Goal: Task Accomplishment & Management: Manage account settings

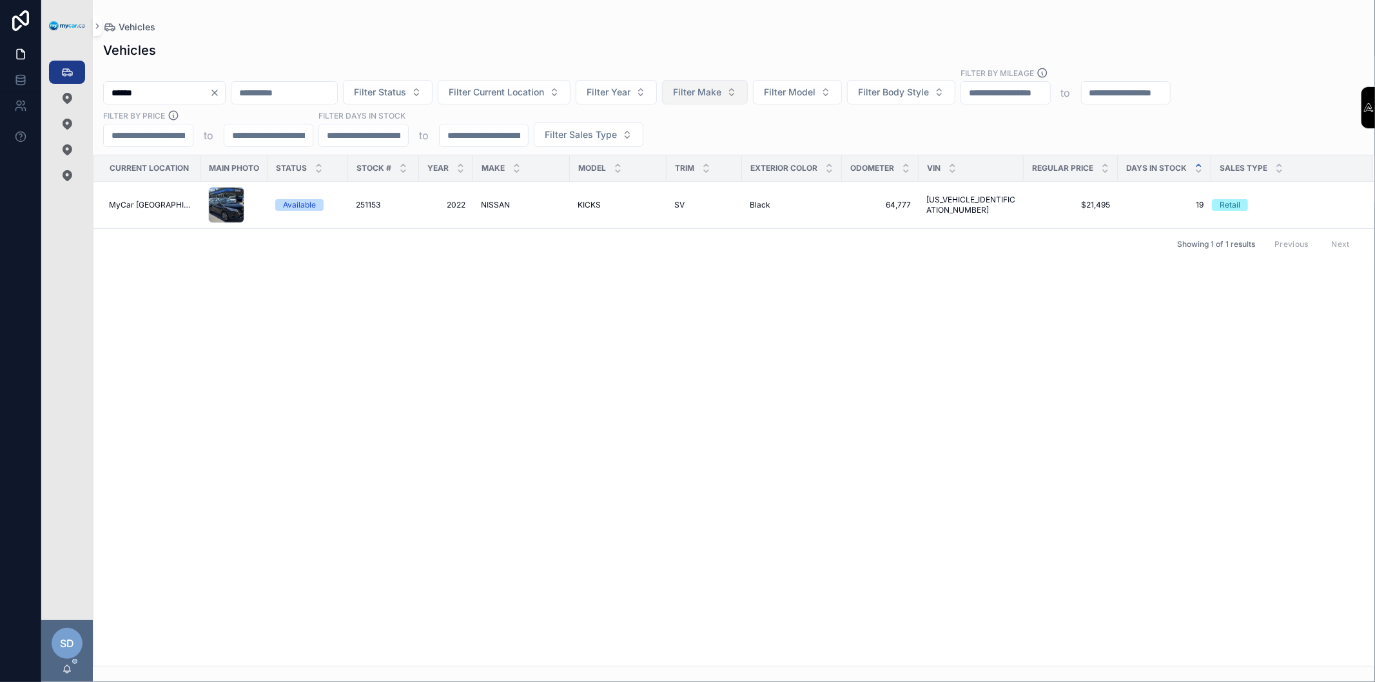
click at [721, 95] on span "Filter Make" at bounding box center [697, 92] width 48 height 13
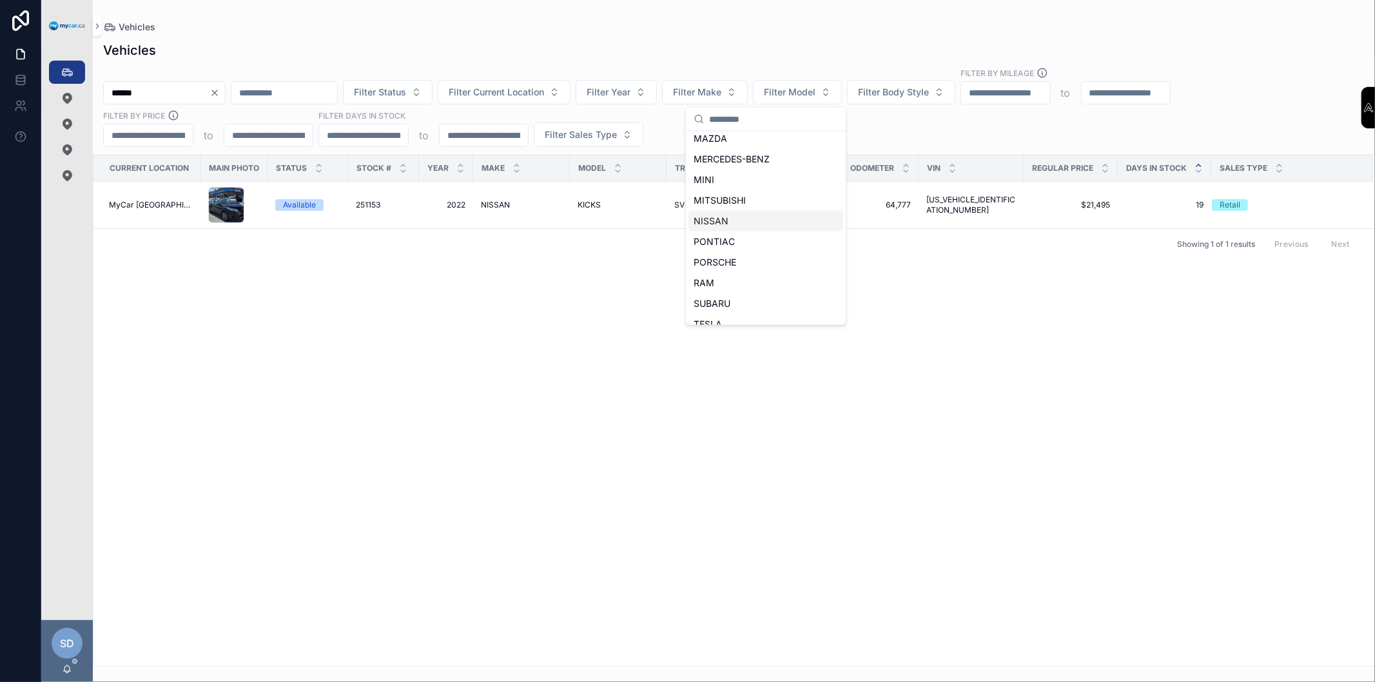
click at [732, 224] on div "NISSAN" at bounding box center [765, 221] width 155 height 21
click at [821, 94] on span "Filter Model" at bounding box center [795, 92] width 52 height 13
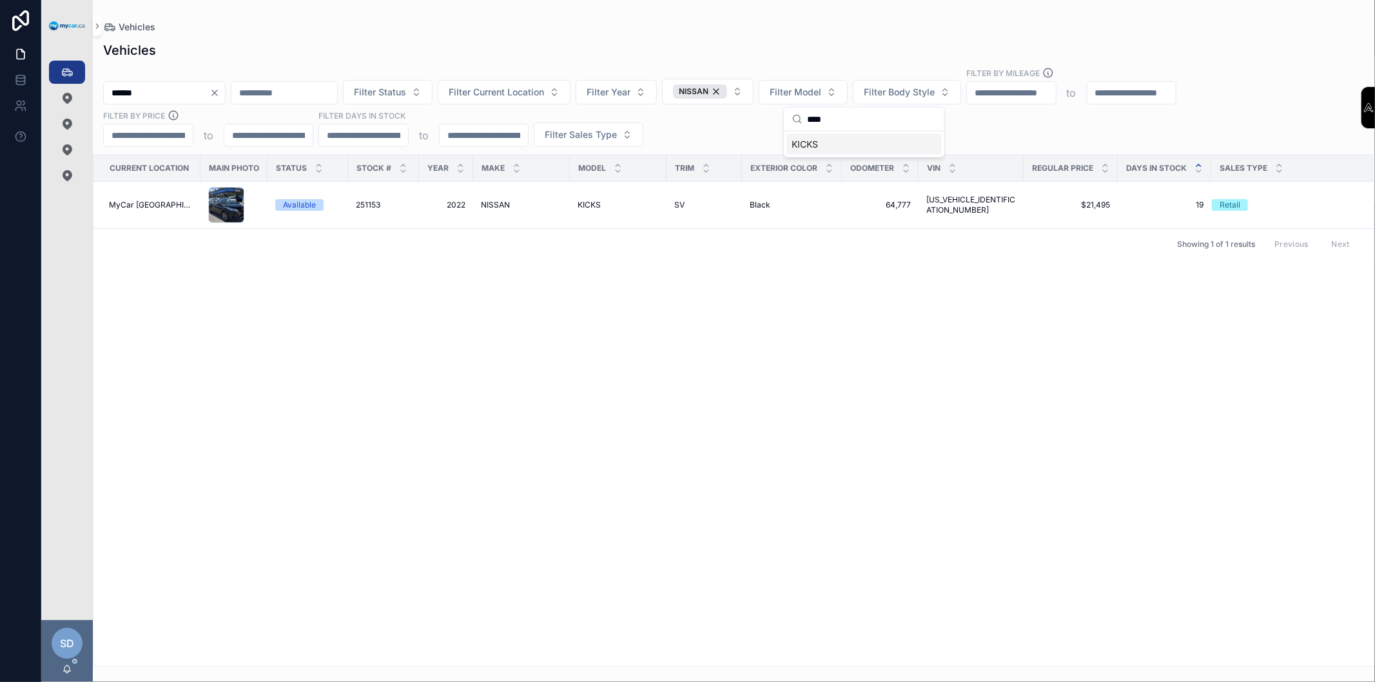
type input "****"
click at [812, 139] on span "KICKS" at bounding box center [805, 144] width 26 height 13
click at [735, 376] on div "Current Location Main Photo Status Stock # Year Make Model Trim Exterior Color …" at bounding box center [733, 410] width 1280 height 510
click at [196, 93] on input "******" at bounding box center [157, 93] width 106 height 18
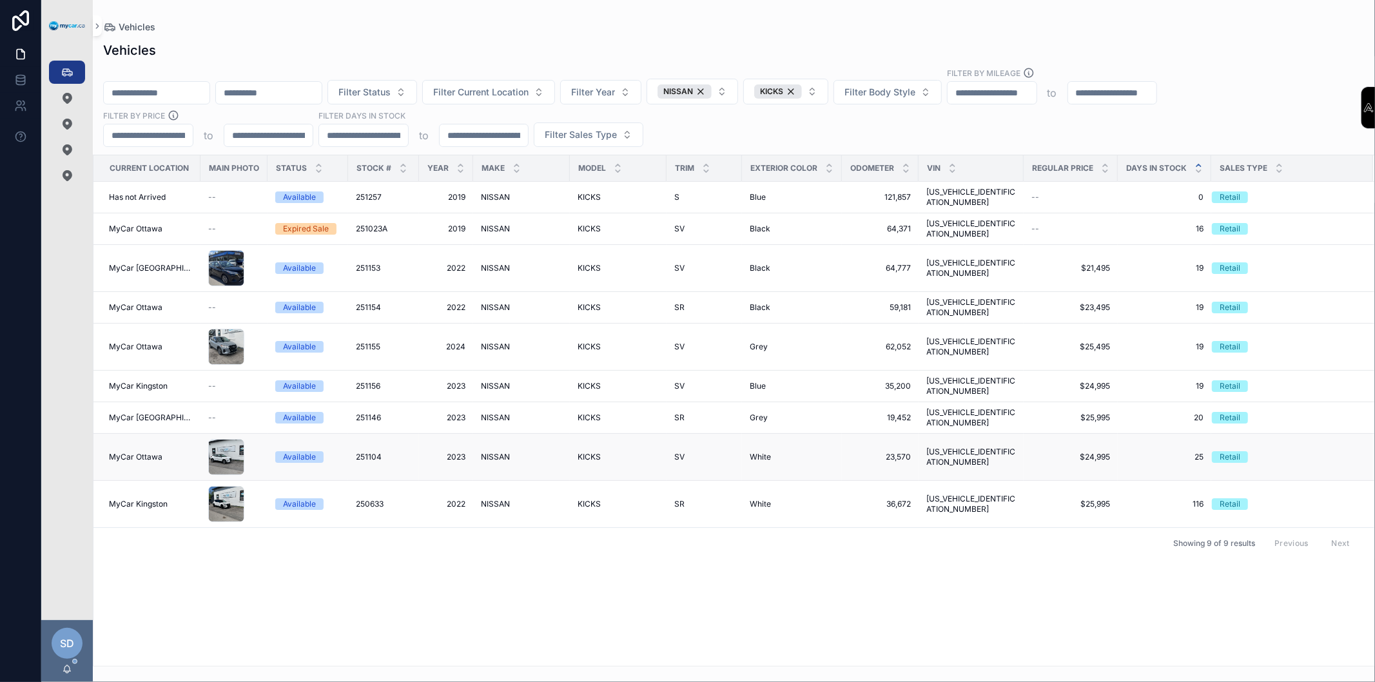
click at [303, 451] on div "Available" at bounding box center [299, 457] width 33 height 12
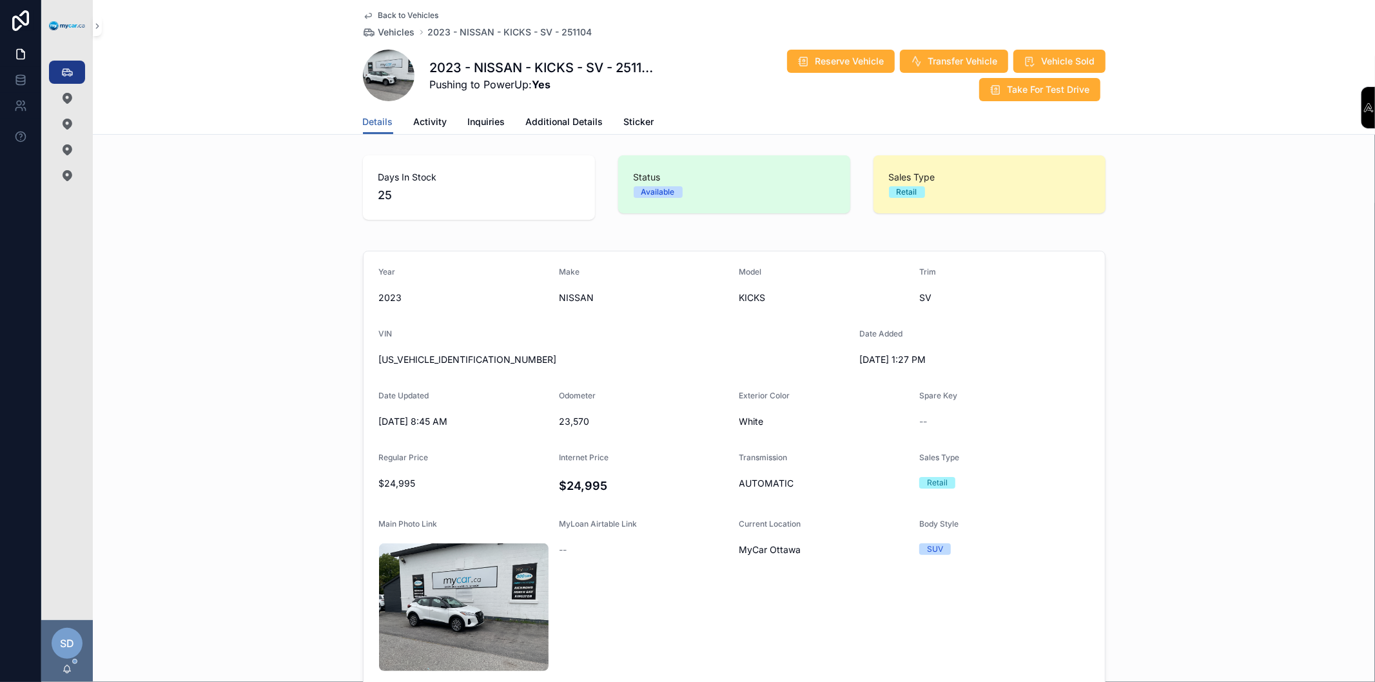
click at [451, 355] on span "[US_VEHICLE_IDENTIFICATION_NUMBER]" at bounding box center [614, 359] width 470 height 13
copy span "[US_VEHICLE_IDENTIFICATION_NUMBER]"
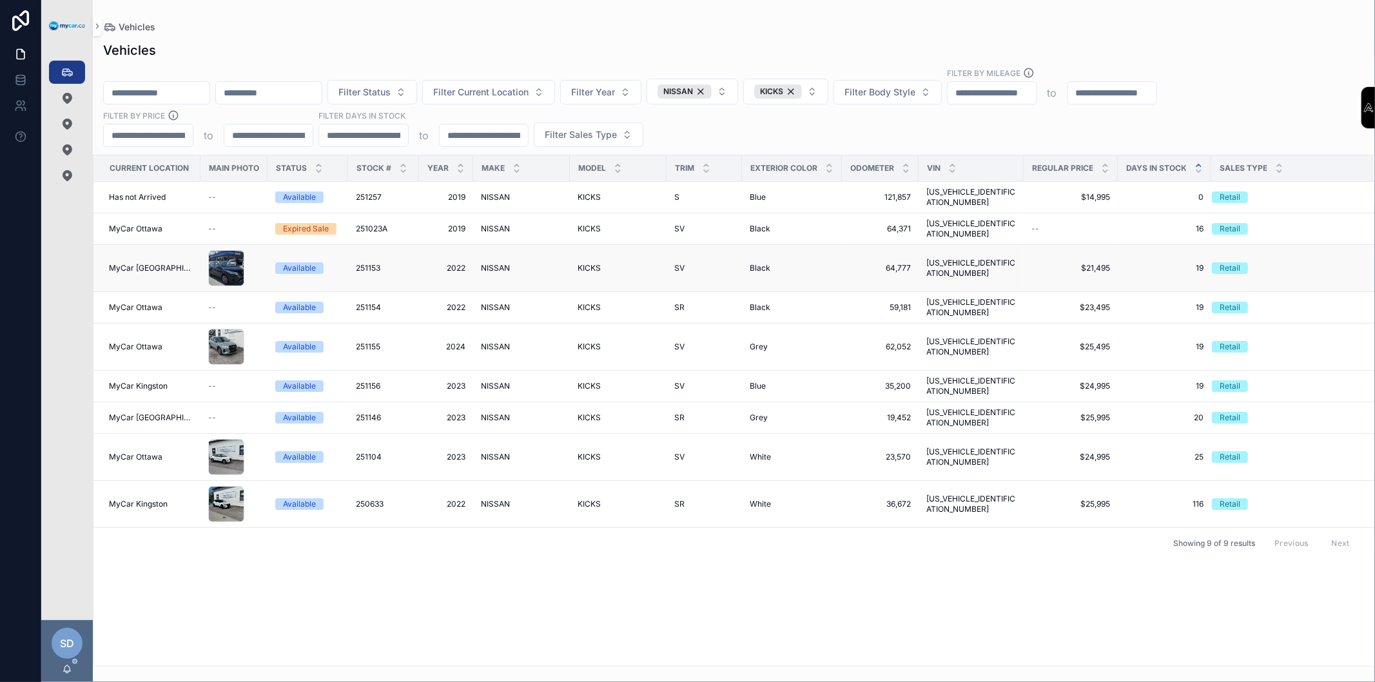
click at [289, 262] on div "Available" at bounding box center [299, 268] width 33 height 12
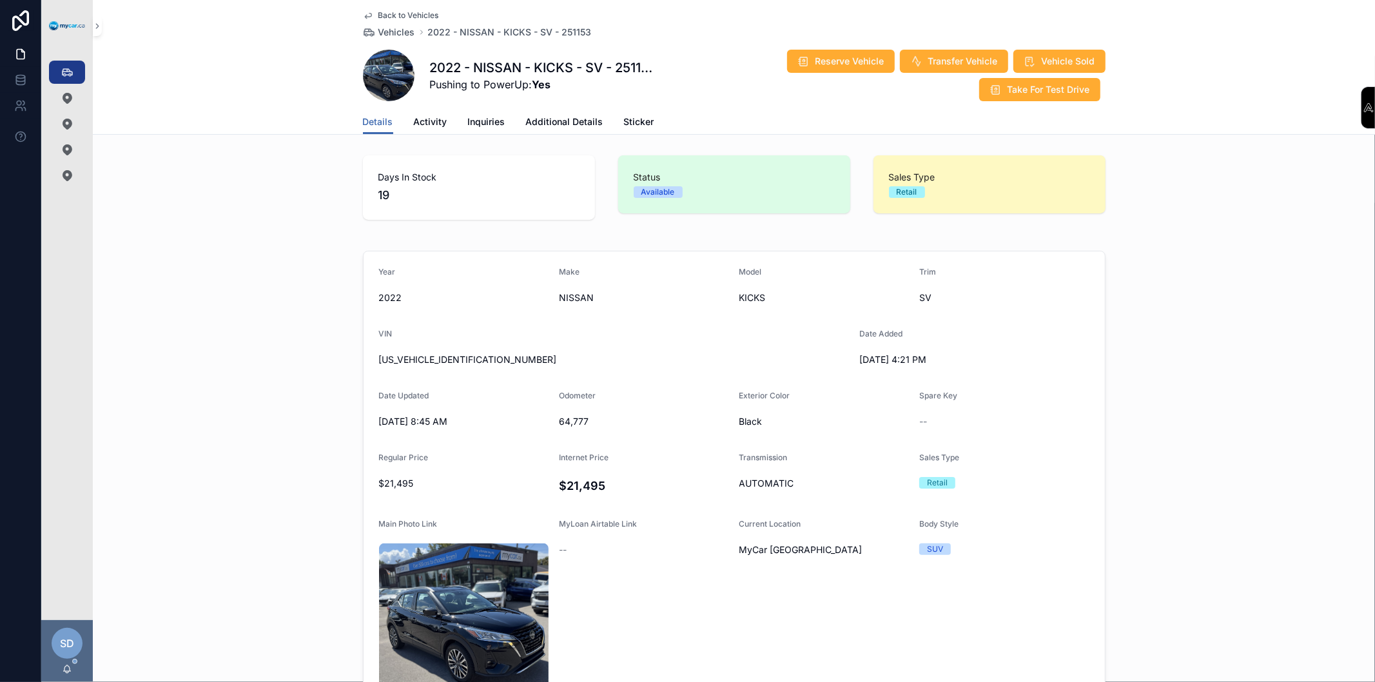
click at [440, 364] on span "[US_VEHICLE_IDENTIFICATION_NUMBER]" at bounding box center [614, 359] width 470 height 13
click at [440, 361] on span "[US_VEHICLE_IDENTIFICATION_NUMBER]" at bounding box center [614, 359] width 470 height 13
click at [443, 359] on span "[US_VEHICLE_IDENTIFICATION_NUMBER]" at bounding box center [614, 359] width 470 height 13
copy span "[US_VEHICLE_IDENTIFICATION_NUMBER]"
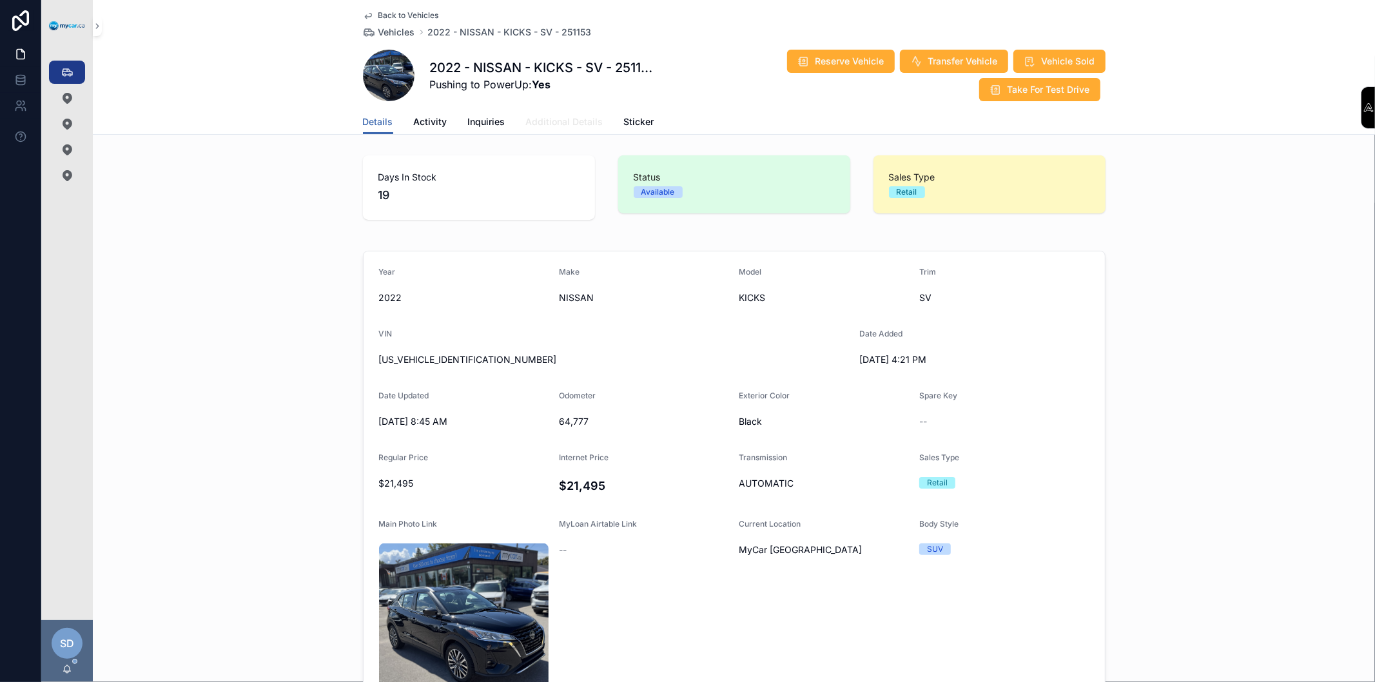
click at [572, 126] on span "Additional Details" at bounding box center [564, 121] width 77 height 13
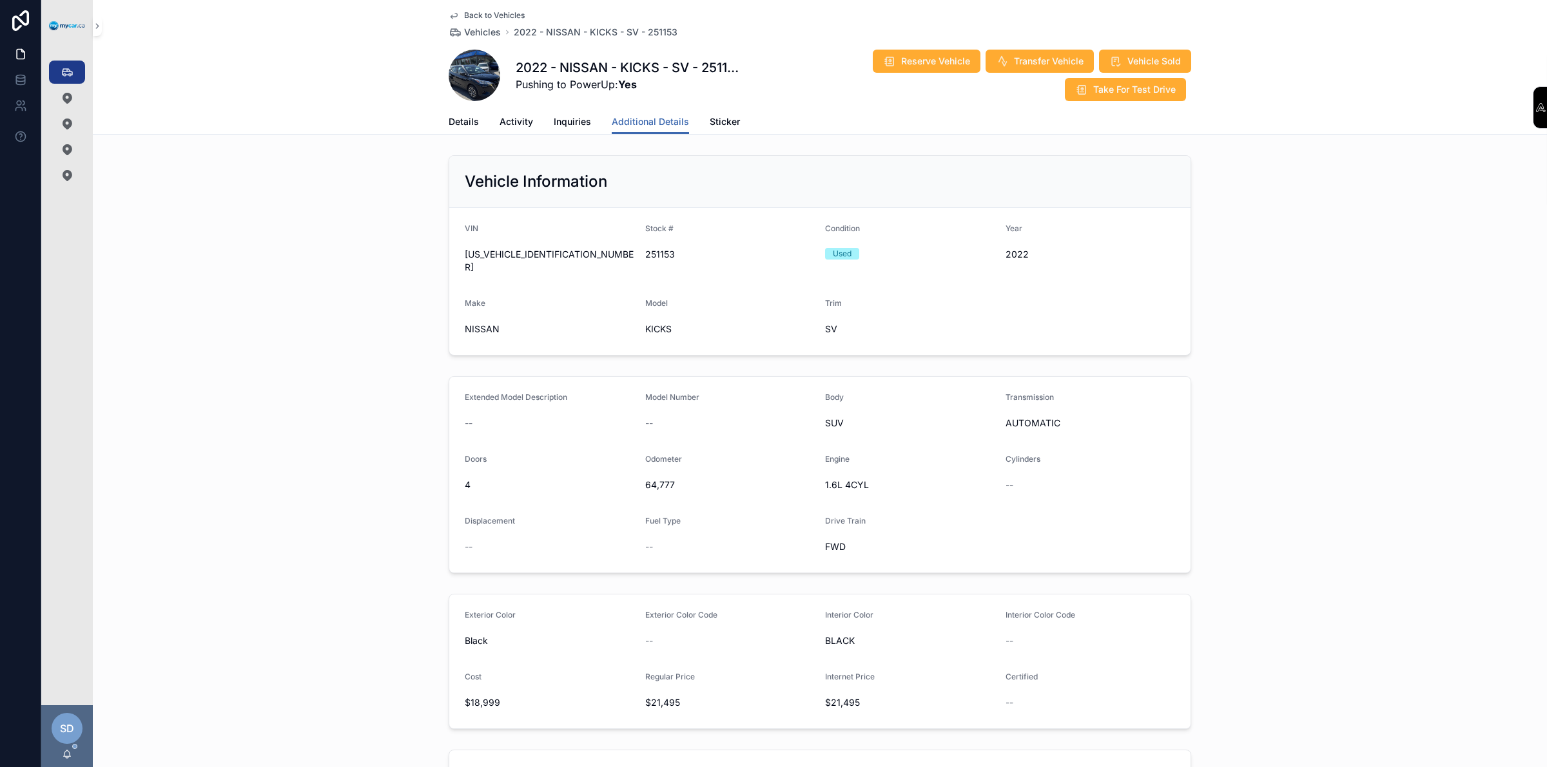
click at [851, 681] on span "$21,495" at bounding box center [910, 703] width 170 height 13
click at [838, 681] on span "$21,495" at bounding box center [910, 703] width 170 height 13
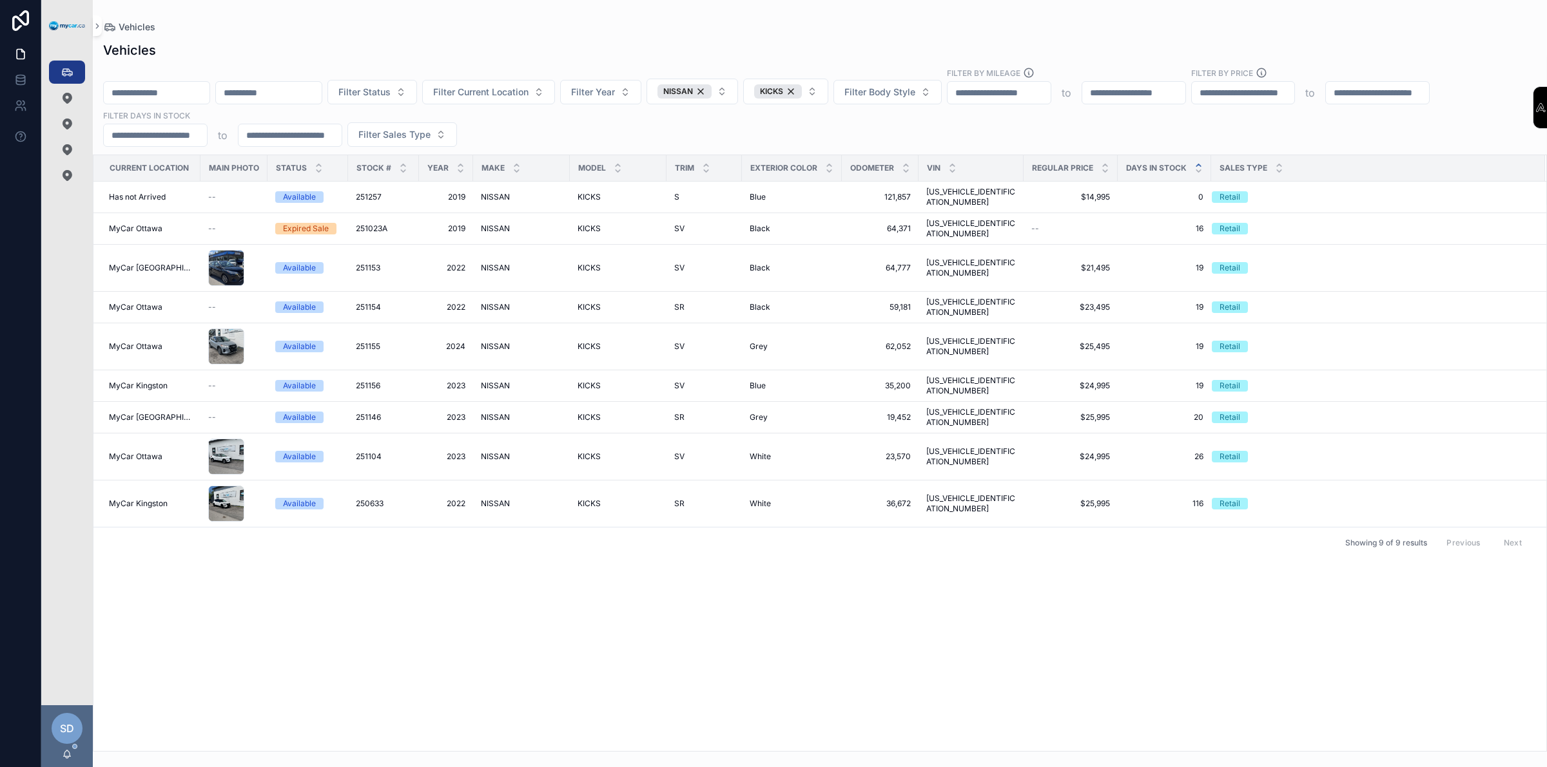
click at [156, 95] on input "scrollable content" at bounding box center [157, 93] width 106 height 18
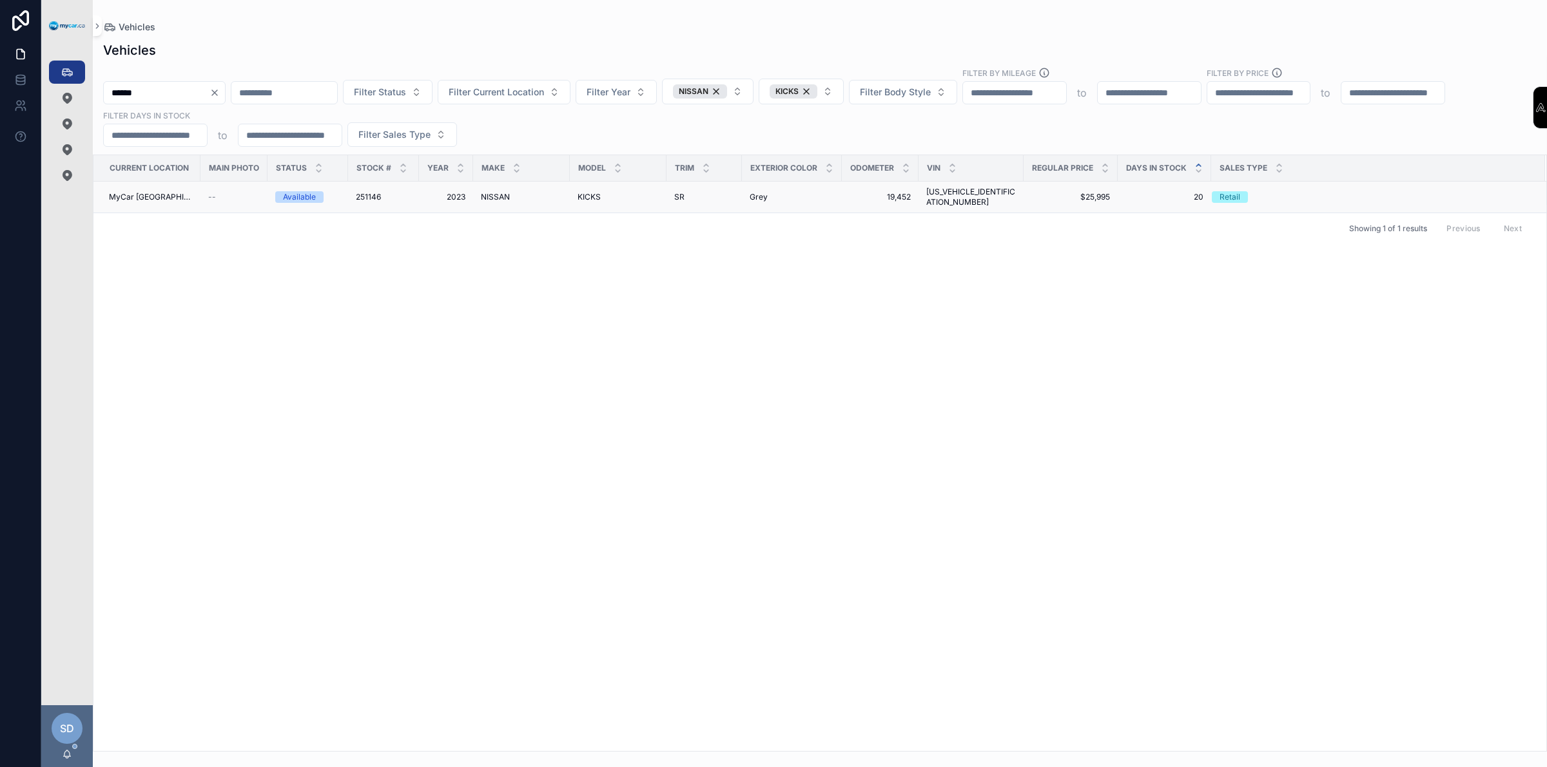
type input "******"
click at [294, 192] on div "Available" at bounding box center [299, 197] width 33 height 12
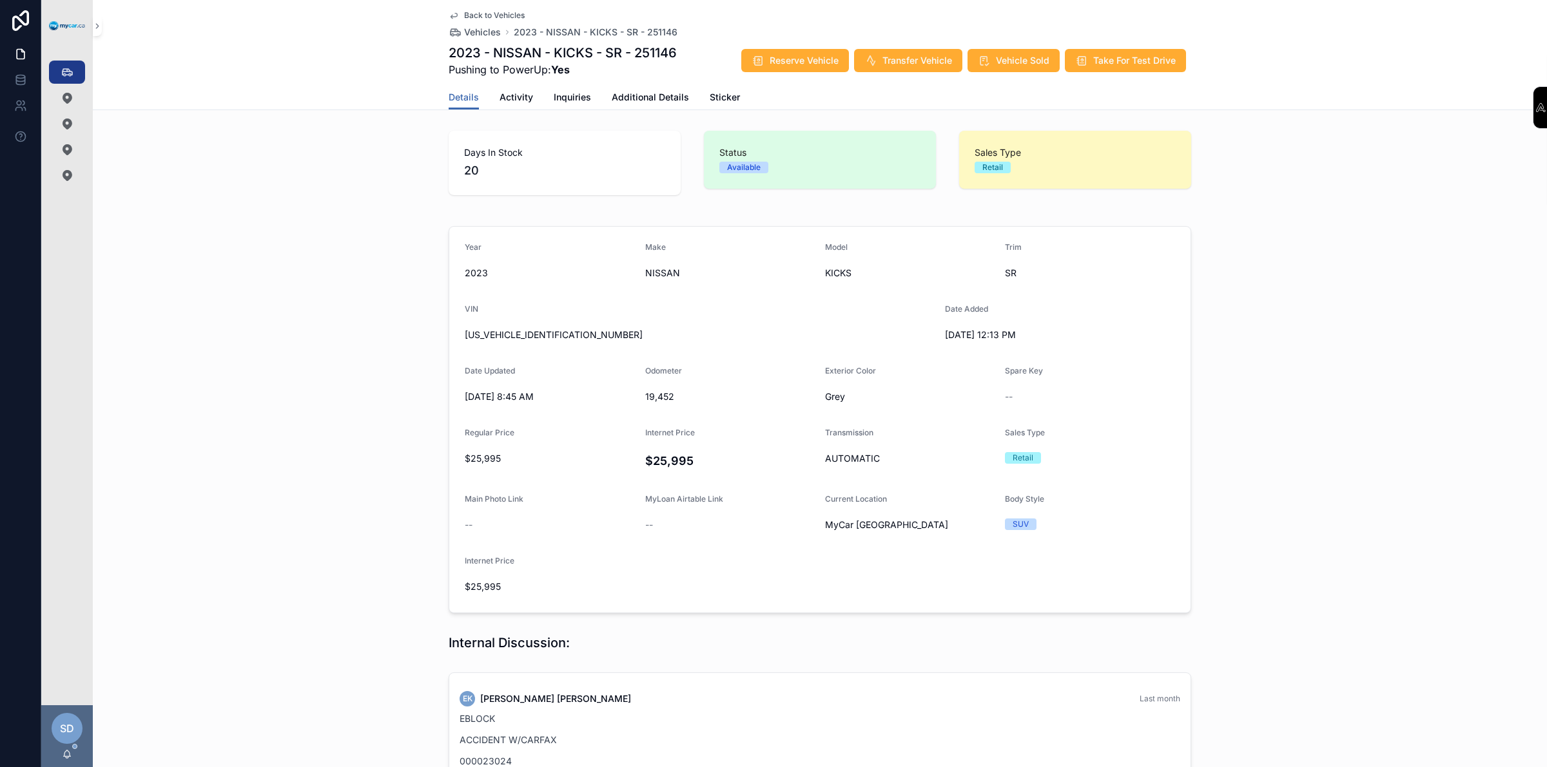
click at [539, 333] on span "[US_VEHICLE_IDENTIFICATION_NUMBER]" at bounding box center [700, 335] width 470 height 13
copy span "[US_VEHICLE_IDENTIFICATION_NUMBER]"
click at [27, 24] on icon at bounding box center [20, 20] width 17 height 21
click at [28, 59] on link at bounding box center [20, 54] width 41 height 26
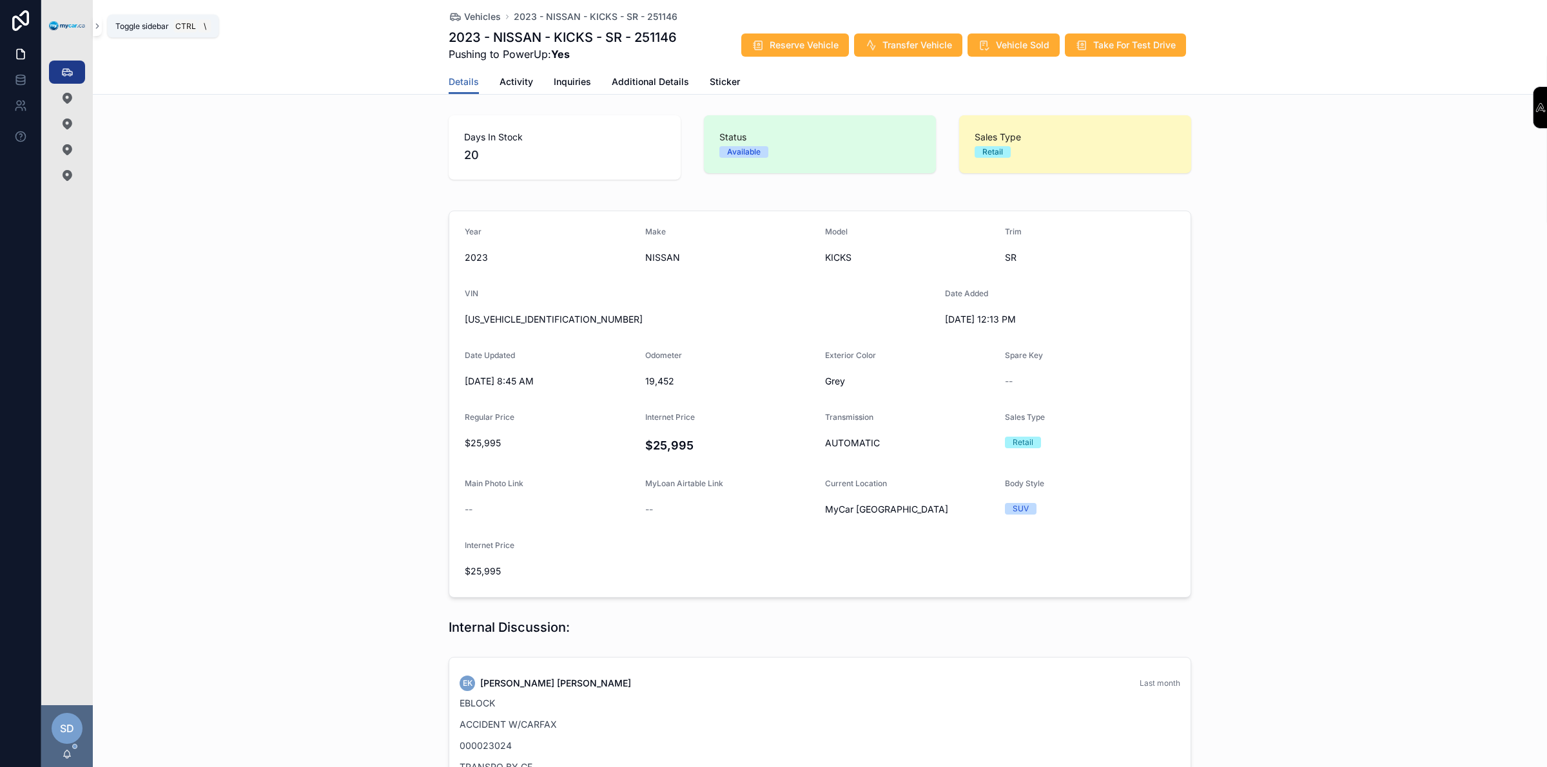
click at [95, 28] on icon "scrollable content" at bounding box center [97, 26] width 9 height 10
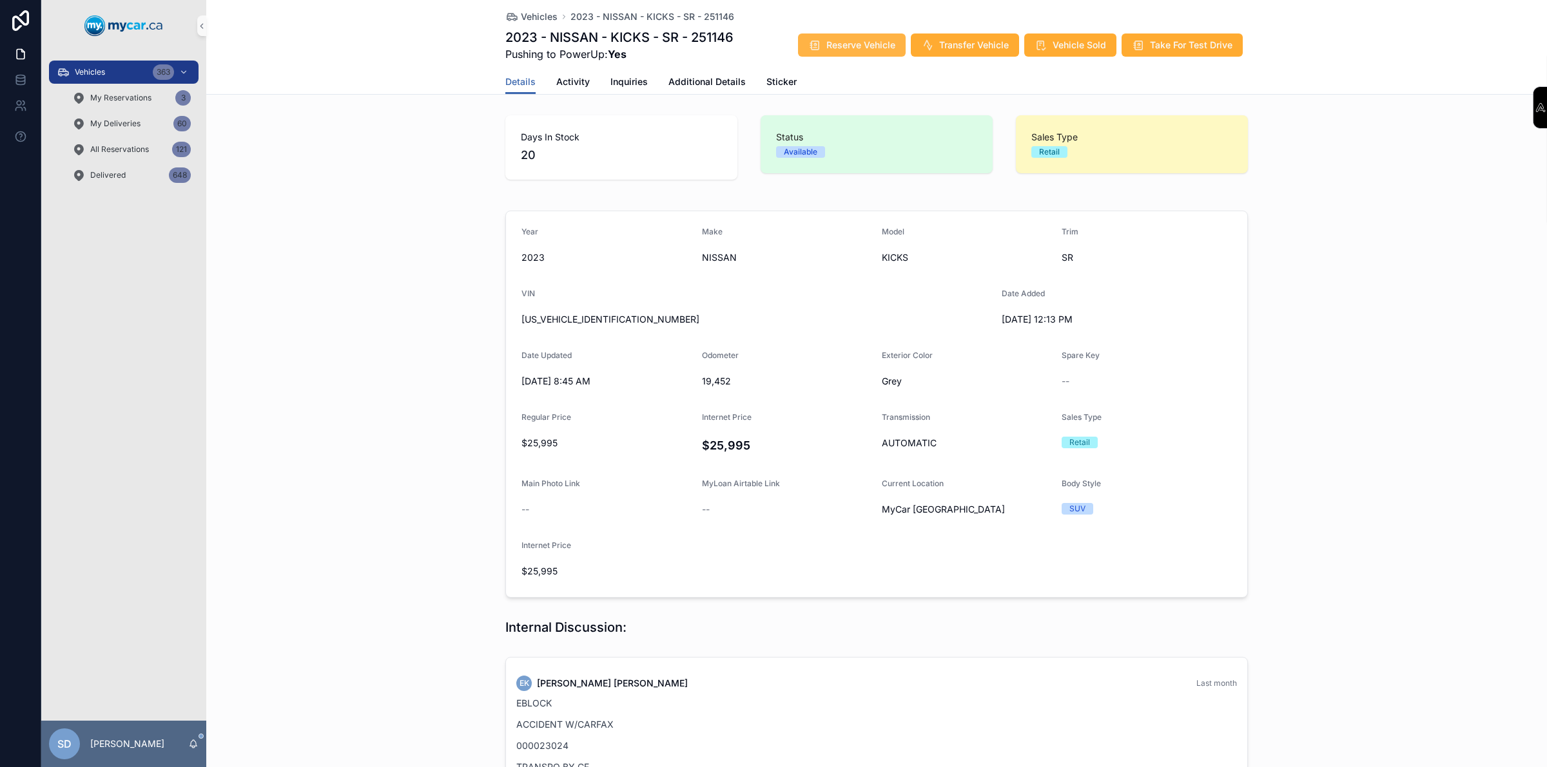
click at [873, 52] on button "Reserve Vehicle" at bounding box center [852, 45] width 108 height 23
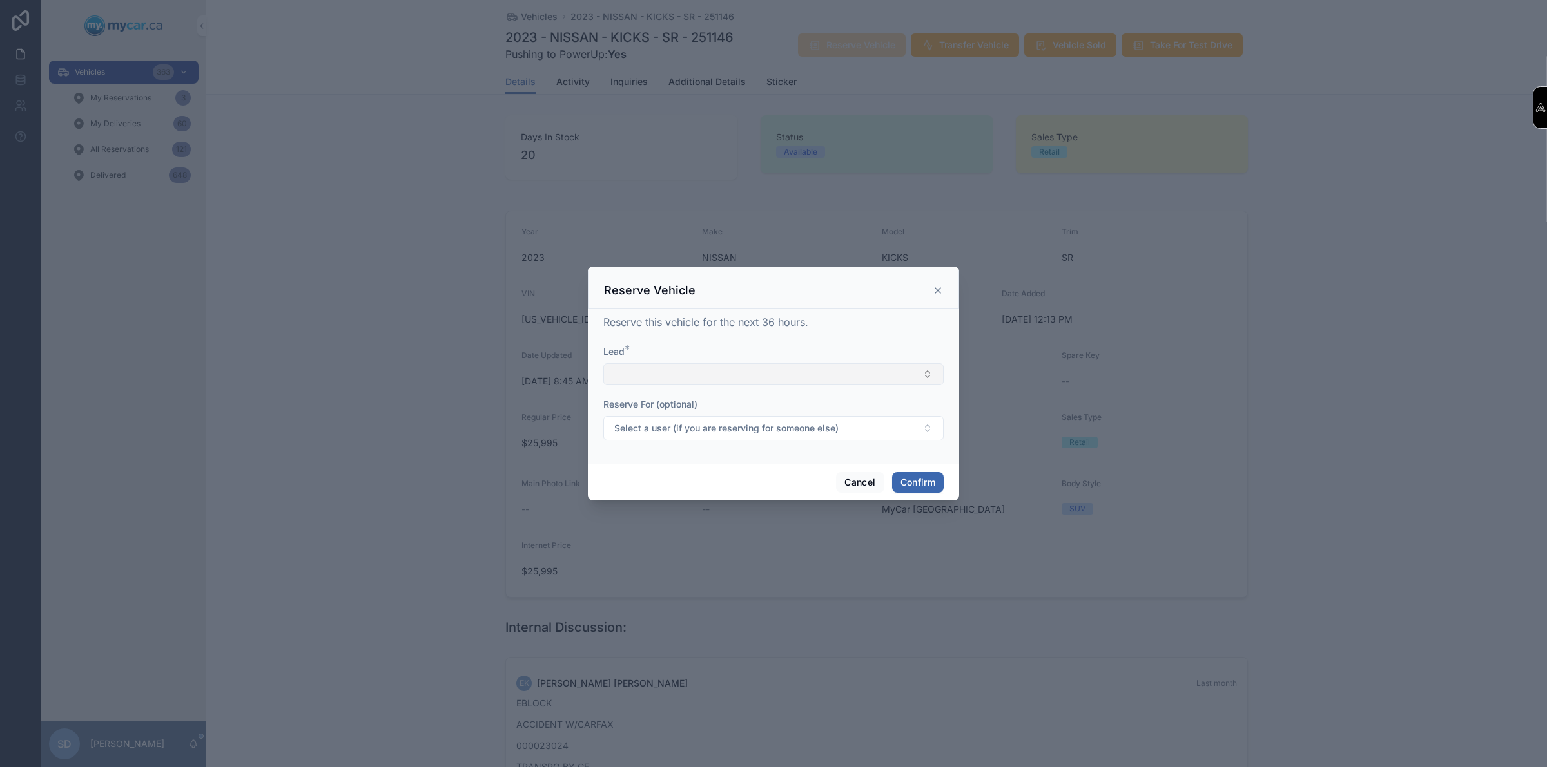
click at [730, 382] on button "Select Button" at bounding box center [773, 374] width 340 height 22
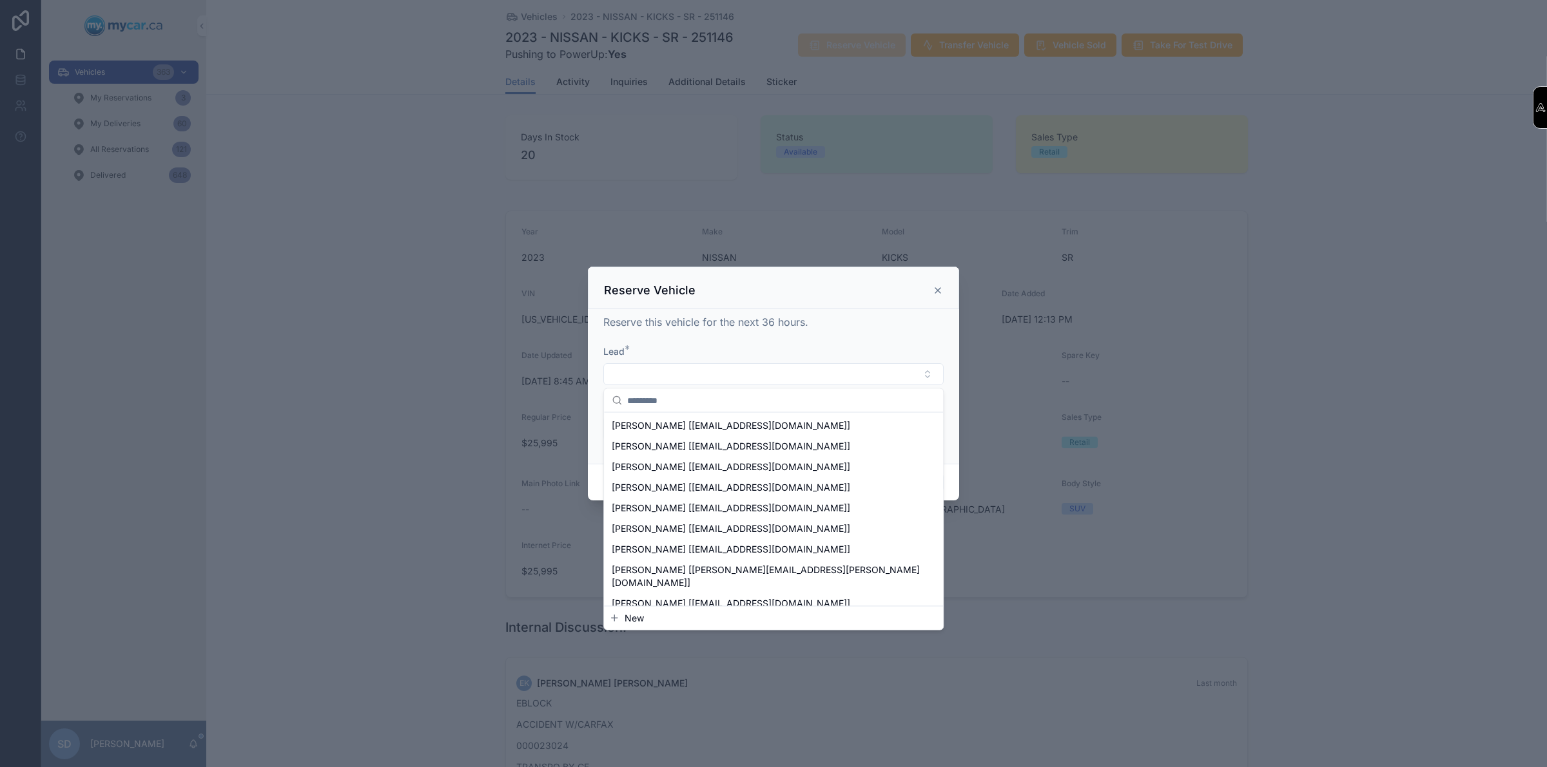
click at [641, 615] on span "New" at bounding box center [633, 618] width 19 height 13
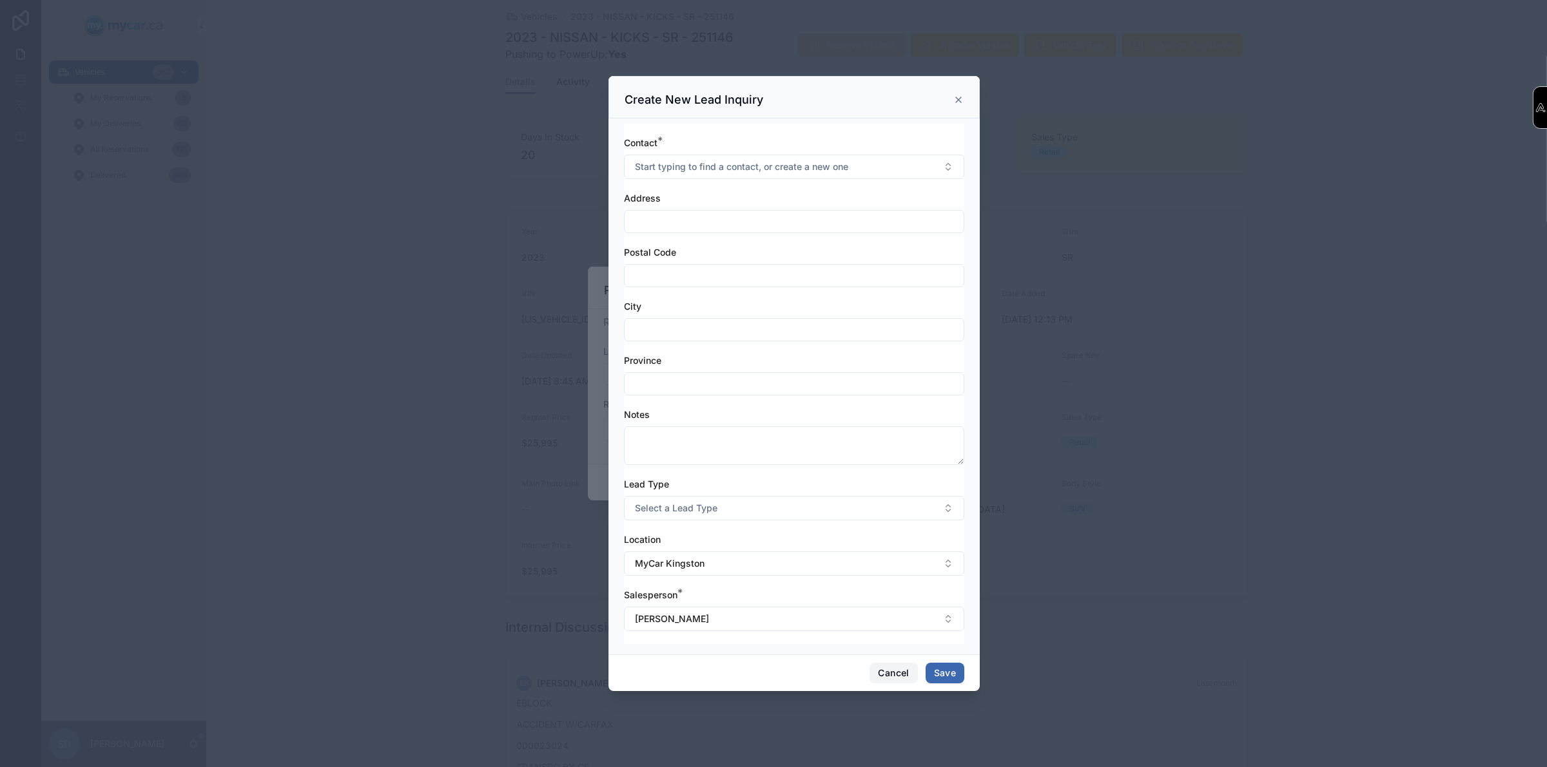
click at [894, 666] on button "Cancel" at bounding box center [893, 673] width 48 height 21
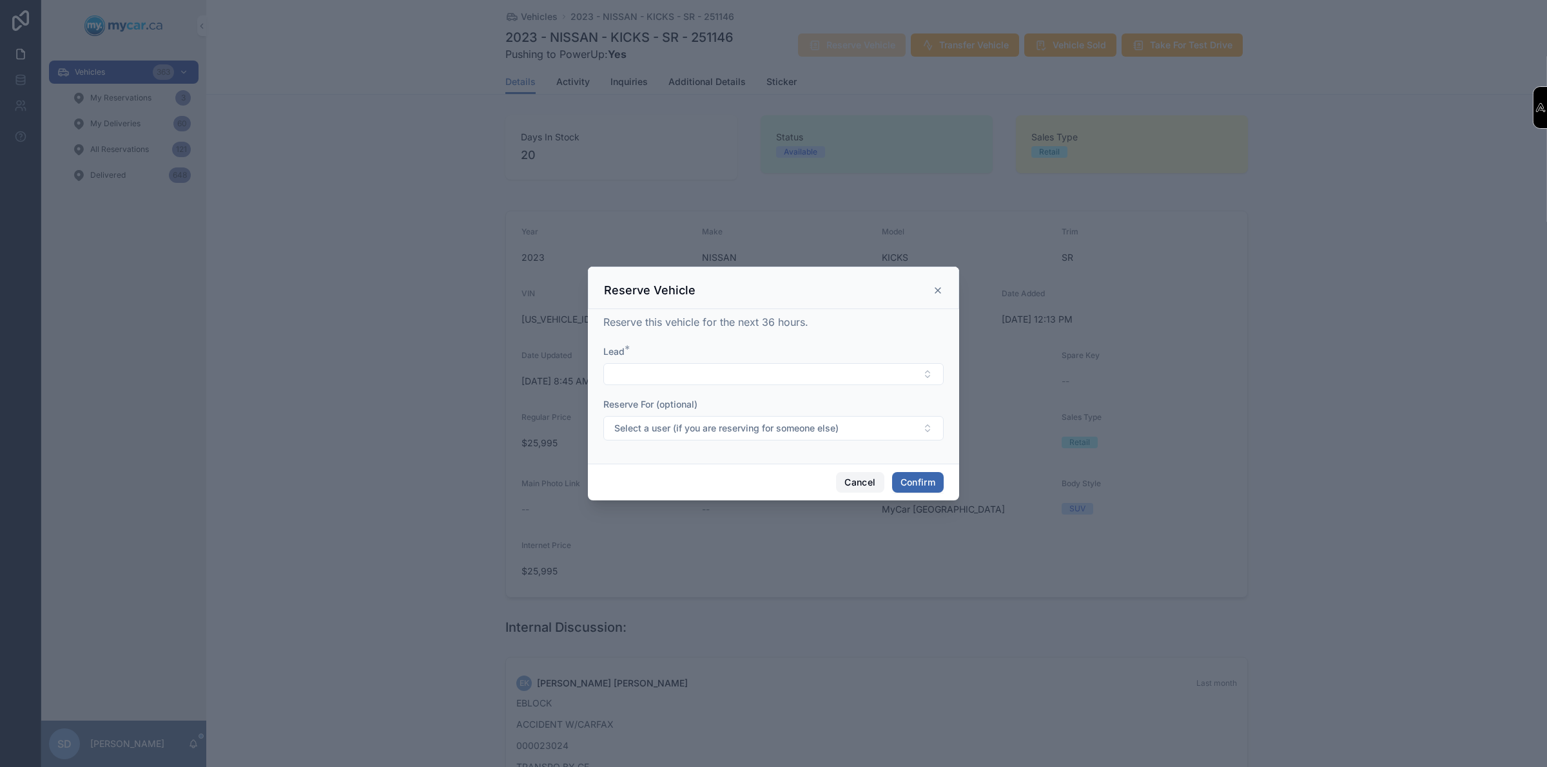
click at [862, 482] on button "Cancel" at bounding box center [860, 482] width 48 height 21
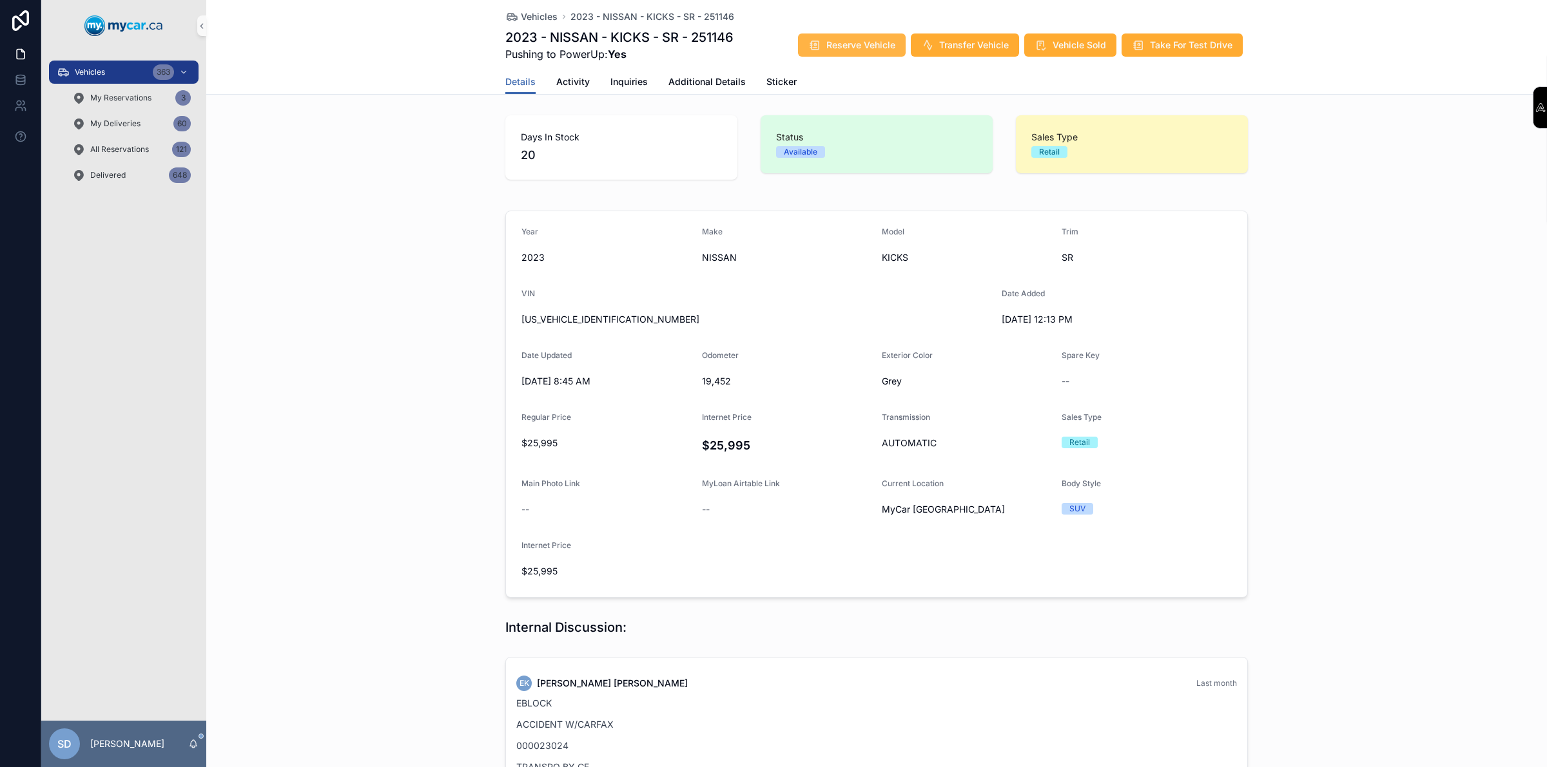
click at [884, 52] on button "Reserve Vehicle" at bounding box center [852, 45] width 108 height 23
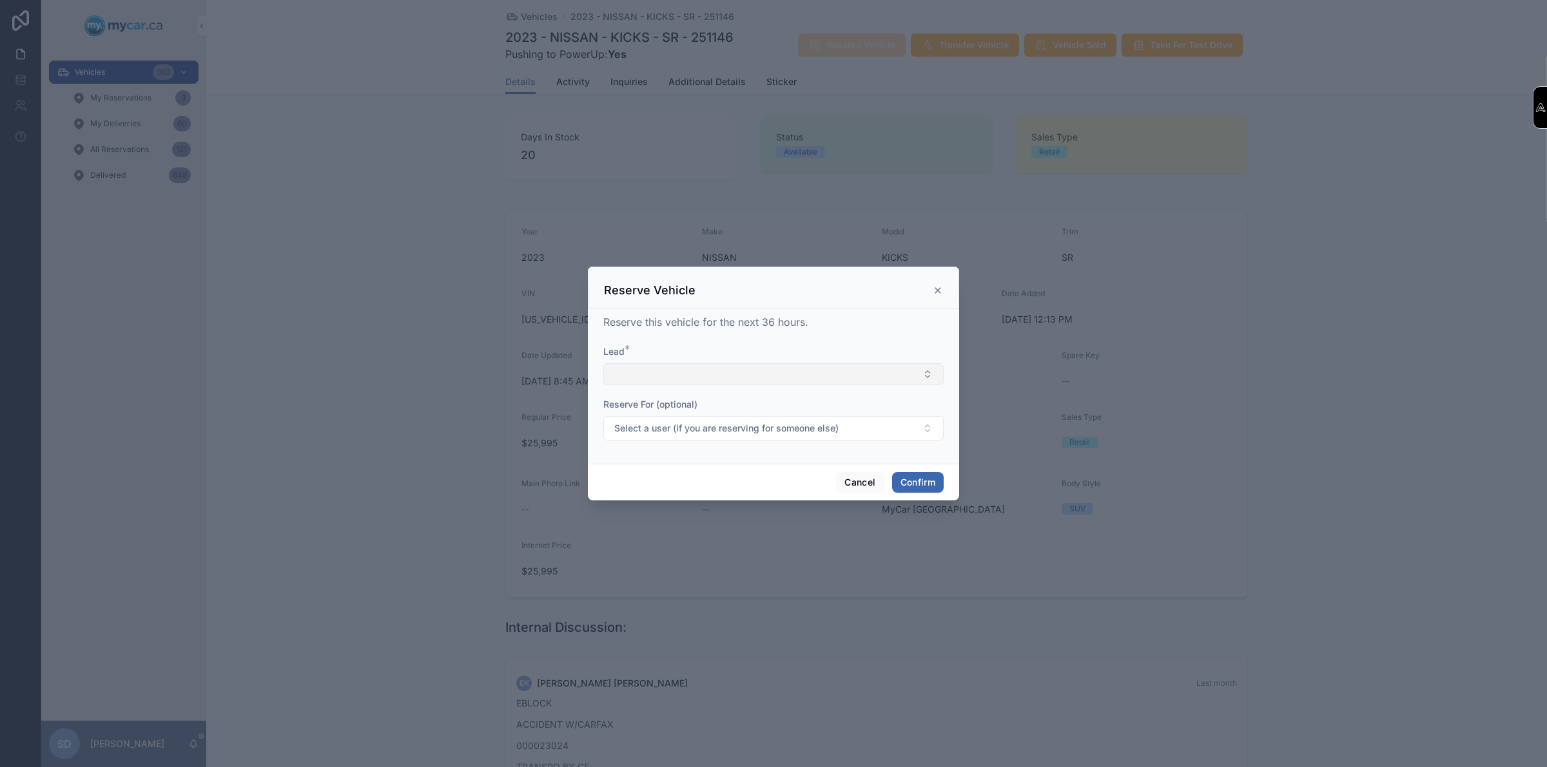
click at [713, 365] on button "Select Button" at bounding box center [773, 374] width 340 height 22
click at [416, 213] on div at bounding box center [773, 383] width 1547 height 767
click at [936, 289] on icon at bounding box center [937, 290] width 5 height 5
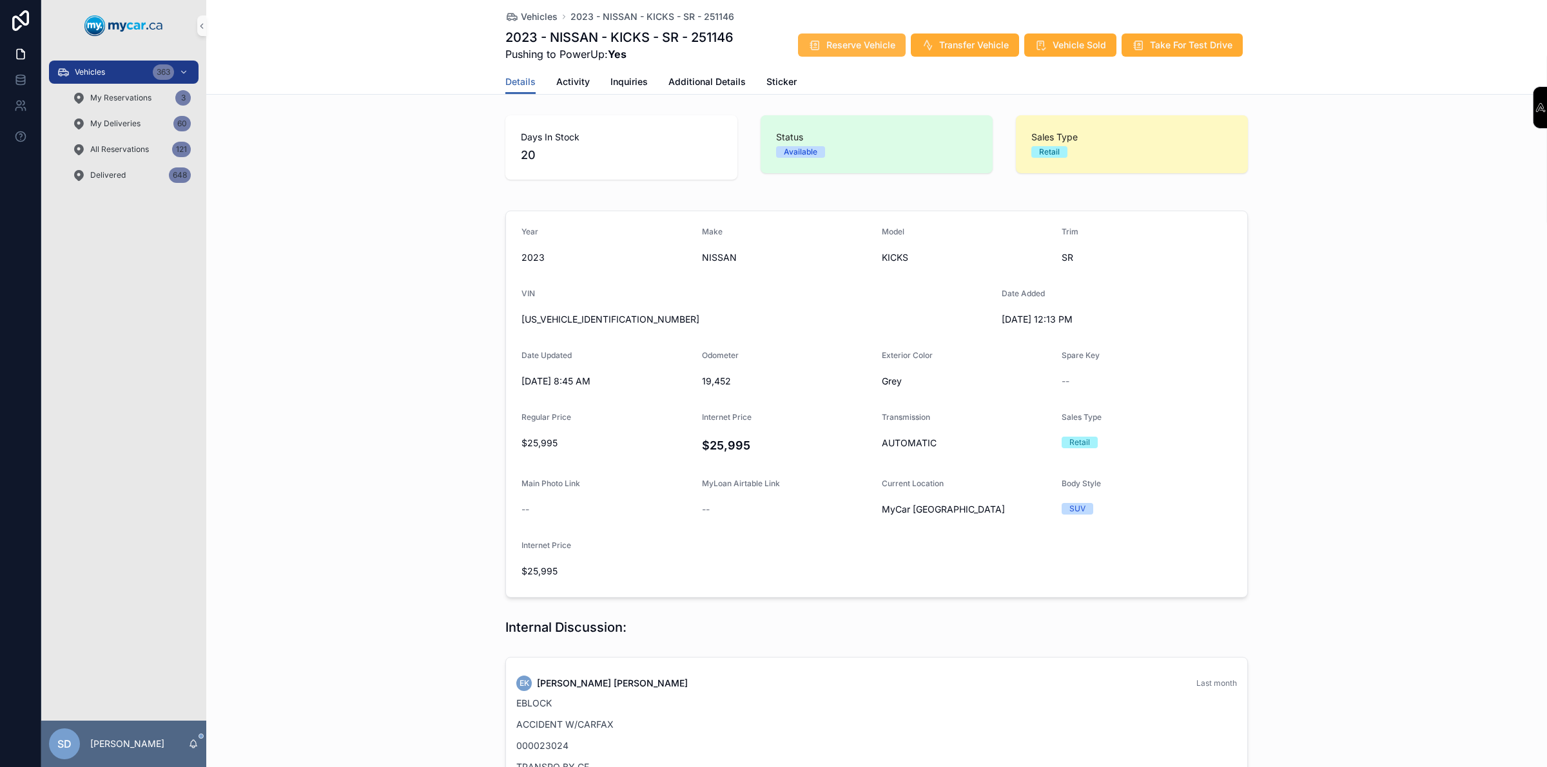
click at [882, 52] on button "Reserve Vehicle" at bounding box center [852, 45] width 108 height 23
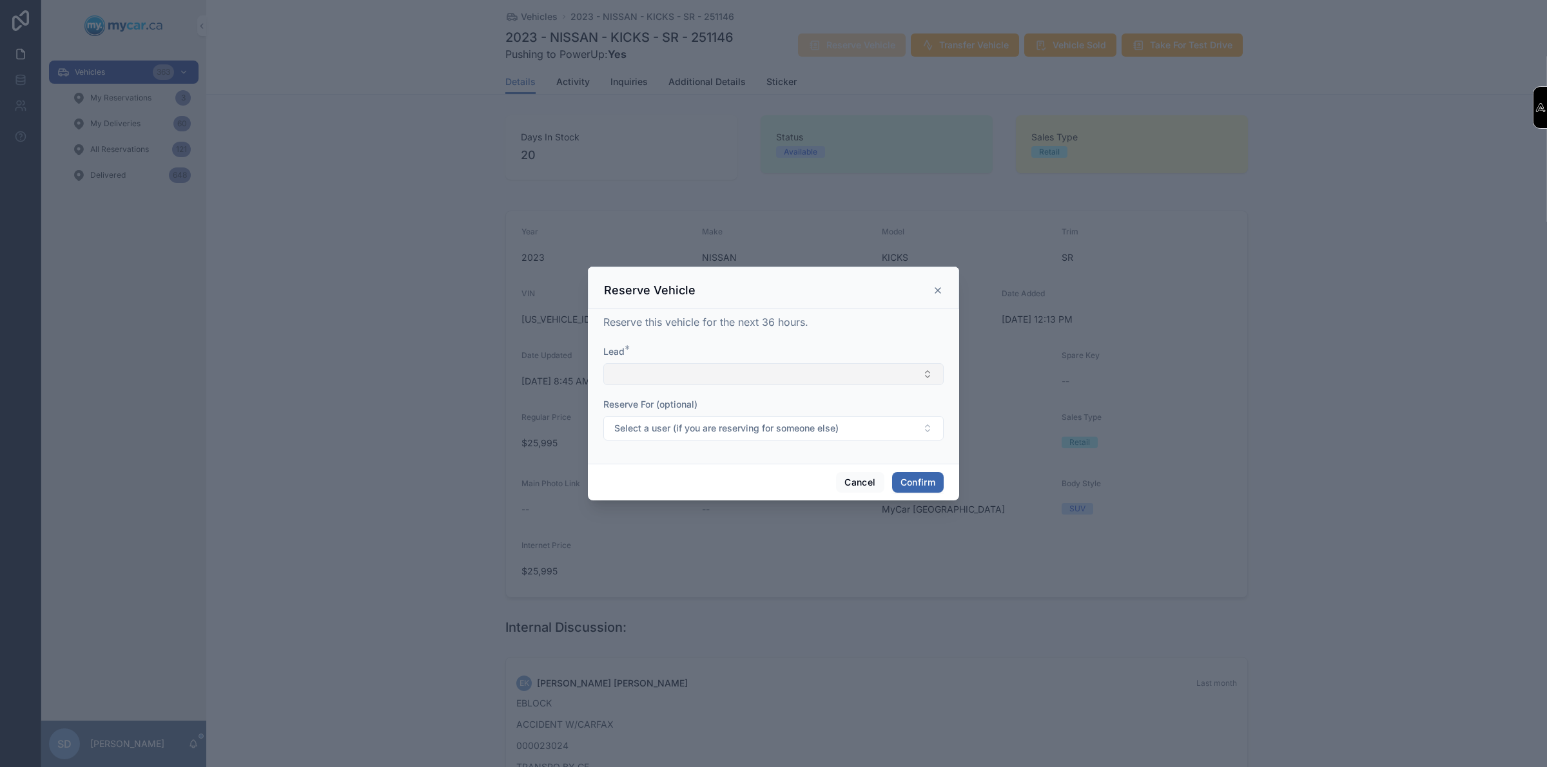
click at [674, 377] on button "Select Button" at bounding box center [773, 374] width 340 height 22
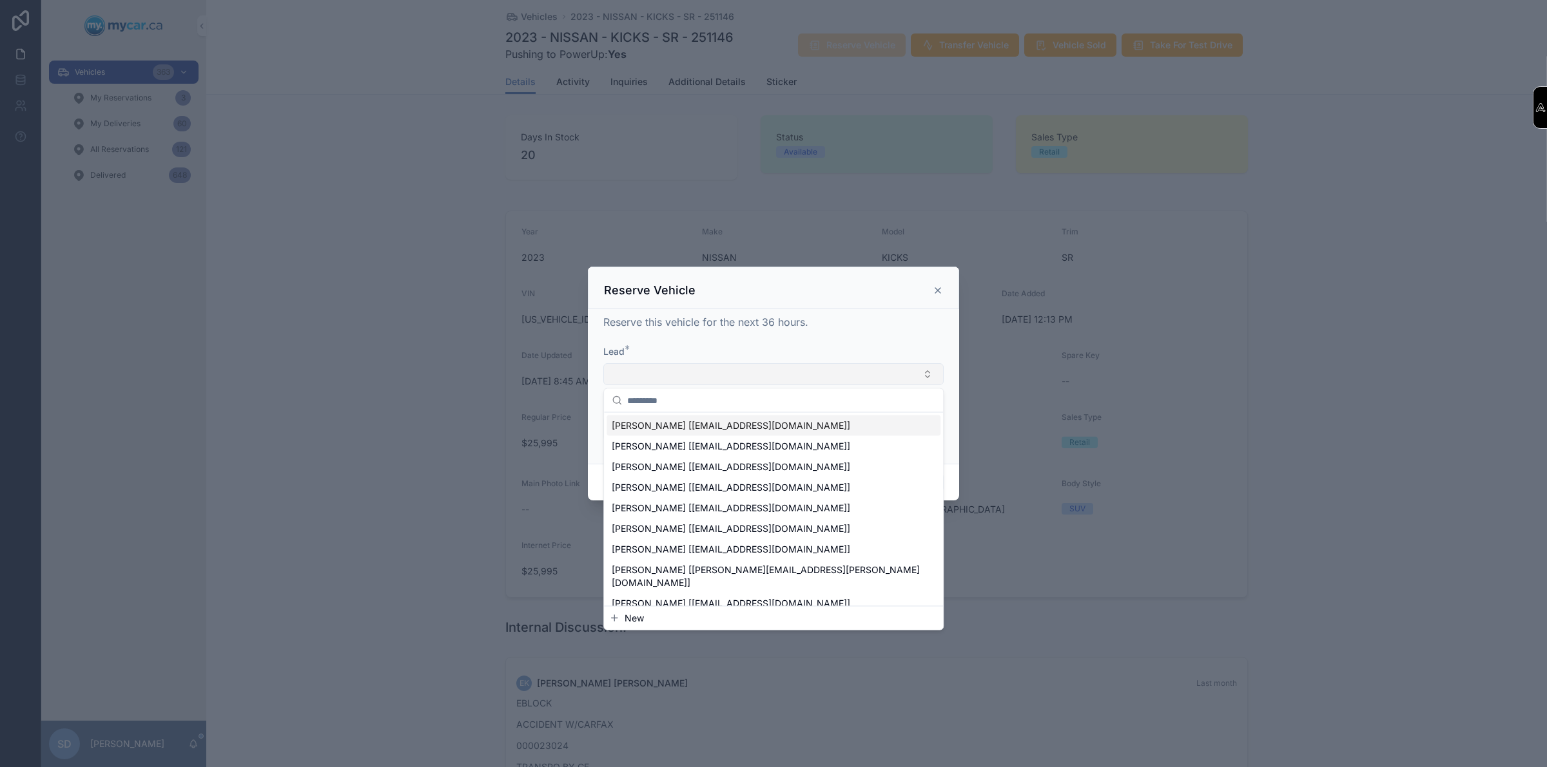
click at [666, 382] on button "Select Button" at bounding box center [773, 374] width 340 height 22
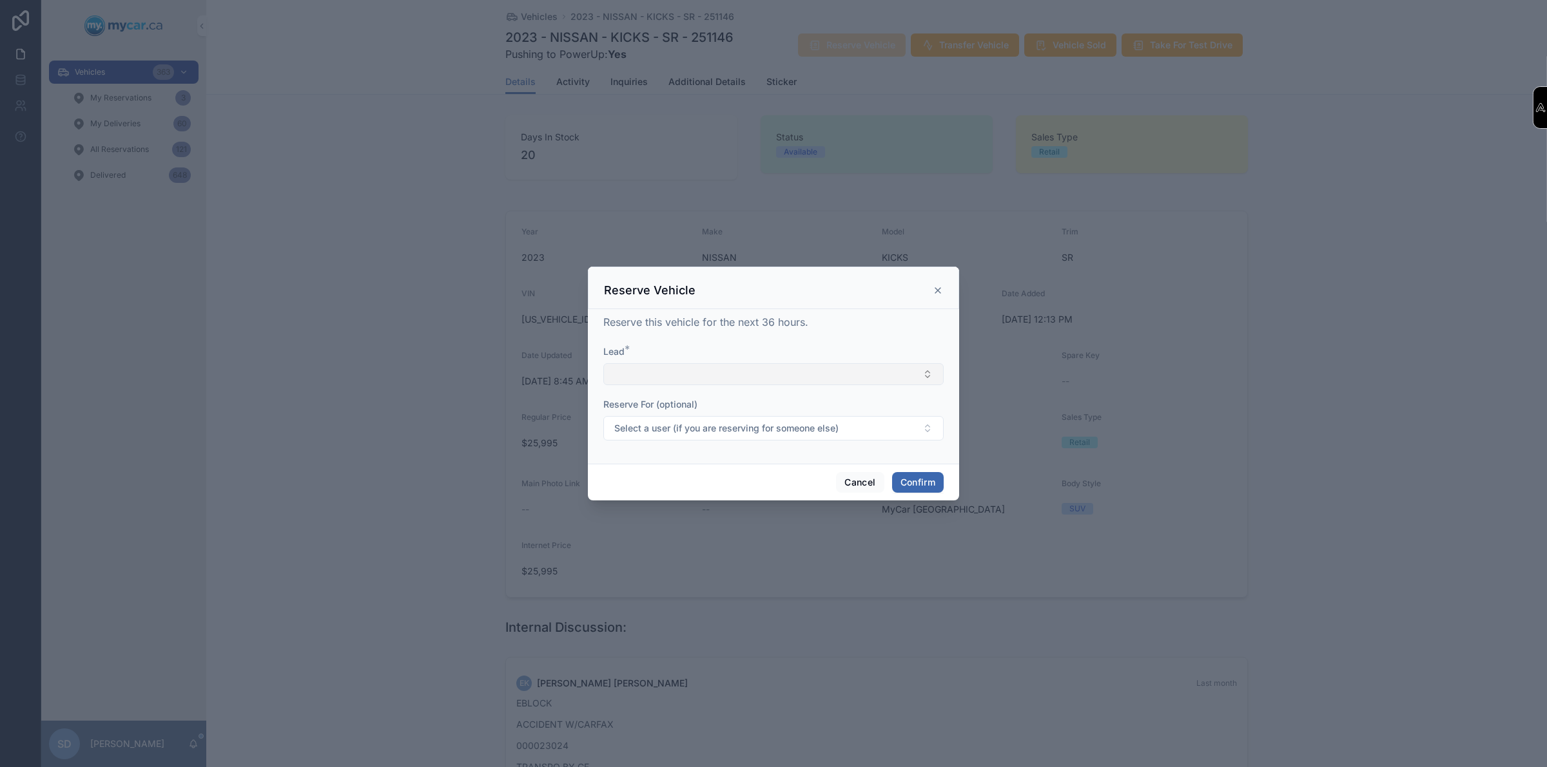
click at [667, 380] on button "Select Button" at bounding box center [773, 374] width 340 height 22
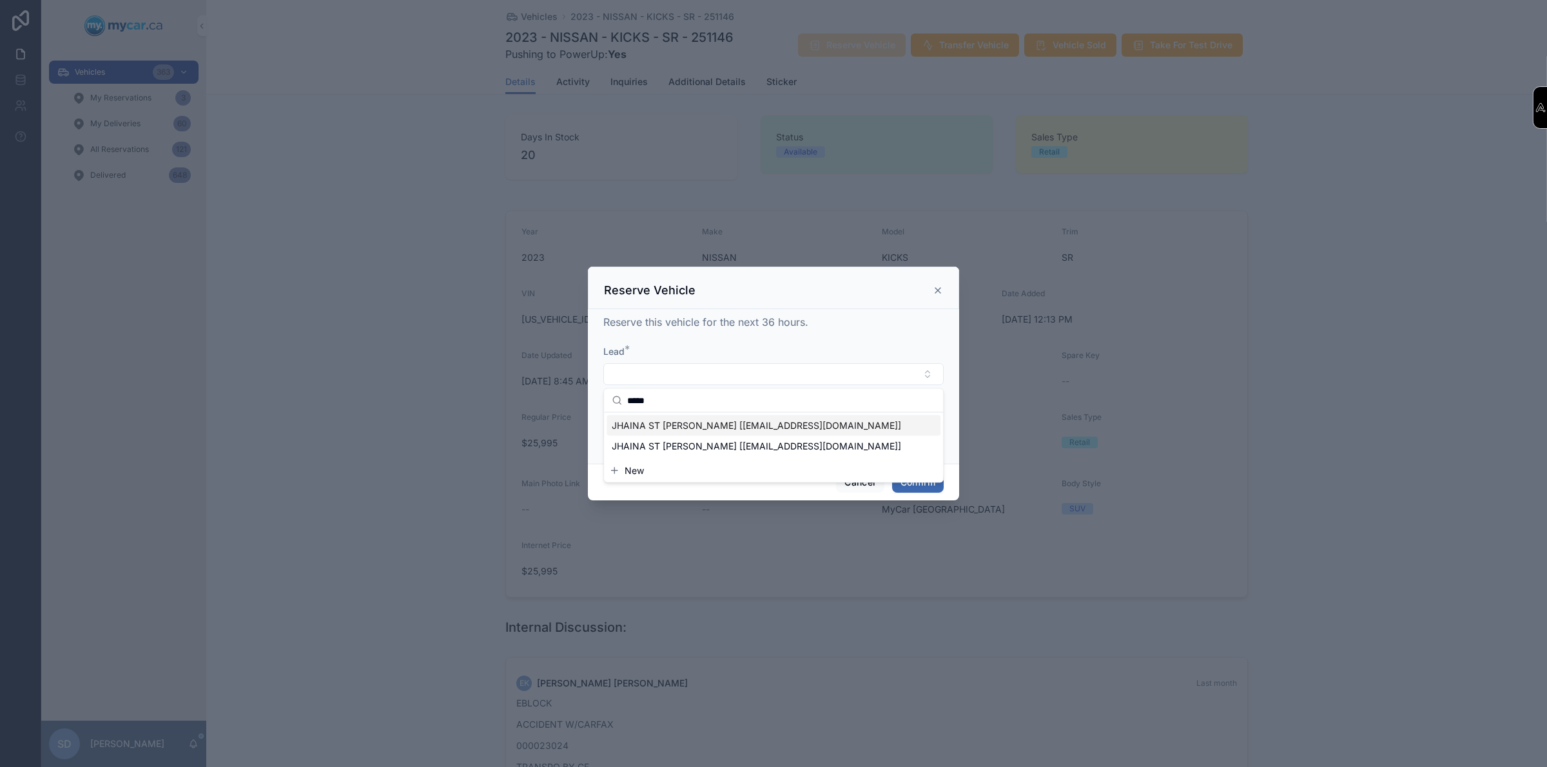
type input "*****"
click at [646, 424] on span "JHAINA ST [PERSON_NAME] [[EMAIL_ADDRESS][DOMAIN_NAME]]" at bounding box center [756, 426] width 289 height 13
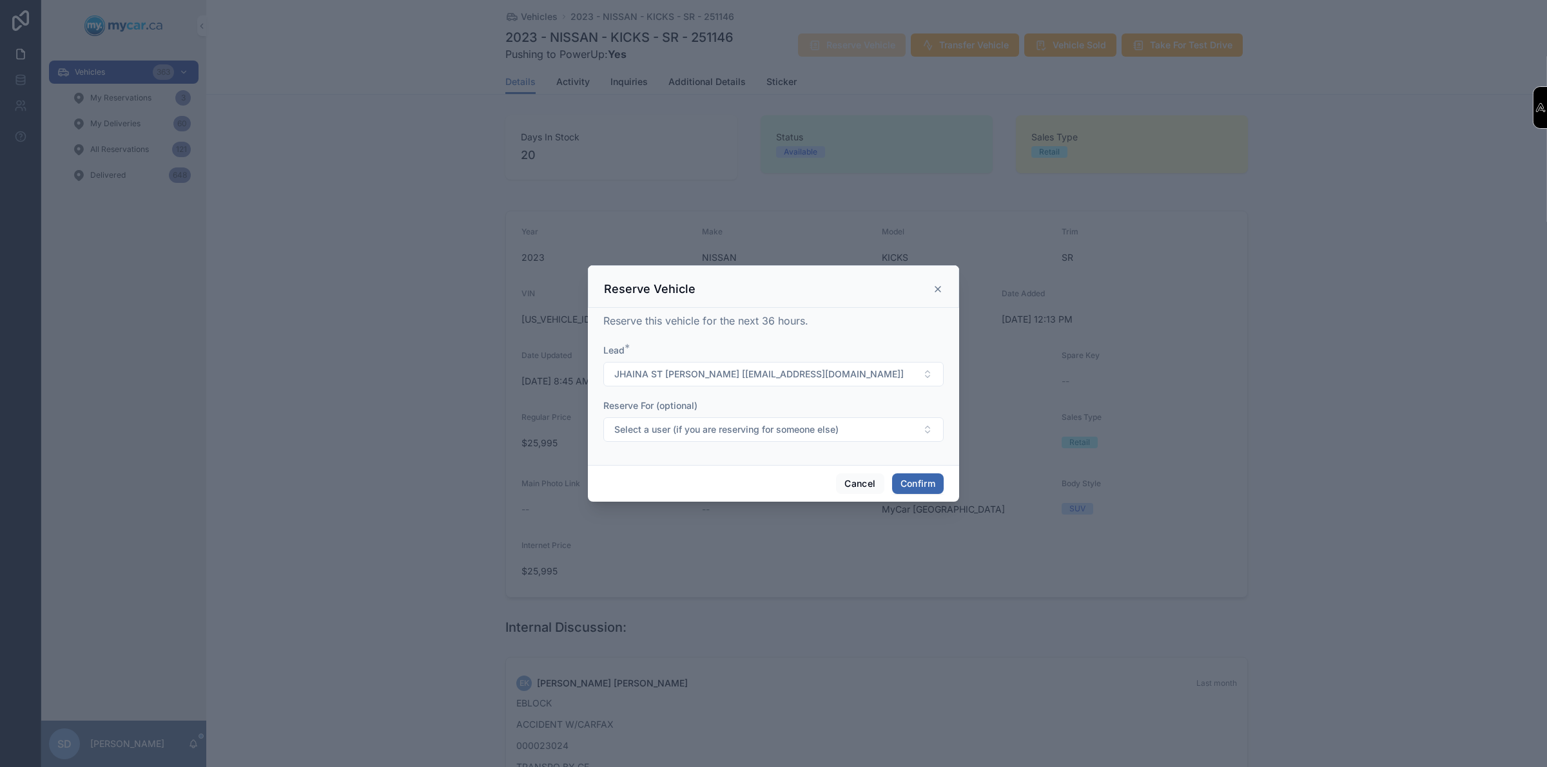
click at [930, 287] on div "Reserve Vehicle" at bounding box center [773, 289] width 339 height 15
click at [936, 287] on icon at bounding box center [937, 289] width 10 height 10
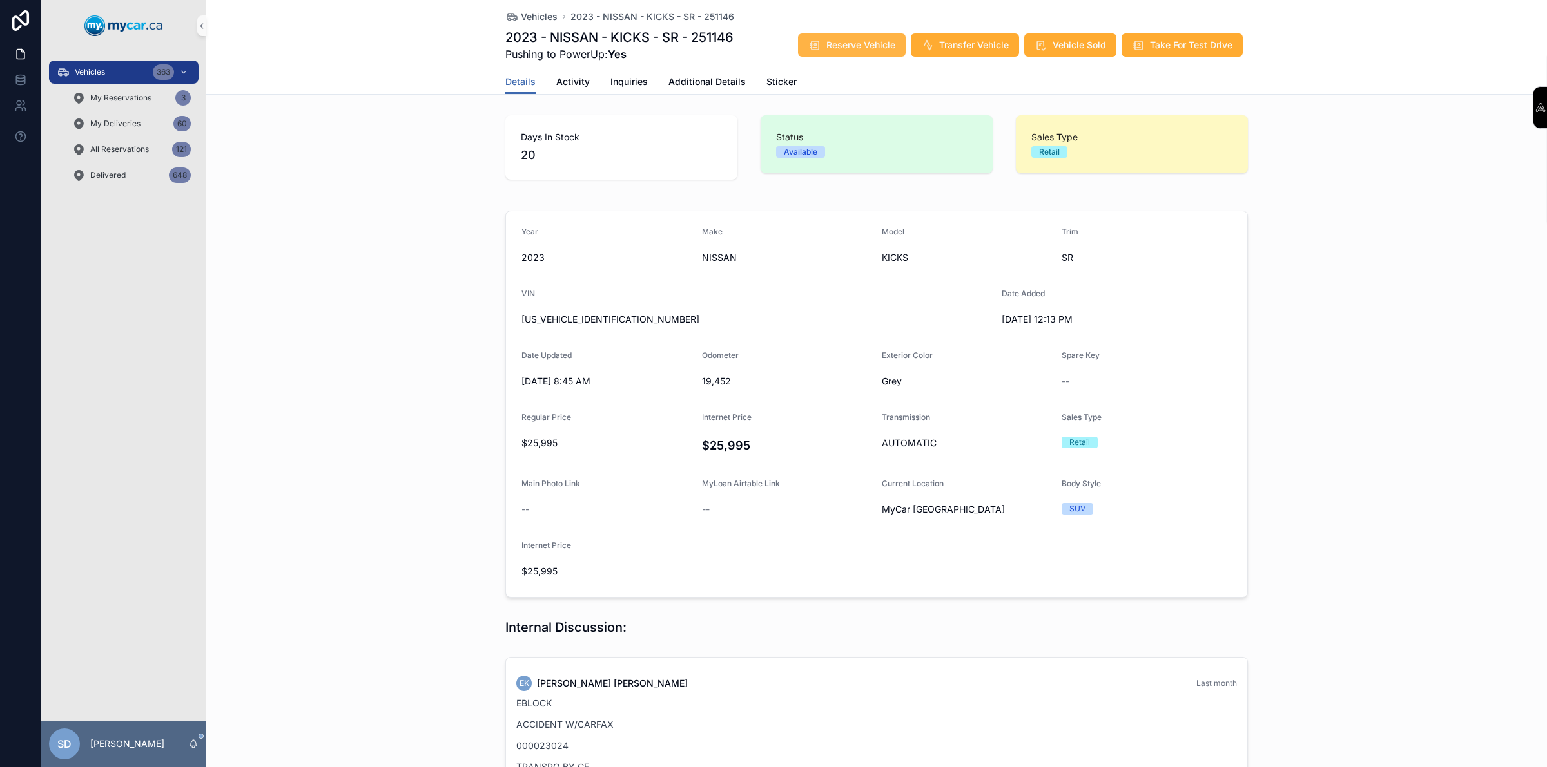
click at [842, 42] on span "Reserve Vehicle" at bounding box center [860, 45] width 69 height 13
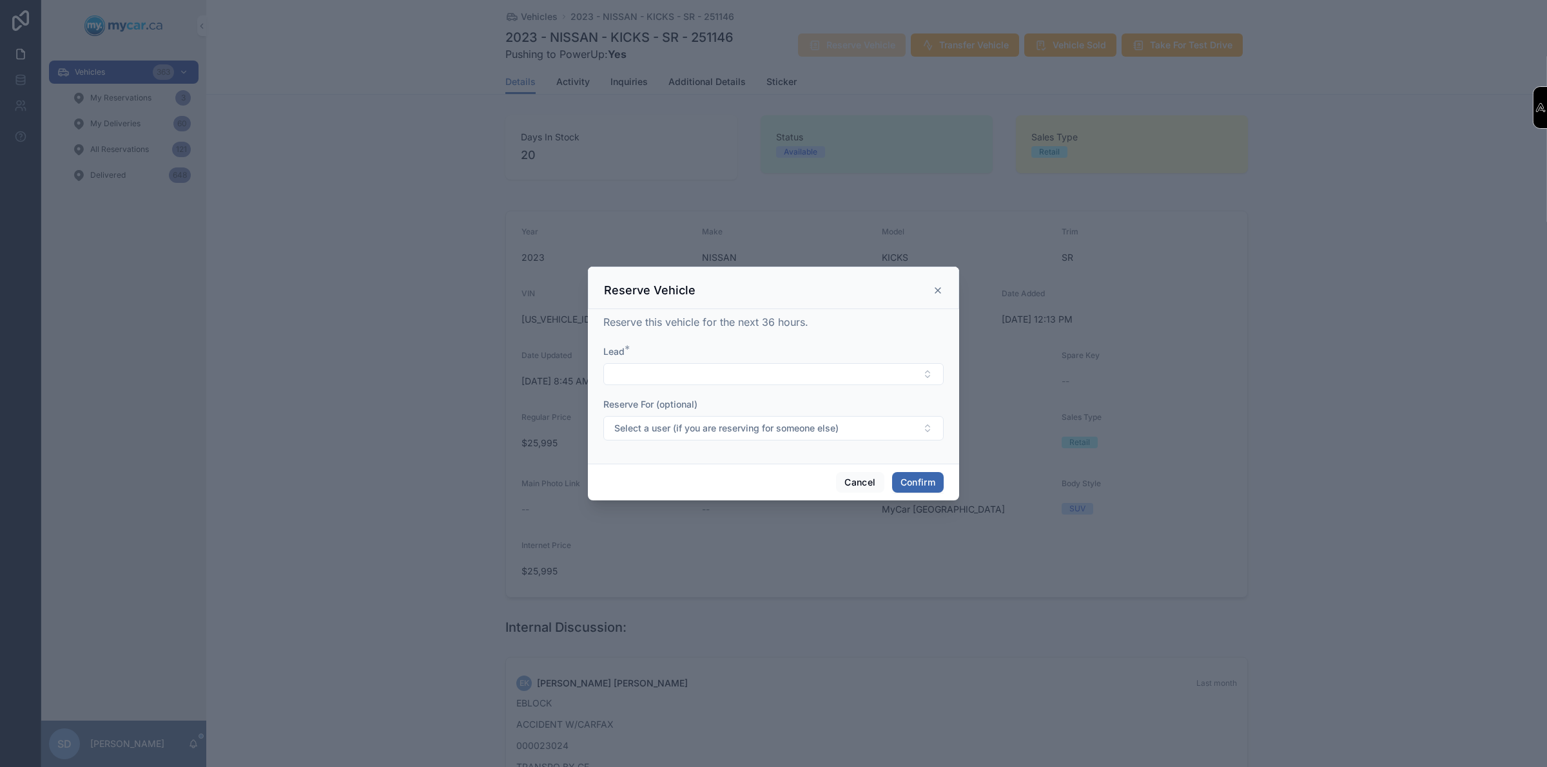
click at [677, 385] on form "Lead * Reserve For (optional) Select a user (if you are reserving for someone e…" at bounding box center [773, 399] width 340 height 108
click at [680, 383] on button "Select Button" at bounding box center [773, 374] width 340 height 22
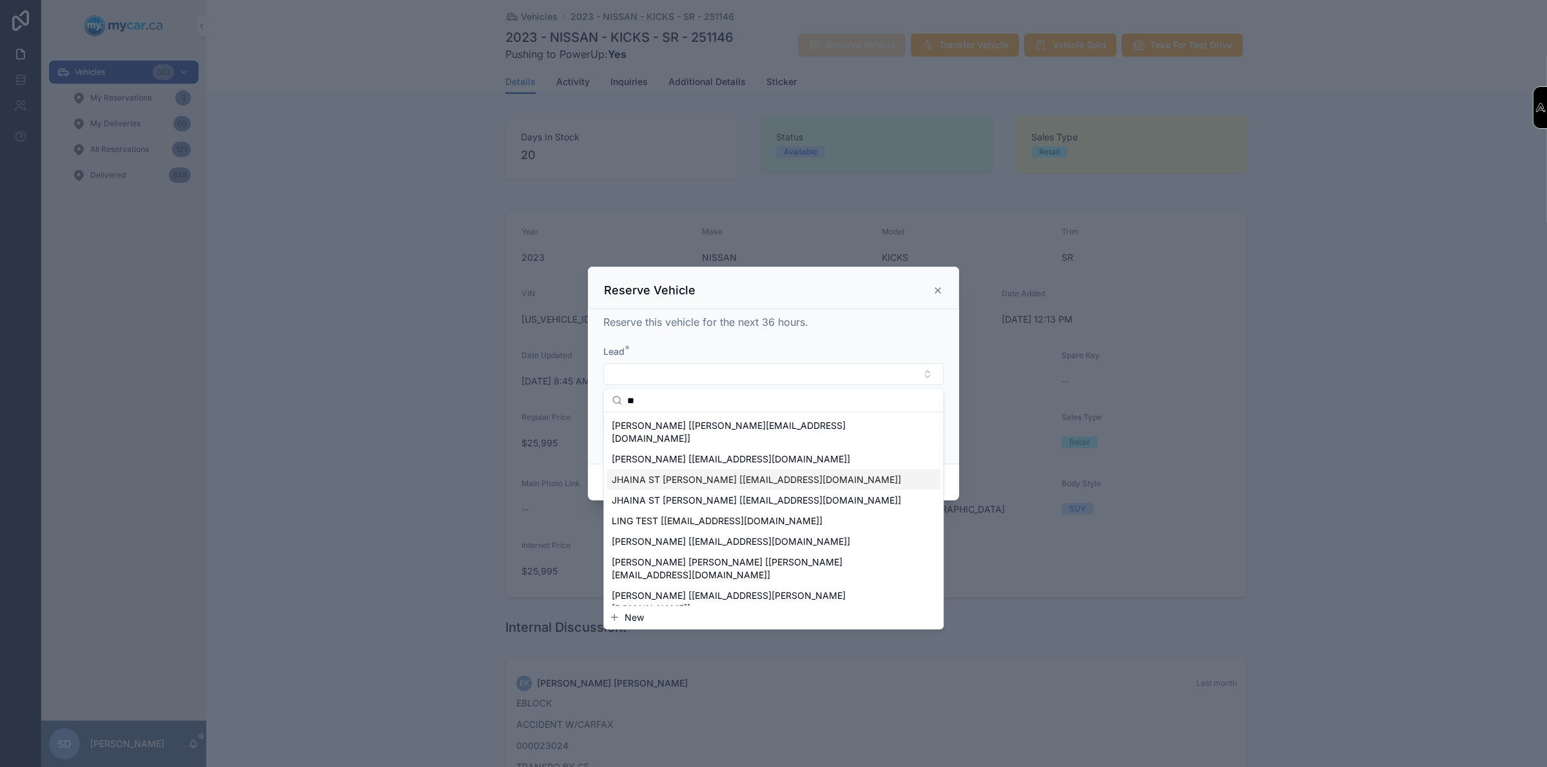
type input "**"
click at [651, 474] on span "JHAINA ST [PERSON_NAME] [[EMAIL_ADDRESS][DOMAIN_NAME]]" at bounding box center [756, 480] width 289 height 13
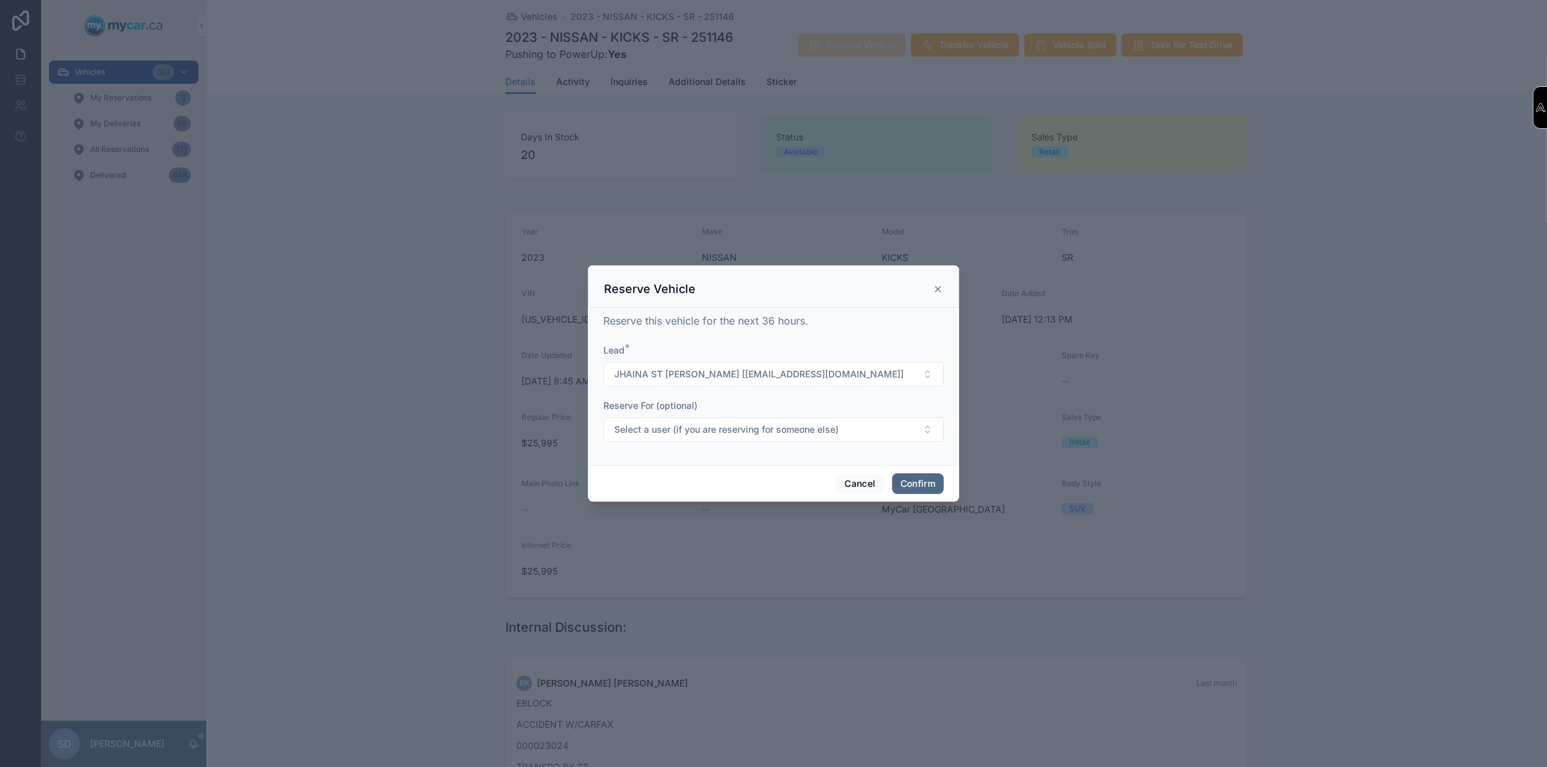
click at [926, 478] on button "Confirm" at bounding box center [918, 484] width 52 height 21
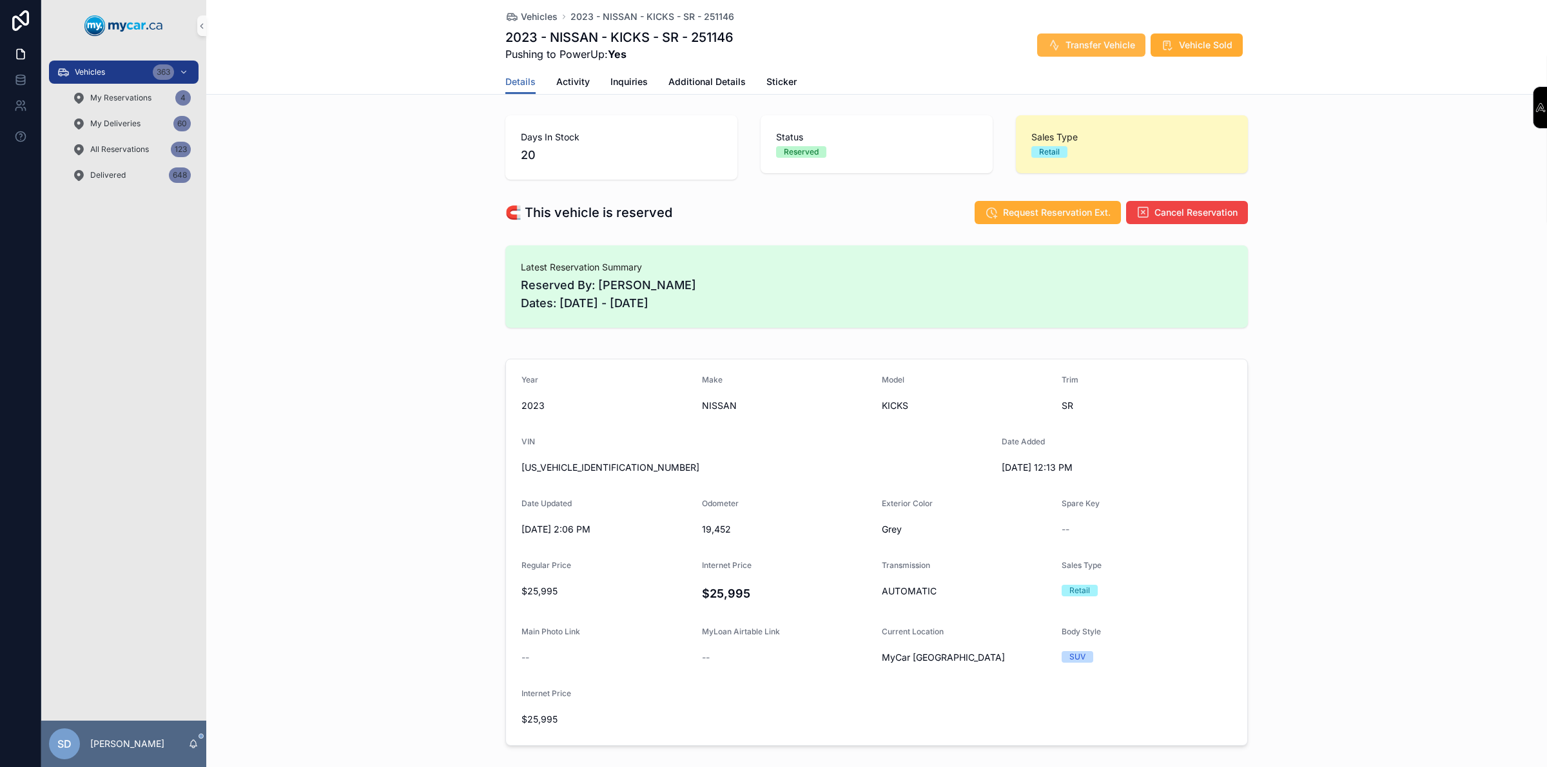
click at [1119, 49] on span "Transfer Vehicle" at bounding box center [1100, 45] width 70 height 13
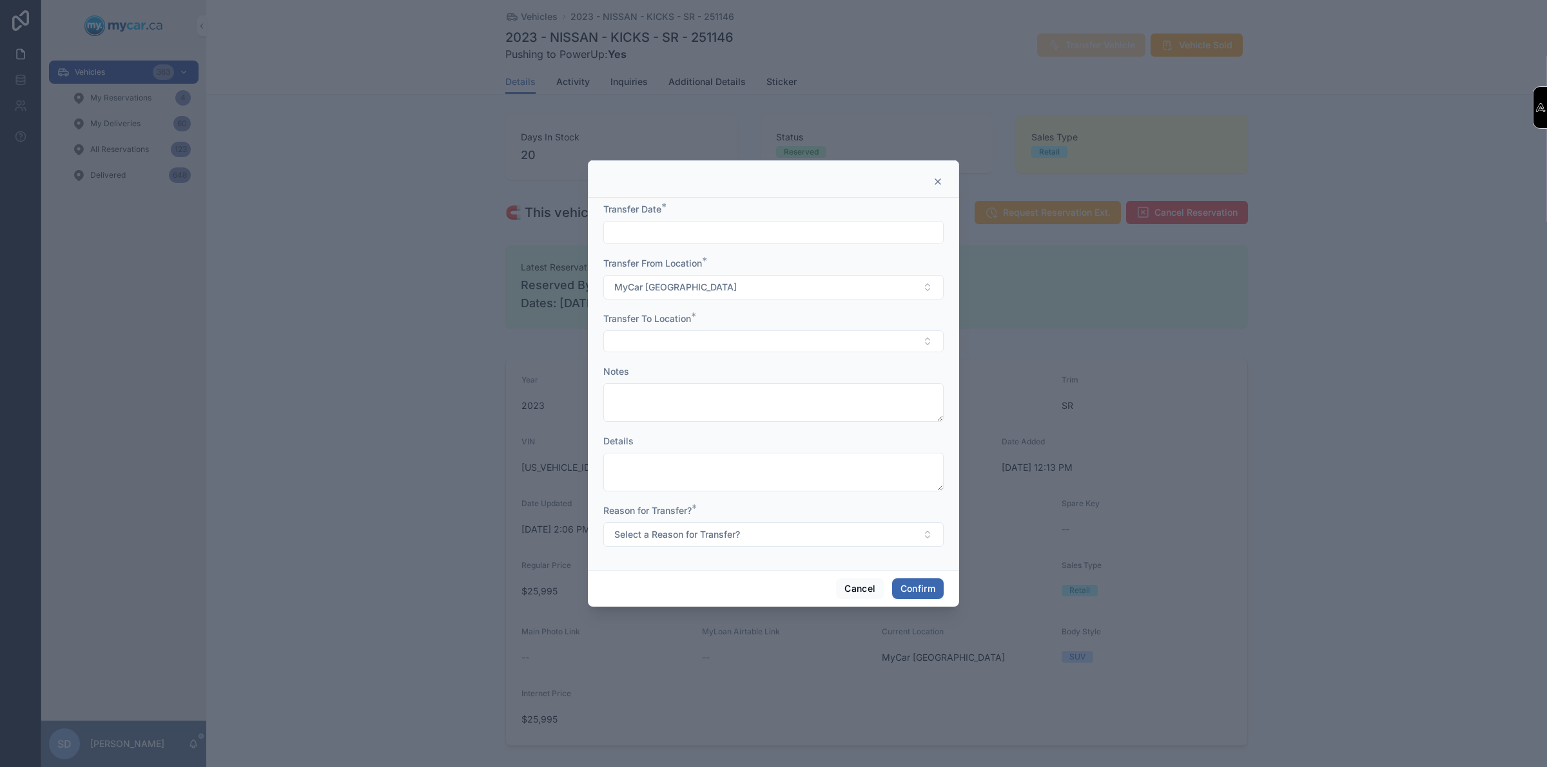
click at [665, 237] on input "text" at bounding box center [773, 233] width 339 height 18
click at [775, 369] on button "10" at bounding box center [773, 367] width 23 height 23
type input "*********"
click at [662, 405] on textarea at bounding box center [773, 402] width 340 height 39
click at [681, 347] on button "Select Button" at bounding box center [773, 342] width 340 height 22
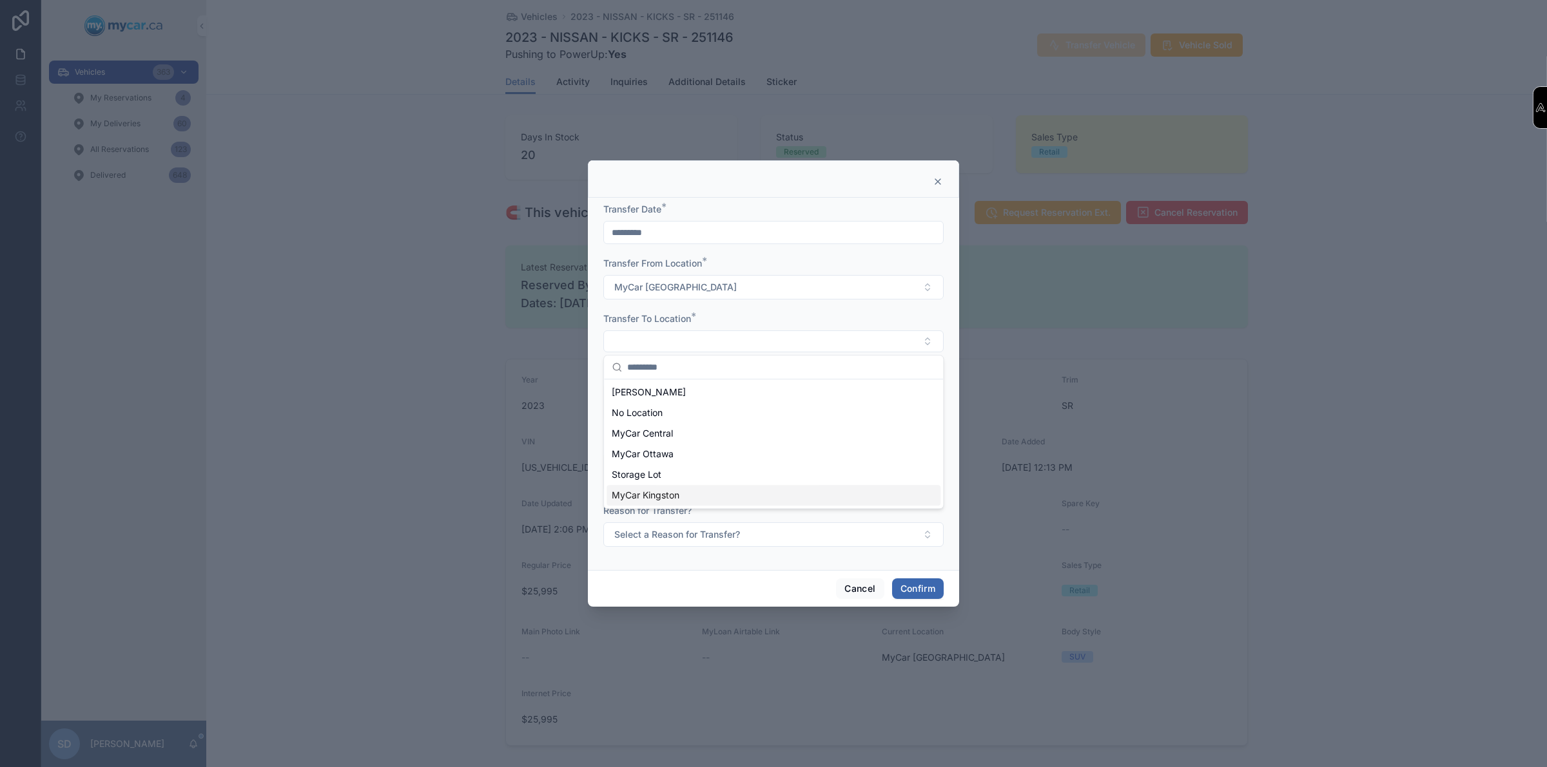
click at [651, 490] on span "MyCar Kingston" at bounding box center [646, 495] width 68 height 13
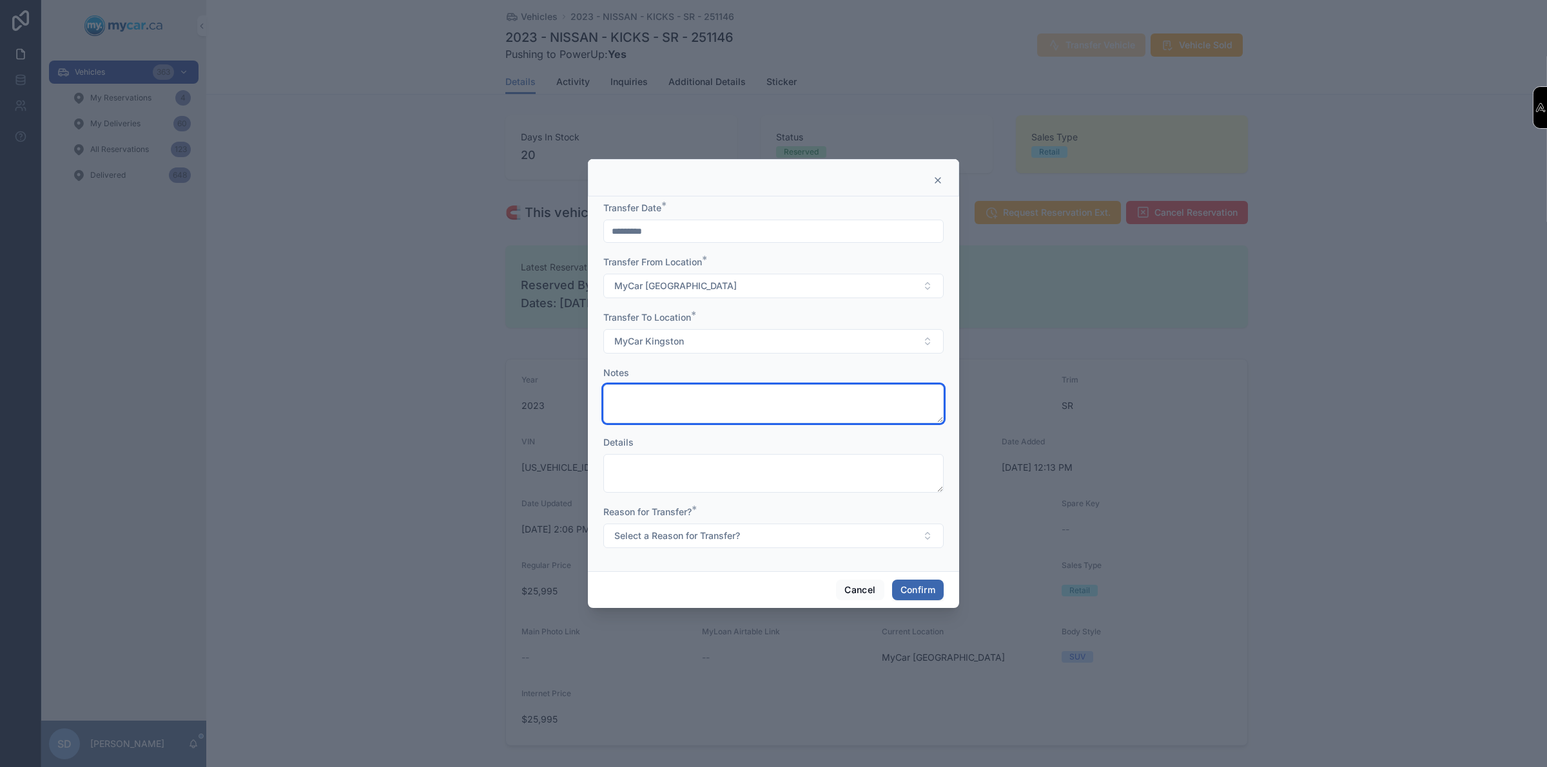
click at [677, 401] on textarea at bounding box center [773, 404] width 340 height 39
type textarea "**********"
click at [860, 595] on button "Cancel" at bounding box center [860, 590] width 48 height 21
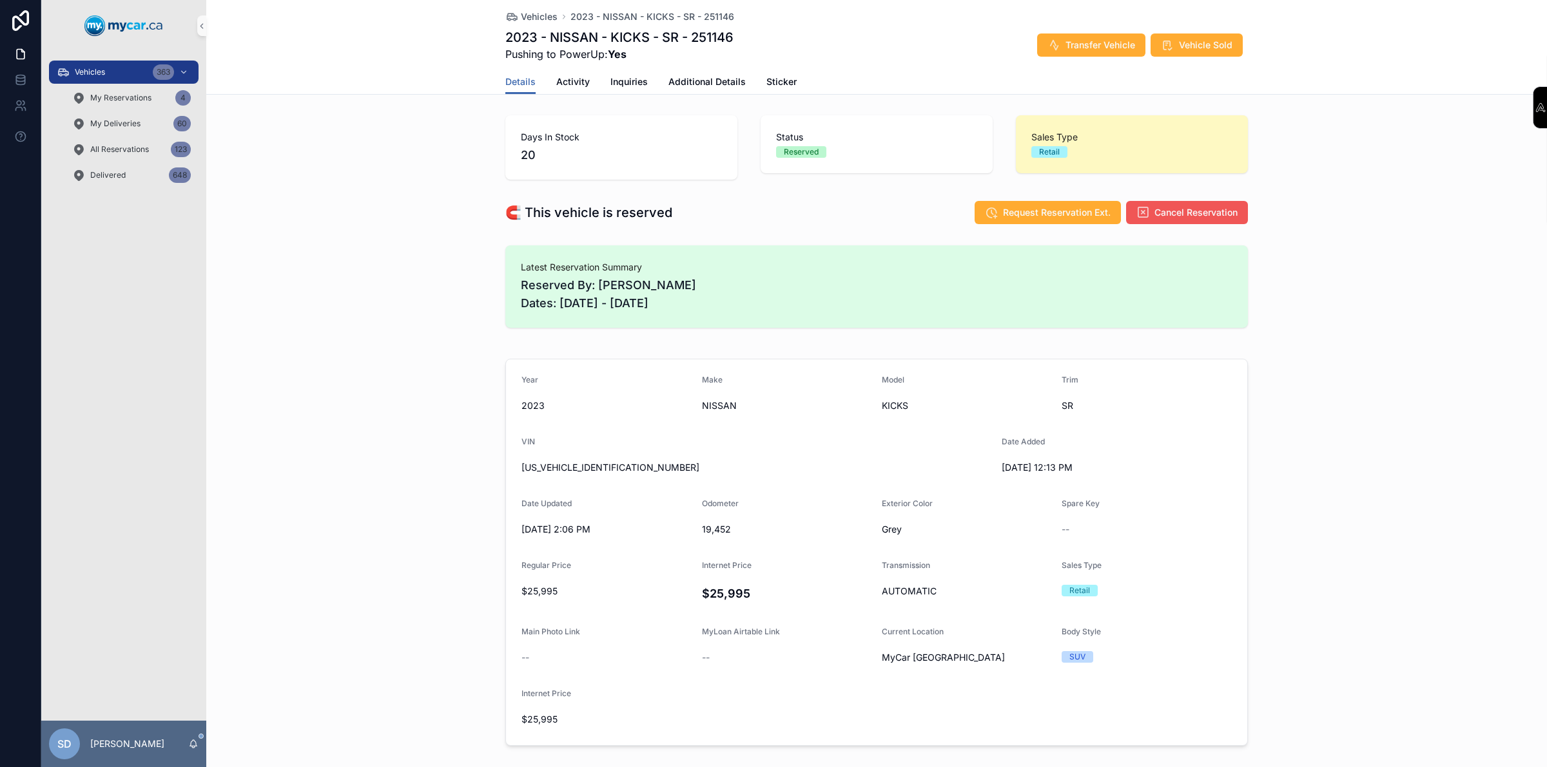
click at [1189, 220] on button "Cancel Reservation" at bounding box center [1187, 212] width 122 height 23
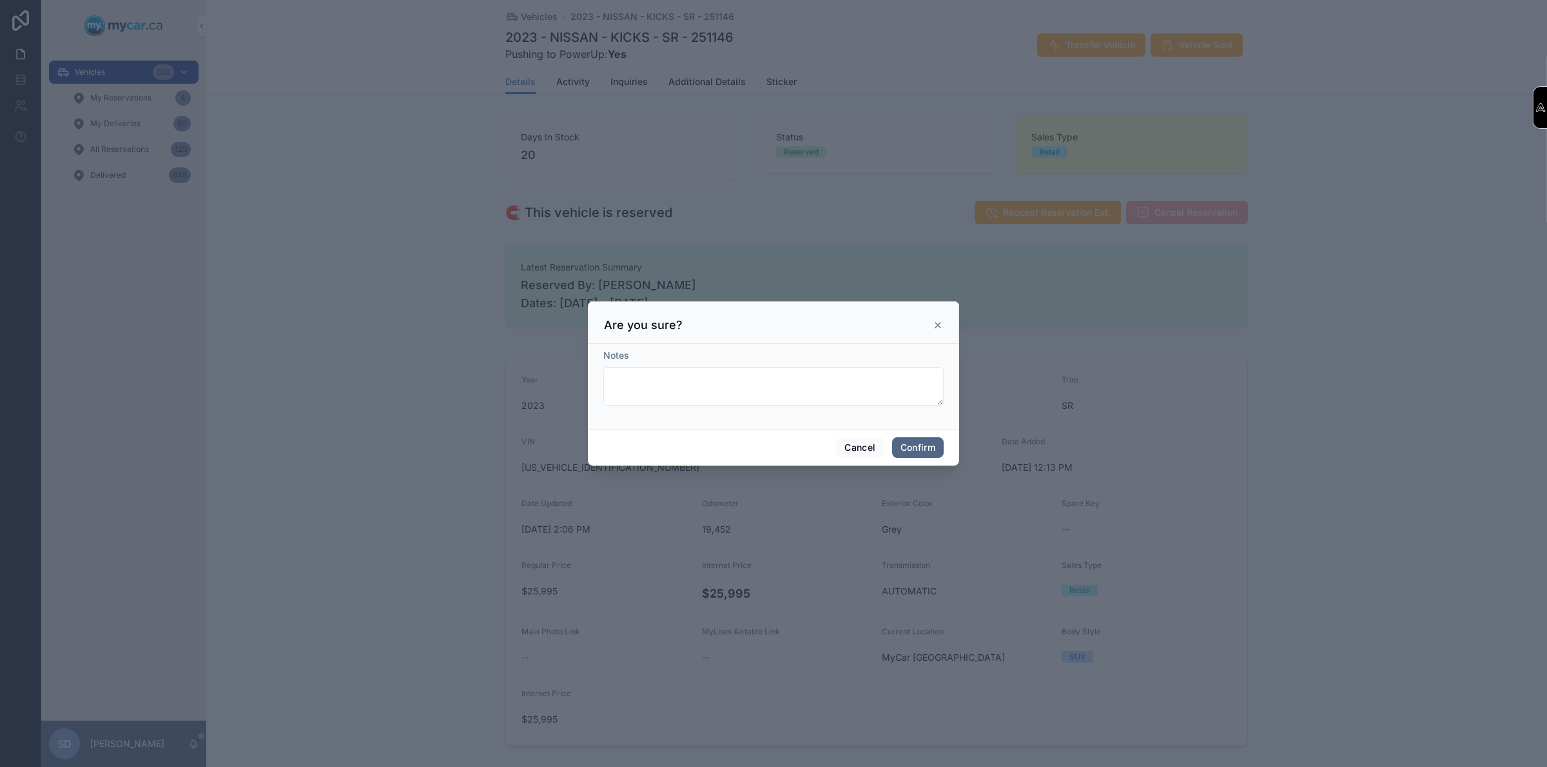
click at [903, 443] on button "Confirm" at bounding box center [918, 448] width 52 height 21
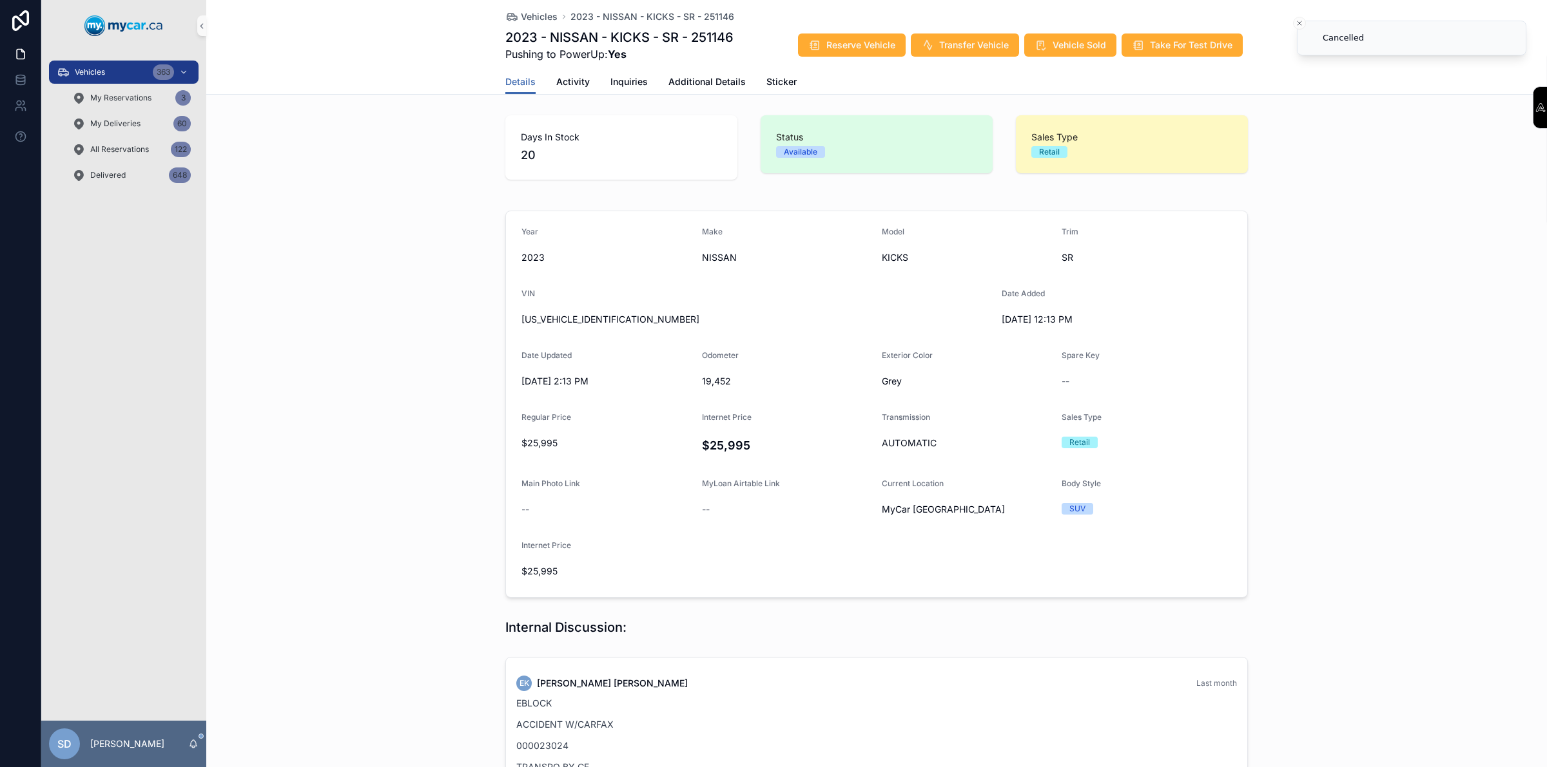
click at [389, 288] on div "Year [DATE] Make NISSAN Model KICKS Trim SR VIN [US_VEHICLE_IDENTIFICATION_NUMB…" at bounding box center [876, 405] width 1340 height 398
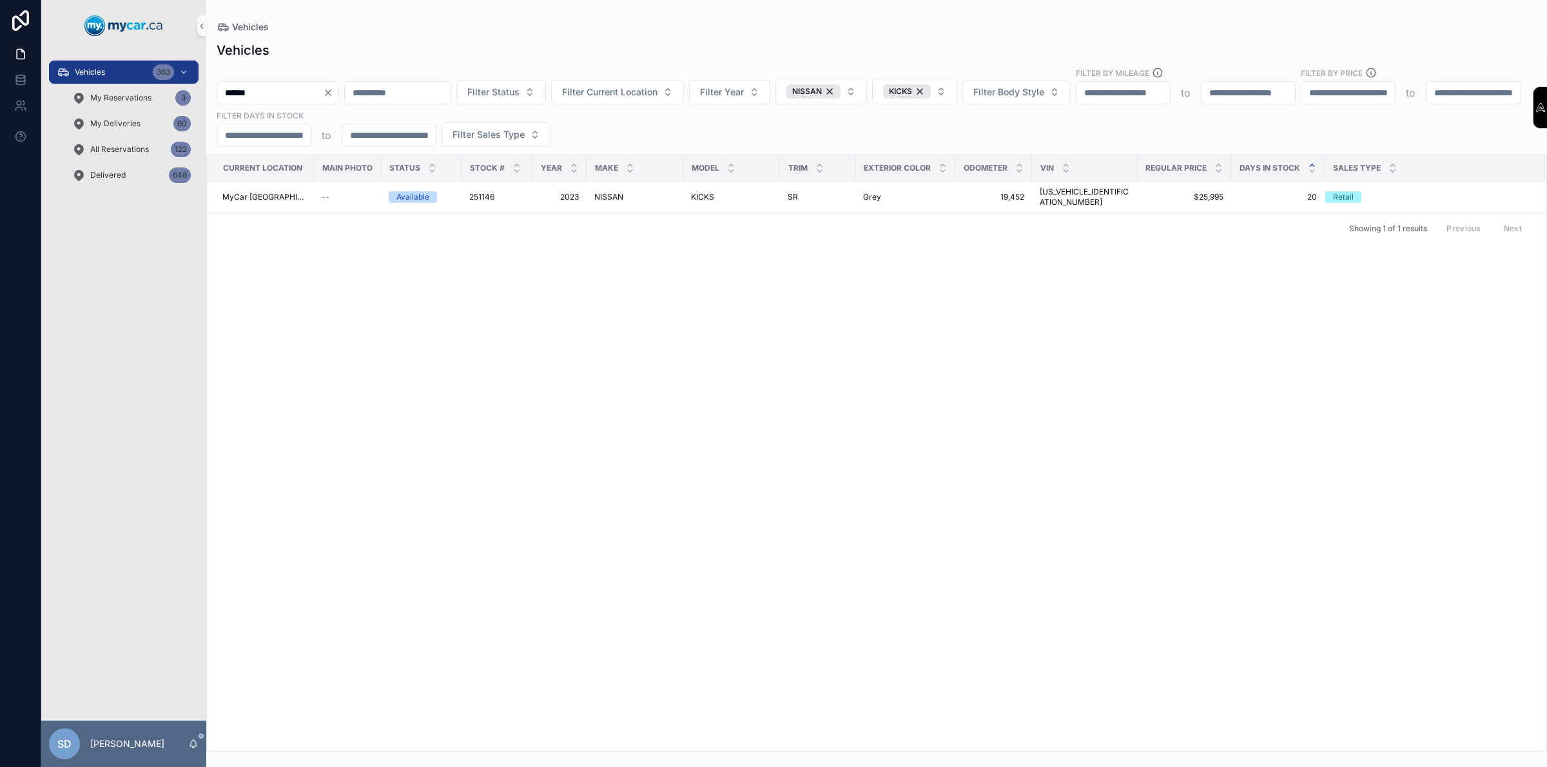
click at [323, 99] on input "******" at bounding box center [270, 93] width 106 height 18
type input "******"
click at [409, 206] on div "Available" at bounding box center [412, 205] width 33 height 12
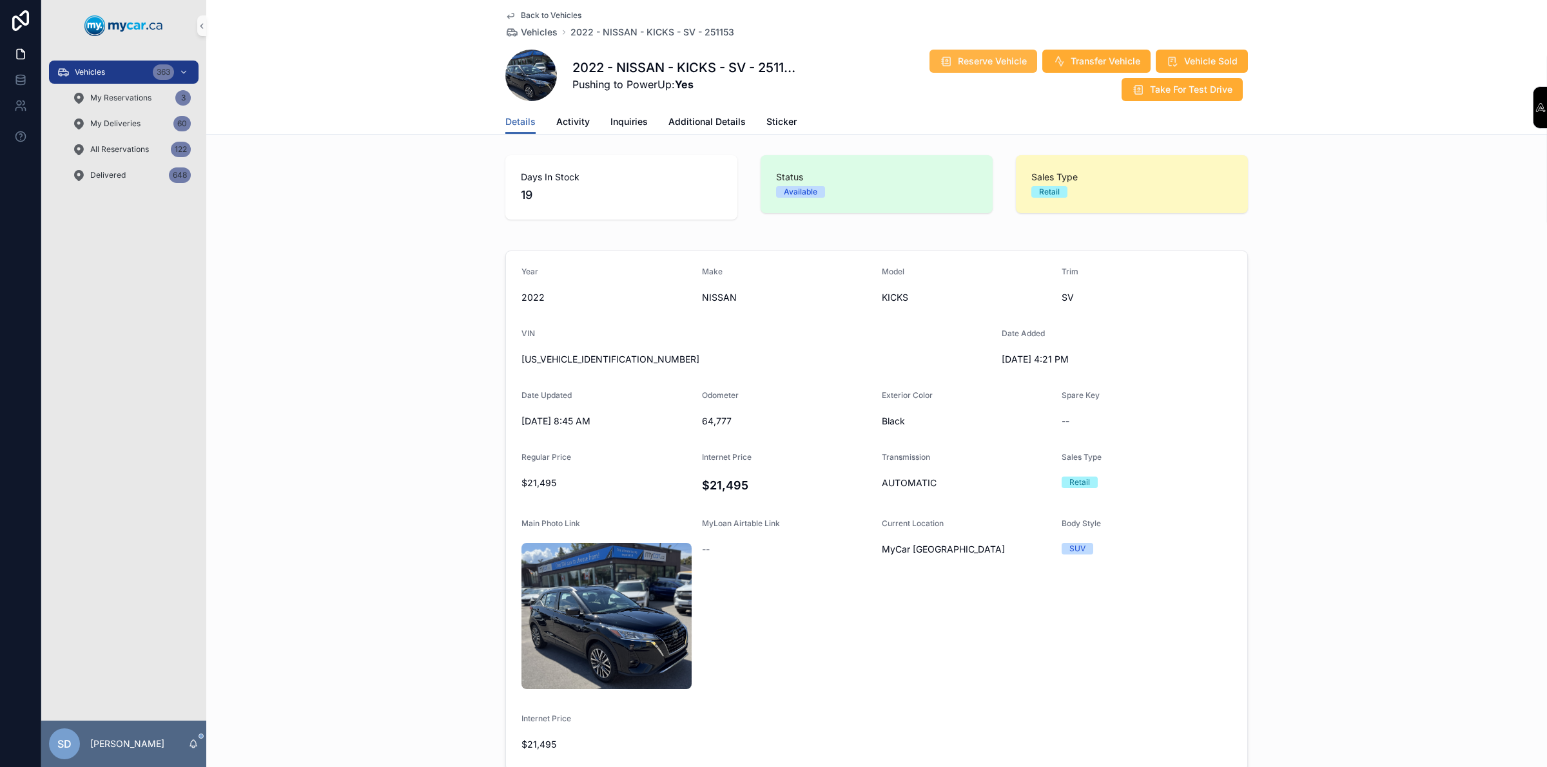
click at [987, 65] on span "Reserve Vehicle" at bounding box center [992, 61] width 69 height 13
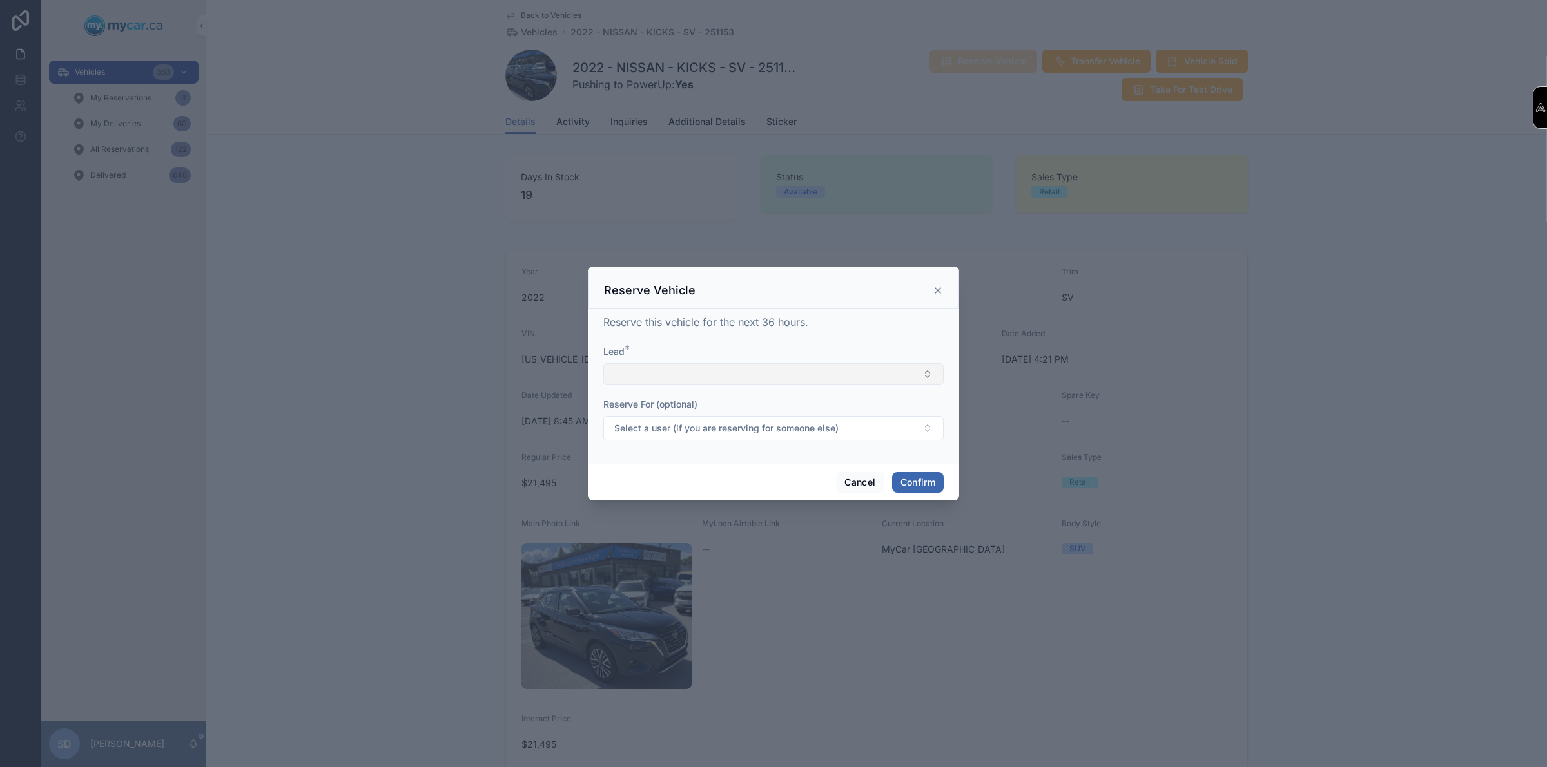
click at [671, 371] on button "Select Button" at bounding box center [773, 374] width 340 height 22
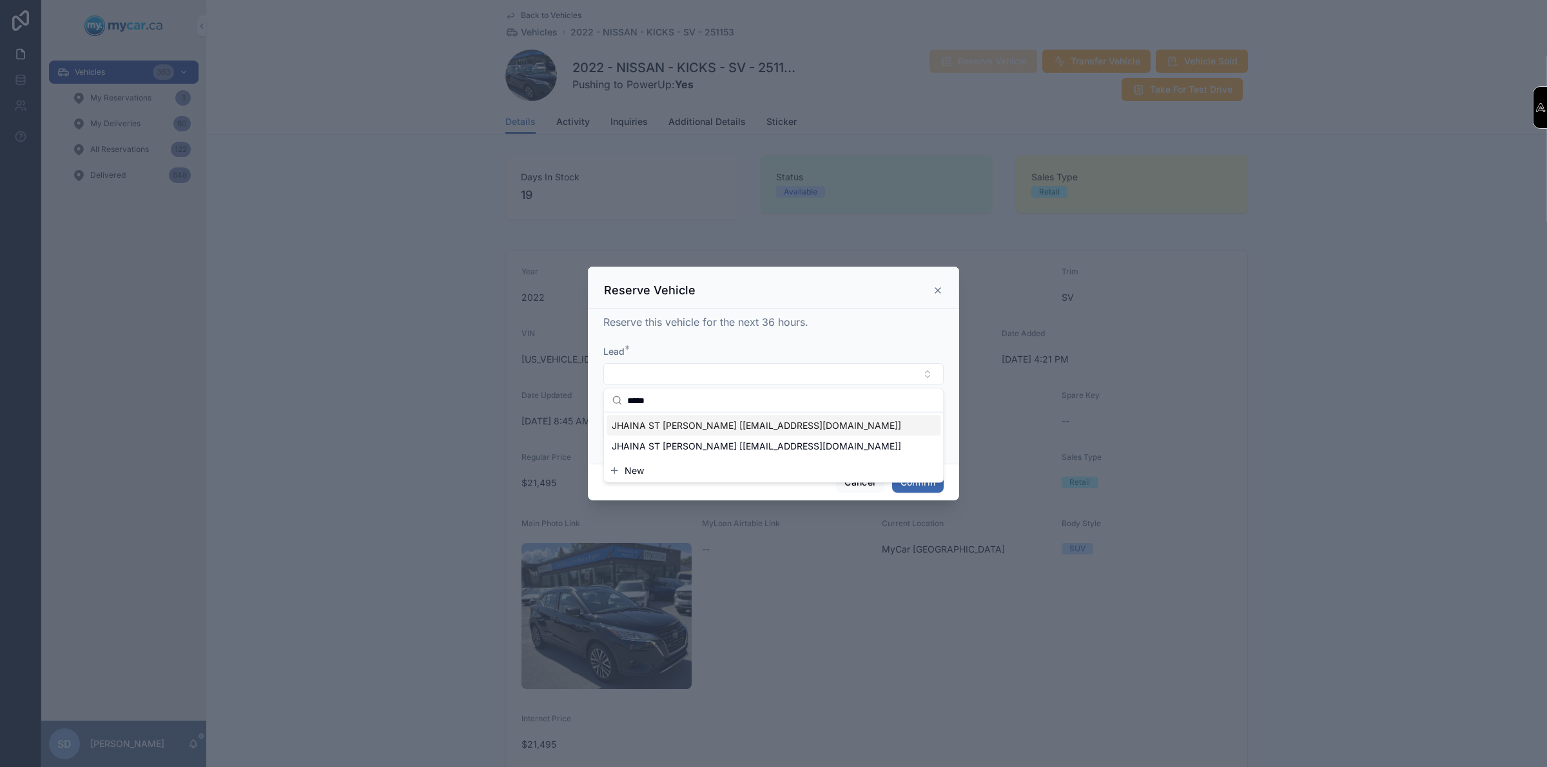
type input "*****"
click at [690, 437] on div "JHAINA ST [PERSON_NAME] [[EMAIL_ADDRESS][DOMAIN_NAME]]" at bounding box center [773, 446] width 334 height 21
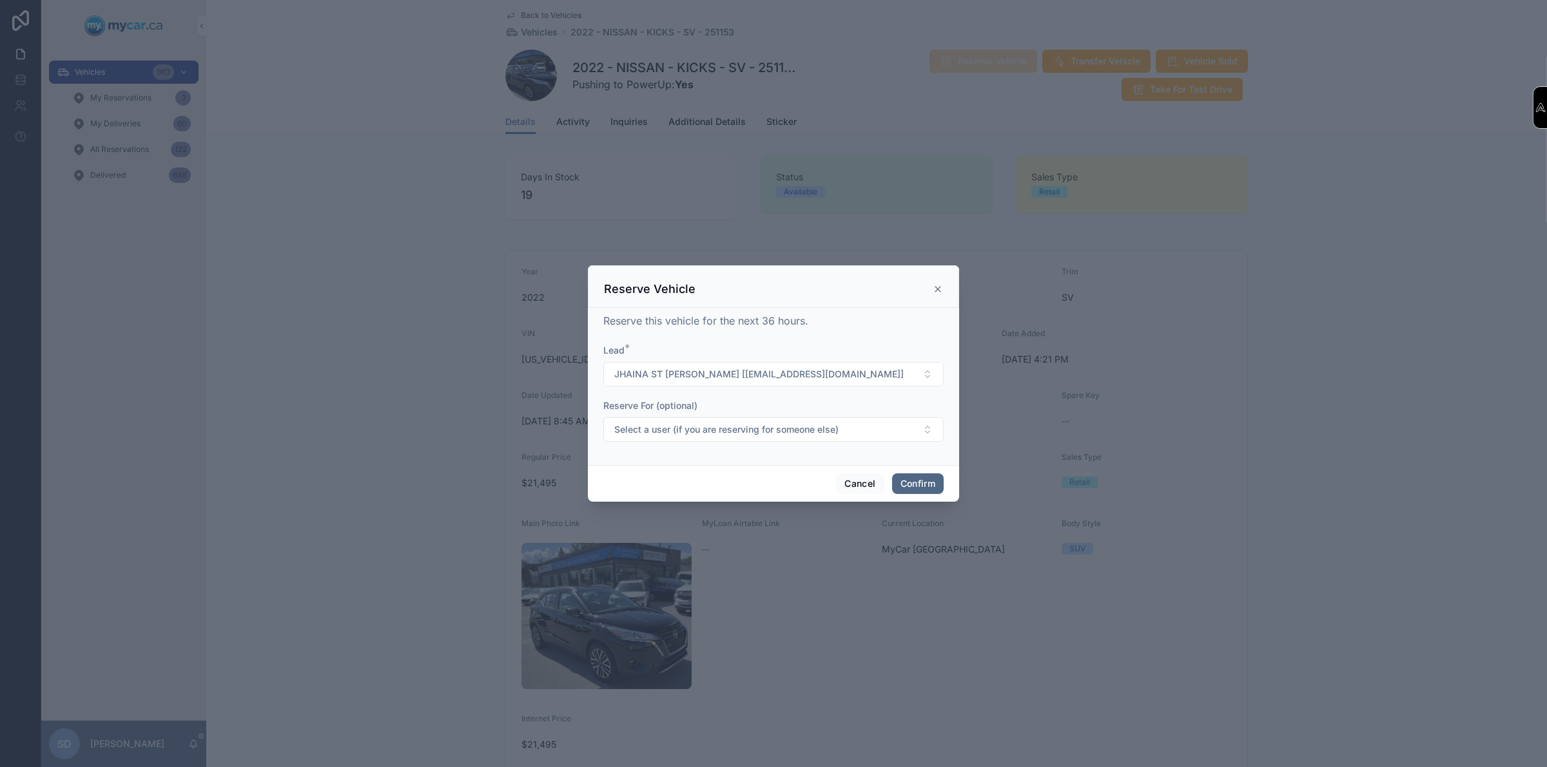
click at [923, 478] on button "Confirm" at bounding box center [918, 484] width 52 height 21
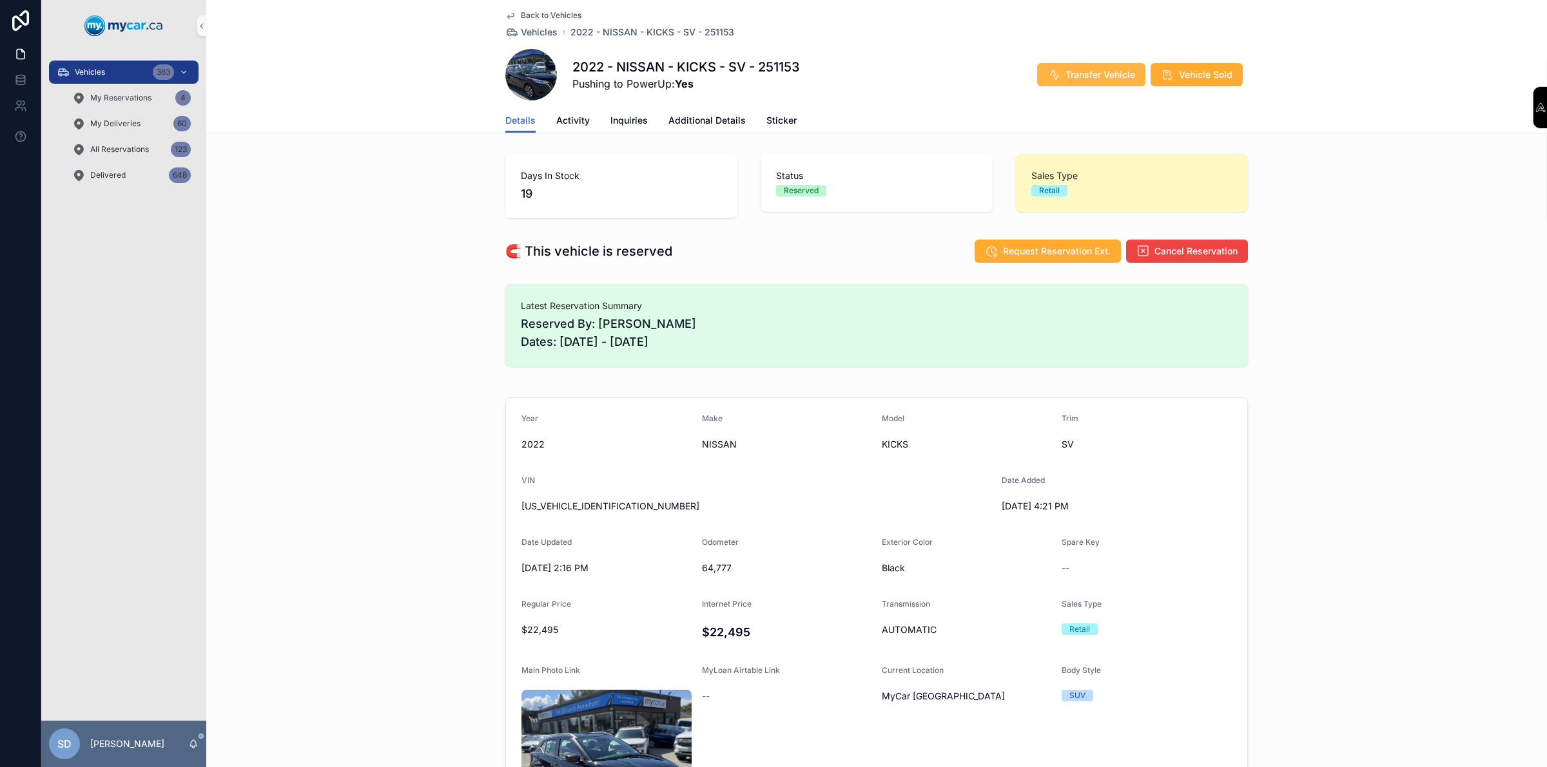
click at [1075, 82] on button "Transfer Vehicle" at bounding box center [1091, 74] width 108 height 23
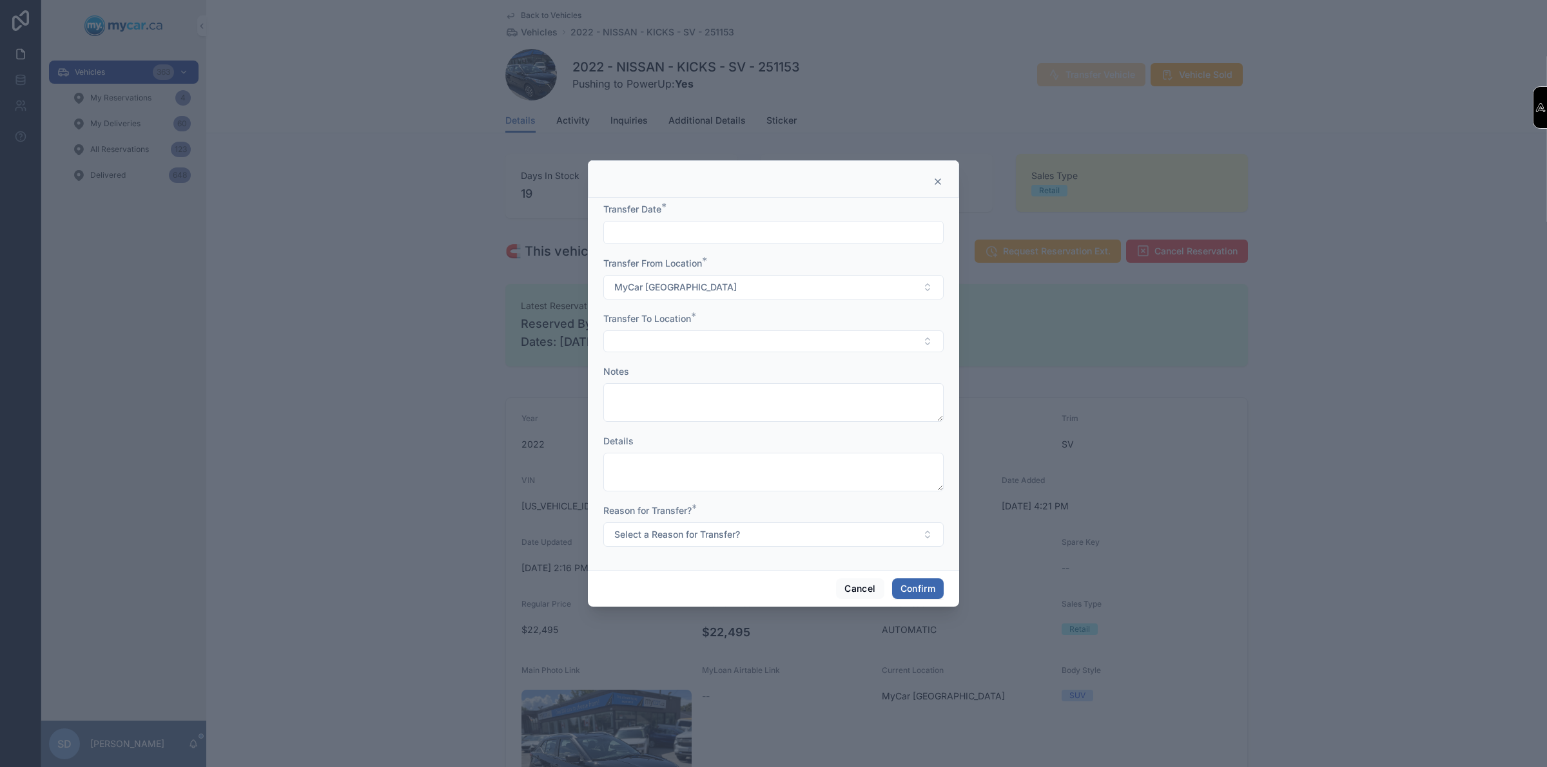
click at [687, 224] on input "text" at bounding box center [773, 233] width 339 height 18
click at [777, 371] on button "10" at bounding box center [773, 367] width 23 height 23
type input "*********"
click at [503, 313] on div at bounding box center [773, 383] width 1547 height 767
click at [655, 339] on button "Select Button" at bounding box center [773, 342] width 340 height 22
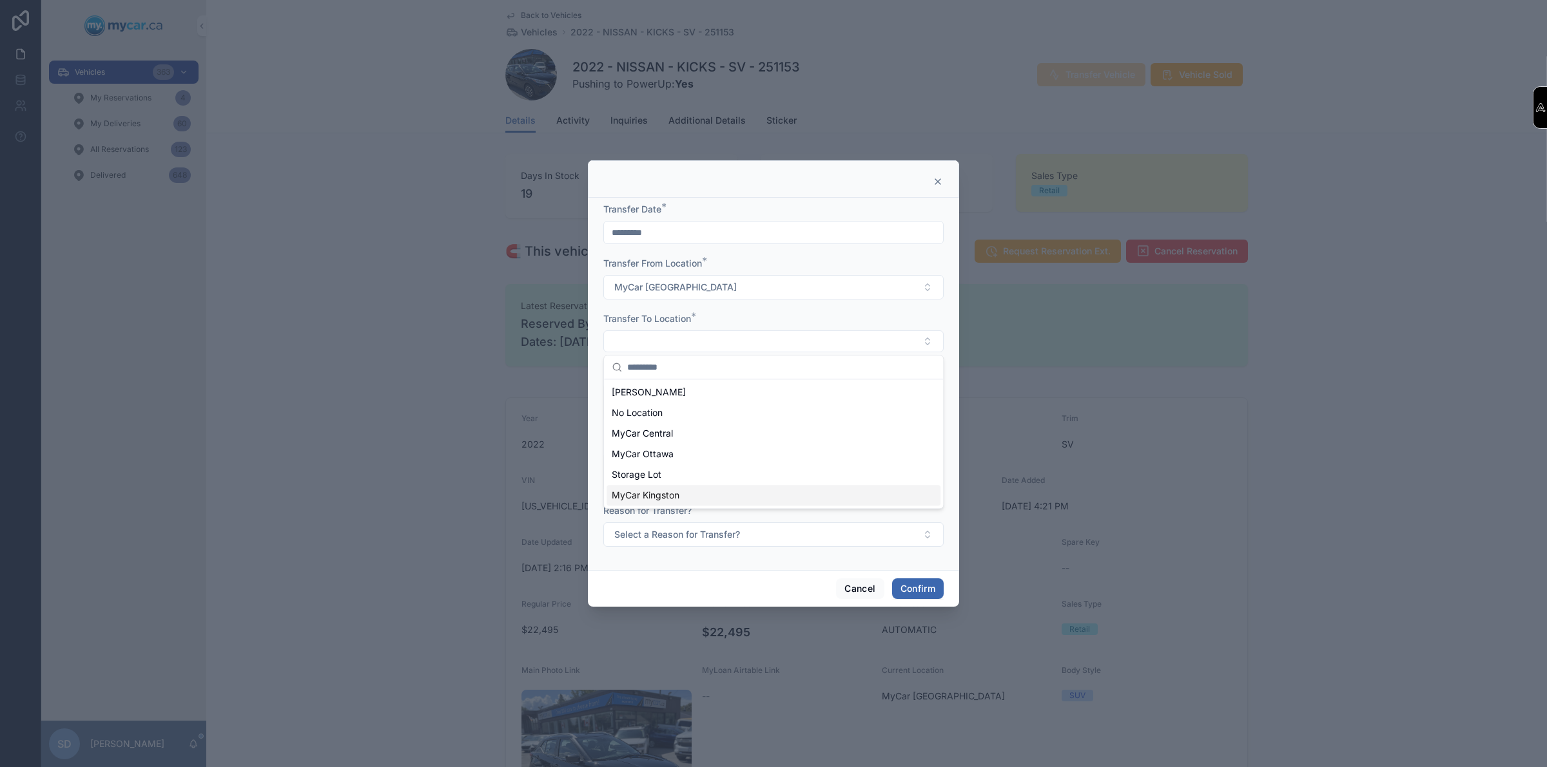
click at [646, 490] on span "MyCar Kingston" at bounding box center [646, 495] width 68 height 13
click at [819, 543] on button "Select a Reason for Transfer?" at bounding box center [773, 536] width 340 height 24
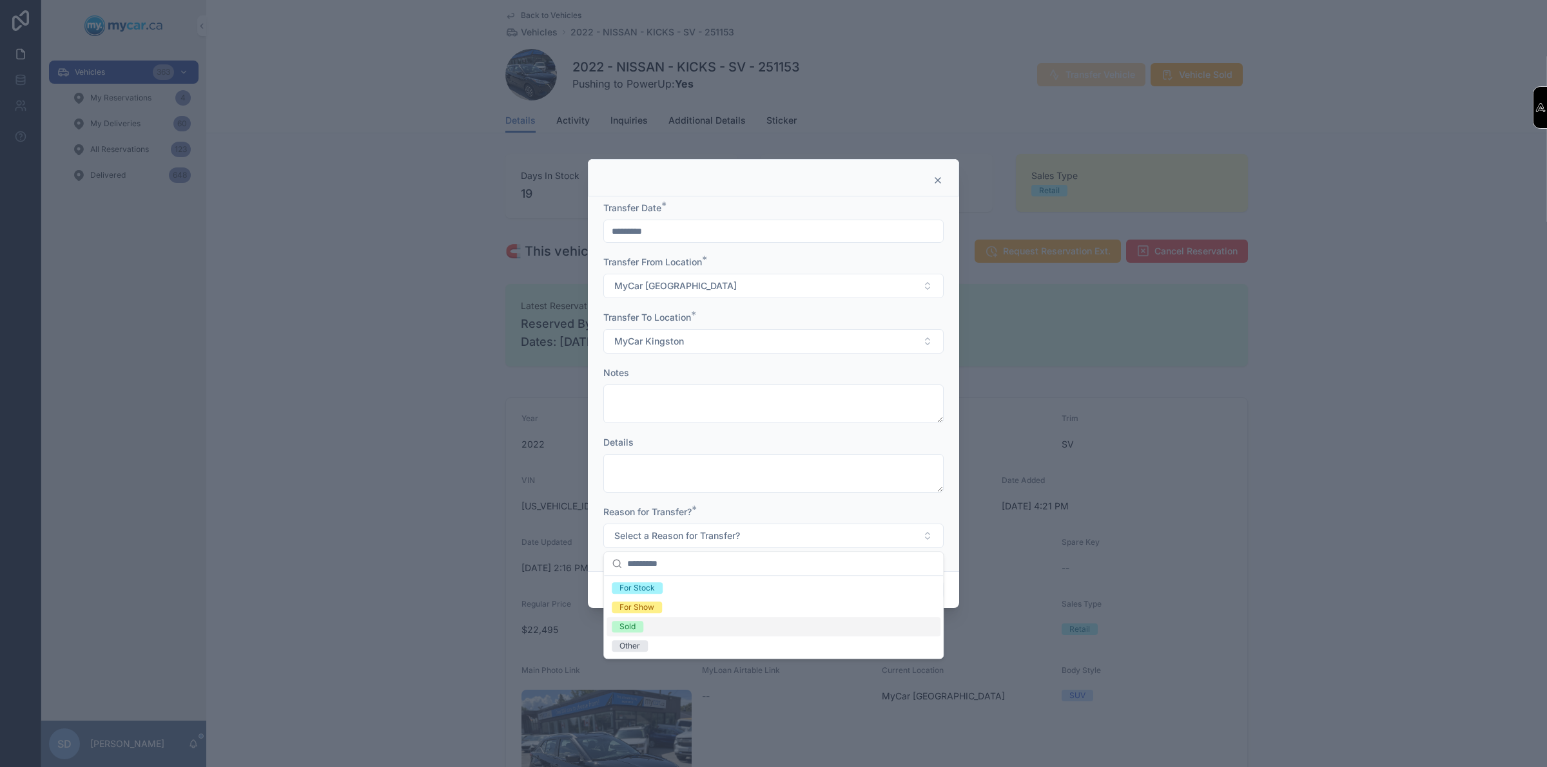
click at [638, 626] on span "Sold" at bounding box center [628, 627] width 32 height 12
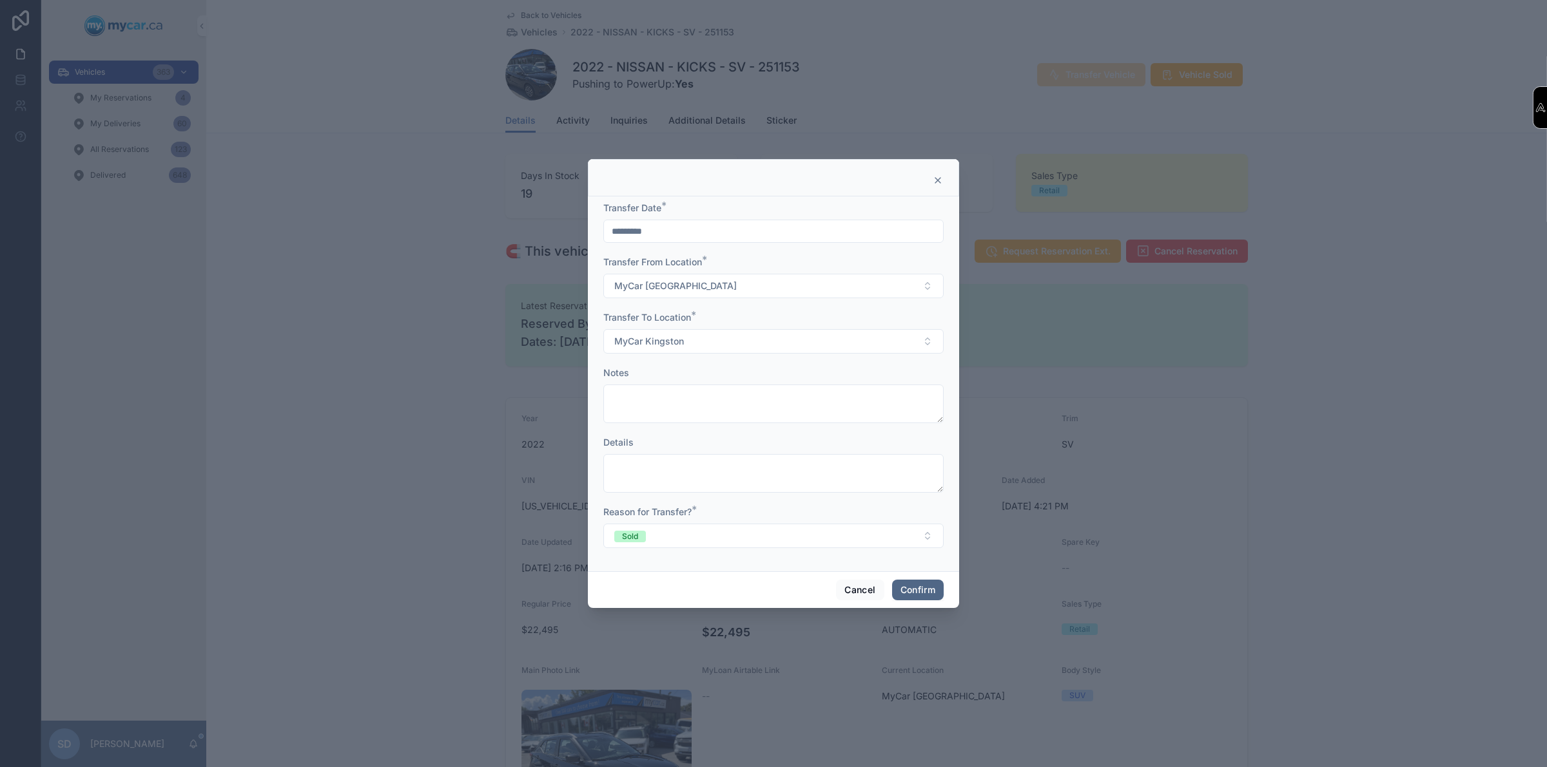
click at [914, 592] on button "Confirm" at bounding box center [918, 590] width 52 height 21
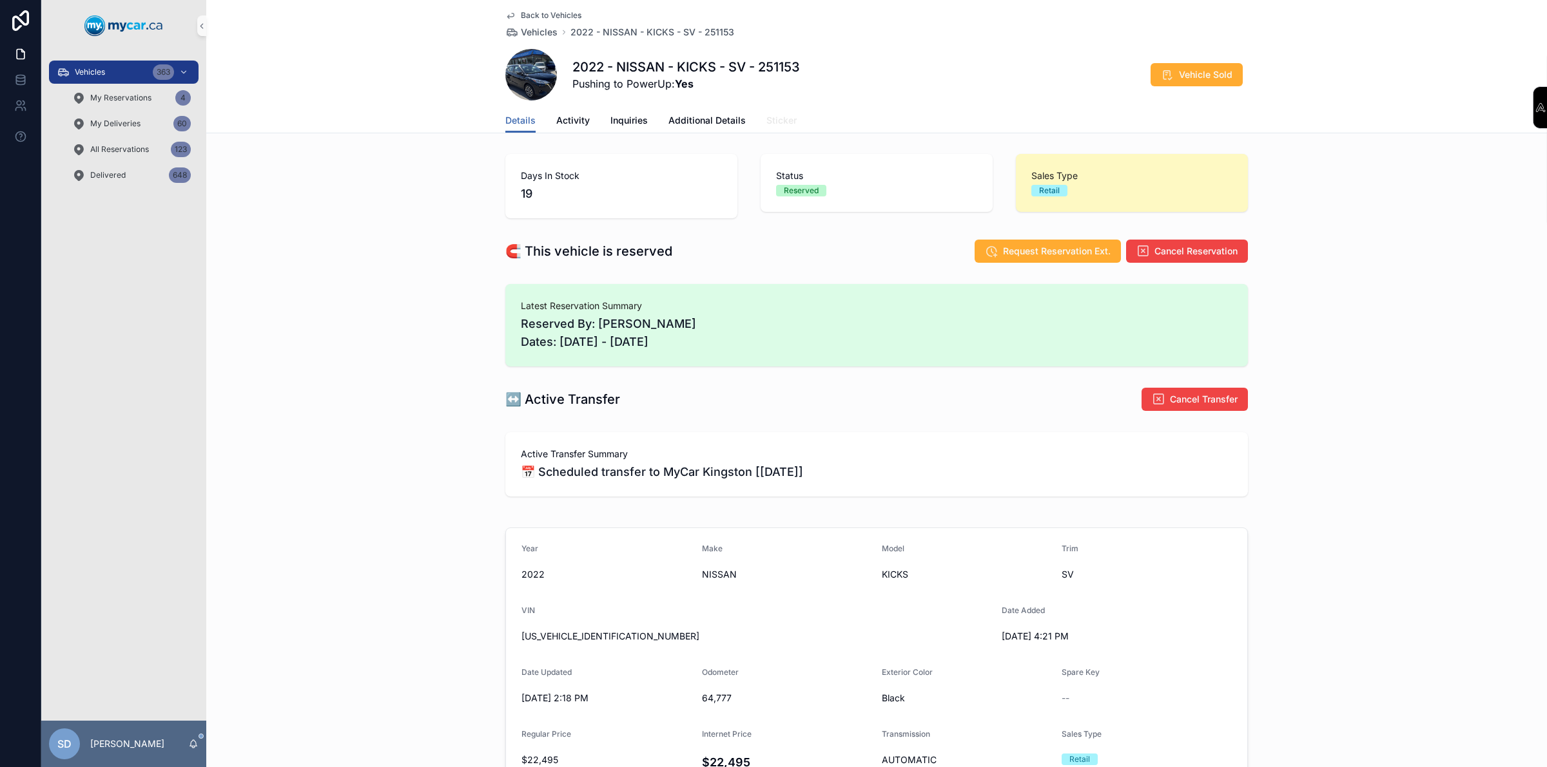
click at [778, 121] on span "Sticker" at bounding box center [781, 120] width 30 height 13
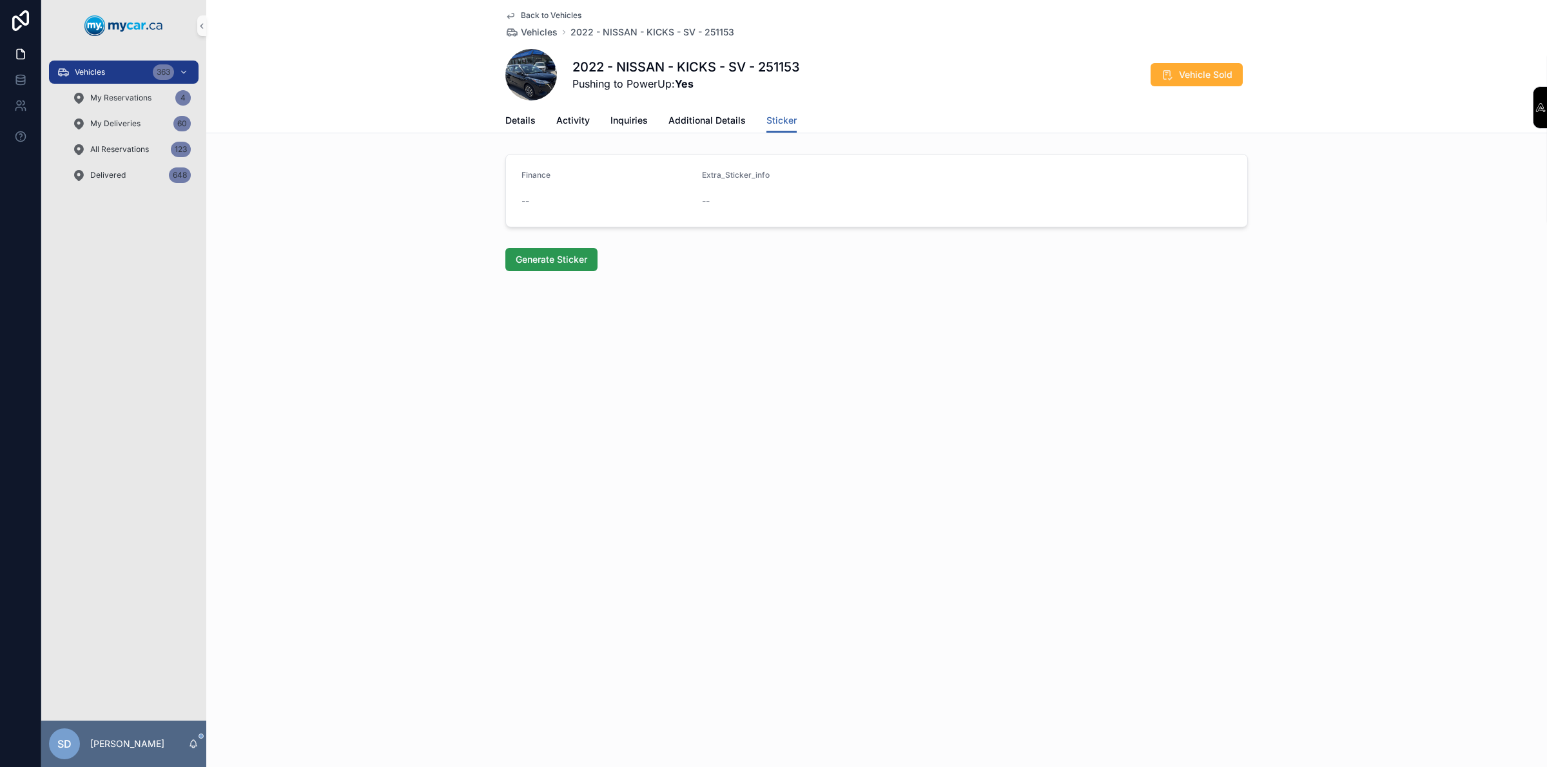
click at [575, 267] on button "Generate Sticker" at bounding box center [551, 259] width 92 height 23
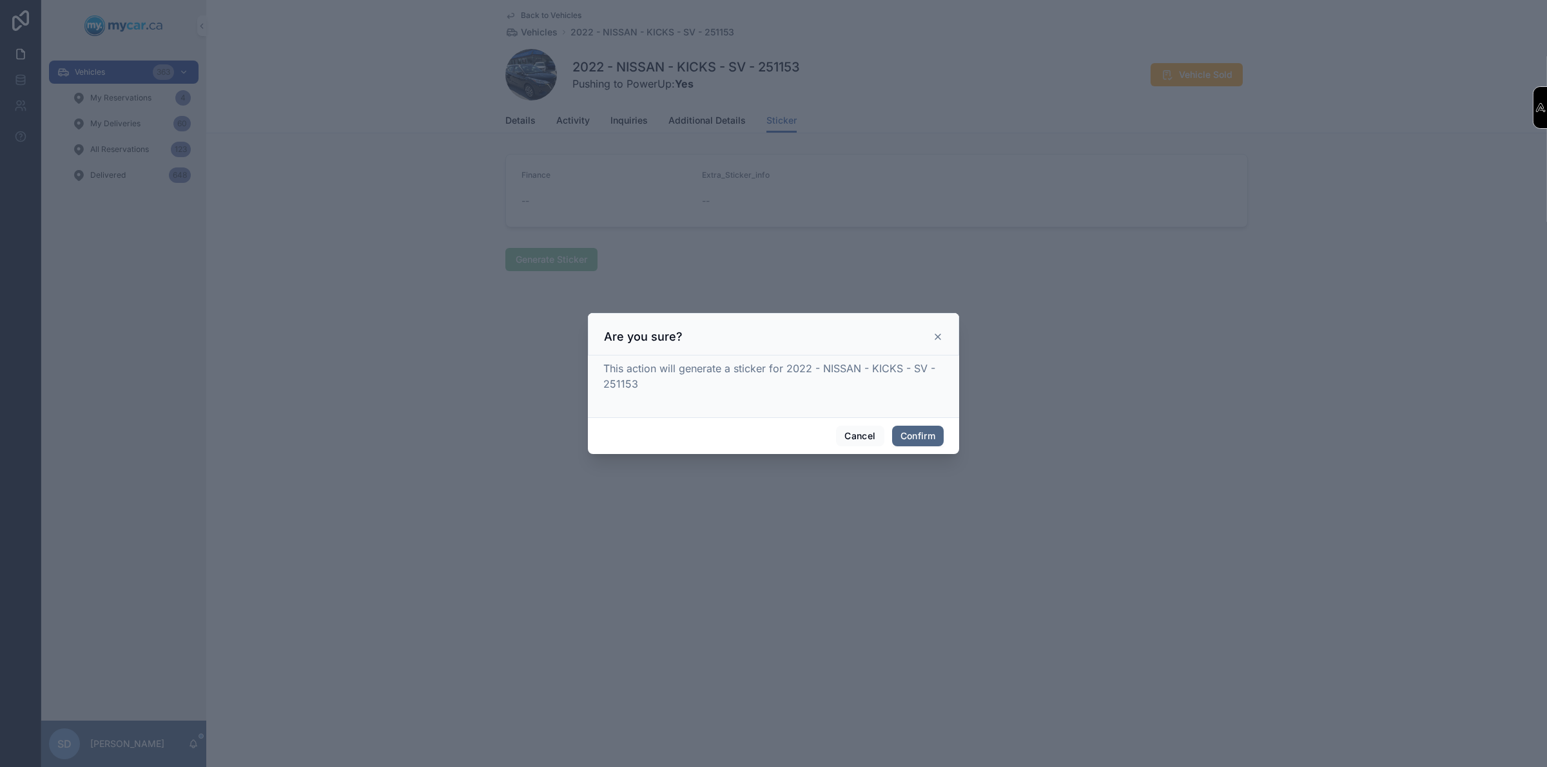
click at [912, 436] on button "Confirm" at bounding box center [918, 436] width 52 height 21
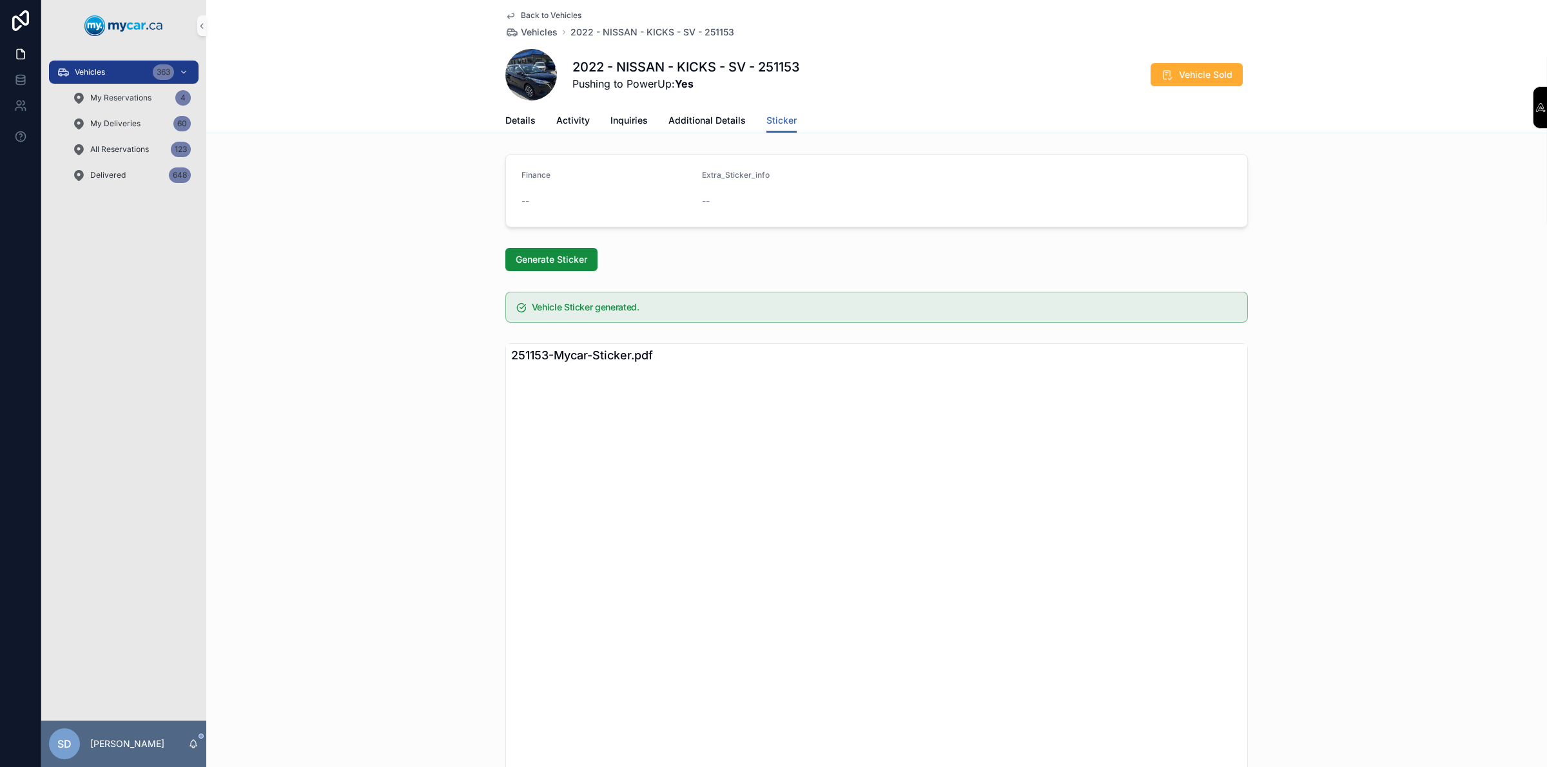
click at [242, 64] on div "Back to Vehicles Vehicles 2022 - NISSAN - KICKS - SV - 251153 2022 - NISSAN - K…" at bounding box center [876, 66] width 1340 height 133
click at [133, 63] on div "Vehicles 363" at bounding box center [124, 72] width 134 height 21
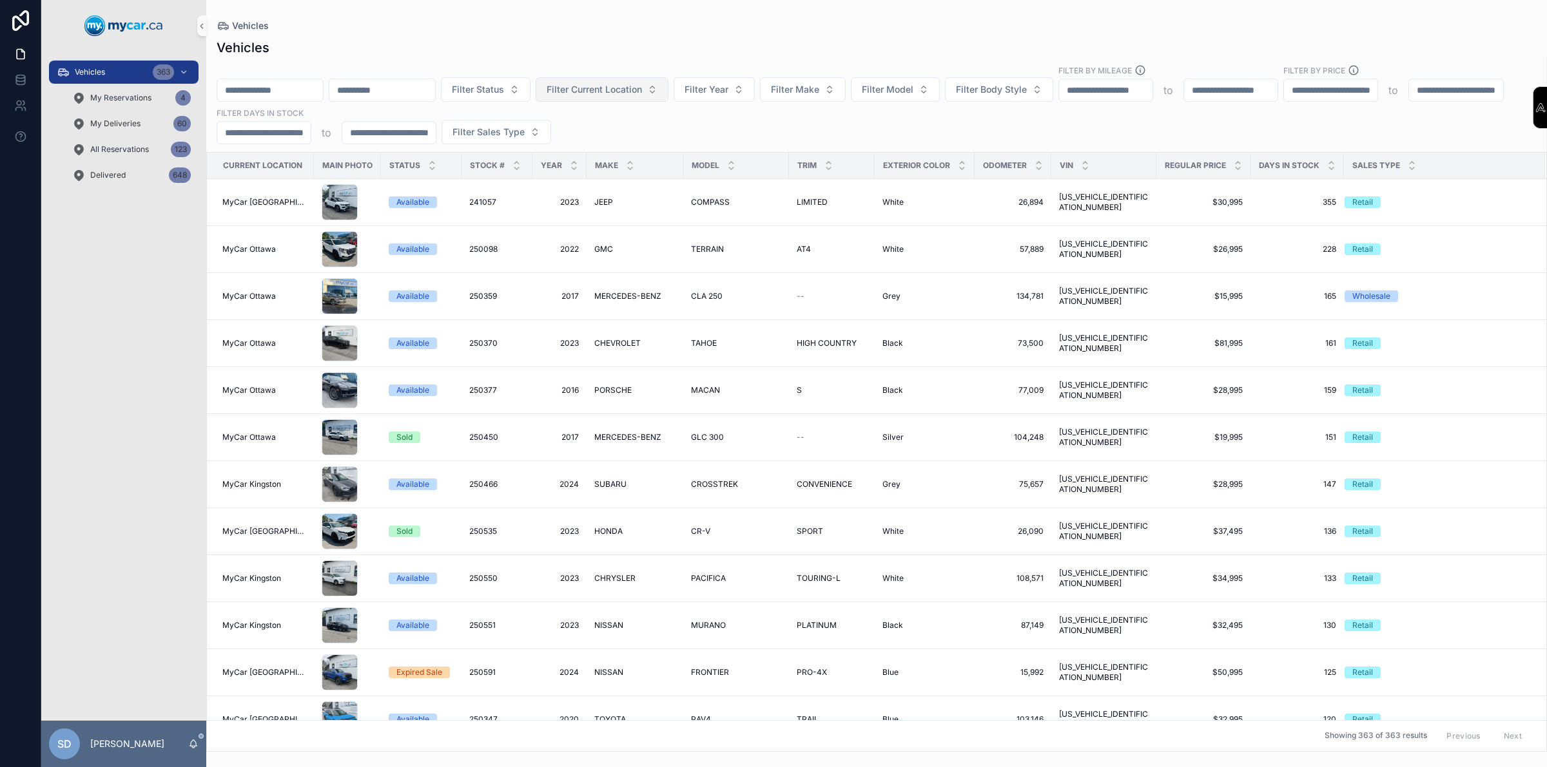
click at [653, 78] on button "Filter Current Location" at bounding box center [602, 89] width 133 height 24
click at [621, 287] on span "MyCar Kingston" at bounding box center [622, 286] width 68 height 13
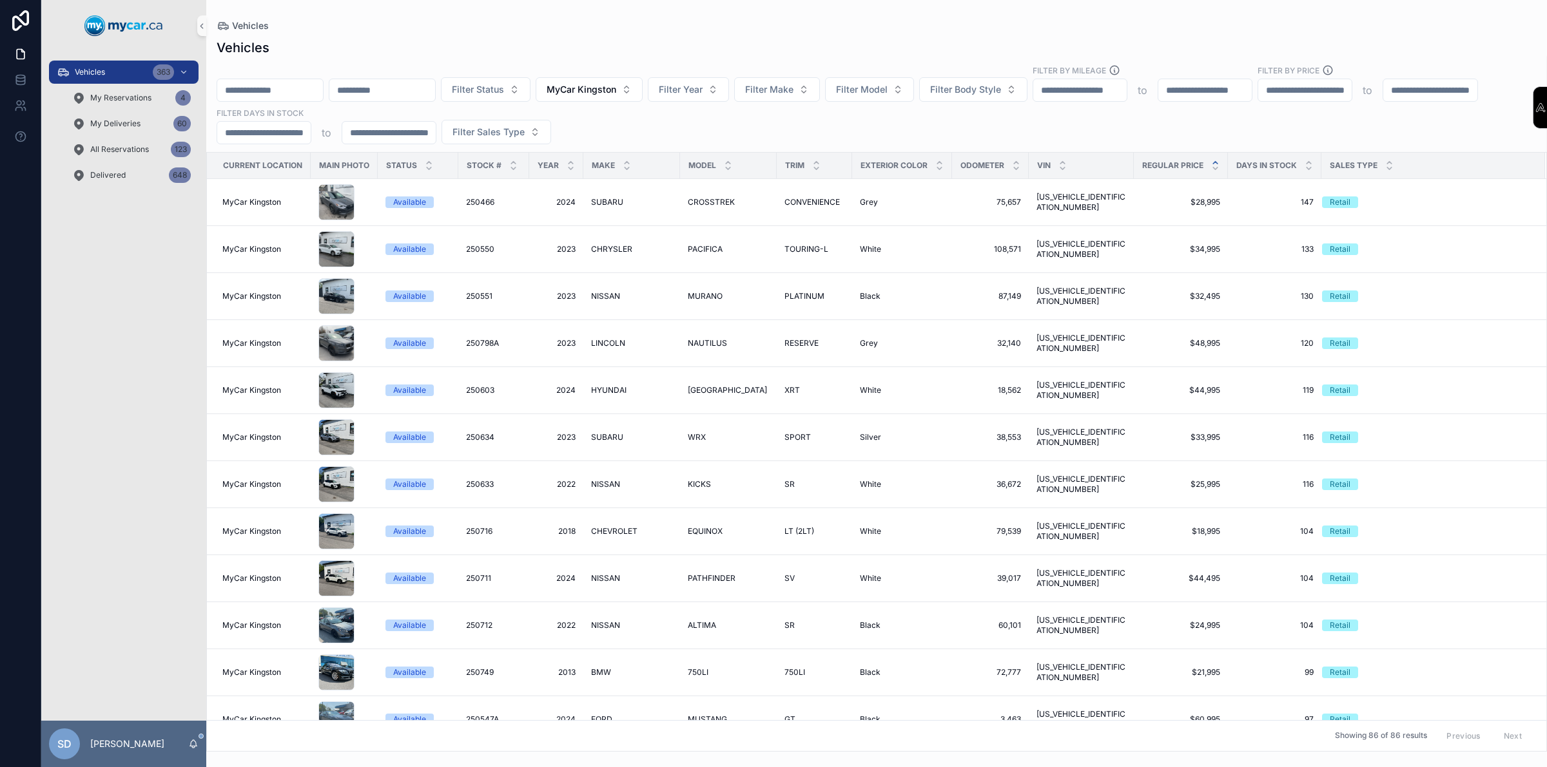
click at [1213, 162] on icon "scrollable content" at bounding box center [1215, 163] width 5 height 2
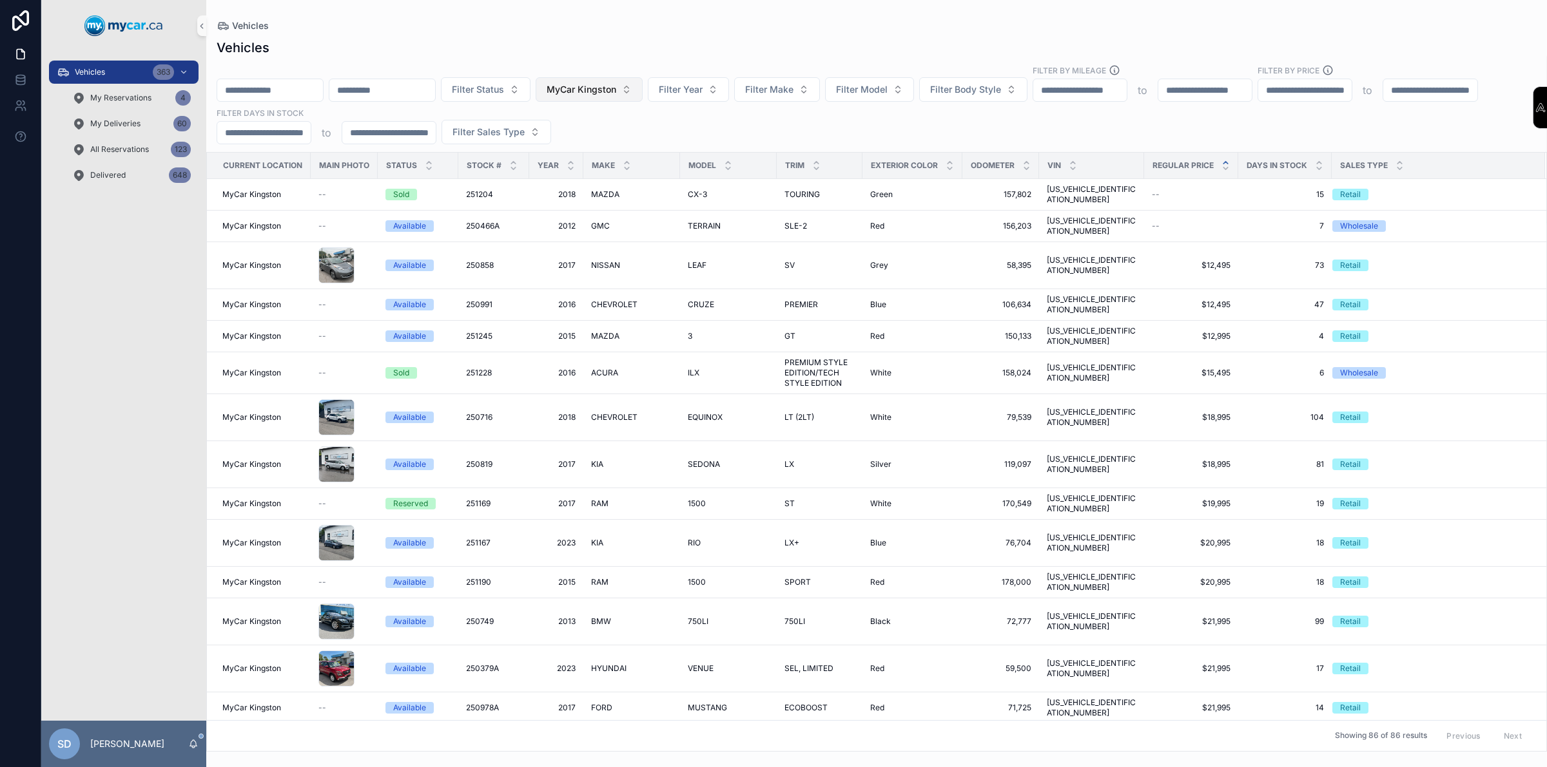
click at [642, 90] on button "MyCar Kingston" at bounding box center [589, 89] width 107 height 24
click at [617, 209] on span "MyCar [GEOGRAPHIC_DATA]" at bounding box center [636, 204] width 123 height 13
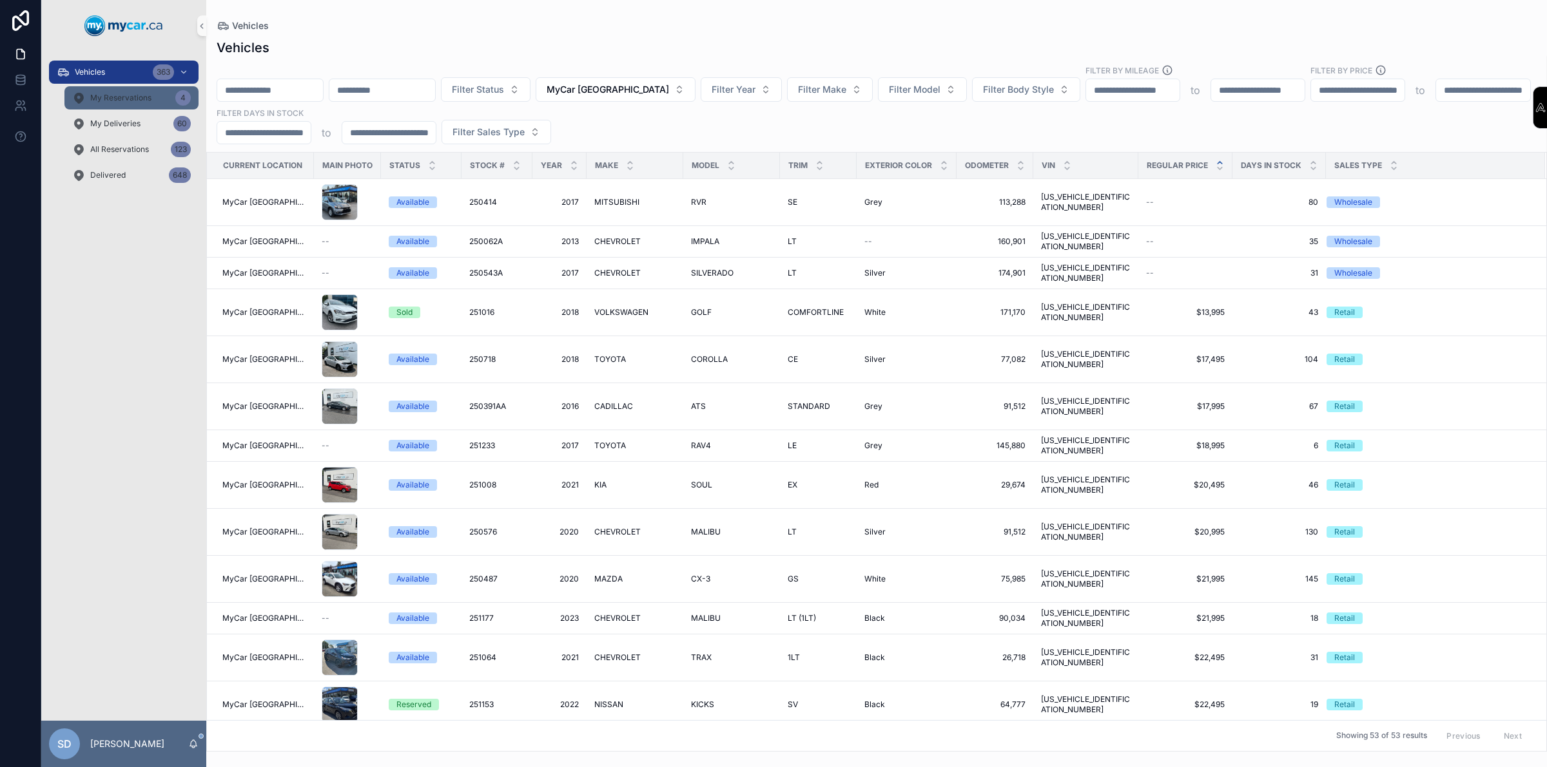
click at [144, 103] on div "My Reservations 4" at bounding box center [131, 98] width 119 height 21
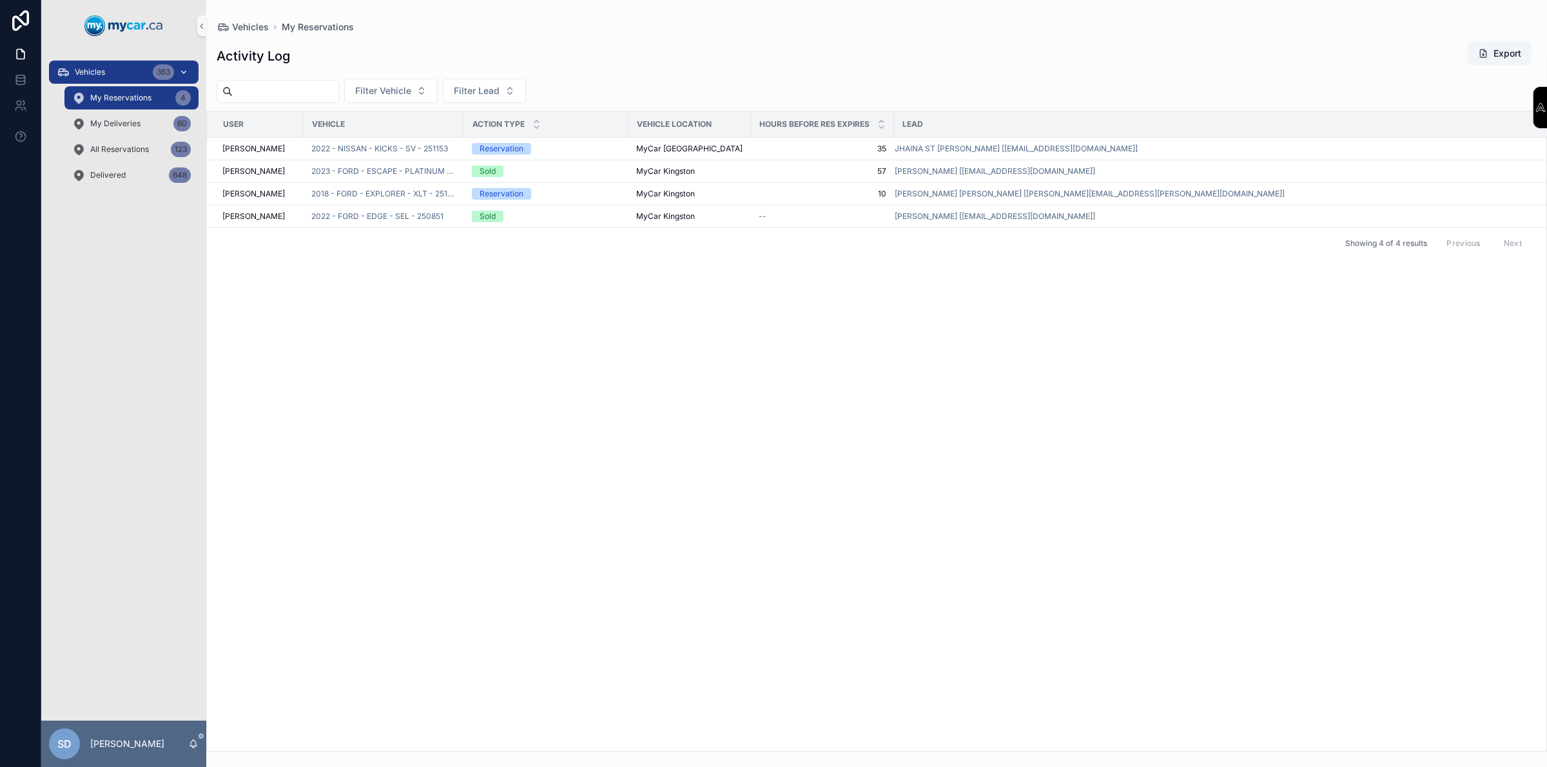
click at [122, 66] on div "Vehicles 363" at bounding box center [124, 72] width 134 height 21
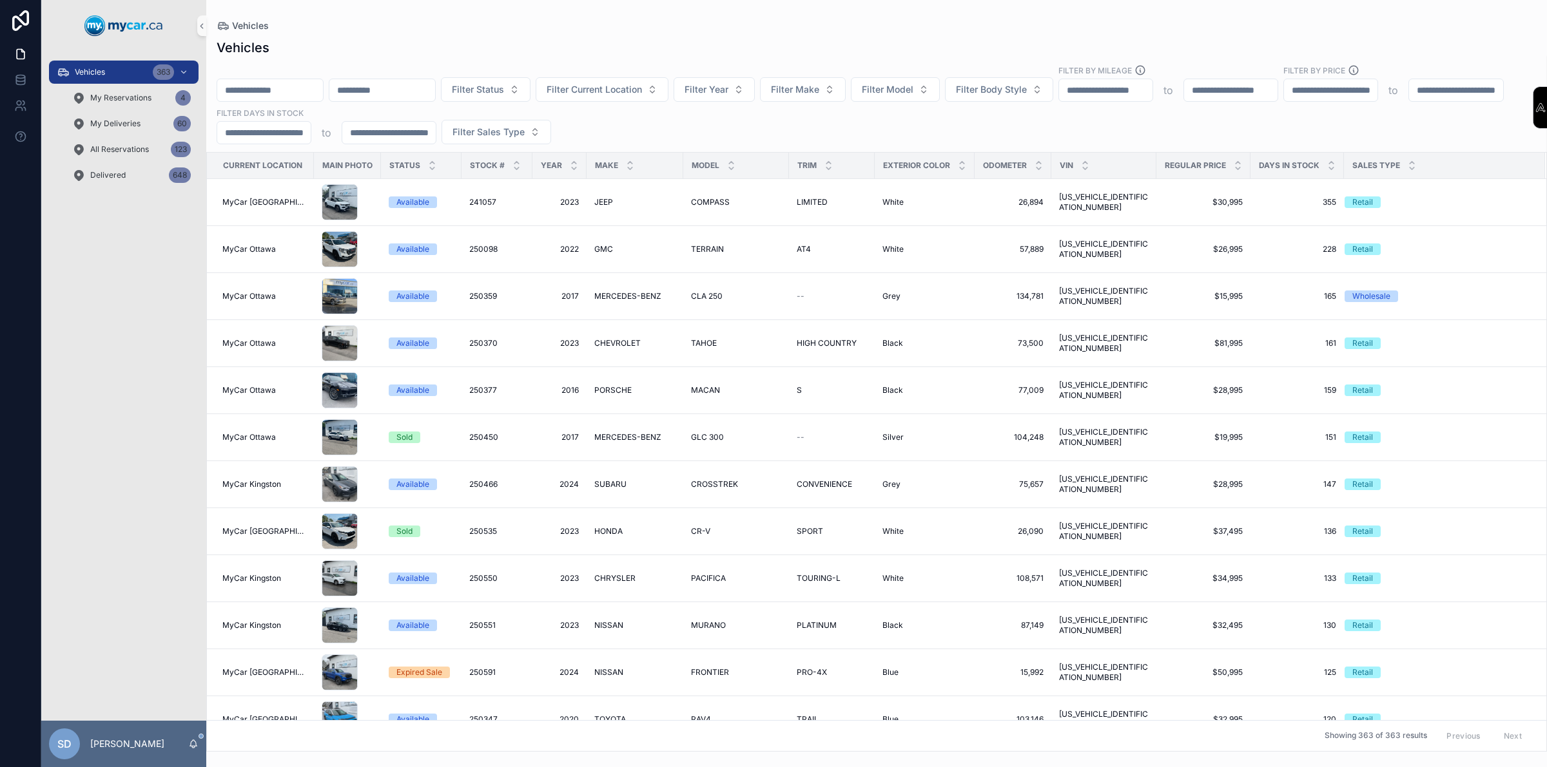
click at [316, 95] on input "scrollable content" at bounding box center [270, 90] width 106 height 18
click at [296, 86] on input "scrollable content" at bounding box center [270, 90] width 106 height 18
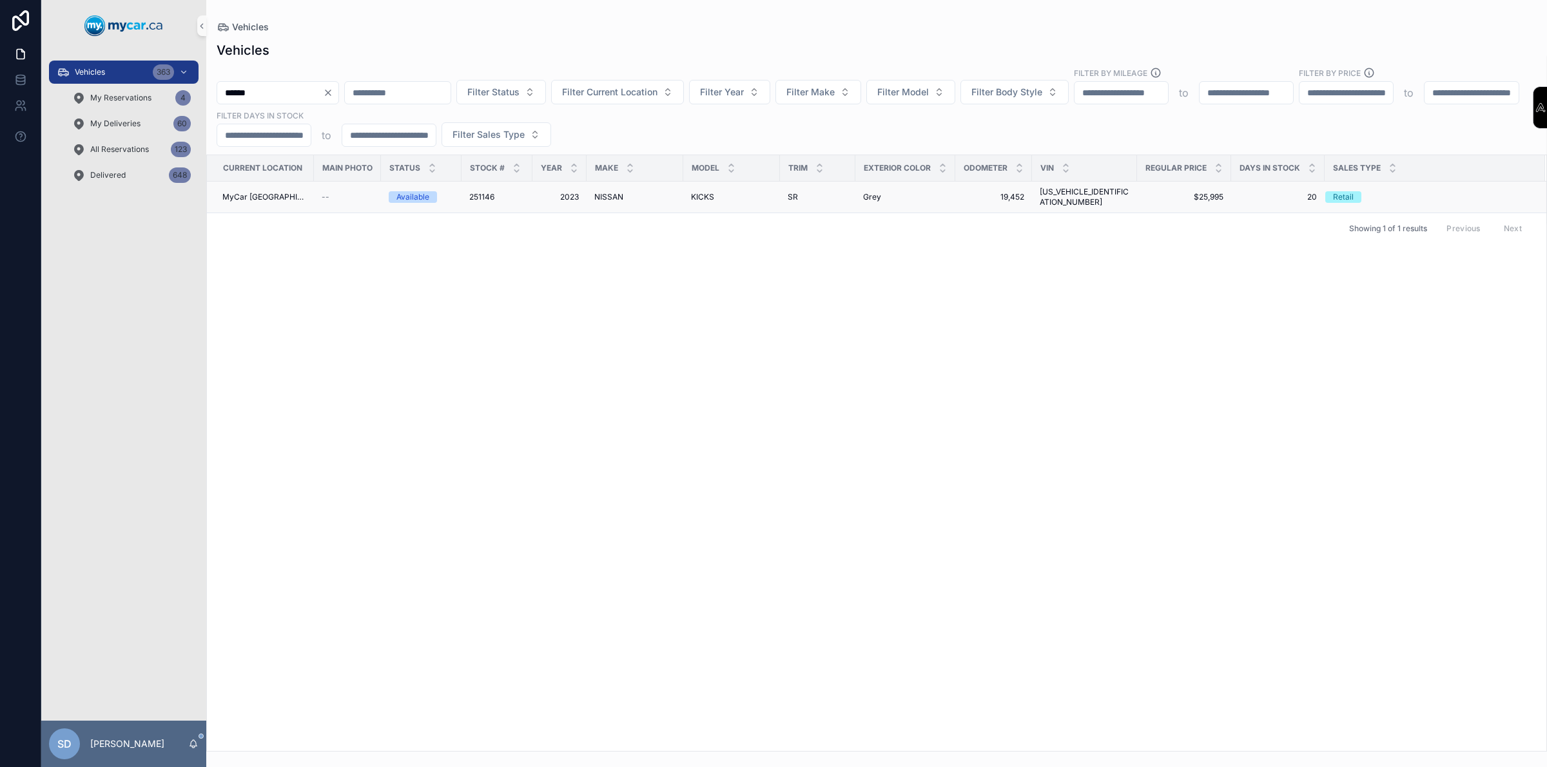
type input "******"
click at [424, 195] on div "Available" at bounding box center [412, 197] width 33 height 12
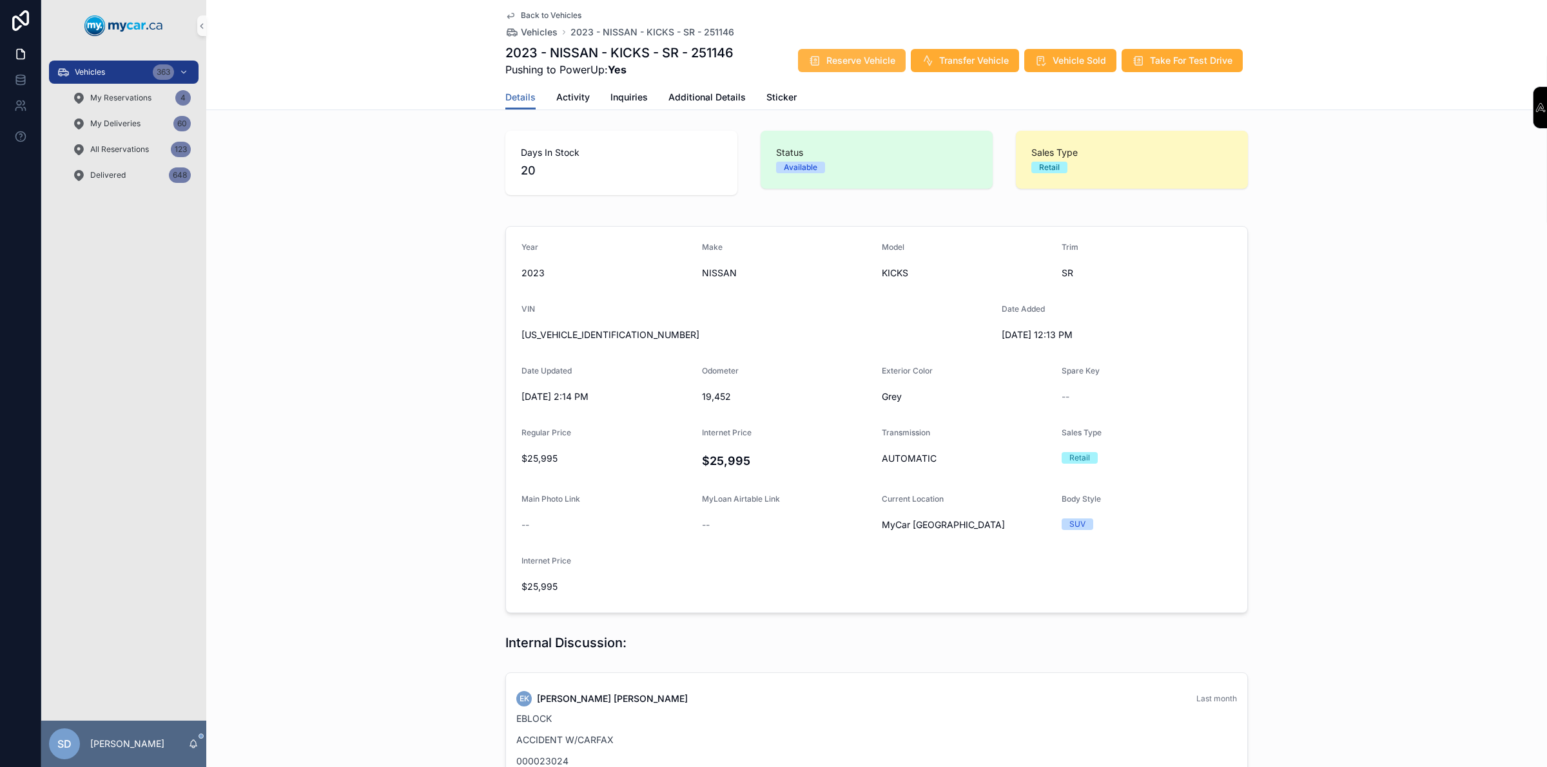
click at [880, 66] on span "Reserve Vehicle" at bounding box center [860, 60] width 69 height 13
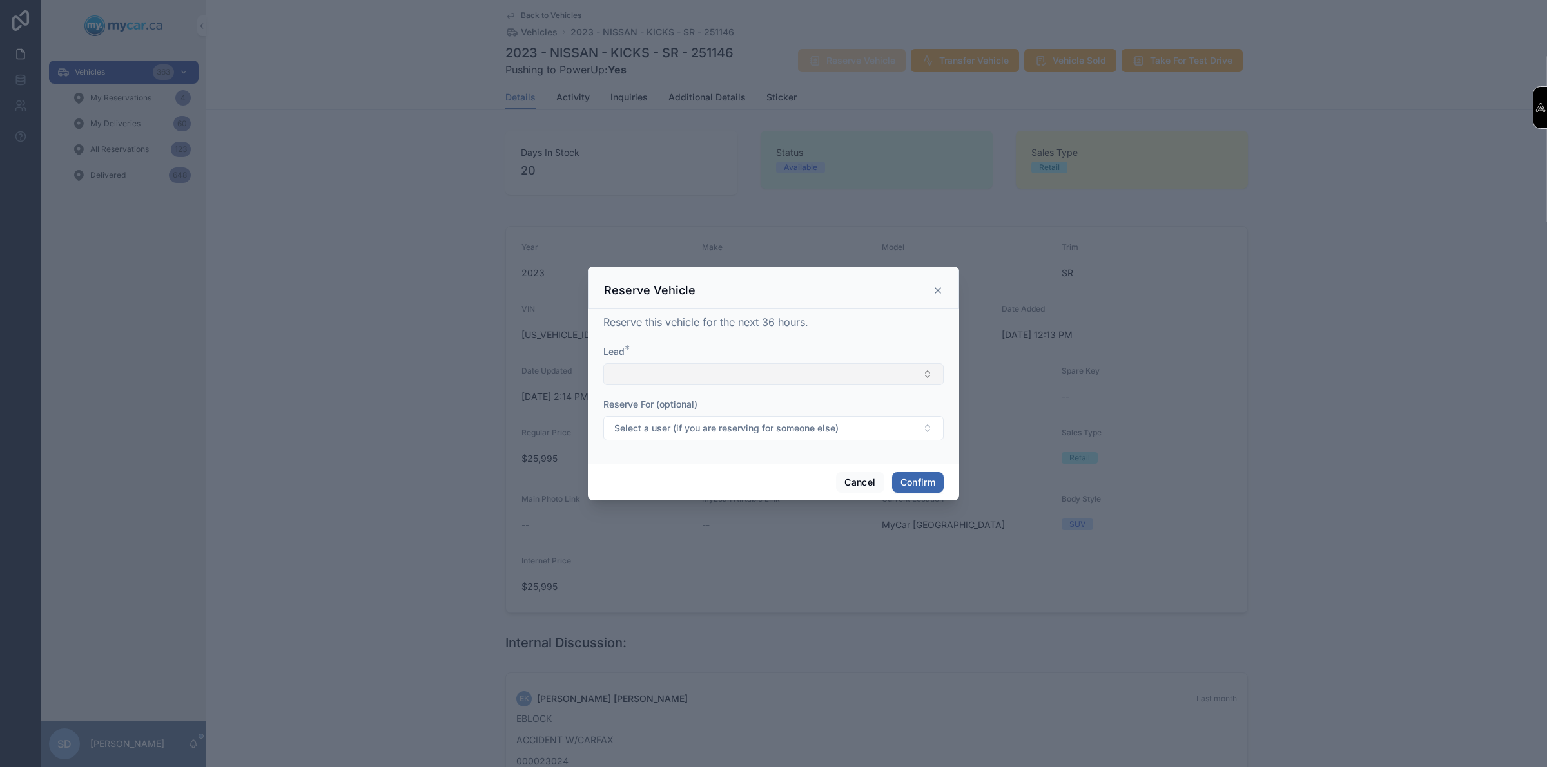
click at [656, 369] on button "Select Button" at bounding box center [773, 374] width 340 height 22
type input "*"
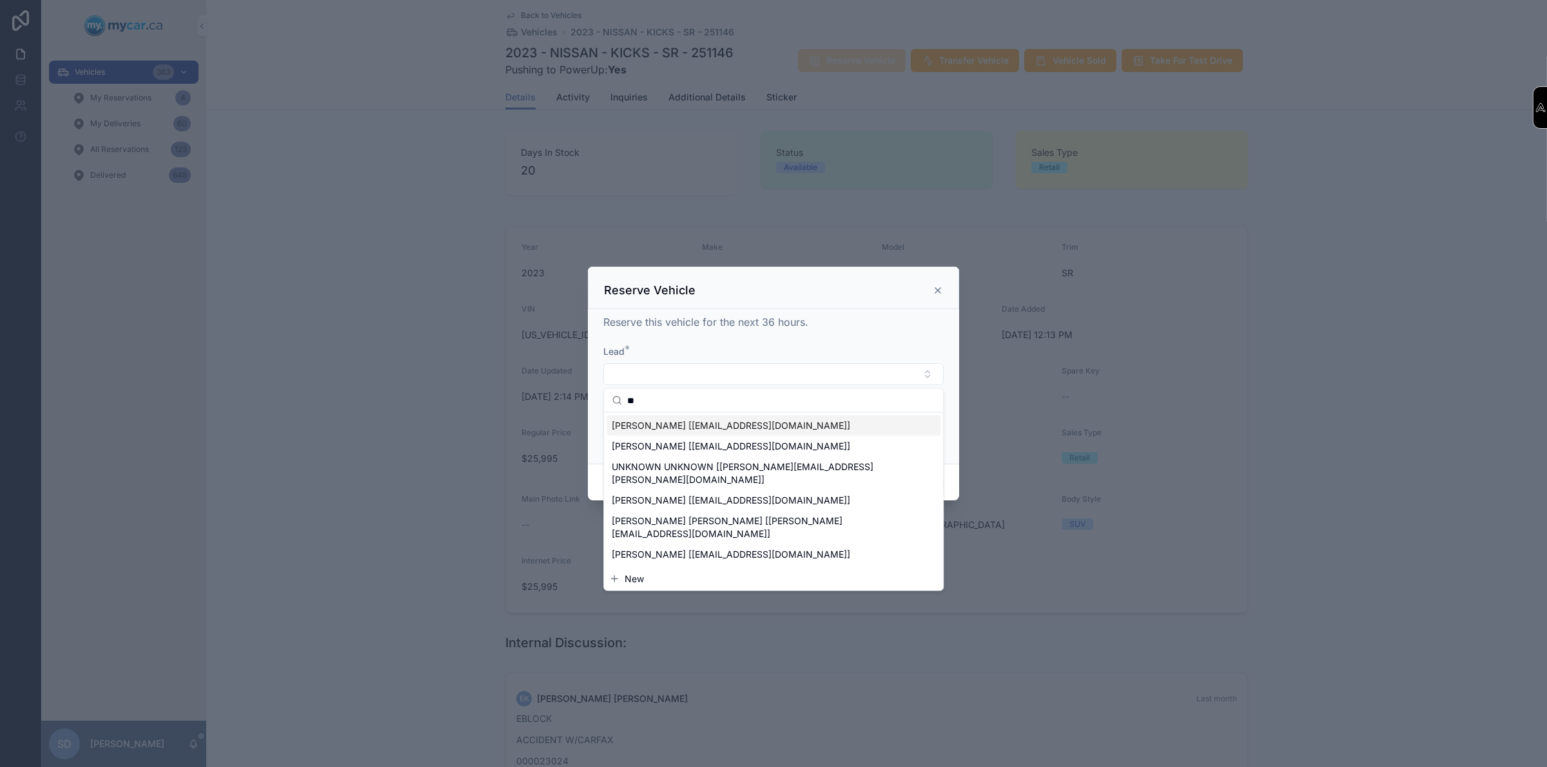
type input "*"
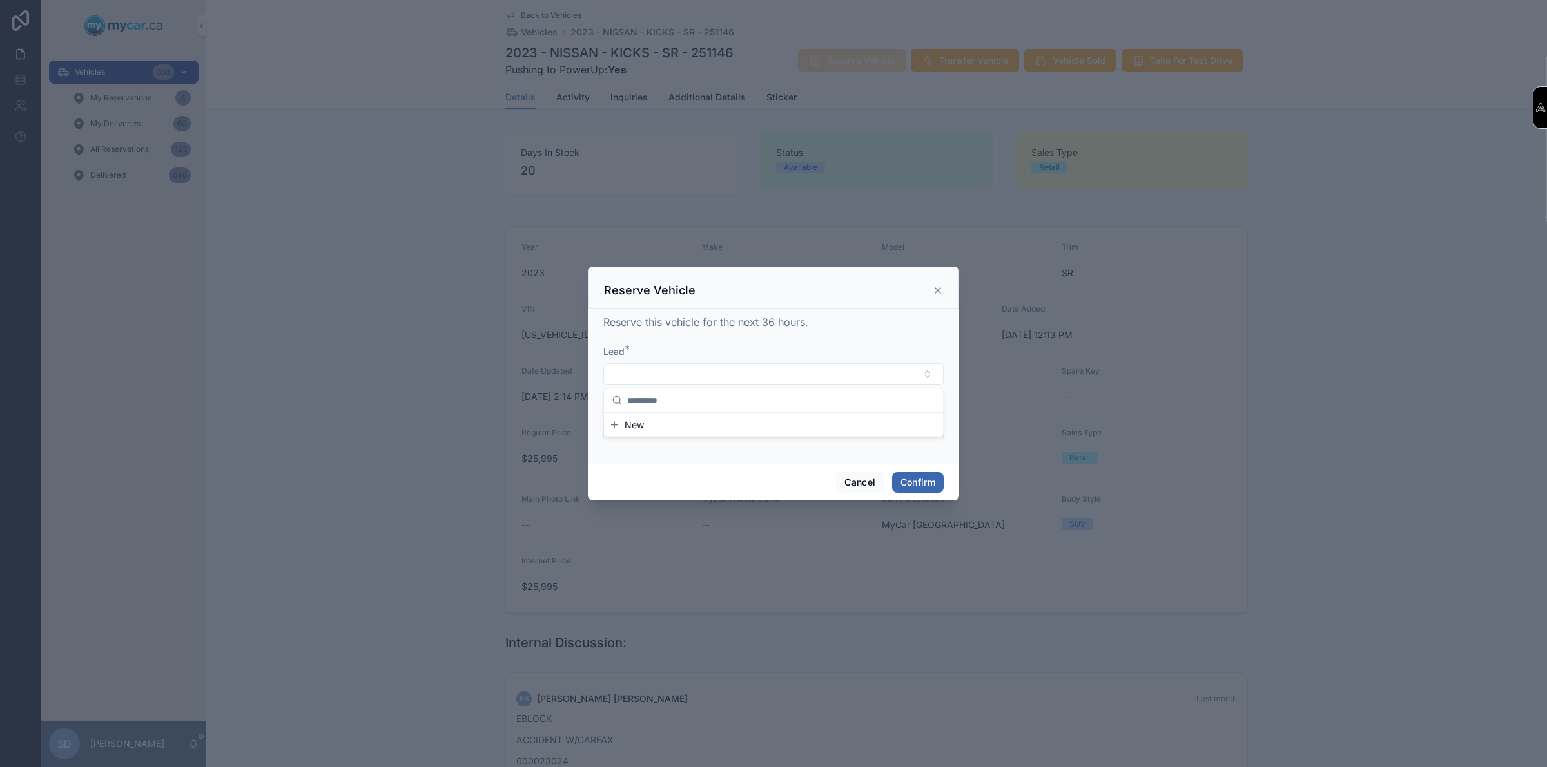
click at [936, 284] on div "Reserve Vehicle" at bounding box center [773, 290] width 339 height 15
click at [942, 288] on icon at bounding box center [937, 290] width 10 height 10
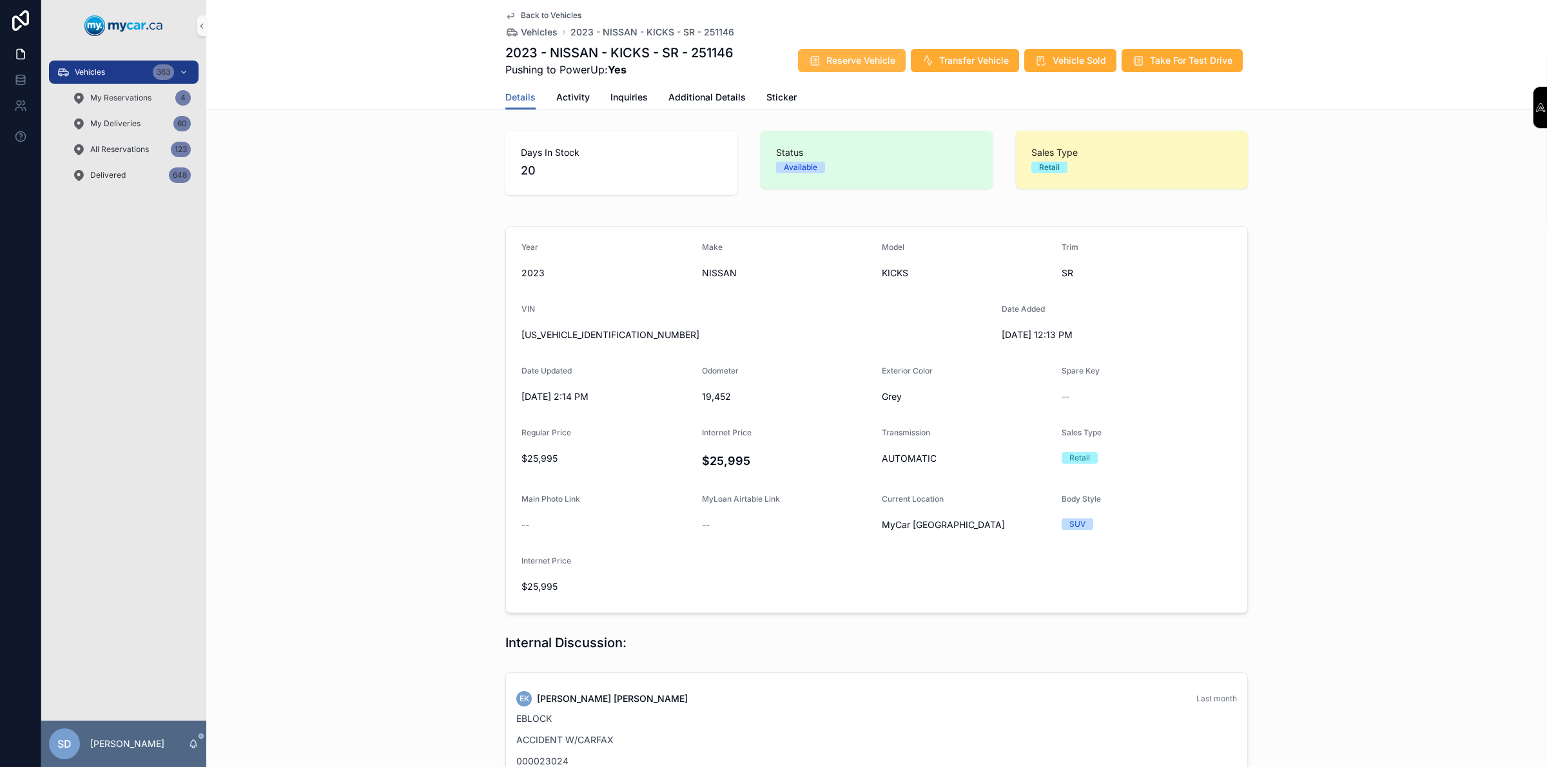
click at [868, 66] on span "Reserve Vehicle" at bounding box center [860, 60] width 69 height 13
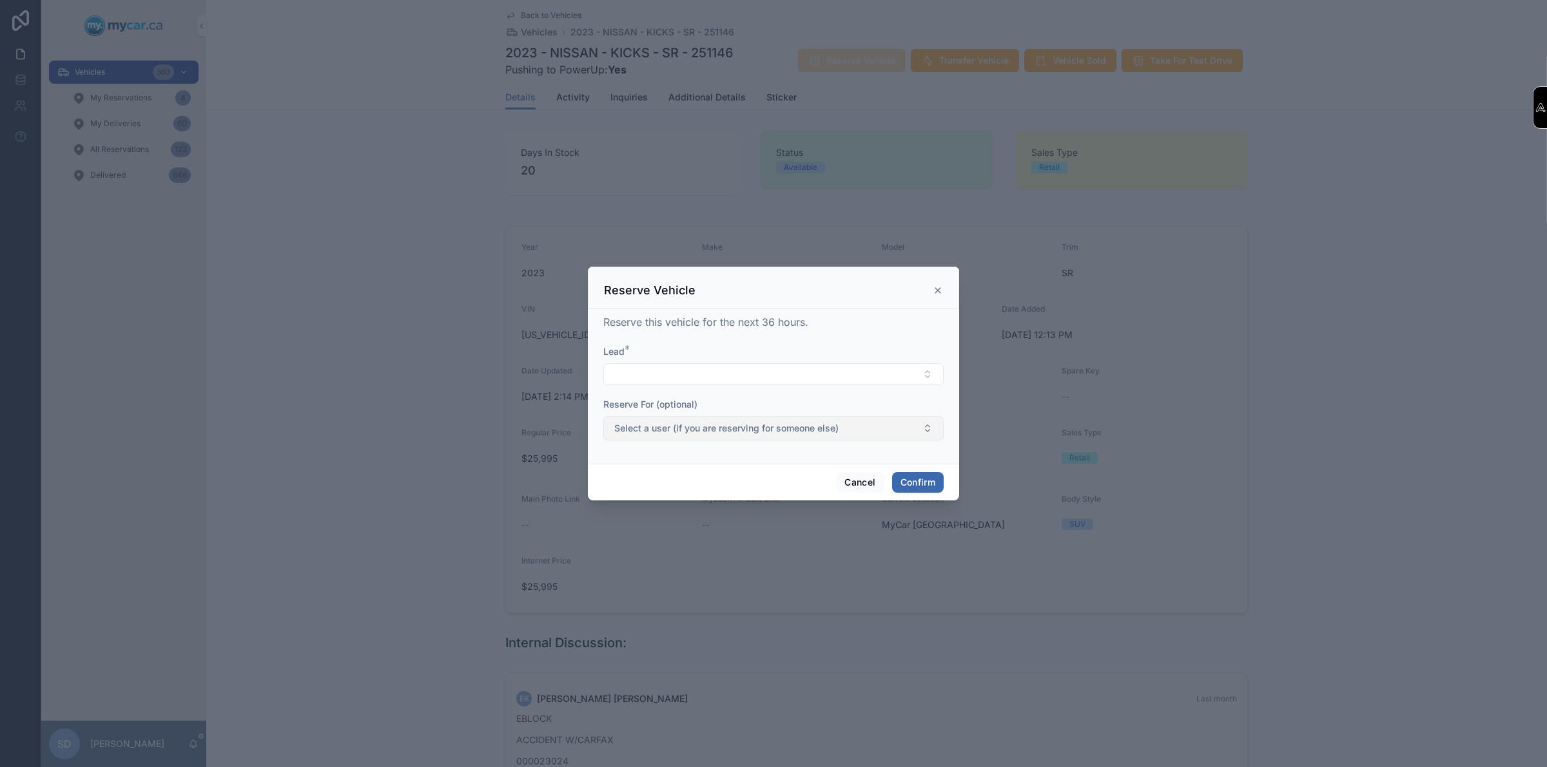
click at [669, 427] on span "Select a user (if you are reserving for someone else)" at bounding box center [726, 428] width 224 height 13
click at [673, 383] on button "Select Button" at bounding box center [773, 374] width 340 height 22
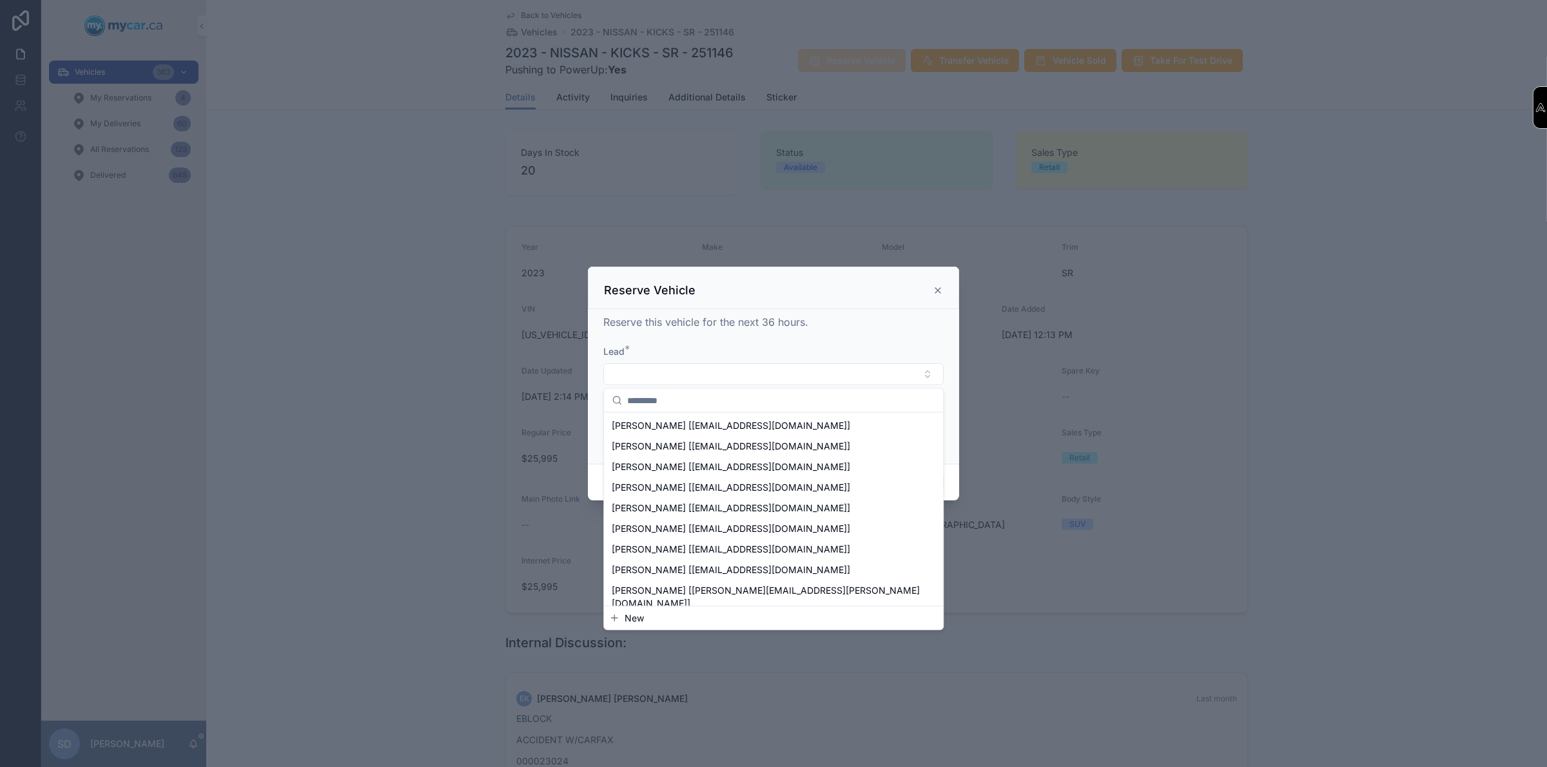
click at [626, 619] on span "New" at bounding box center [633, 618] width 19 height 13
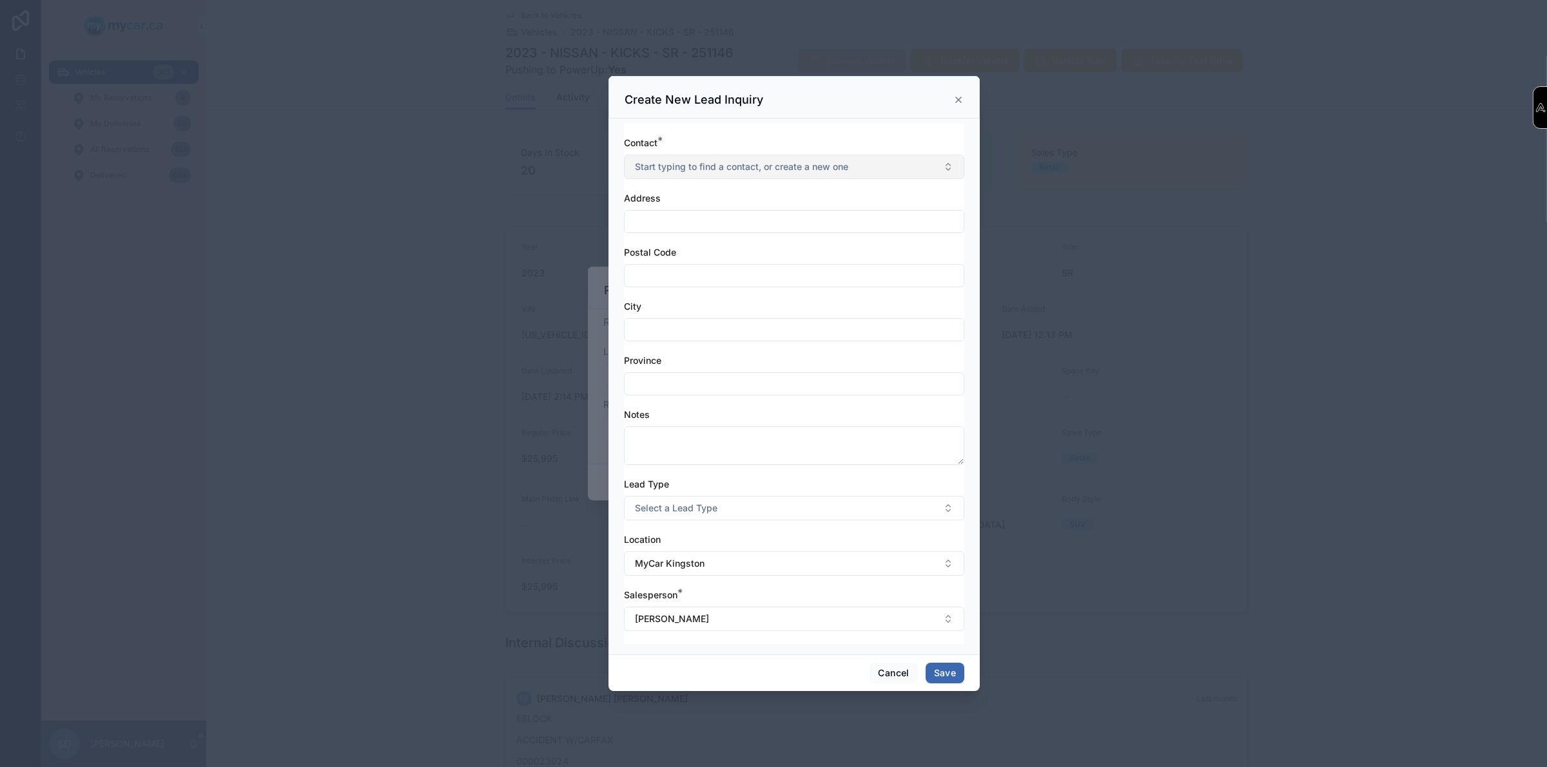
click at [672, 162] on span "Start typing to find a contact, or create a new one" at bounding box center [741, 166] width 213 height 13
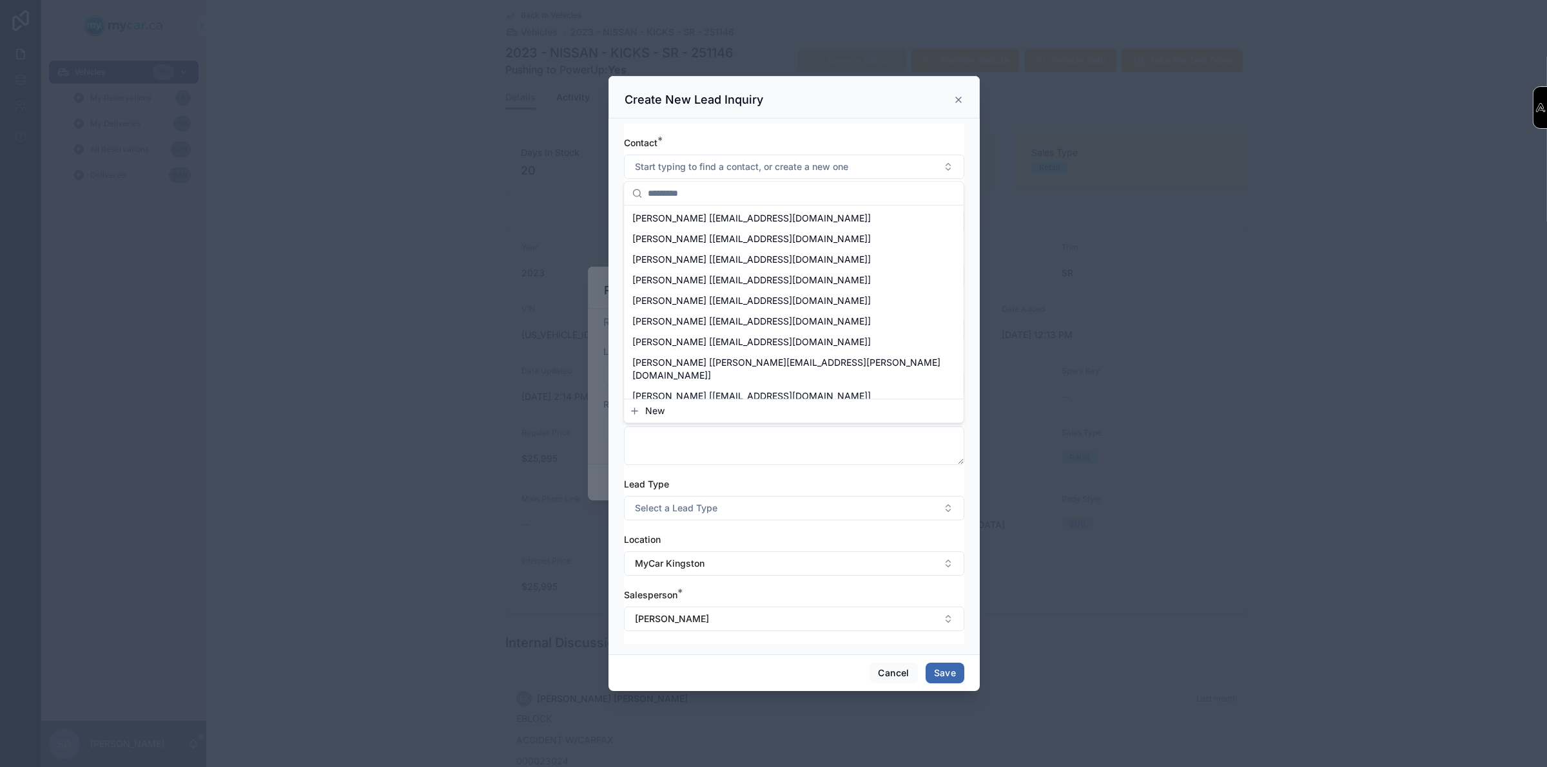
click at [655, 404] on div "New" at bounding box center [793, 411] width 339 height 23
click at [658, 408] on span "New" at bounding box center [654, 411] width 19 height 13
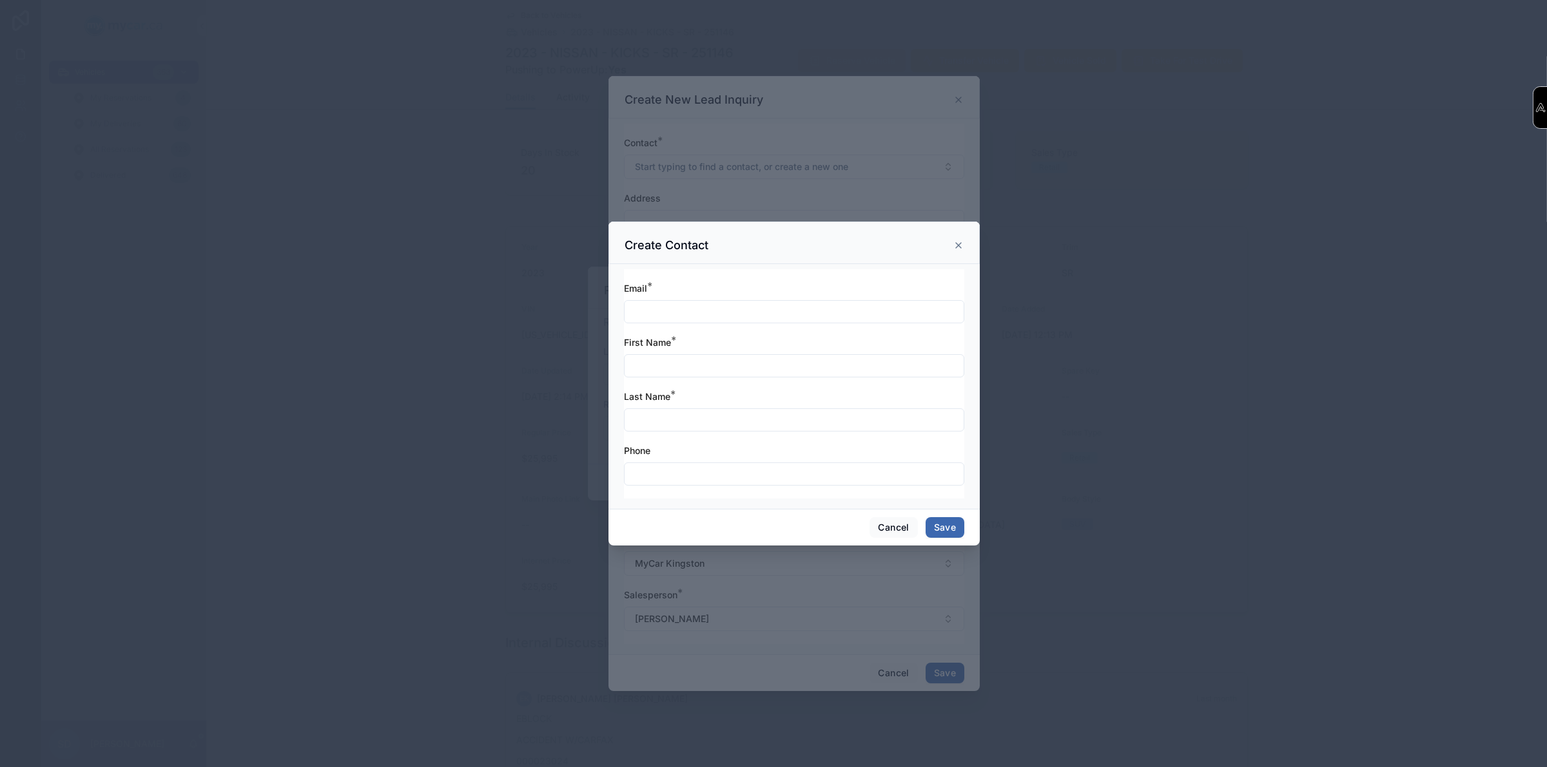
click at [671, 314] on input "text" at bounding box center [793, 312] width 339 height 18
click at [644, 304] on input "text" at bounding box center [793, 312] width 339 height 18
paste input "**********"
type input "**********"
click at [671, 369] on input "text" at bounding box center [793, 366] width 339 height 18
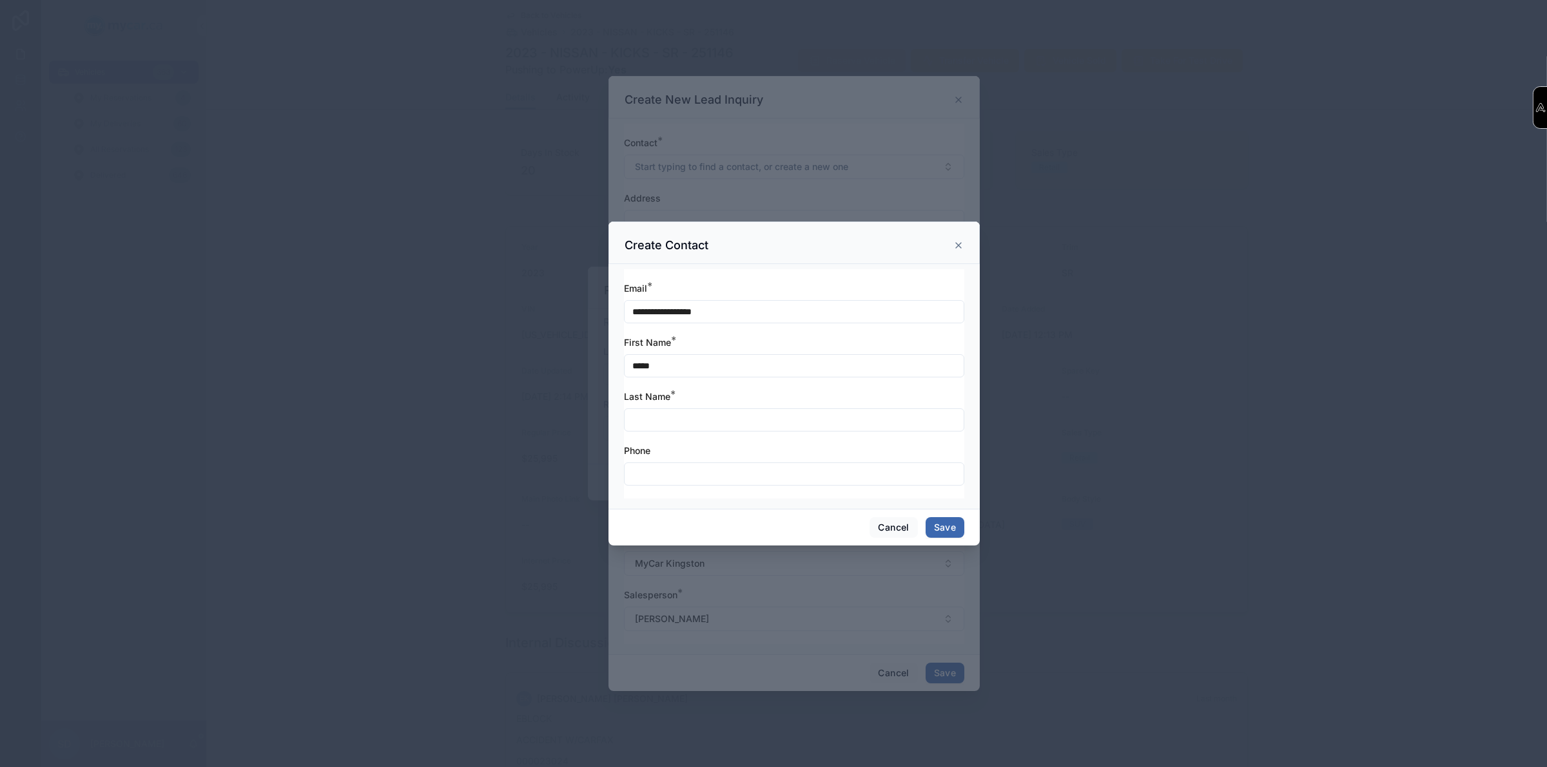
click at [671, 369] on input "*****" at bounding box center [793, 366] width 339 height 18
type input "*"
type input "*****"
type input "**********"
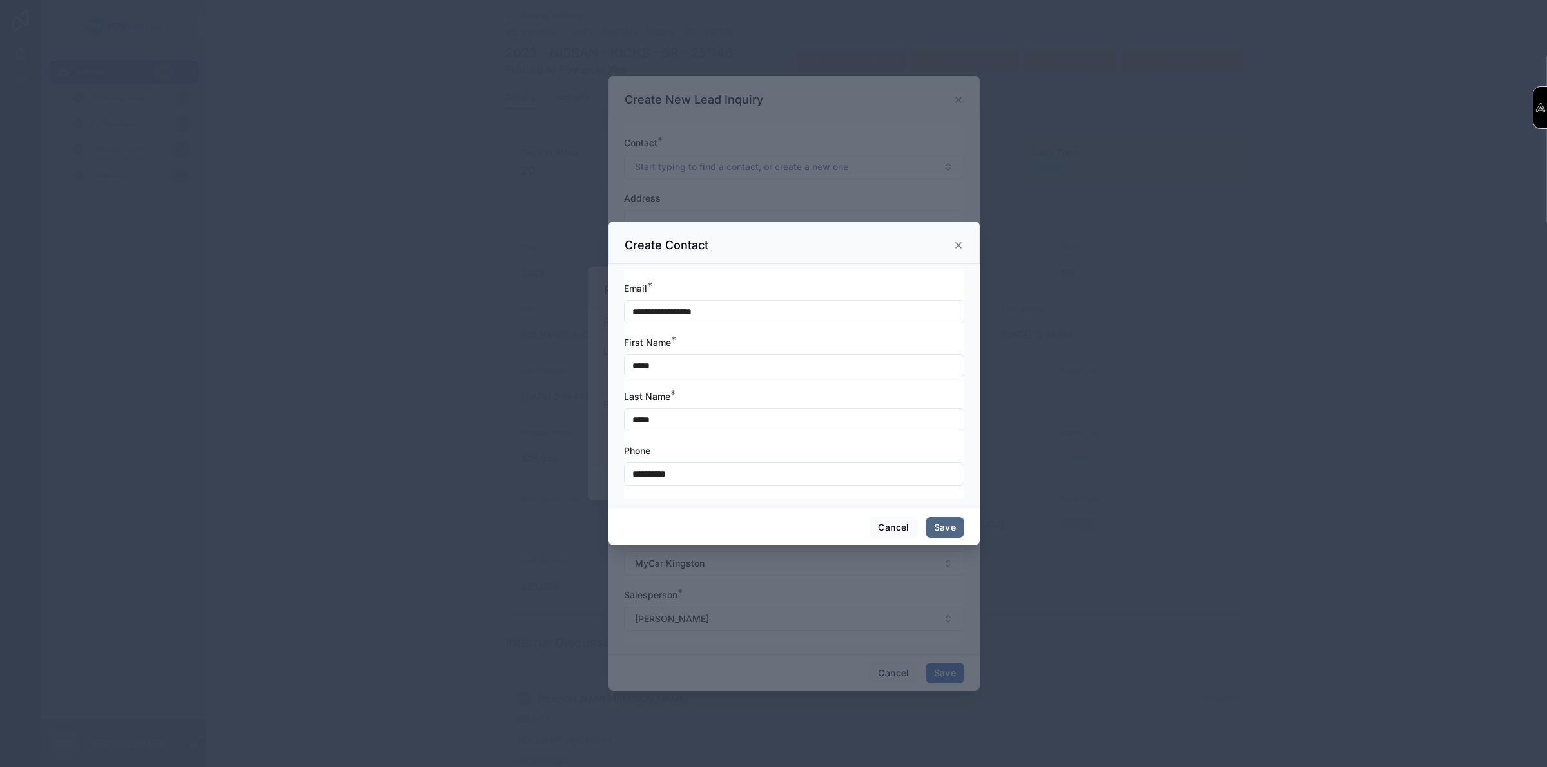
click at [943, 524] on button "Save" at bounding box center [944, 527] width 39 height 21
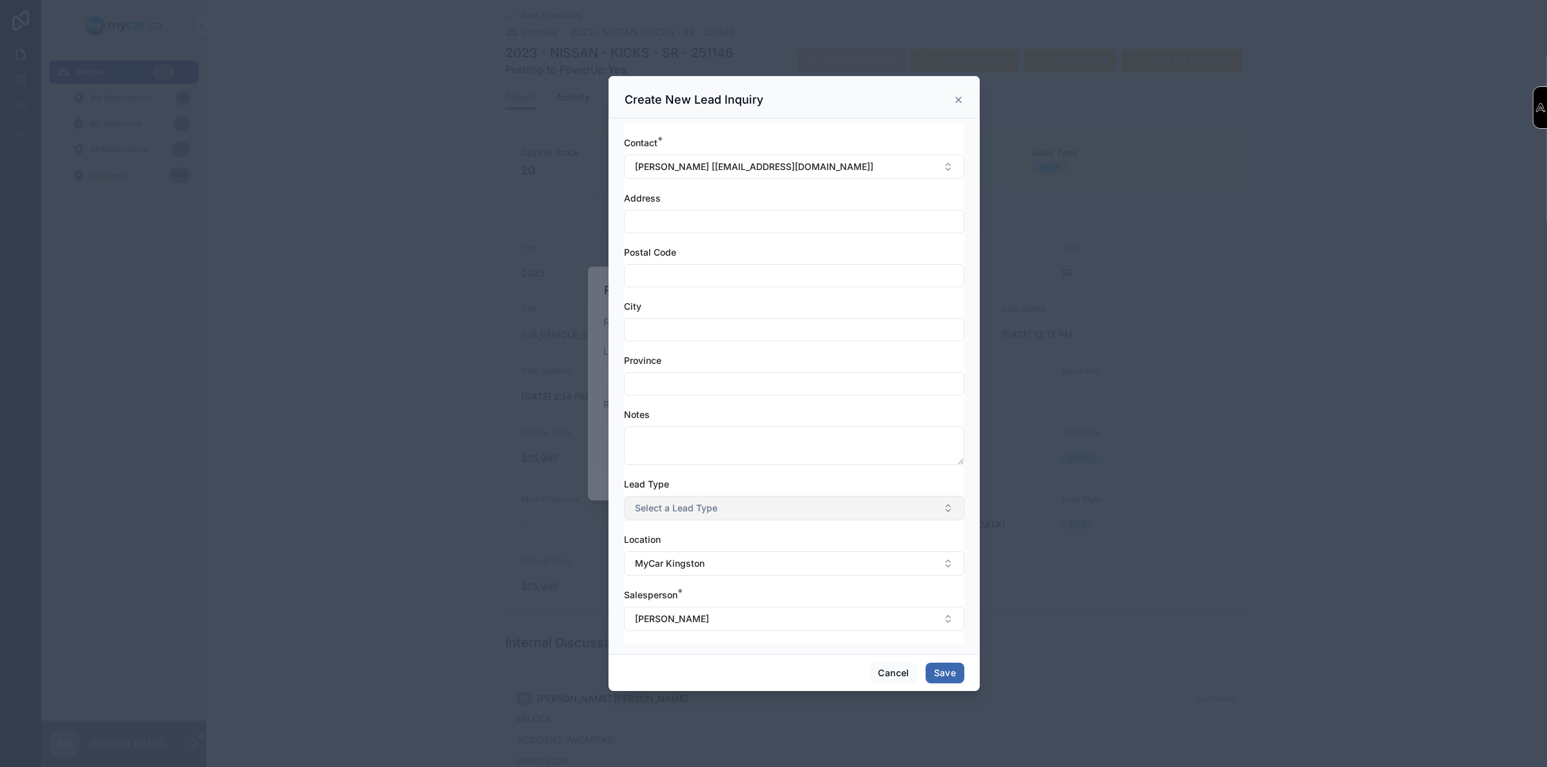
click at [687, 511] on span "Select a Lead Type" at bounding box center [676, 508] width 82 height 13
click at [650, 578] on div "Trade In" at bounding box center [655, 580] width 30 height 12
click at [941, 672] on button "Save" at bounding box center [944, 673] width 39 height 21
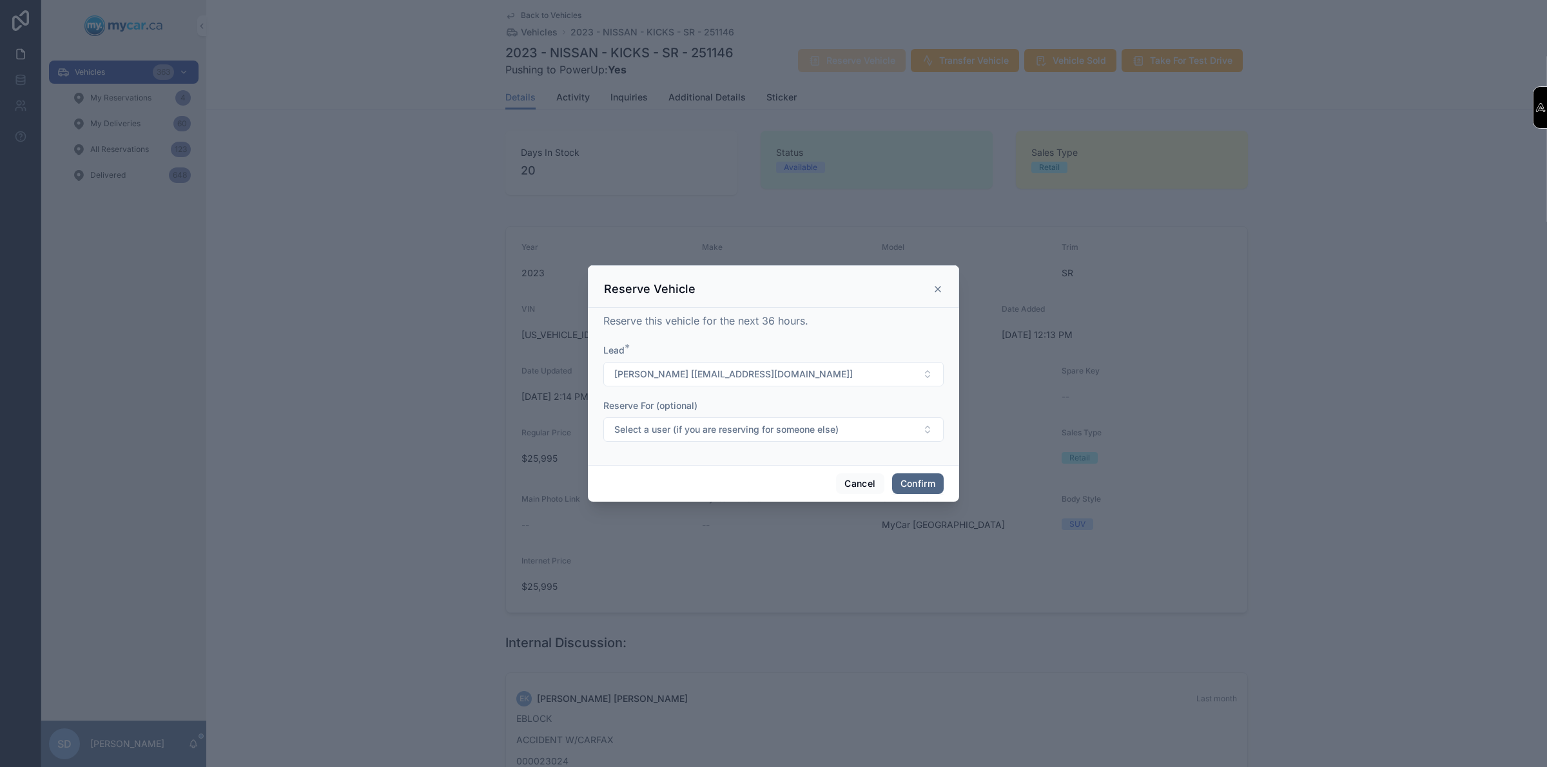
click at [907, 488] on button "Confirm" at bounding box center [918, 484] width 52 height 21
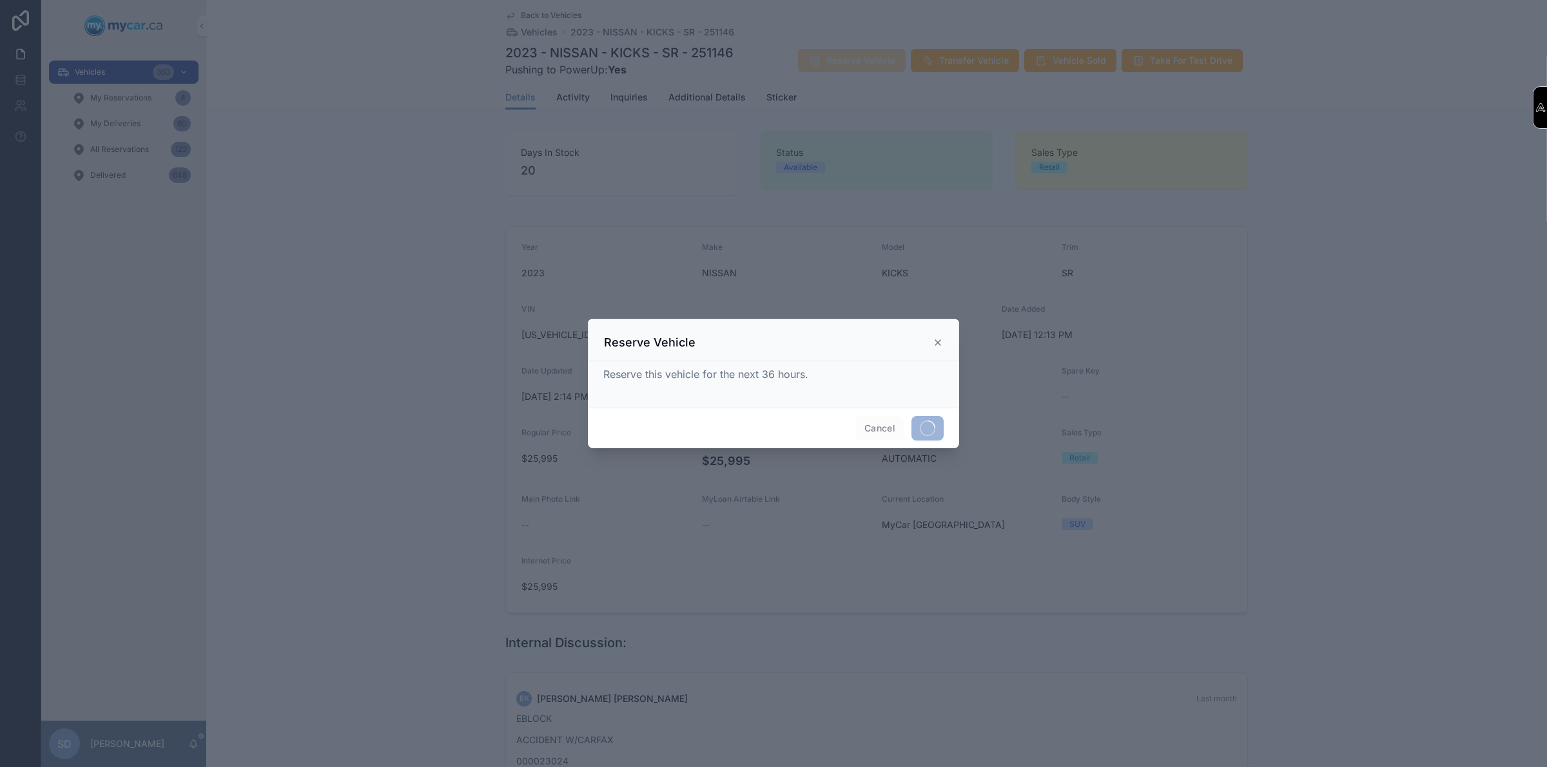
click at [916, 440] on span at bounding box center [927, 428] width 32 height 24
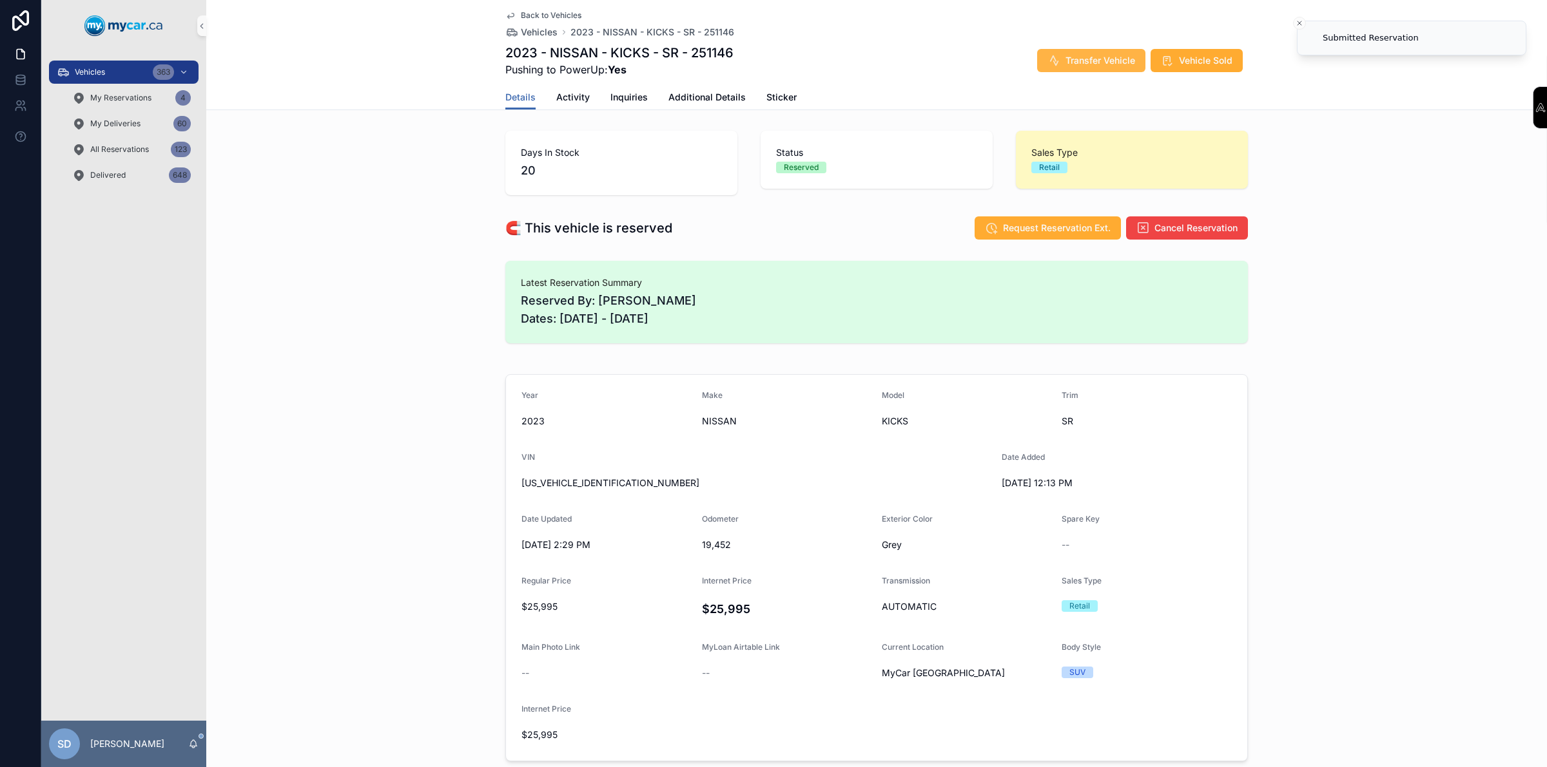
click at [1102, 62] on span "Transfer Vehicle" at bounding box center [1100, 60] width 70 height 13
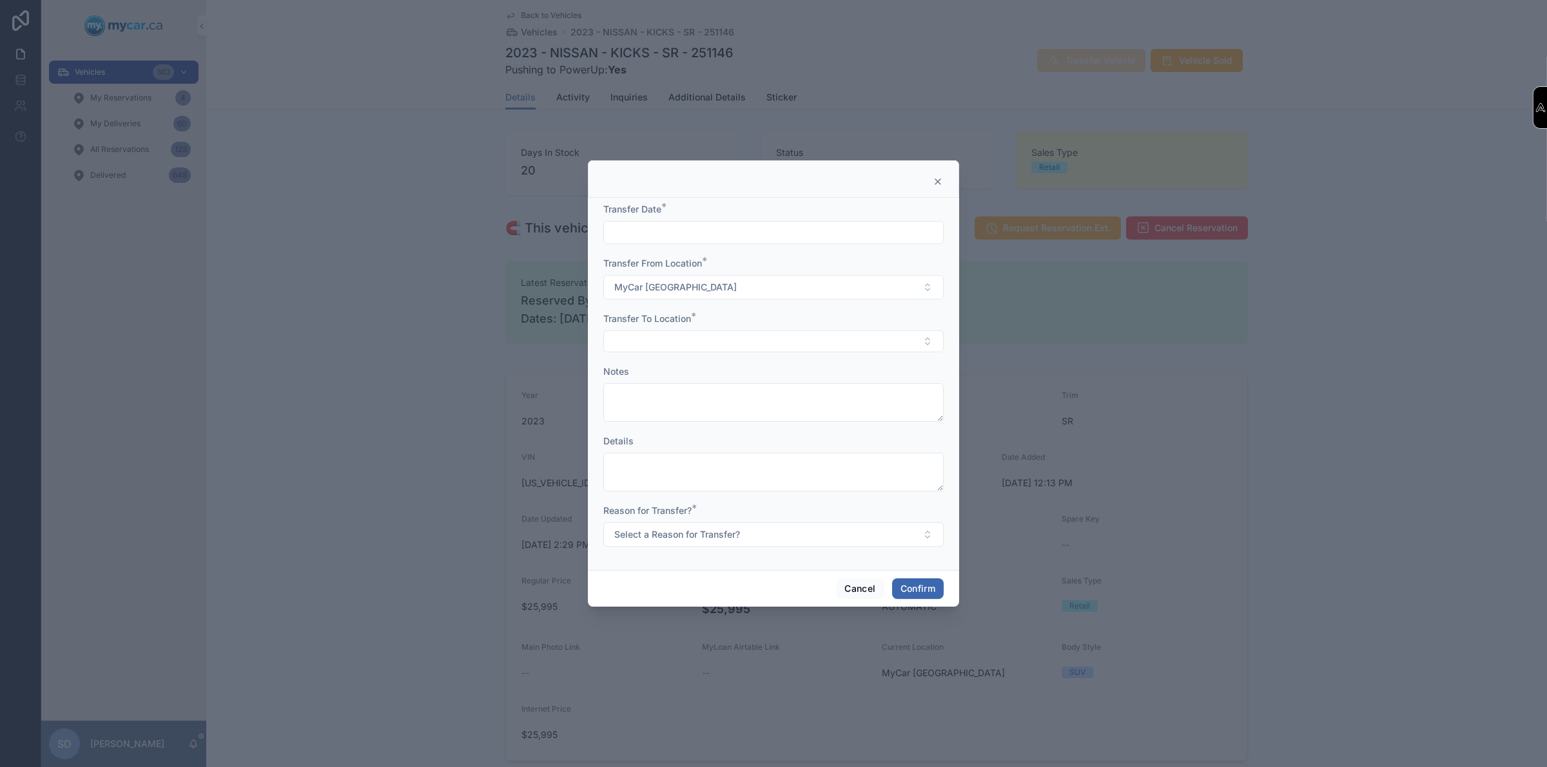
click at [688, 227] on input "text" at bounding box center [773, 233] width 339 height 18
click at [774, 371] on button "10" at bounding box center [773, 367] width 23 height 23
type input "*********"
click at [632, 339] on button "Select Button" at bounding box center [773, 342] width 340 height 22
click at [641, 498] on span "MyCar Kingston" at bounding box center [646, 495] width 68 height 13
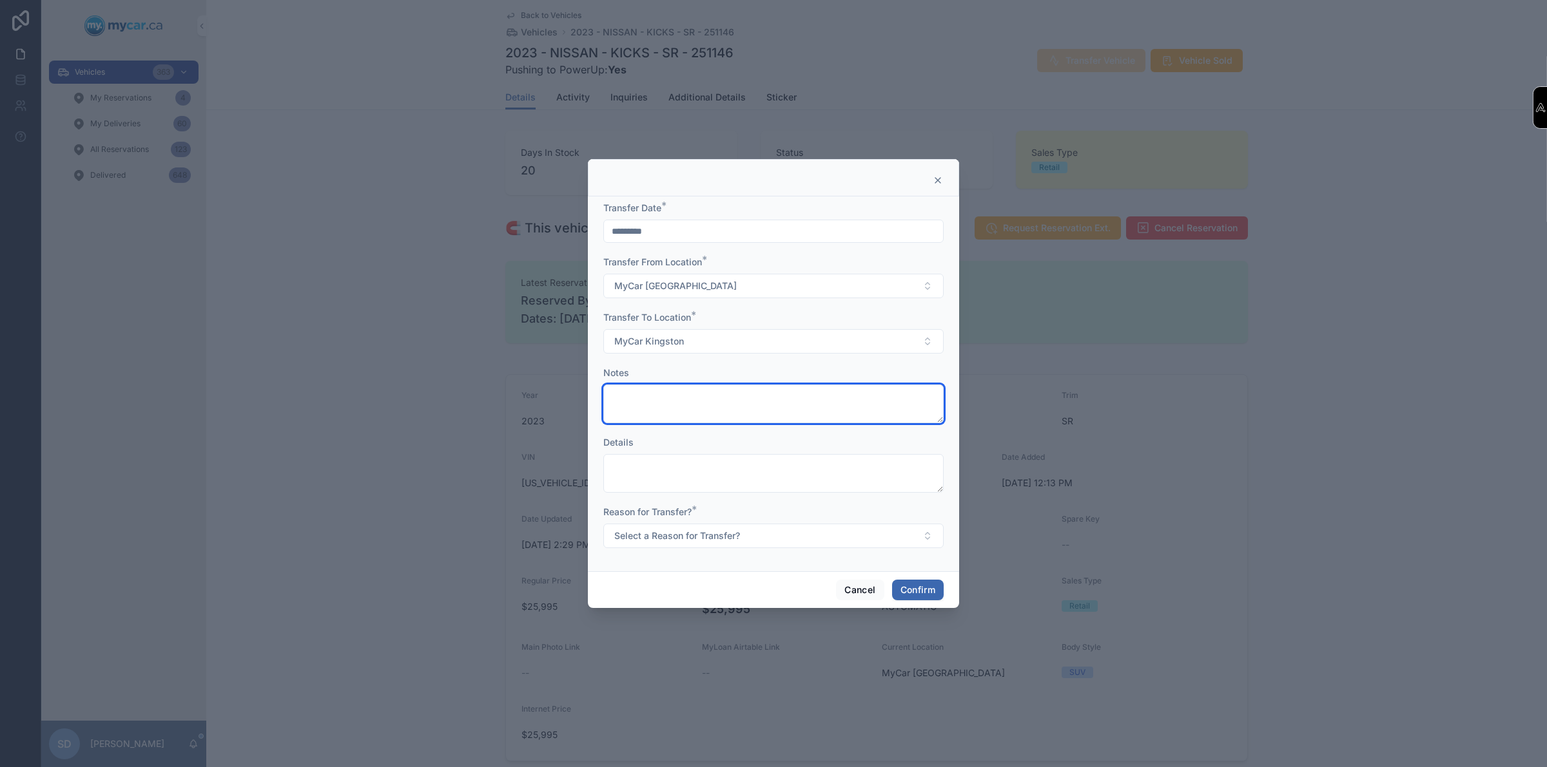
click at [723, 413] on textarea at bounding box center [773, 404] width 340 height 39
type textarea "**********"
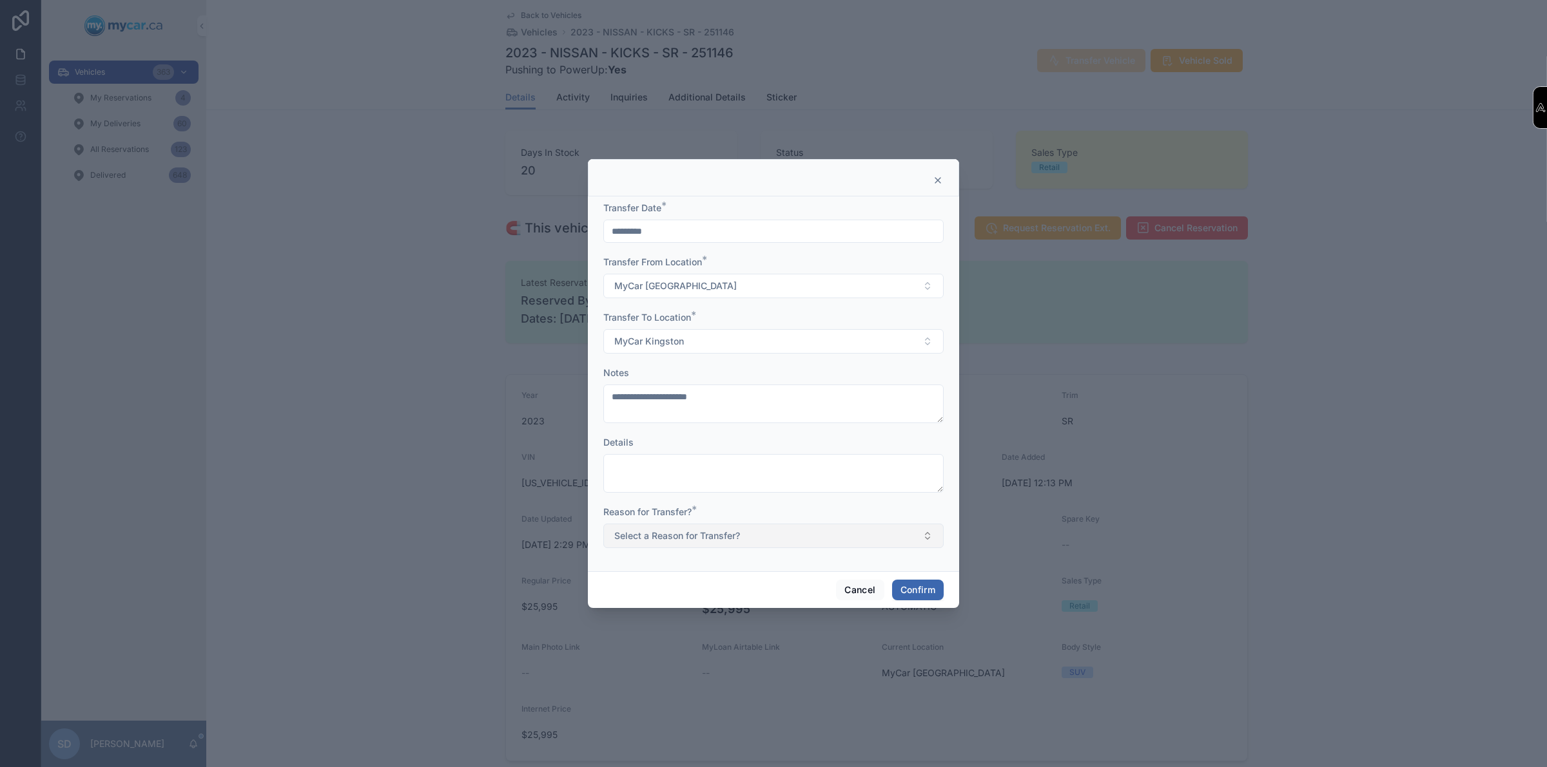
click at [814, 545] on button "Select a Reason for Transfer?" at bounding box center [773, 536] width 340 height 24
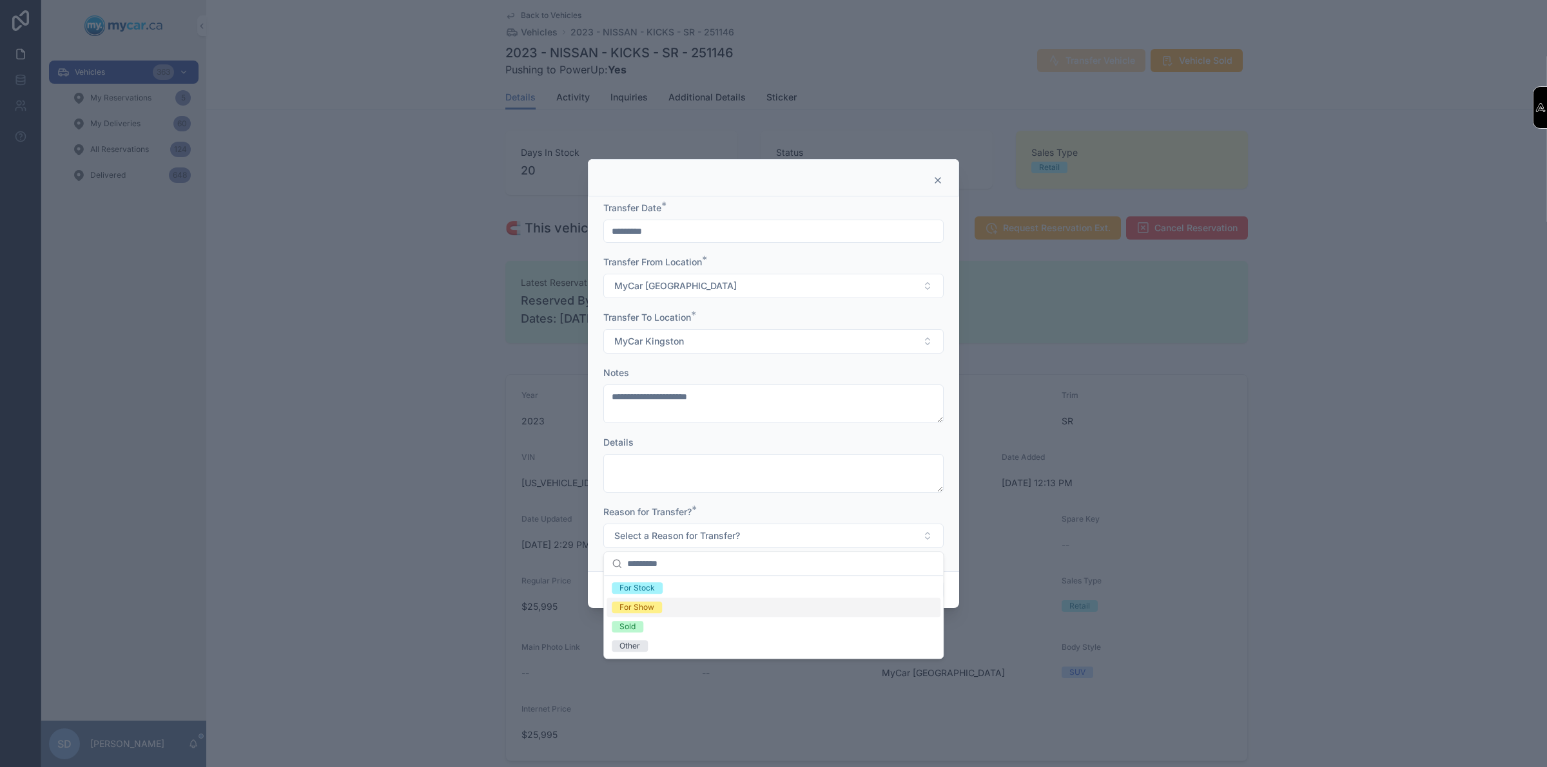
click at [637, 611] on div "For Show" at bounding box center [636, 608] width 35 height 12
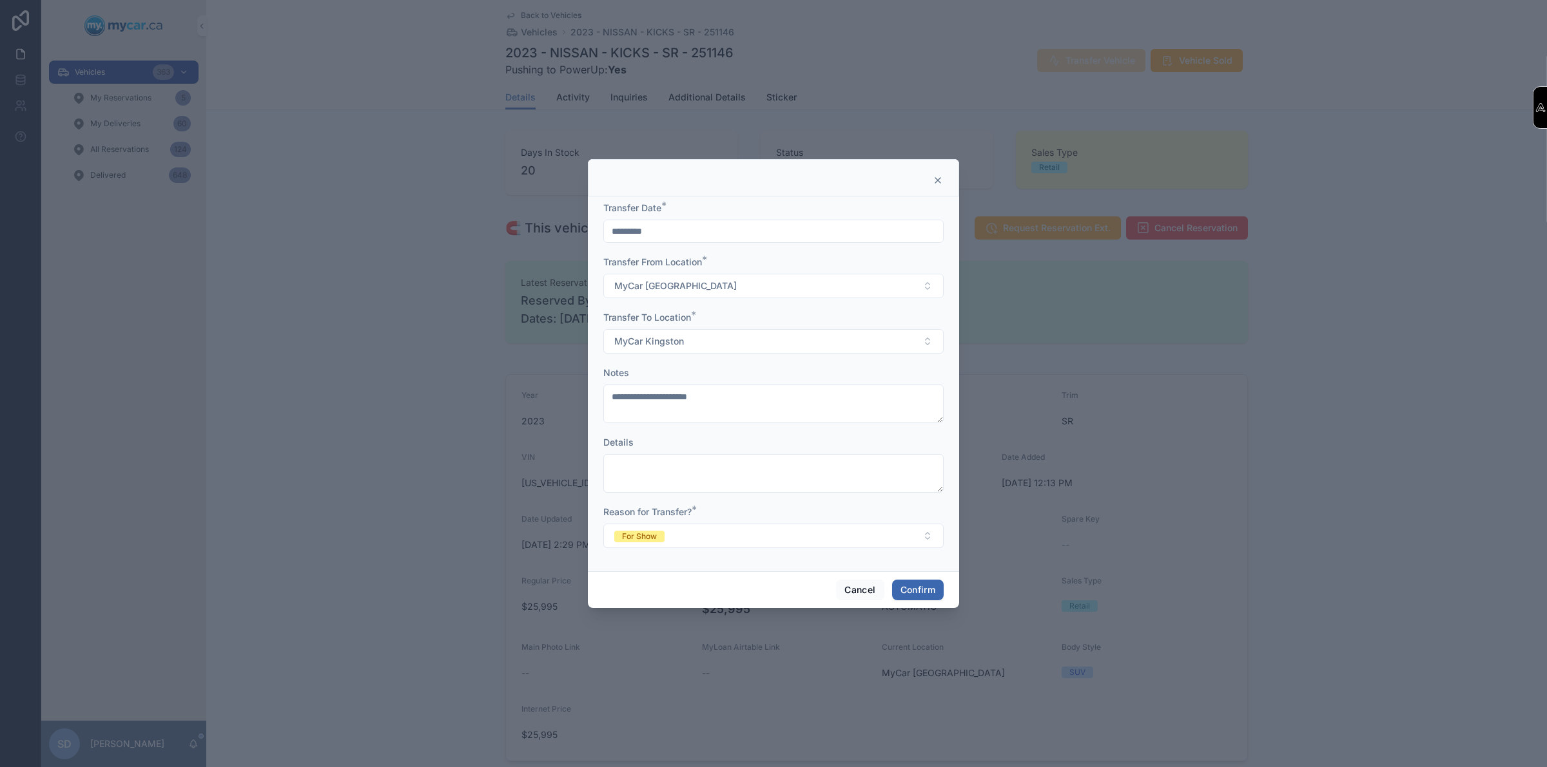
click at [911, 601] on div "Cancel Confirm" at bounding box center [773, 590] width 371 height 37
click at [912, 597] on button "Confirm" at bounding box center [918, 590] width 52 height 21
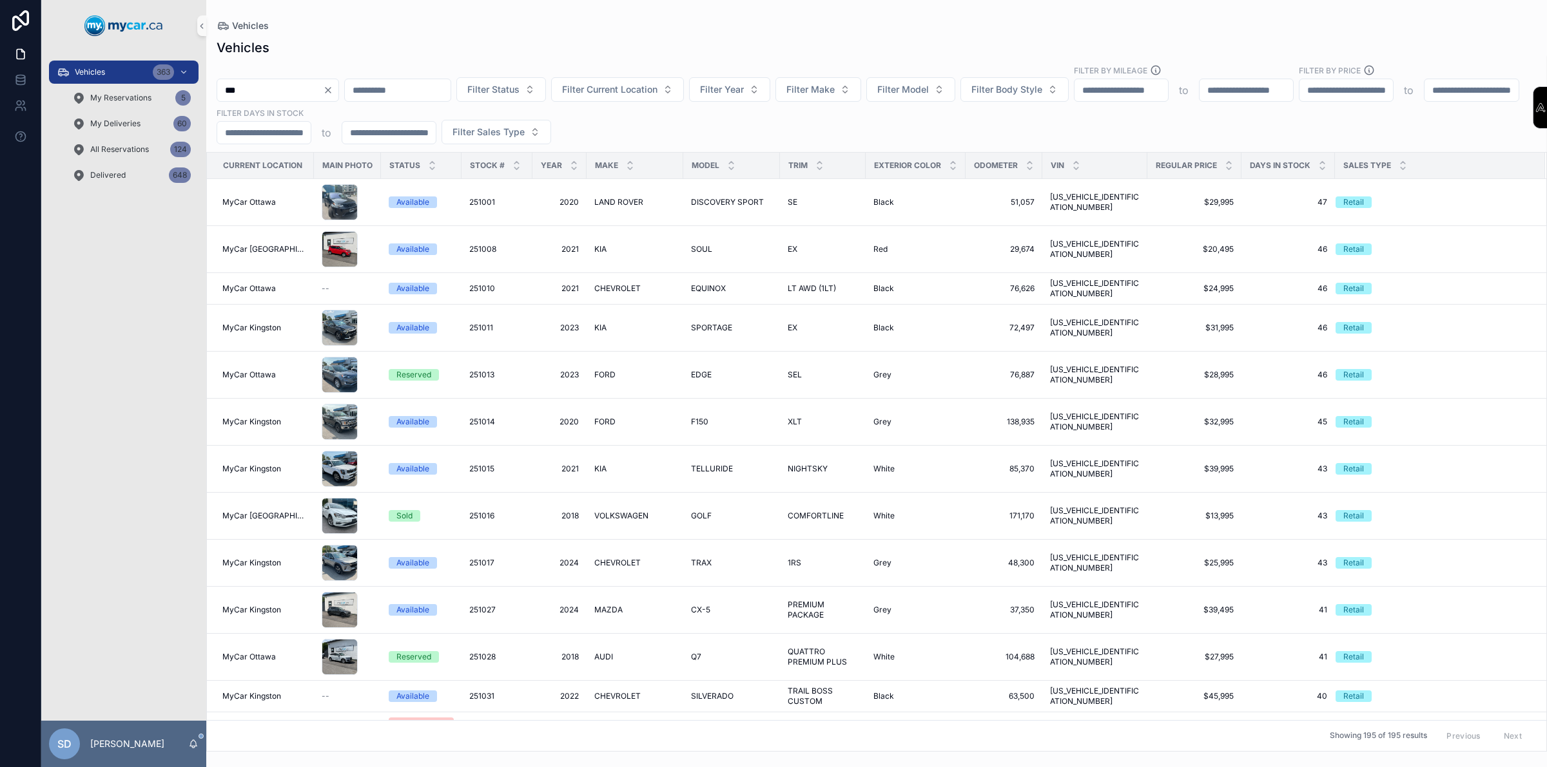
type input "***"
click at [835, 93] on span "Filter Make" at bounding box center [810, 89] width 48 height 13
click at [878, 55] on div "Vehicles" at bounding box center [877, 48] width 1320 height 18
click at [861, 82] on button "Filter Make" at bounding box center [818, 89] width 86 height 24
type input "*****"
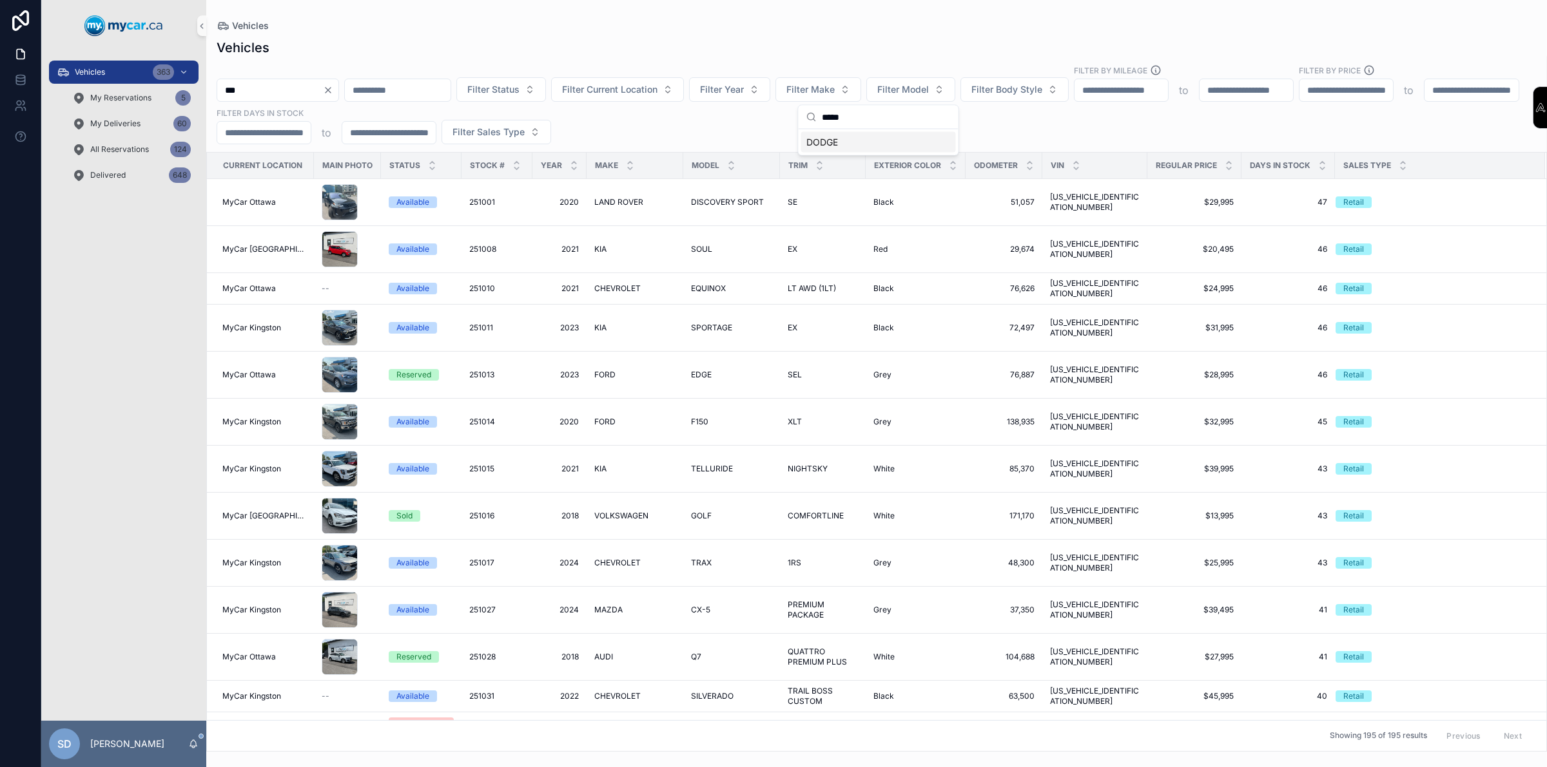
click at [824, 140] on span "DODGE" at bounding box center [822, 142] width 32 height 13
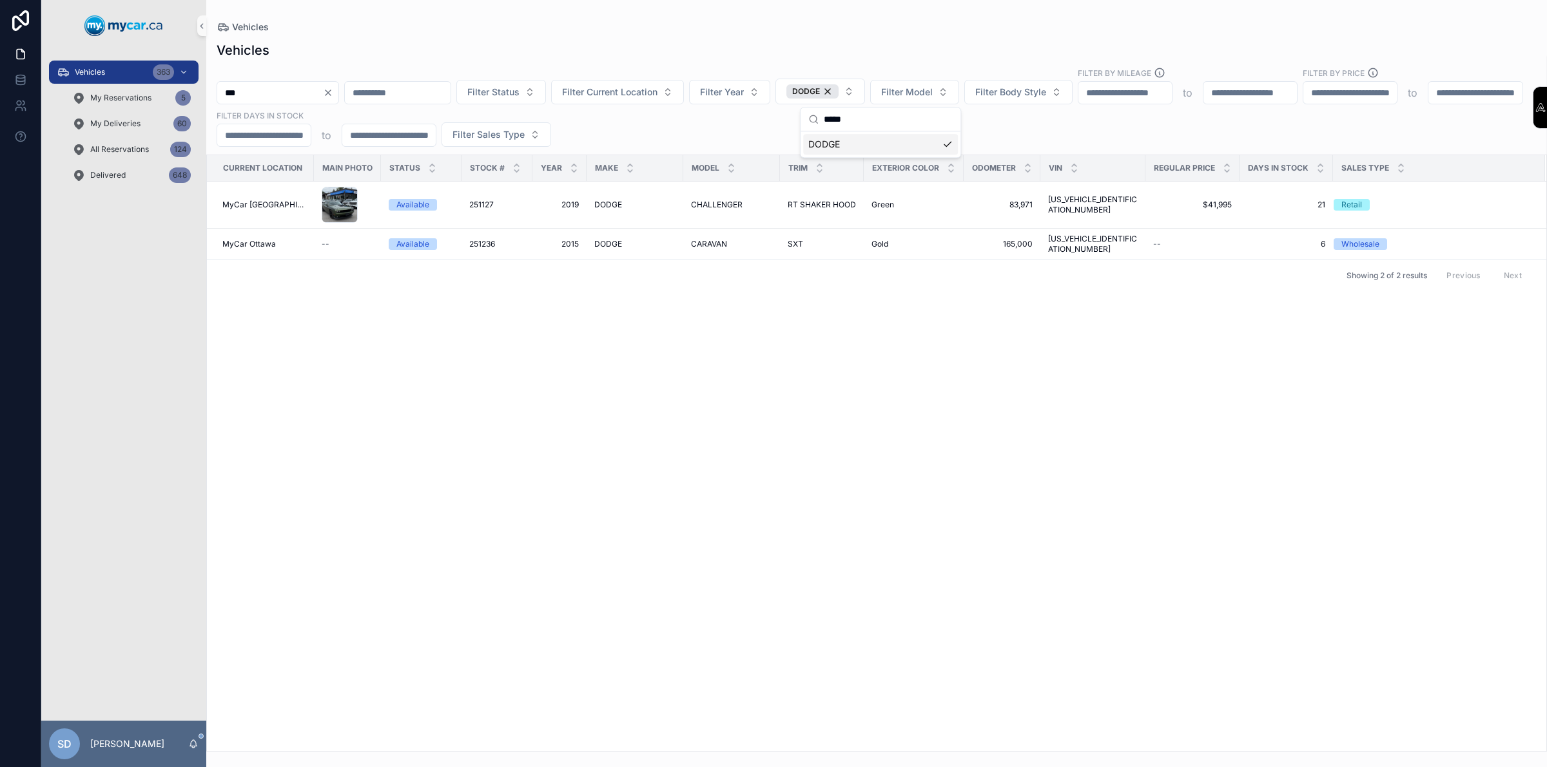
click at [307, 97] on input "***" at bounding box center [270, 93] width 106 height 18
type input "*"
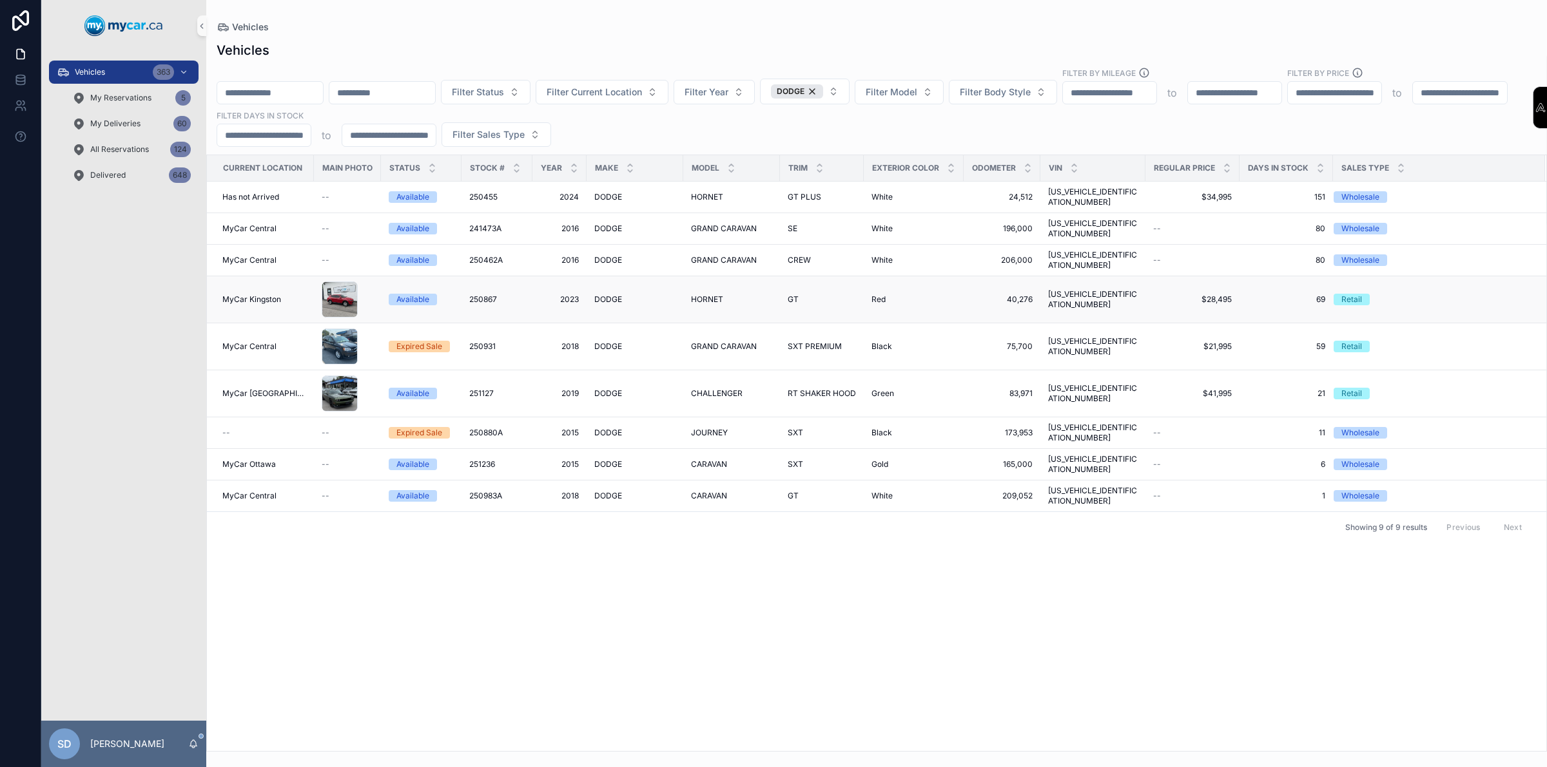
click at [393, 290] on td "Available" at bounding box center [421, 299] width 81 height 47
click at [414, 341] on div "Expired Sale" at bounding box center [419, 347] width 46 height 12
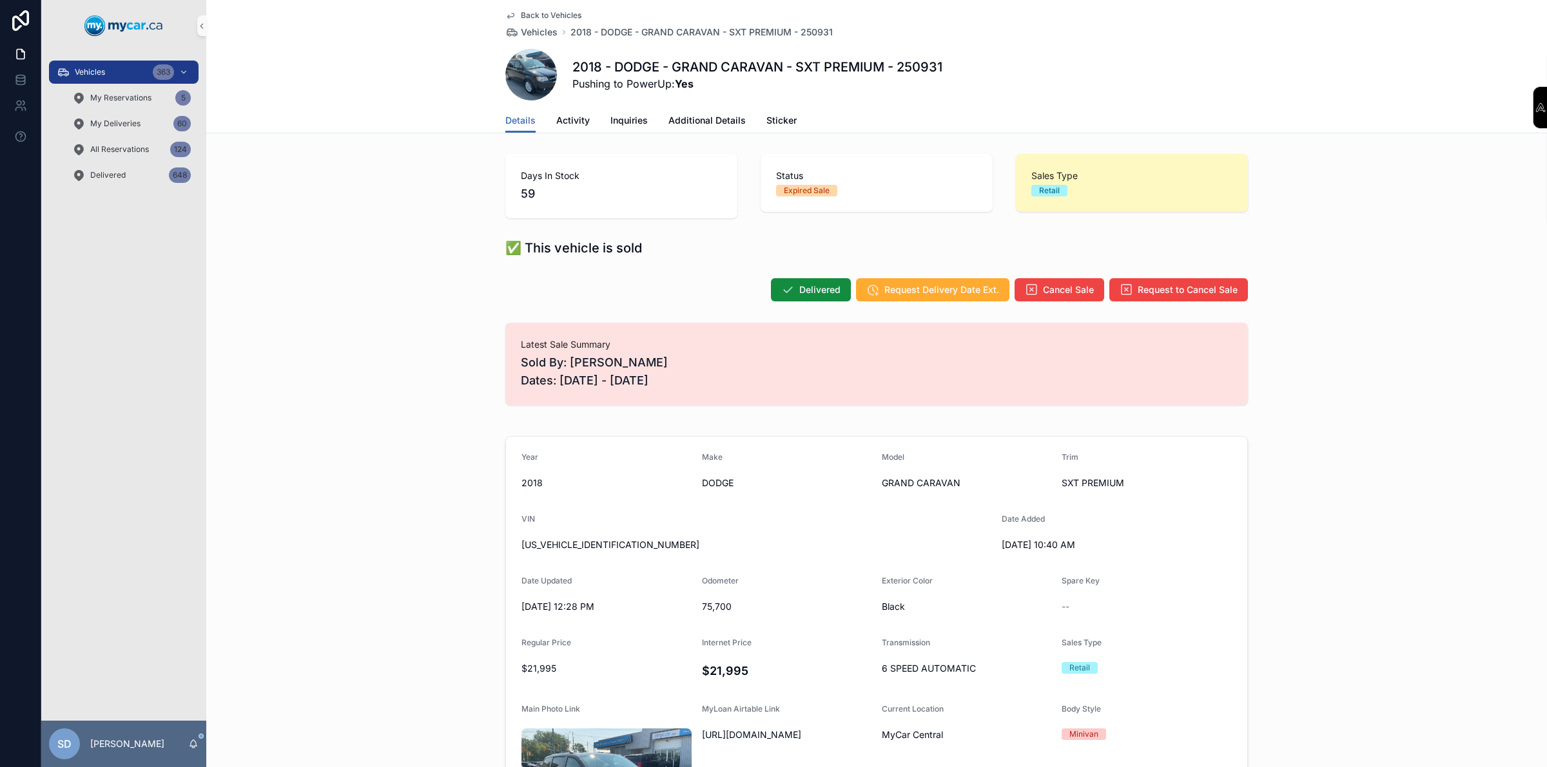
scroll to position [81, 0]
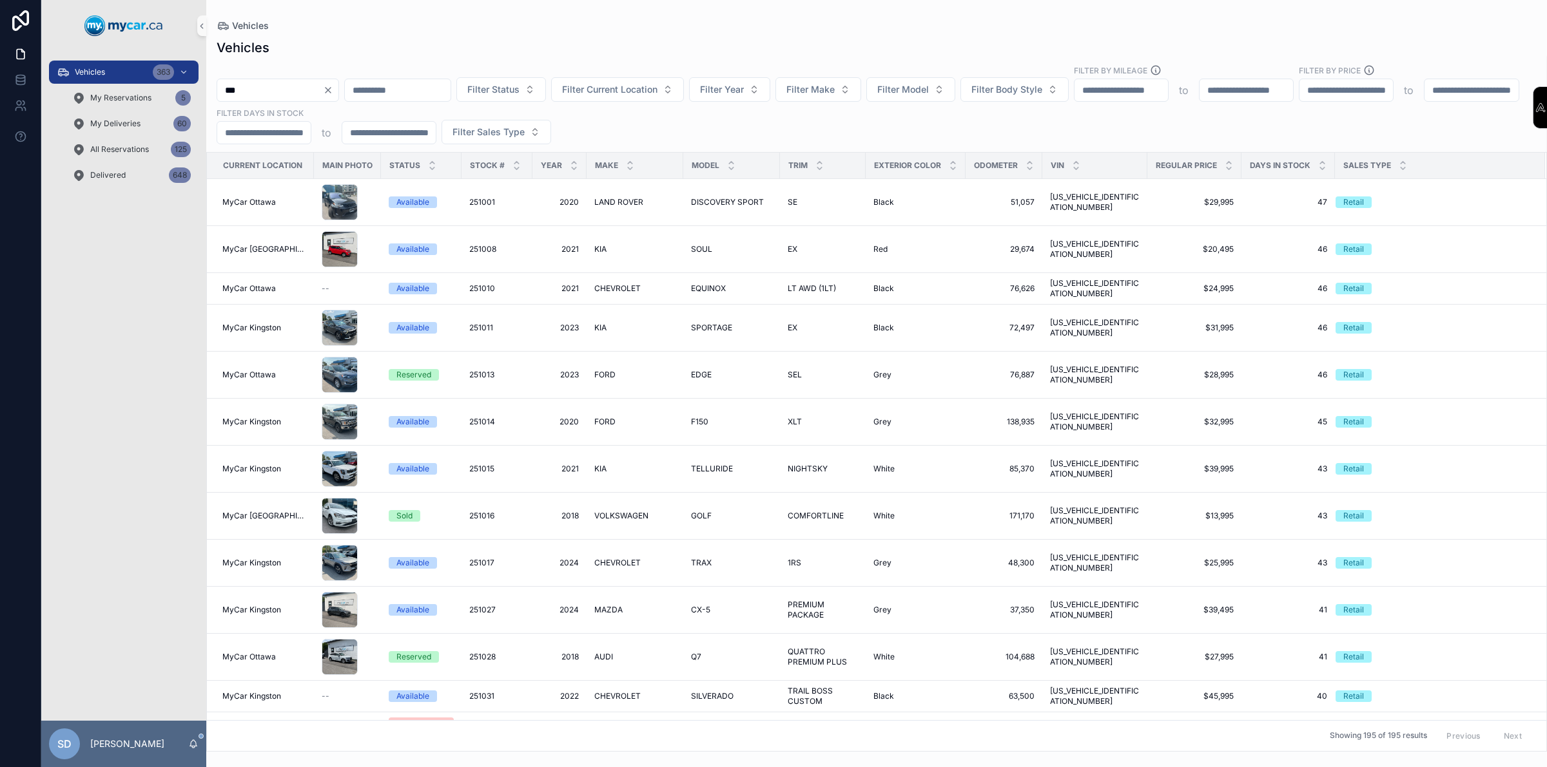
click at [249, 86] on input "***" at bounding box center [270, 90] width 106 height 18
type input "*"
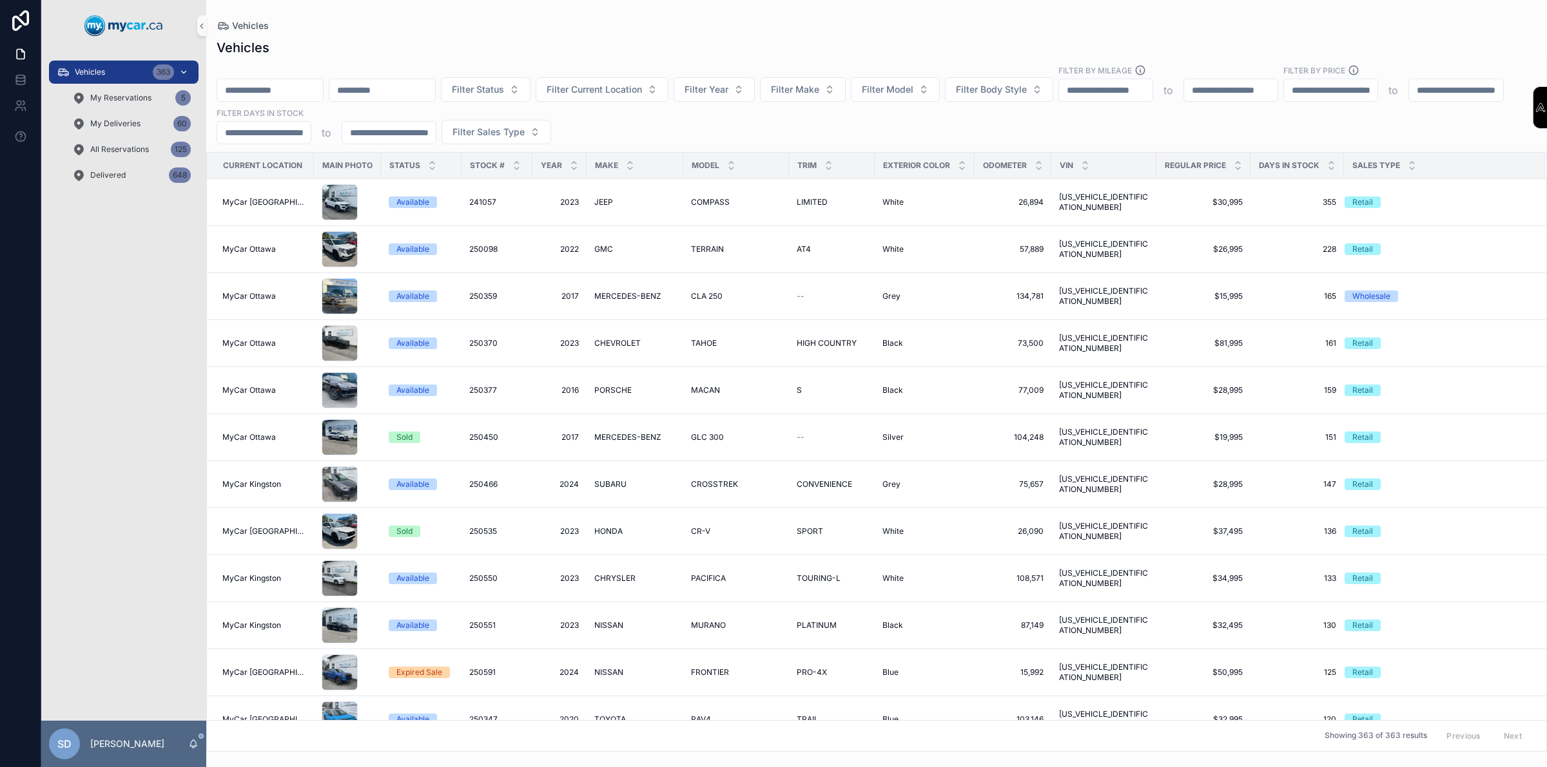
click at [114, 81] on div "Vehicles 363" at bounding box center [124, 72] width 134 height 21
click at [642, 92] on span "Filter Current Location" at bounding box center [593, 89] width 95 height 13
click at [632, 282] on span "MyCar Kingston" at bounding box center [622, 286] width 68 height 13
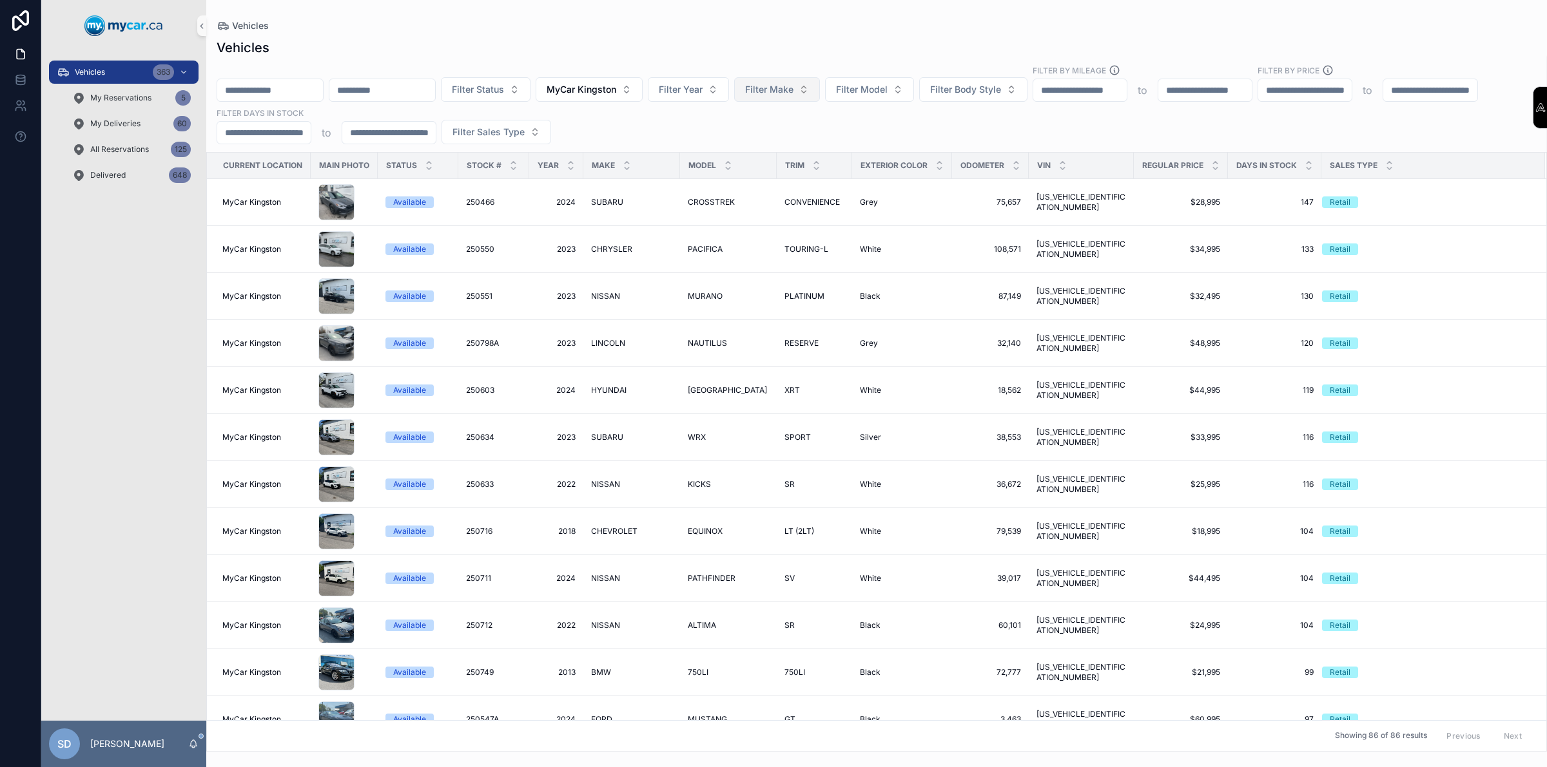
click at [793, 90] on span "Filter Make" at bounding box center [769, 89] width 48 height 13
click at [803, 253] on span "CHRYSLER" at bounding box center [786, 247] width 47 height 13
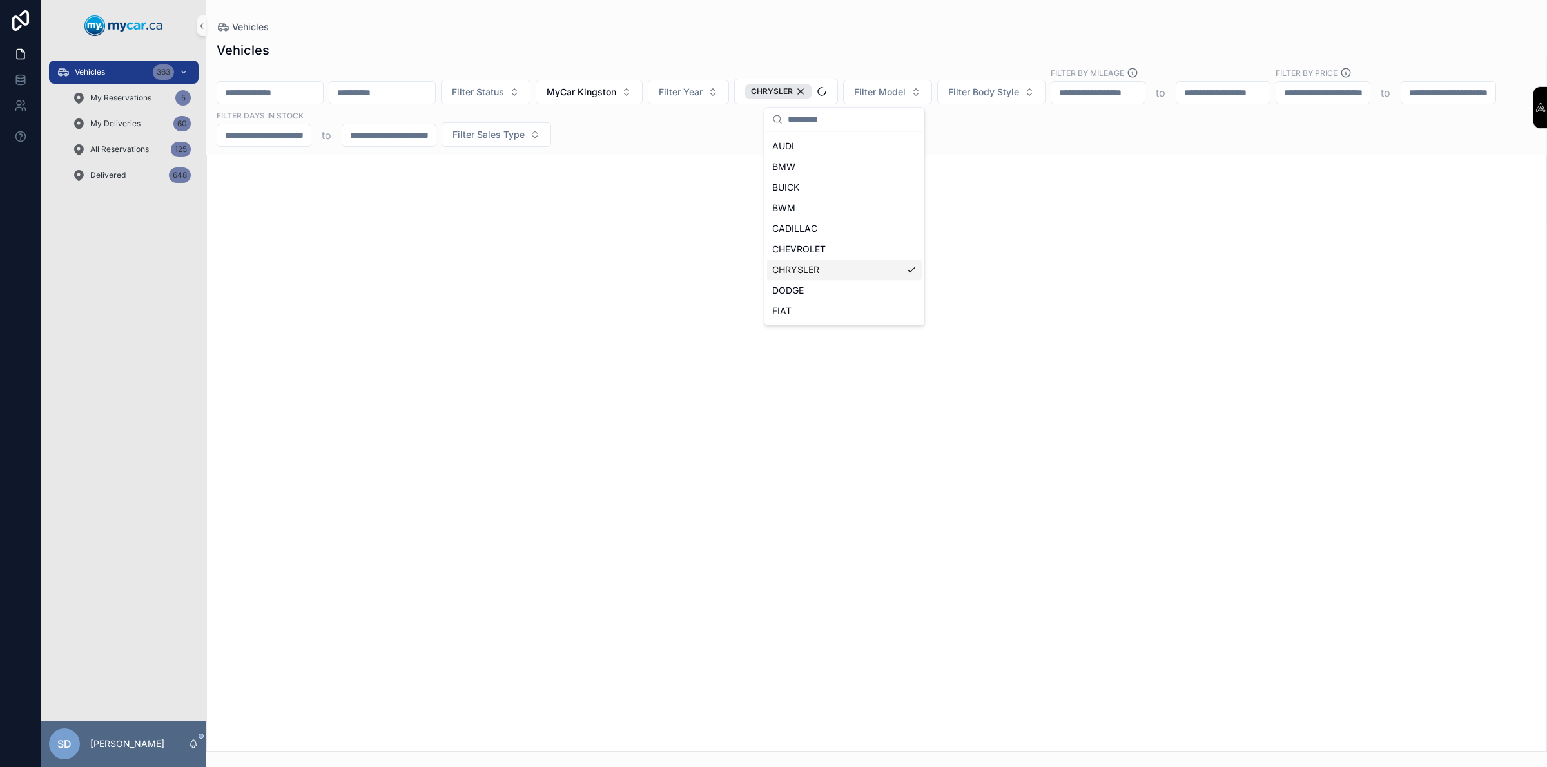
scroll to position [101, 0]
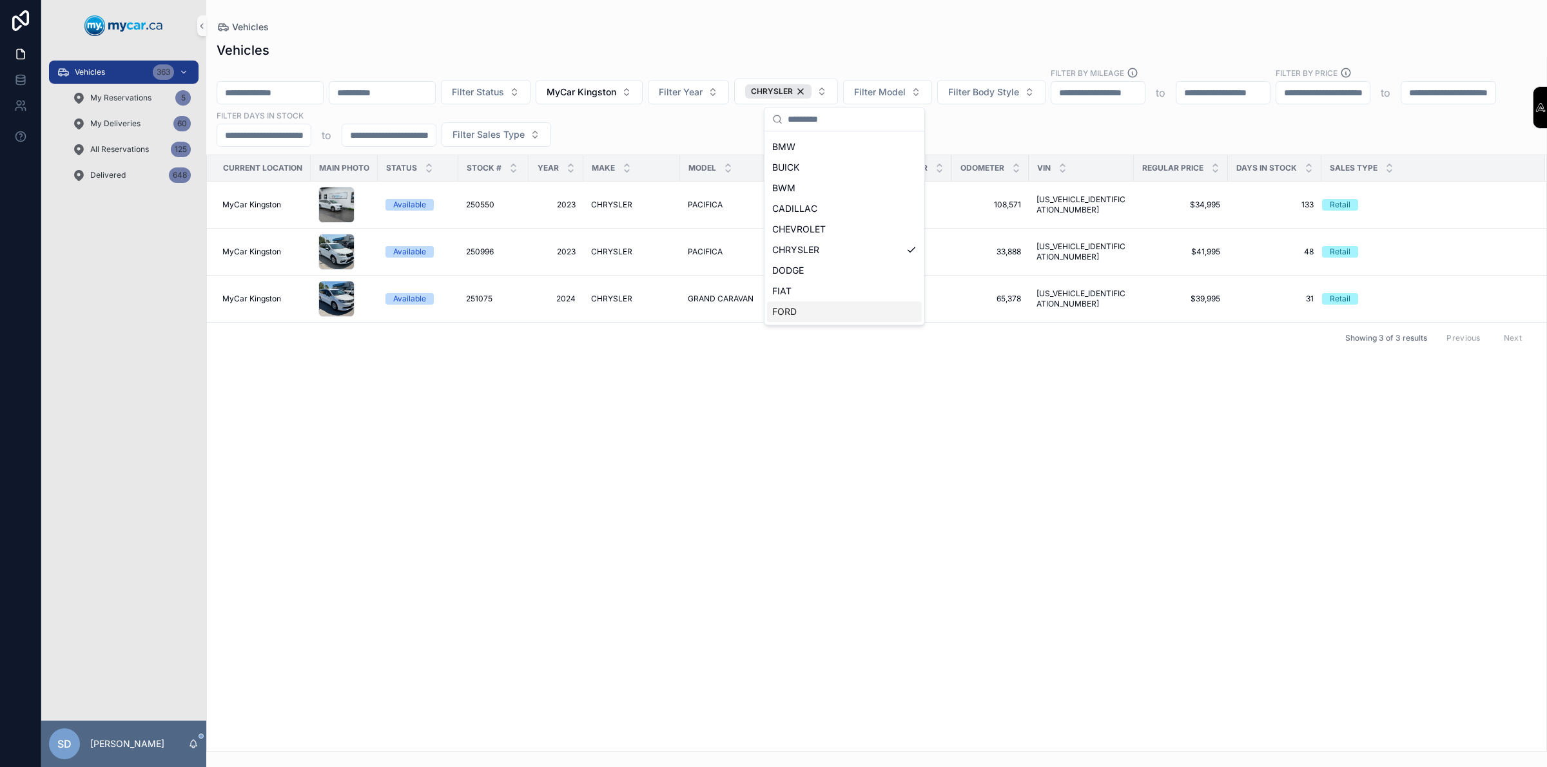
click at [719, 487] on div "Current Location Main Photo Status Stock # Year Make Model Trim Exterior Color …" at bounding box center [876, 453] width 1339 height 596
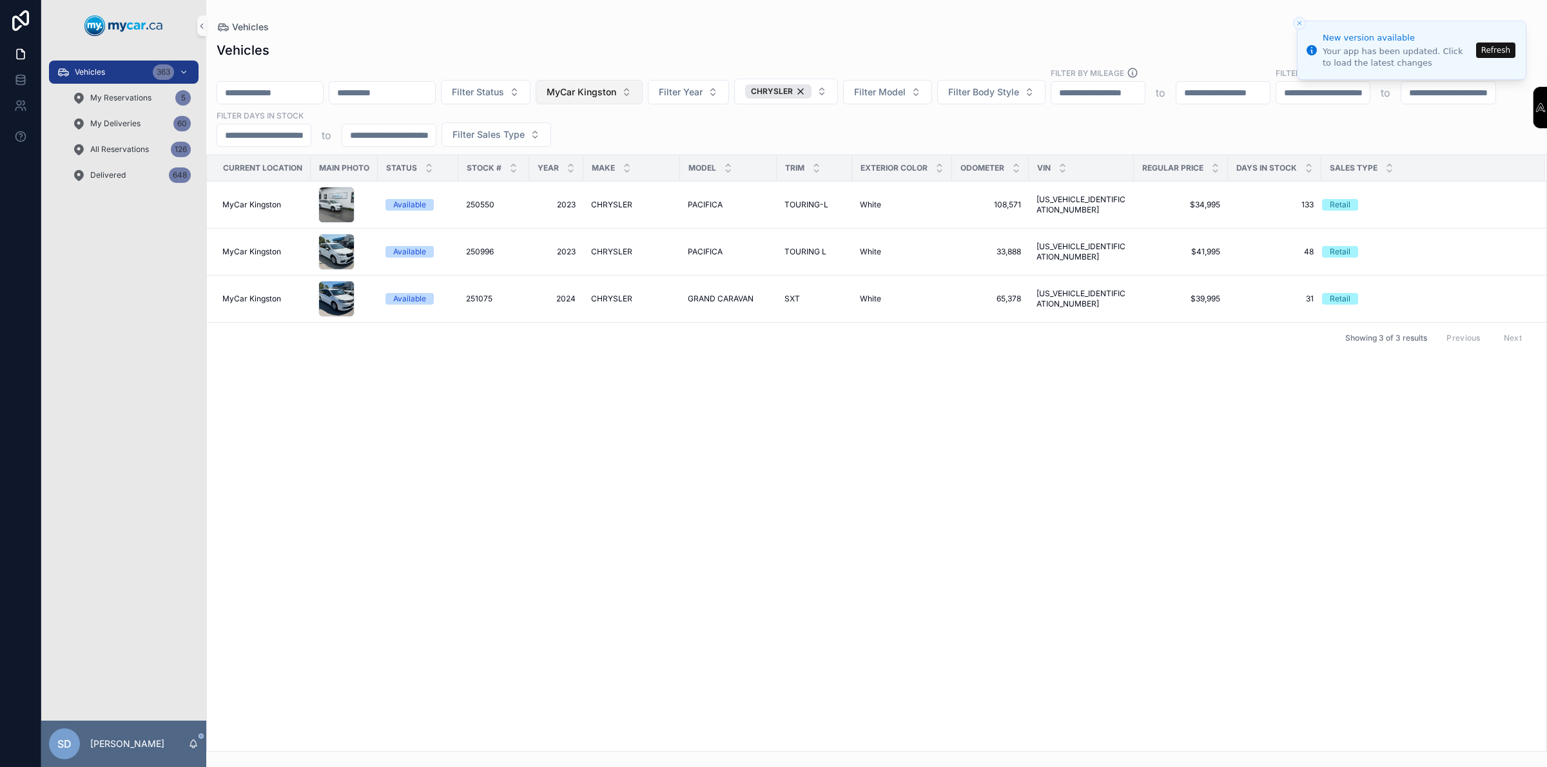
click at [616, 86] on span "MyCar Kingston" at bounding box center [581, 92] width 70 height 13
click at [594, 148] on div "None" at bounding box center [647, 144] width 155 height 21
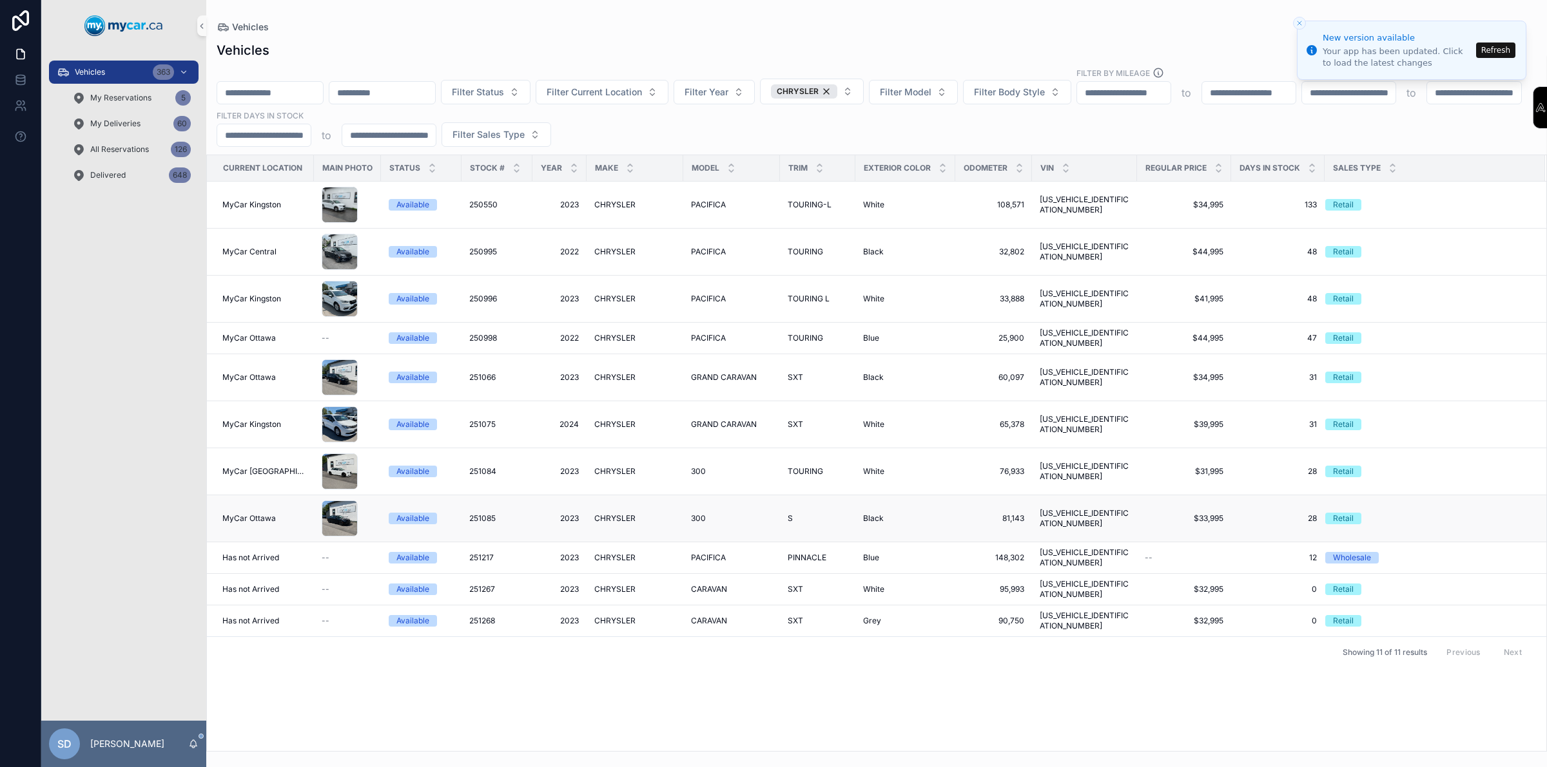
click at [603, 514] on span "CHRYSLER" at bounding box center [614, 519] width 41 height 10
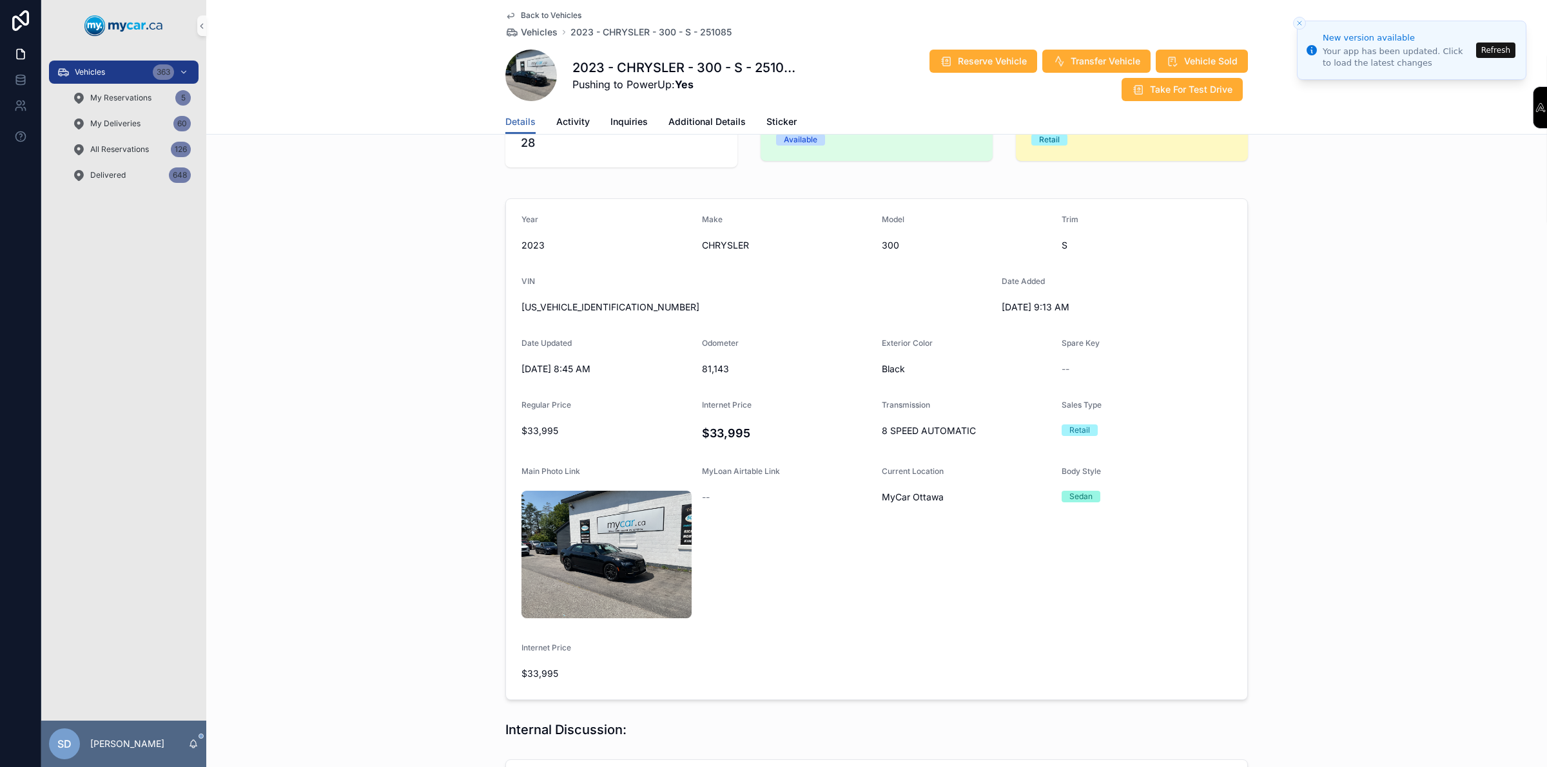
scroll to position [81, 0]
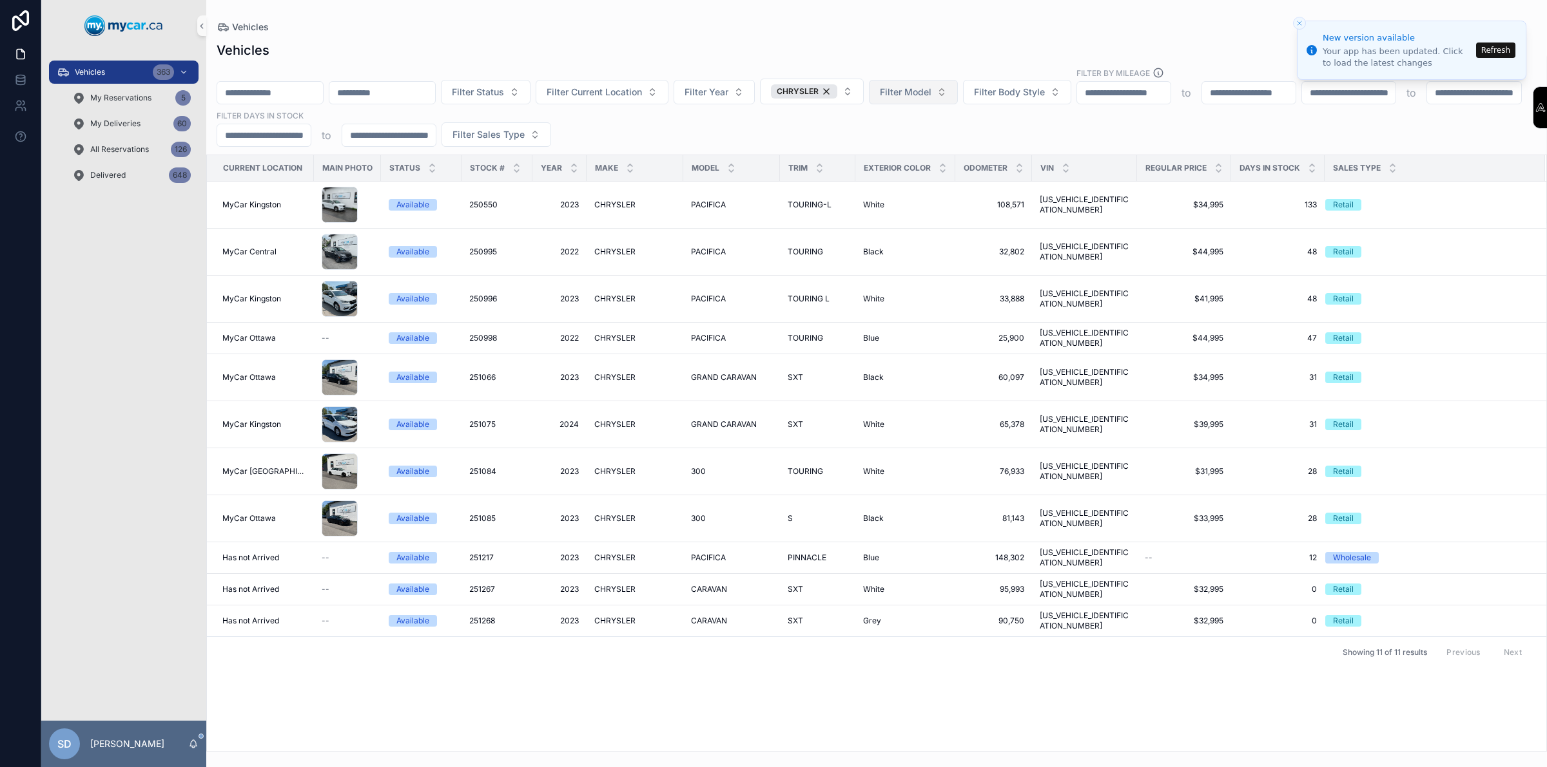
click at [931, 92] on span "Filter Model" at bounding box center [906, 92] width 52 height 13
type input "****"
click at [951, 145] on div "PACIFICA" at bounding box center [972, 144] width 155 height 21
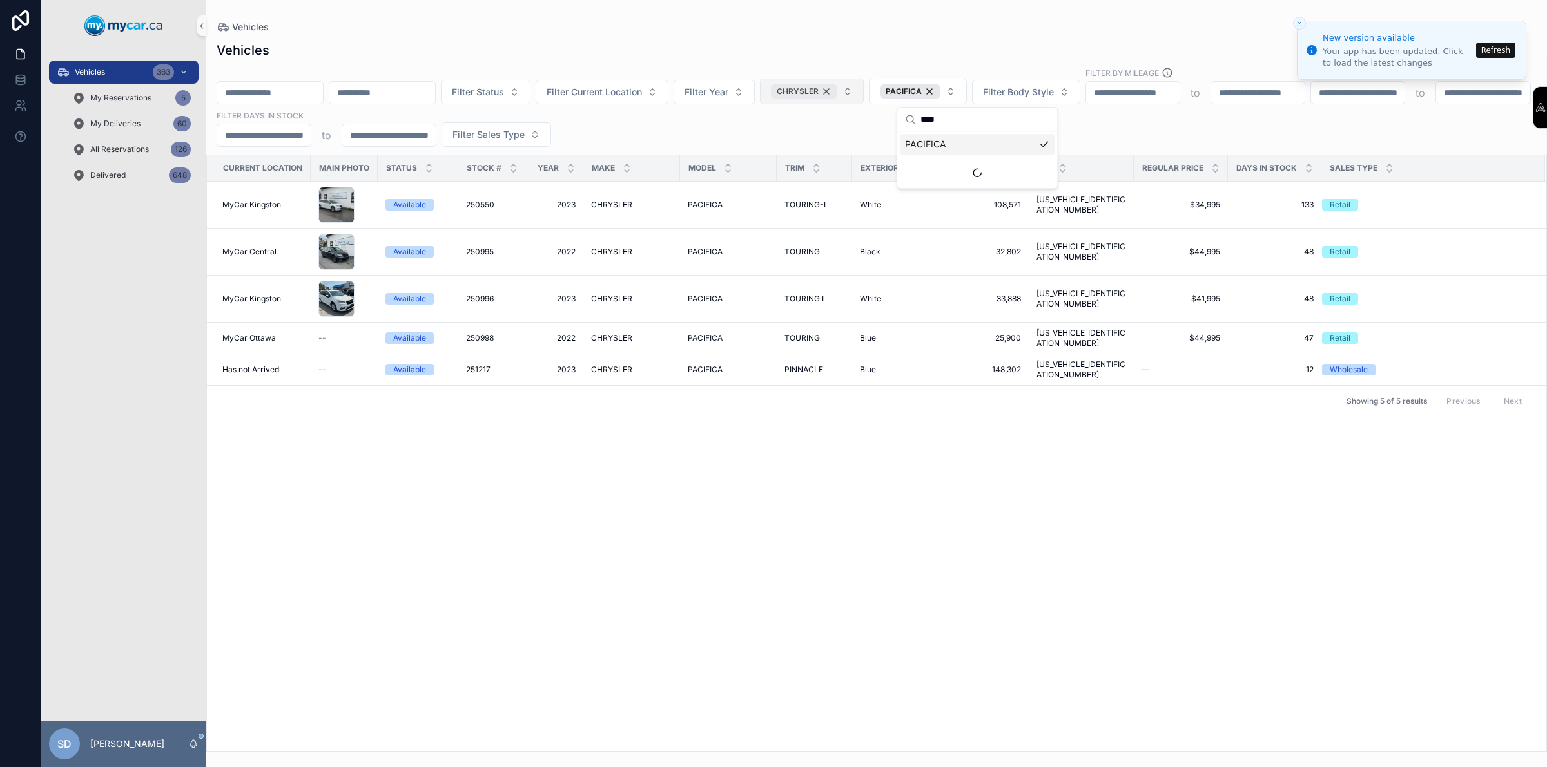
click at [837, 93] on div "CHRYSLER" at bounding box center [804, 91] width 66 height 14
click at [819, 91] on span "Filter Make" at bounding box center [795, 92] width 48 height 13
type input "*****"
click at [814, 153] on div "DODGE" at bounding box center [863, 144] width 155 height 21
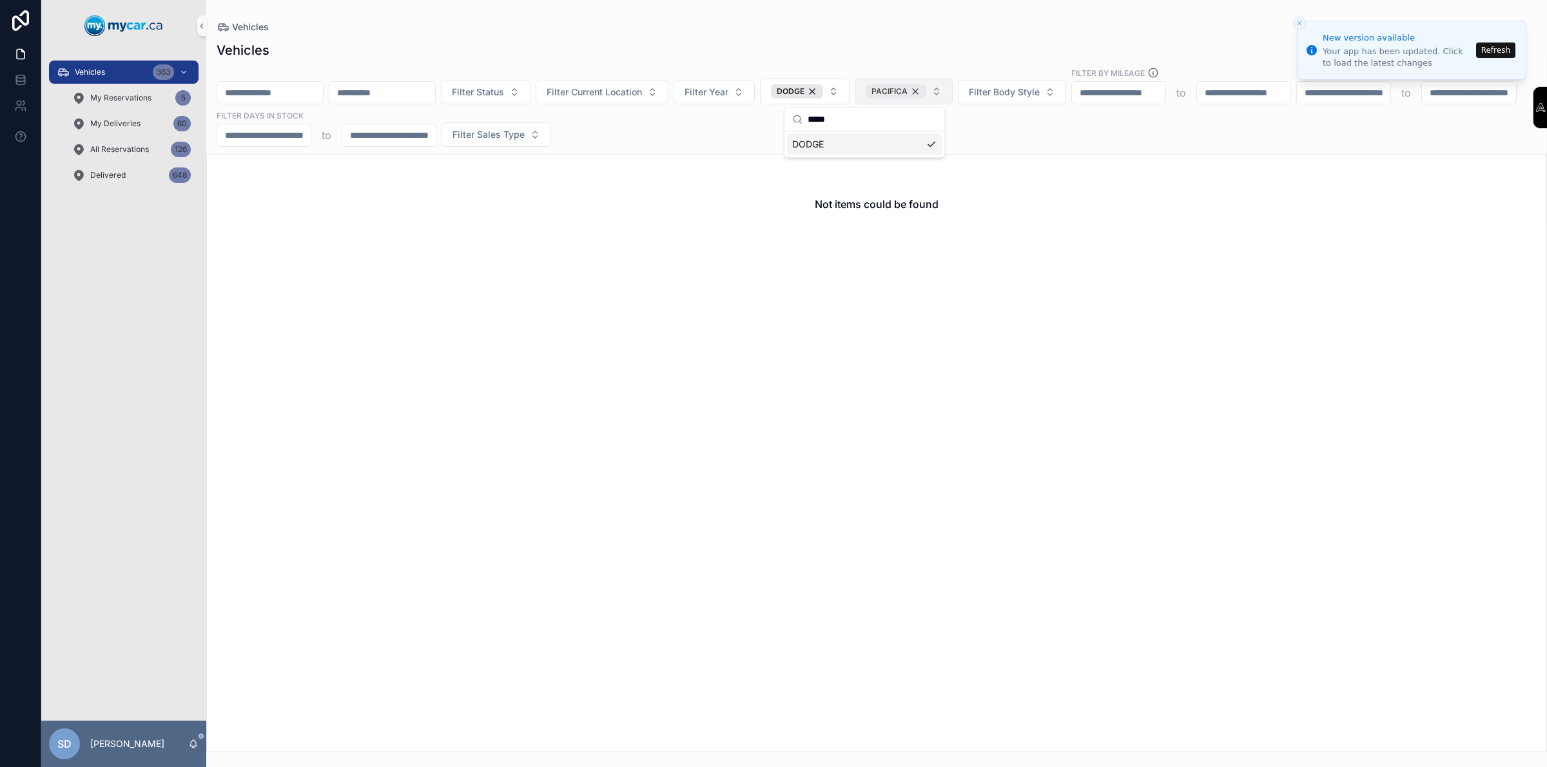
click at [926, 92] on div "PACIFICA" at bounding box center [895, 91] width 61 height 14
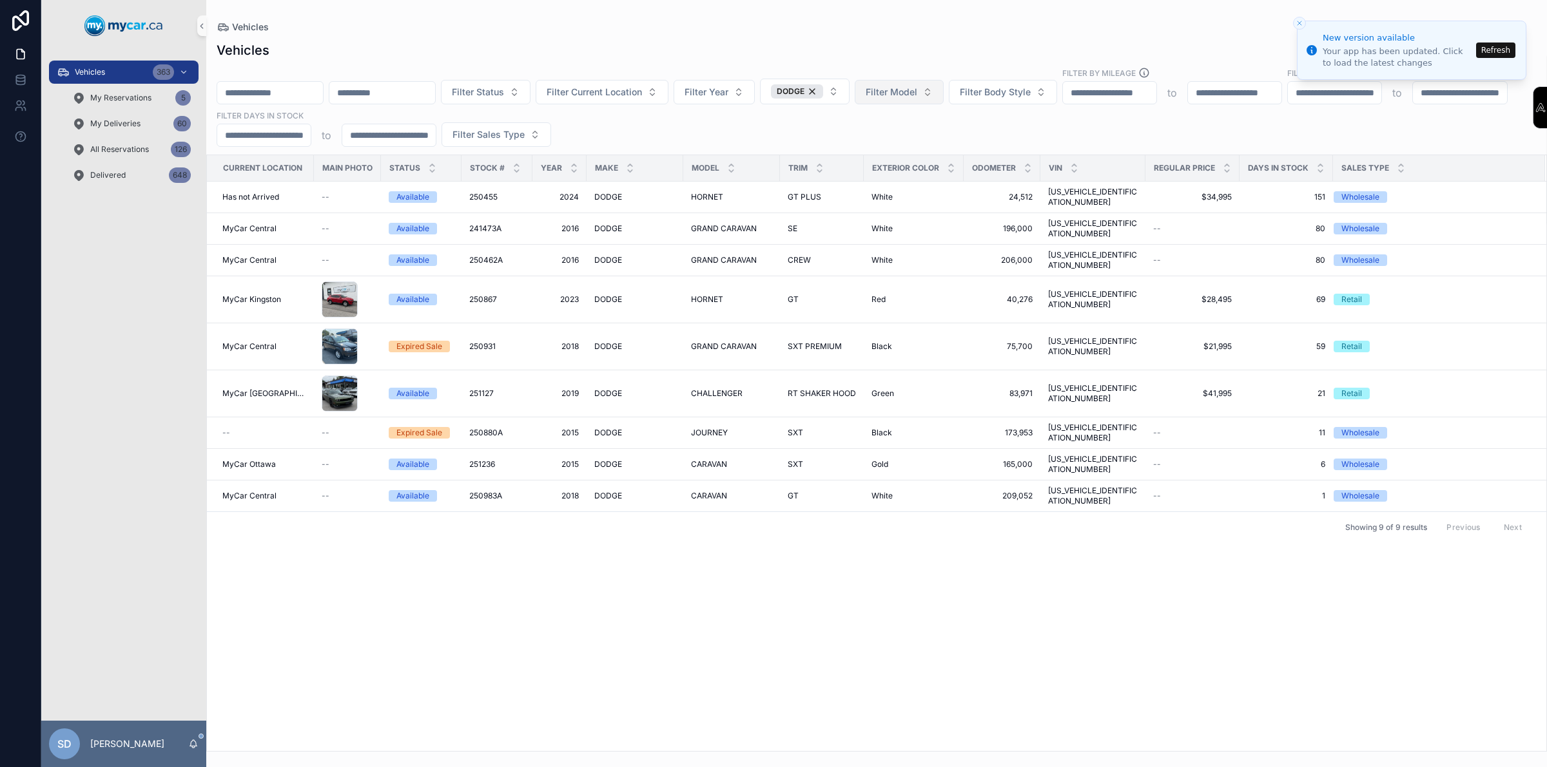
click at [823, 91] on div "DODGE" at bounding box center [797, 91] width 52 height 14
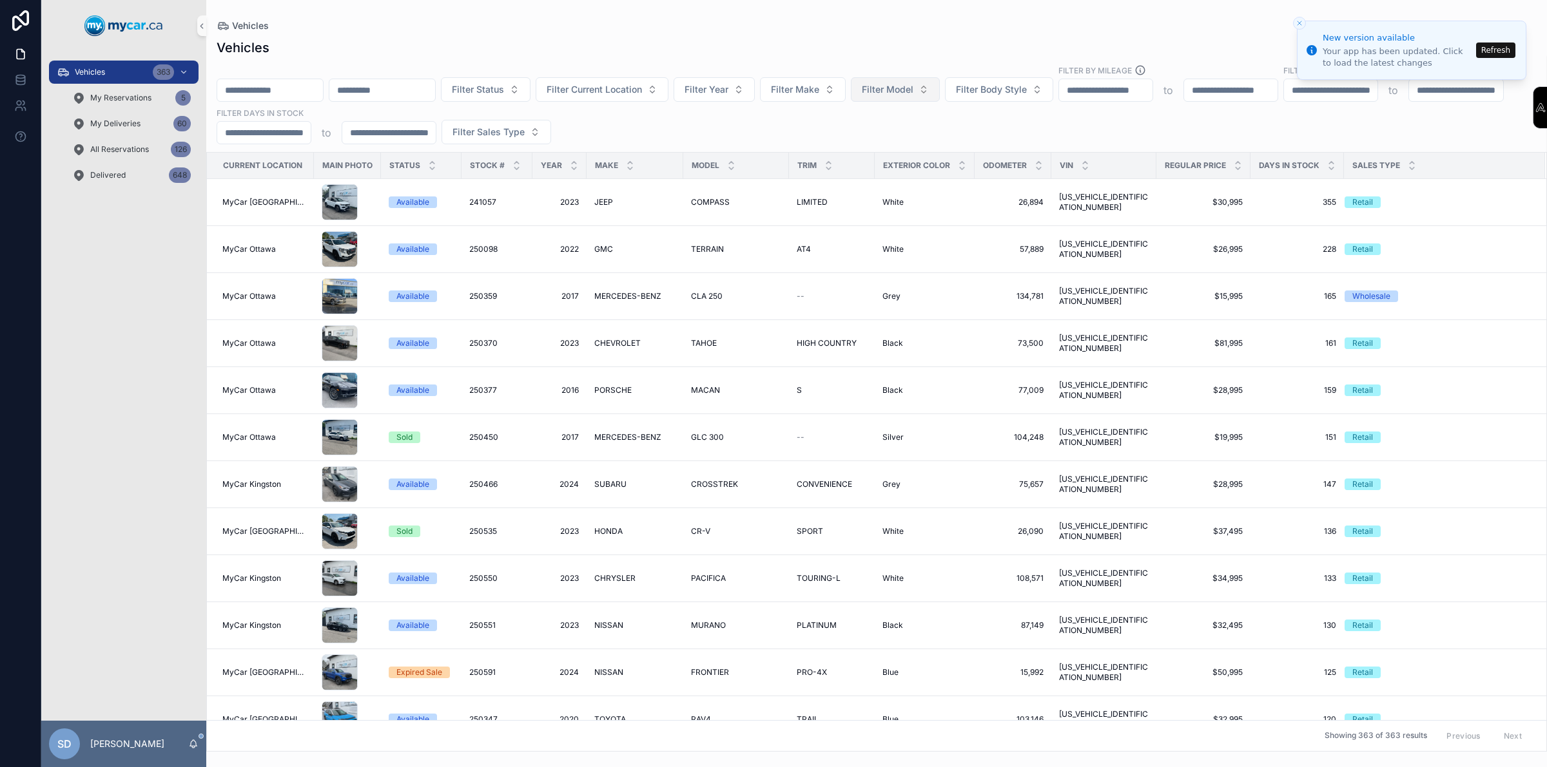
click at [285, 94] on input "scrollable content" at bounding box center [270, 90] width 106 height 18
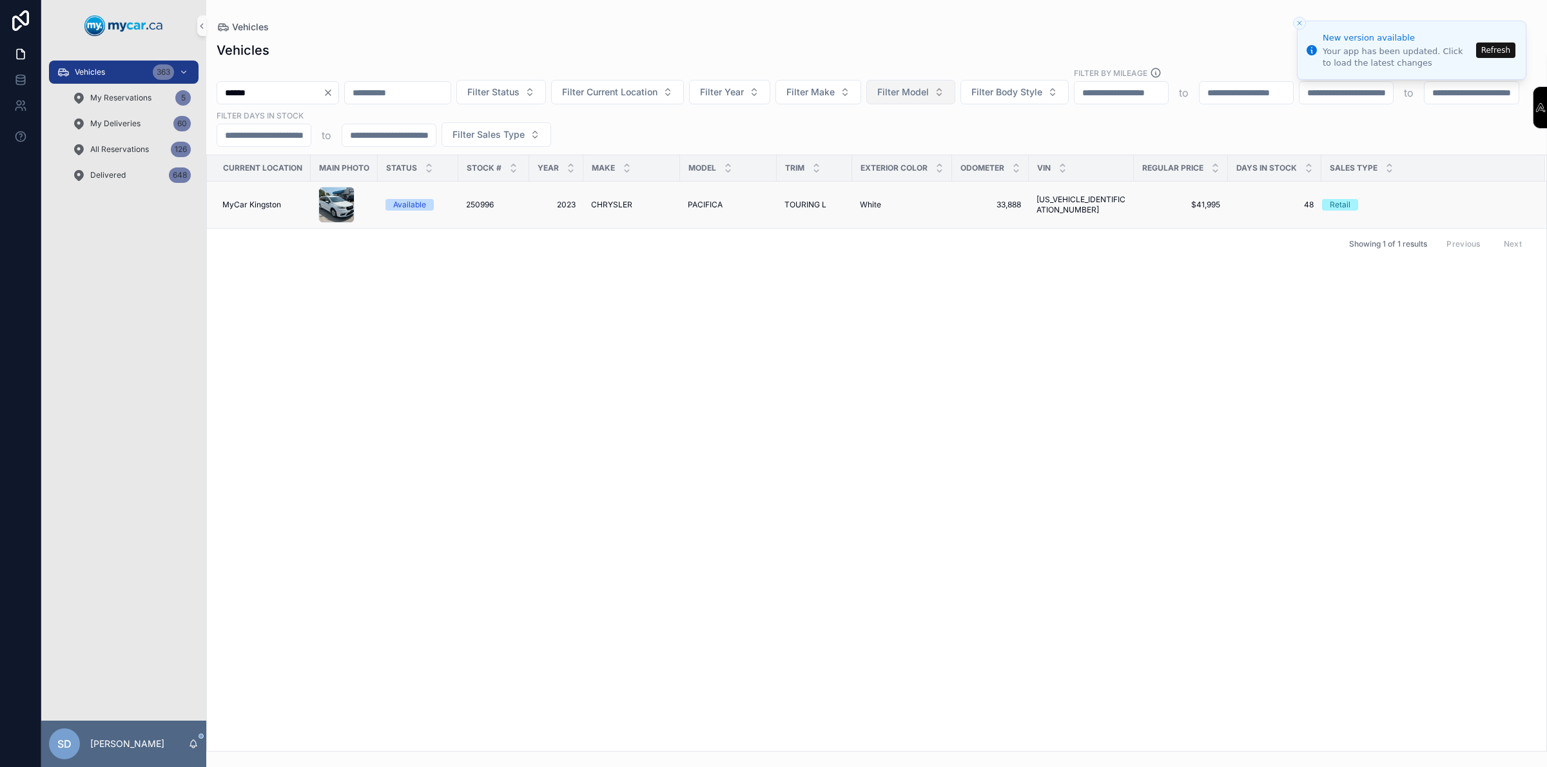
type input "******"
click at [420, 208] on div "Available" at bounding box center [409, 205] width 33 height 12
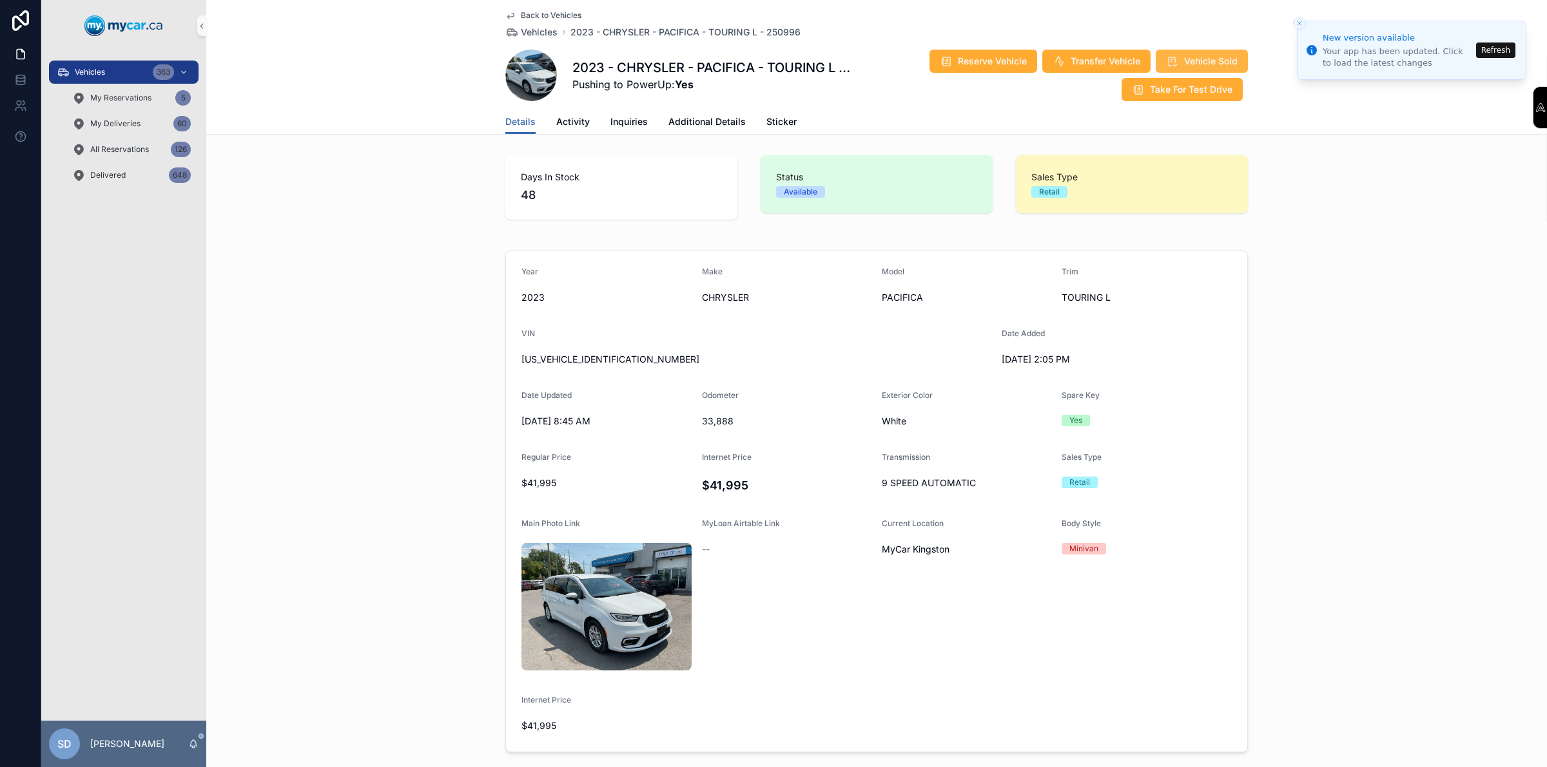
click at [1217, 58] on span "Vehicle Sold" at bounding box center [1210, 61] width 53 height 13
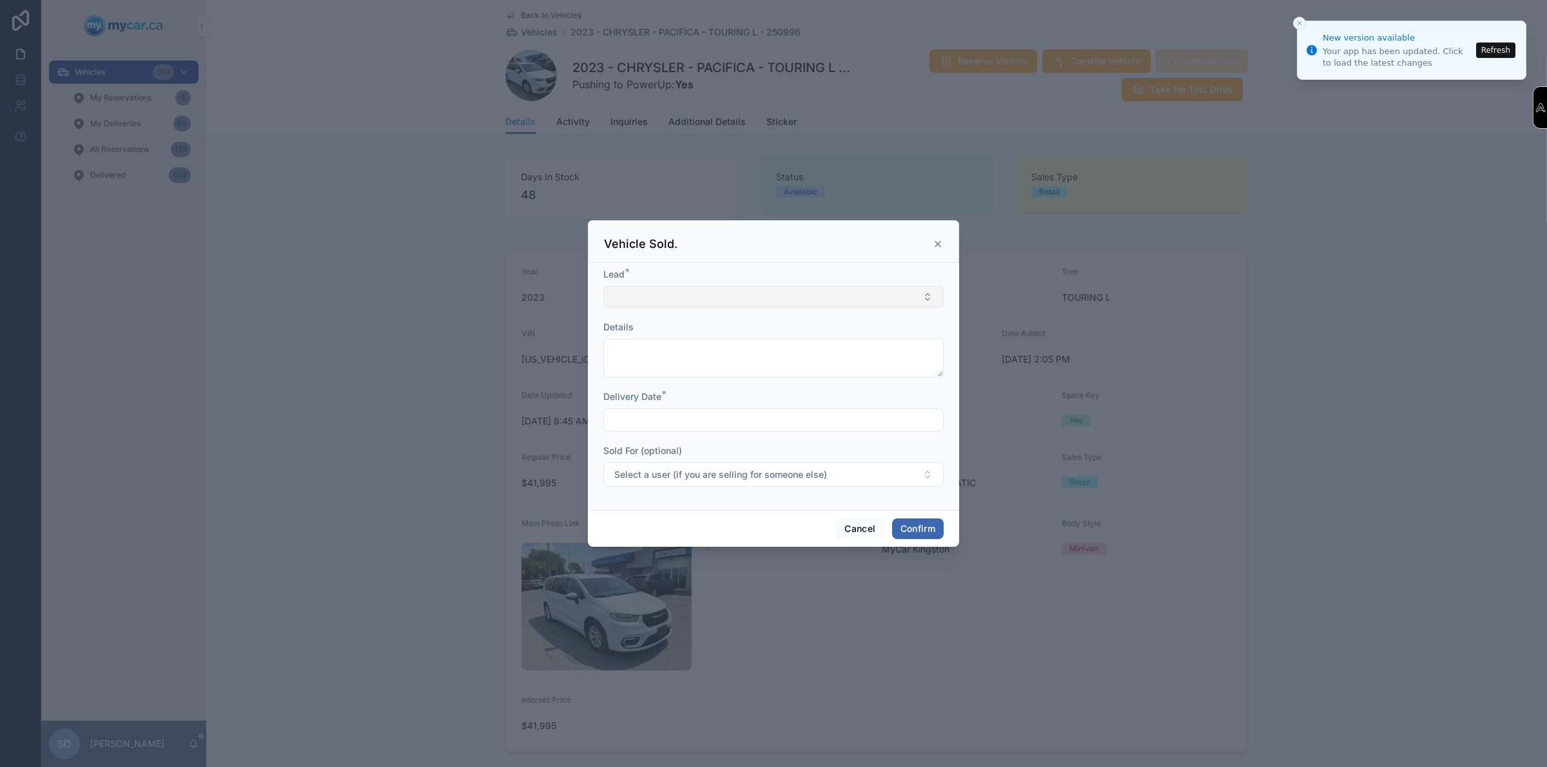
click at [651, 292] on button "Select Button" at bounding box center [773, 297] width 340 height 22
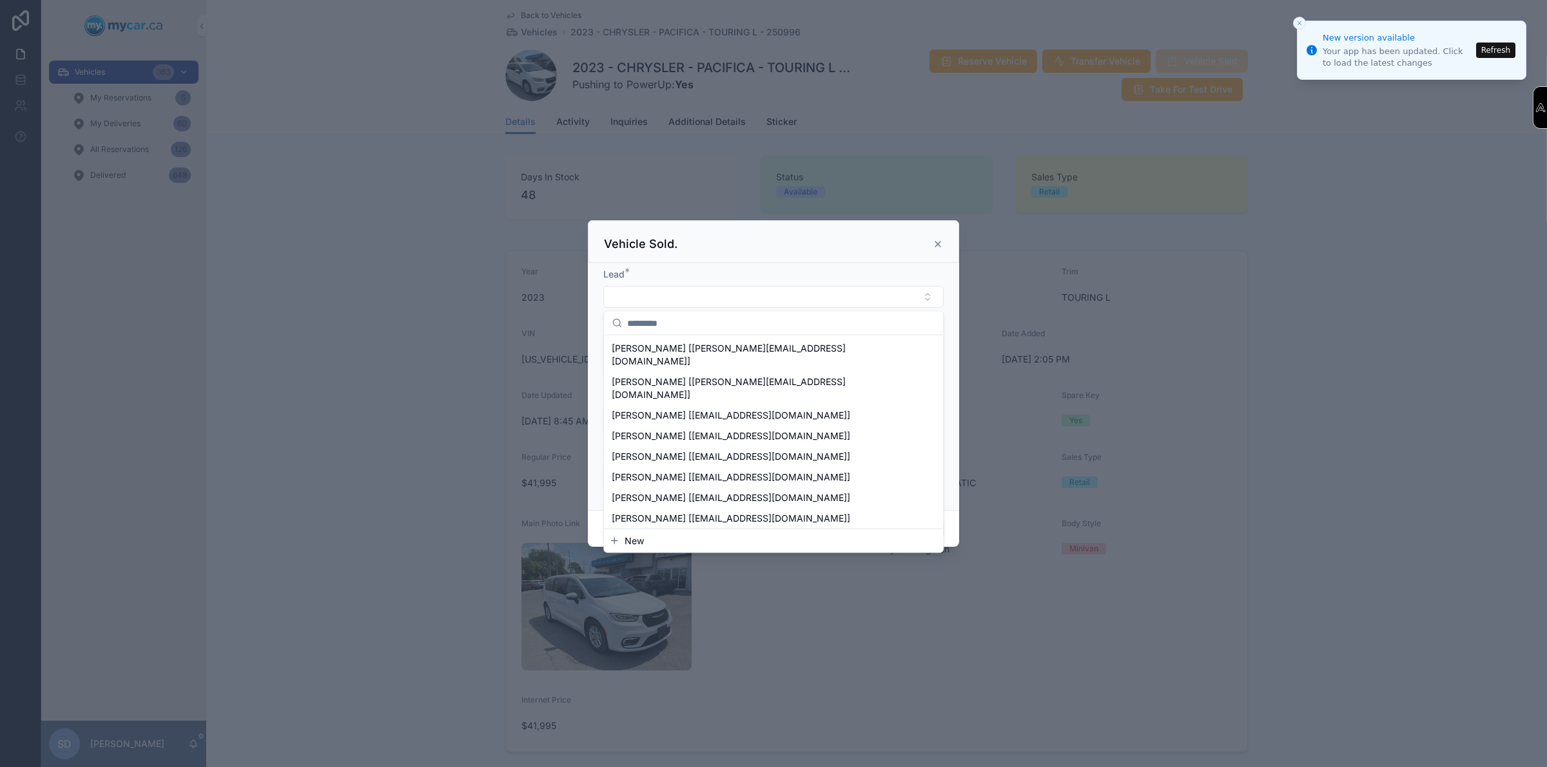
click at [639, 541] on span "New" at bounding box center [633, 541] width 19 height 13
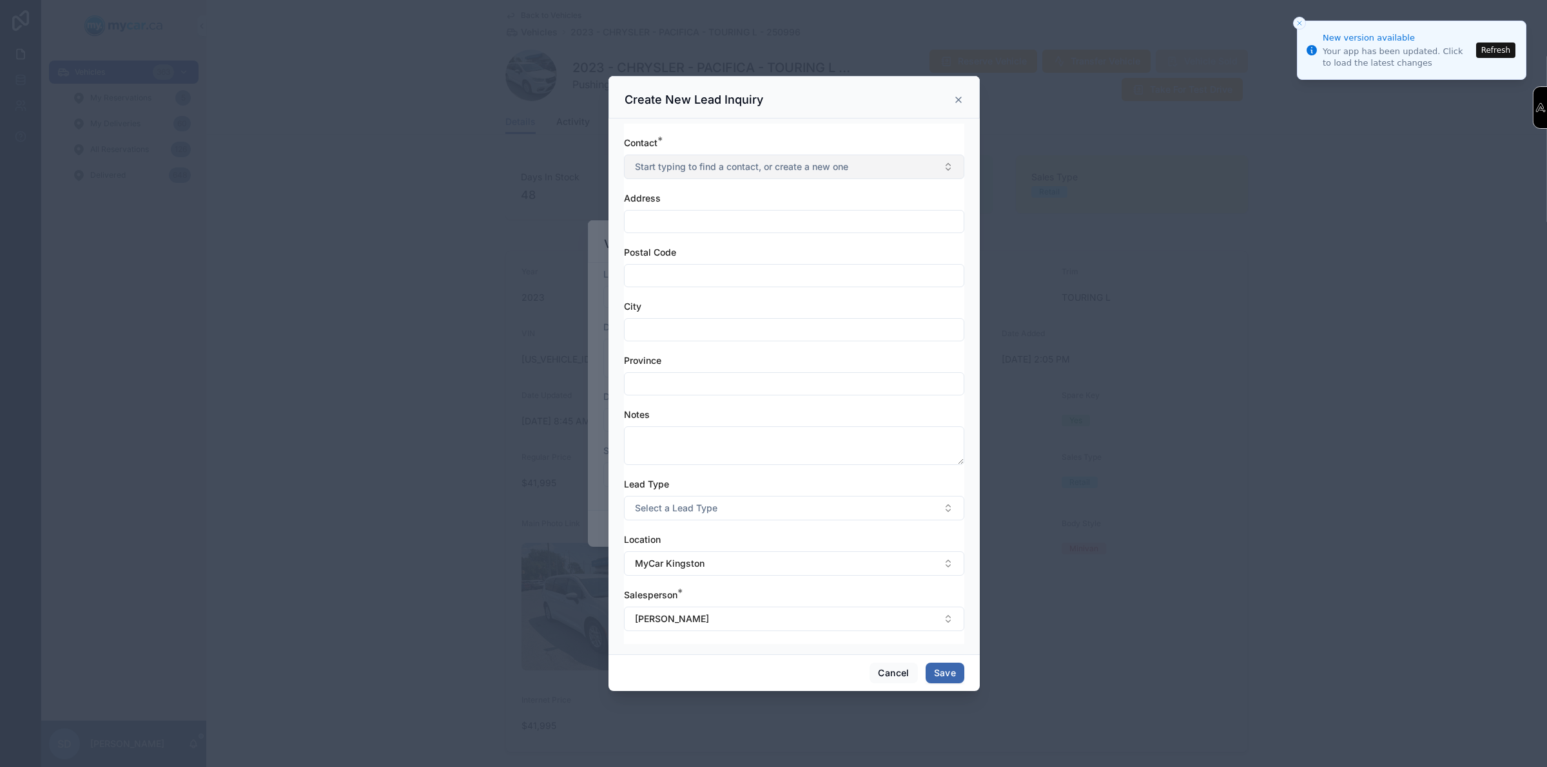
click at [674, 169] on span "Start typing to find a contact, or create a new one" at bounding box center [741, 166] width 213 height 13
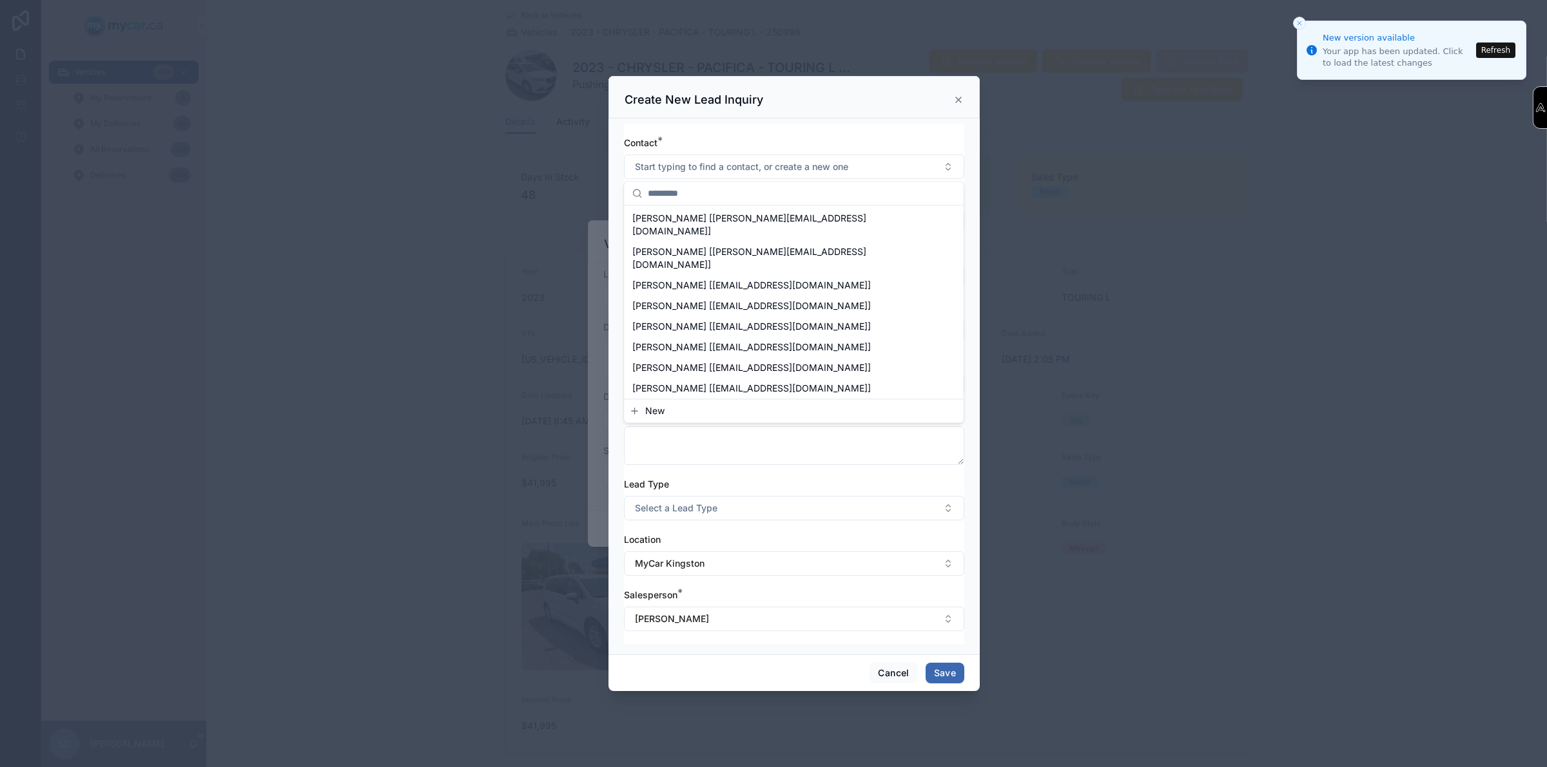
click at [651, 411] on span "New" at bounding box center [654, 411] width 19 height 13
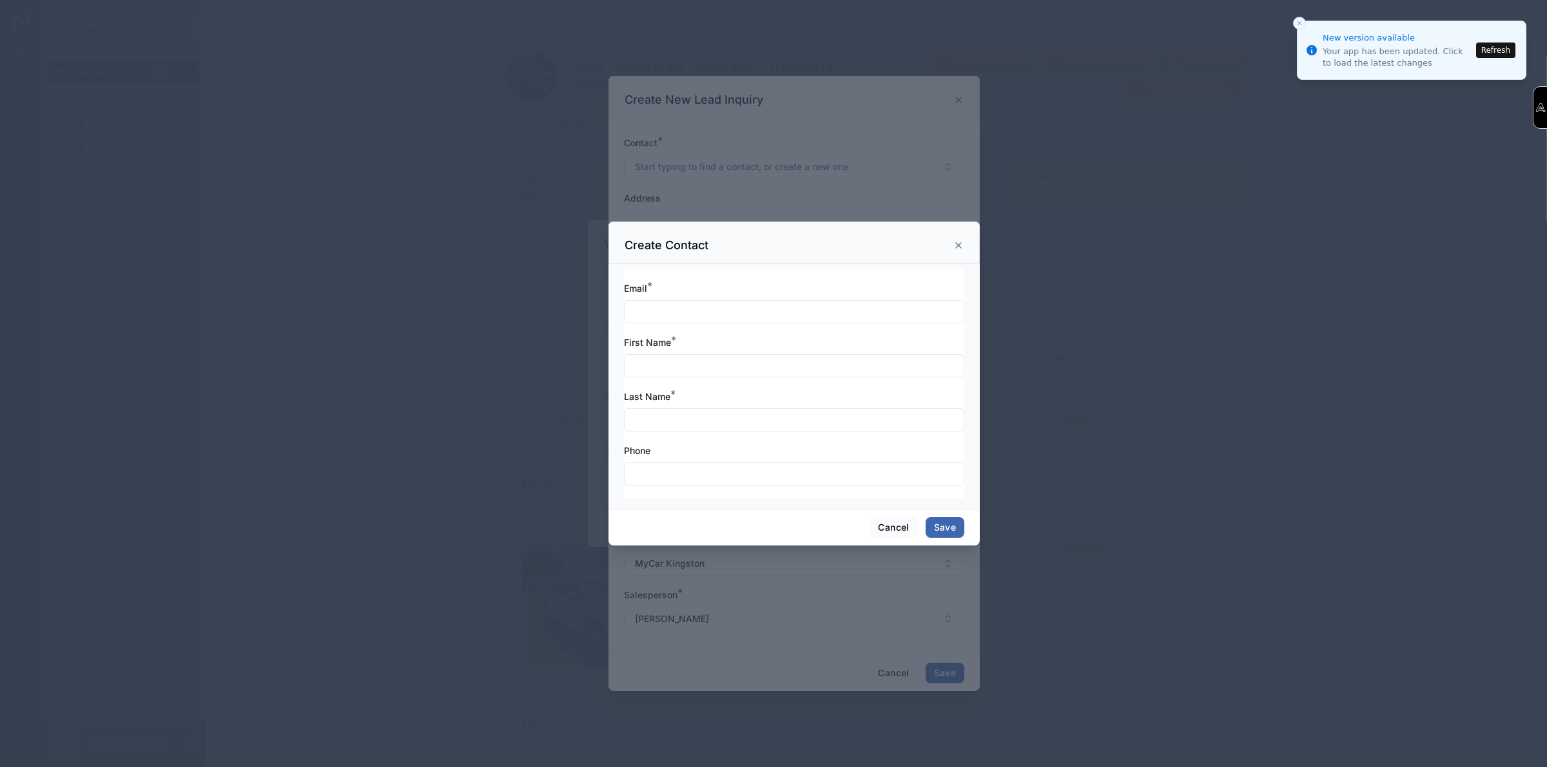
click at [679, 313] on input "text" at bounding box center [793, 312] width 339 height 18
type input "**********"
type input "****"
type input "*******"
type input "**********"
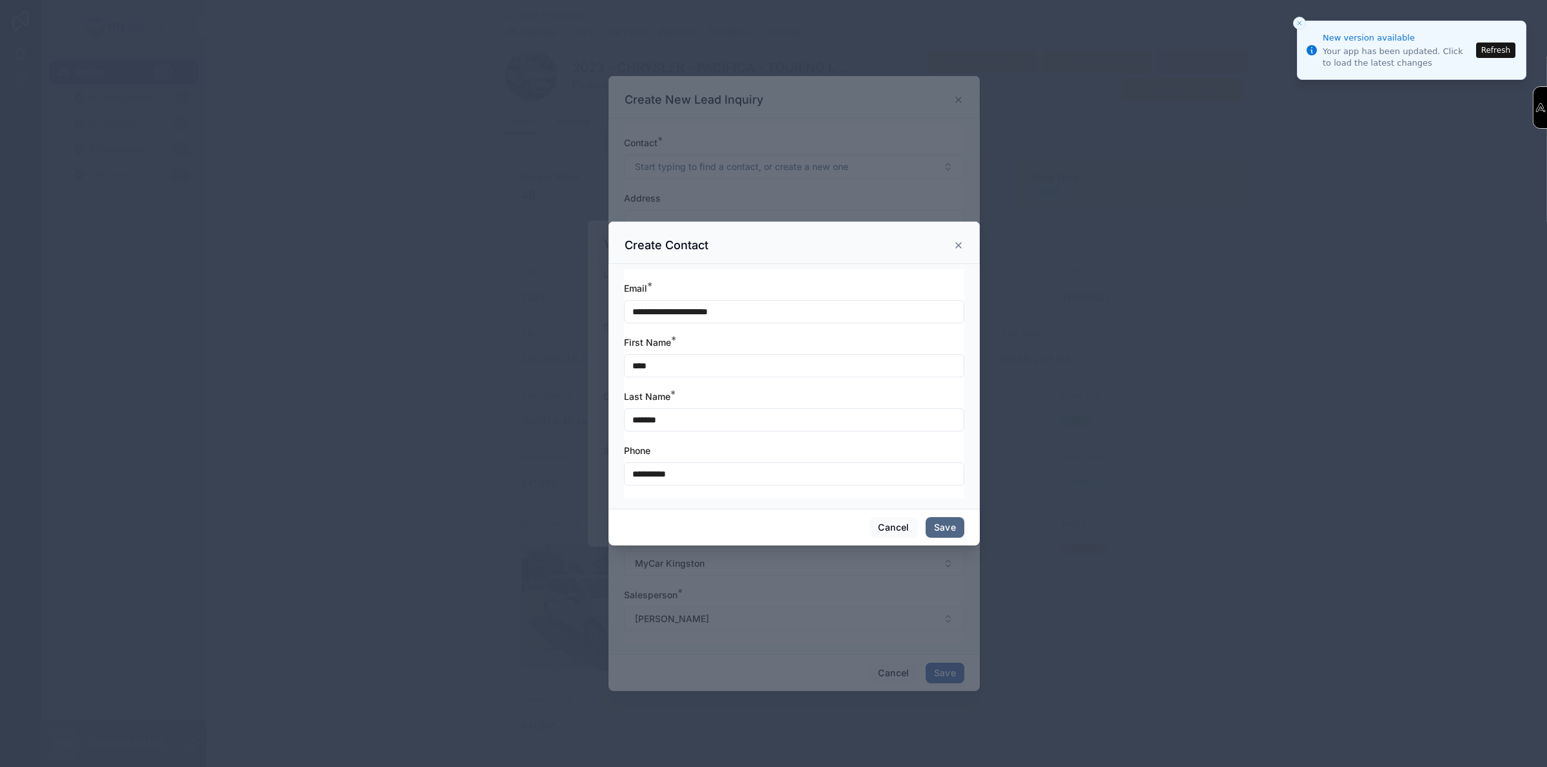
click at [942, 538] on button "Save" at bounding box center [944, 527] width 39 height 21
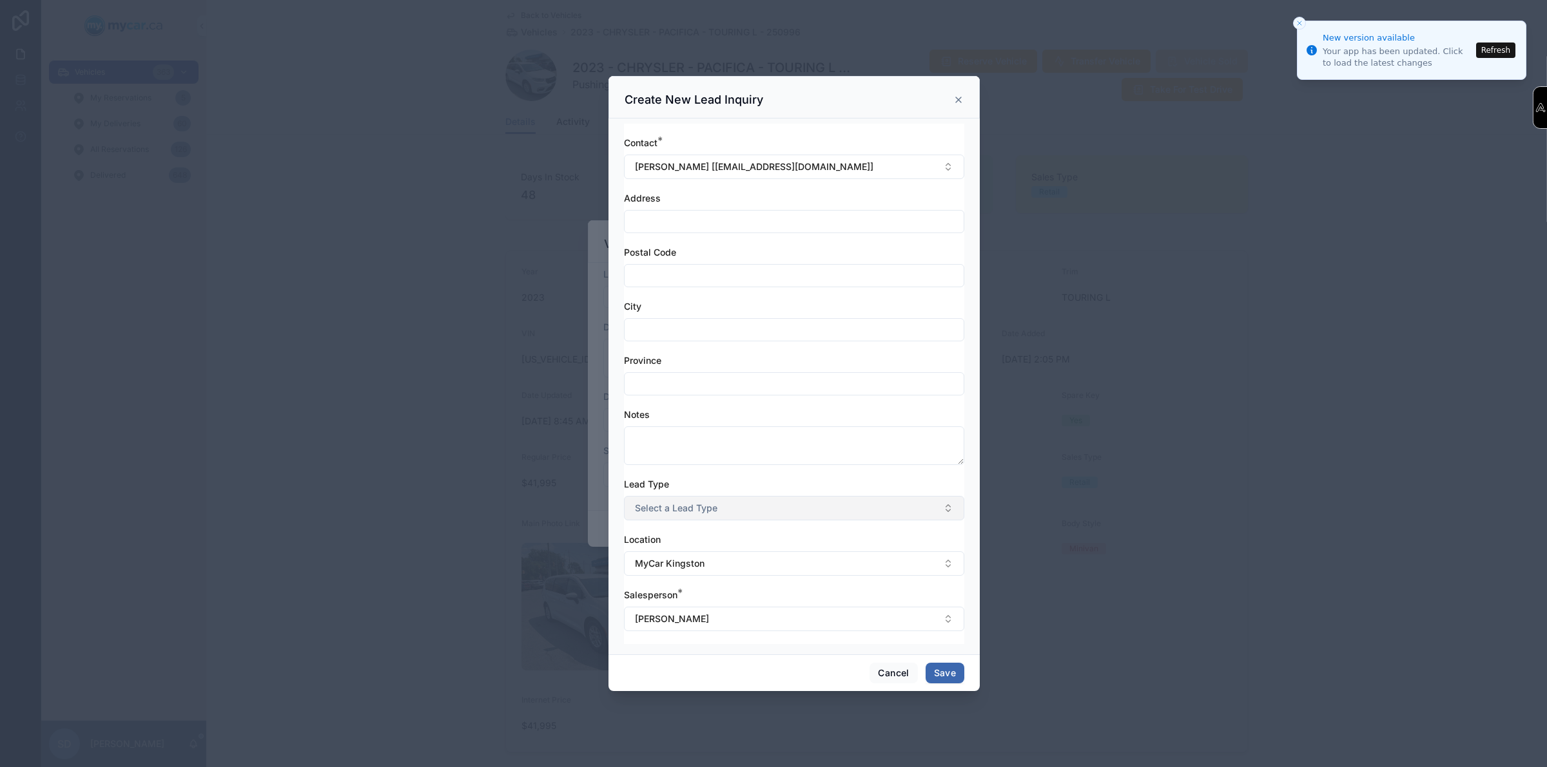
click at [675, 496] on button "Select a Lead Type" at bounding box center [794, 508] width 340 height 24
click at [662, 561] on div "Vehicle" at bounding box center [653, 561] width 26 height 12
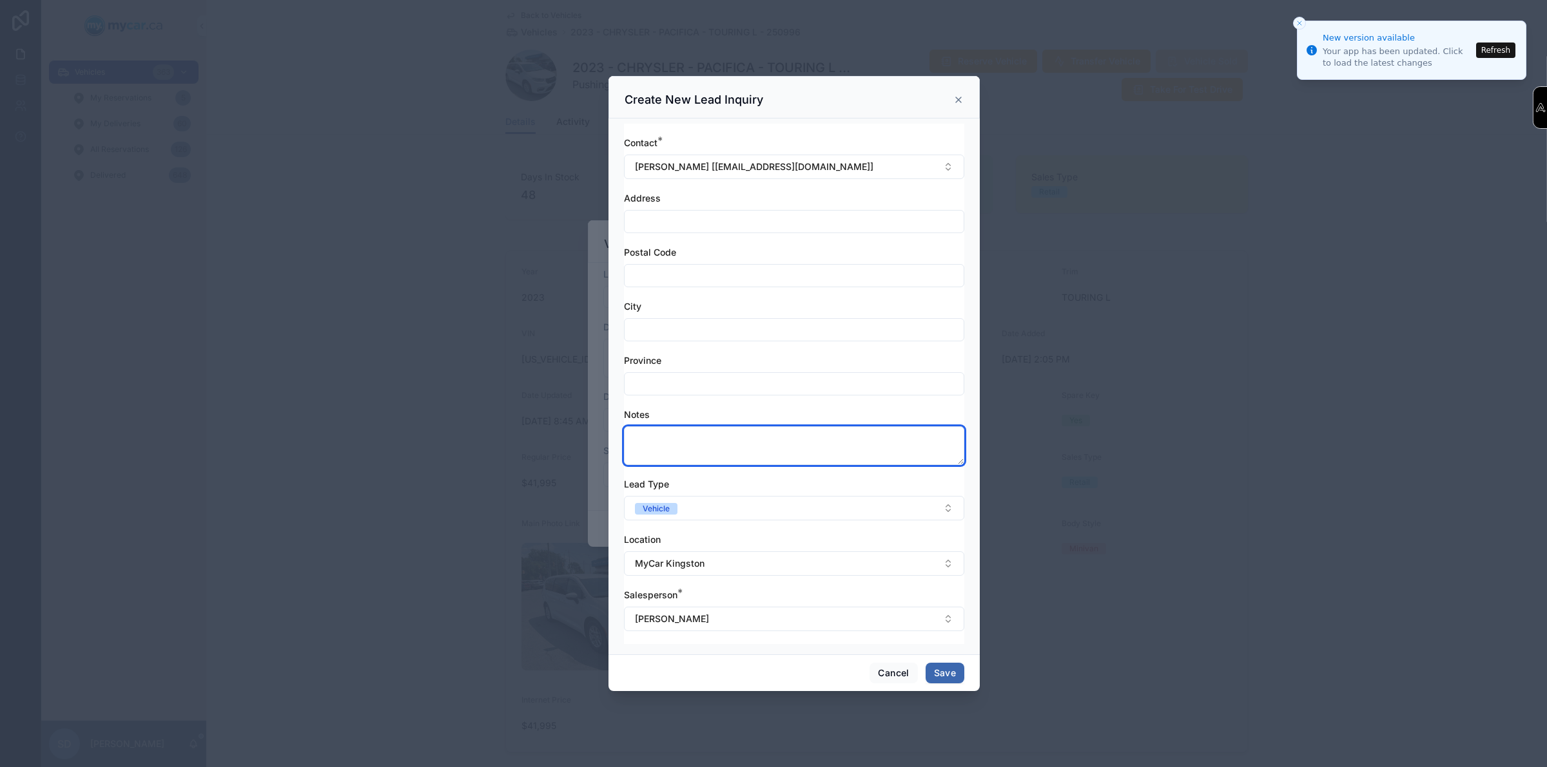
click at [733, 440] on textarea at bounding box center [794, 446] width 340 height 39
click at [696, 439] on textarea "**********" at bounding box center [794, 446] width 340 height 39
type textarea "**********"
click at [938, 669] on button "Save" at bounding box center [944, 673] width 39 height 21
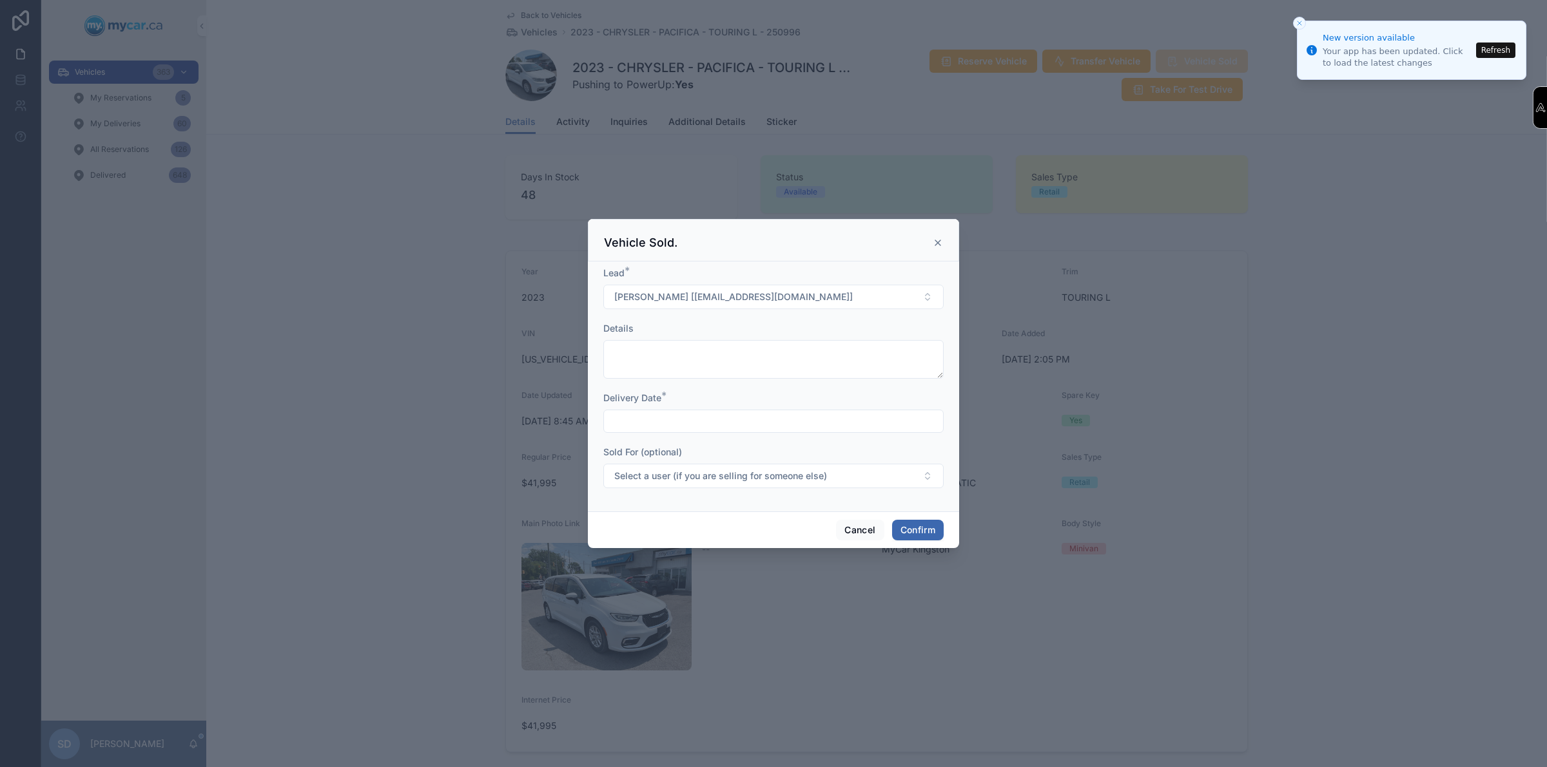
click at [671, 416] on input "text" at bounding box center [773, 421] width 339 height 18
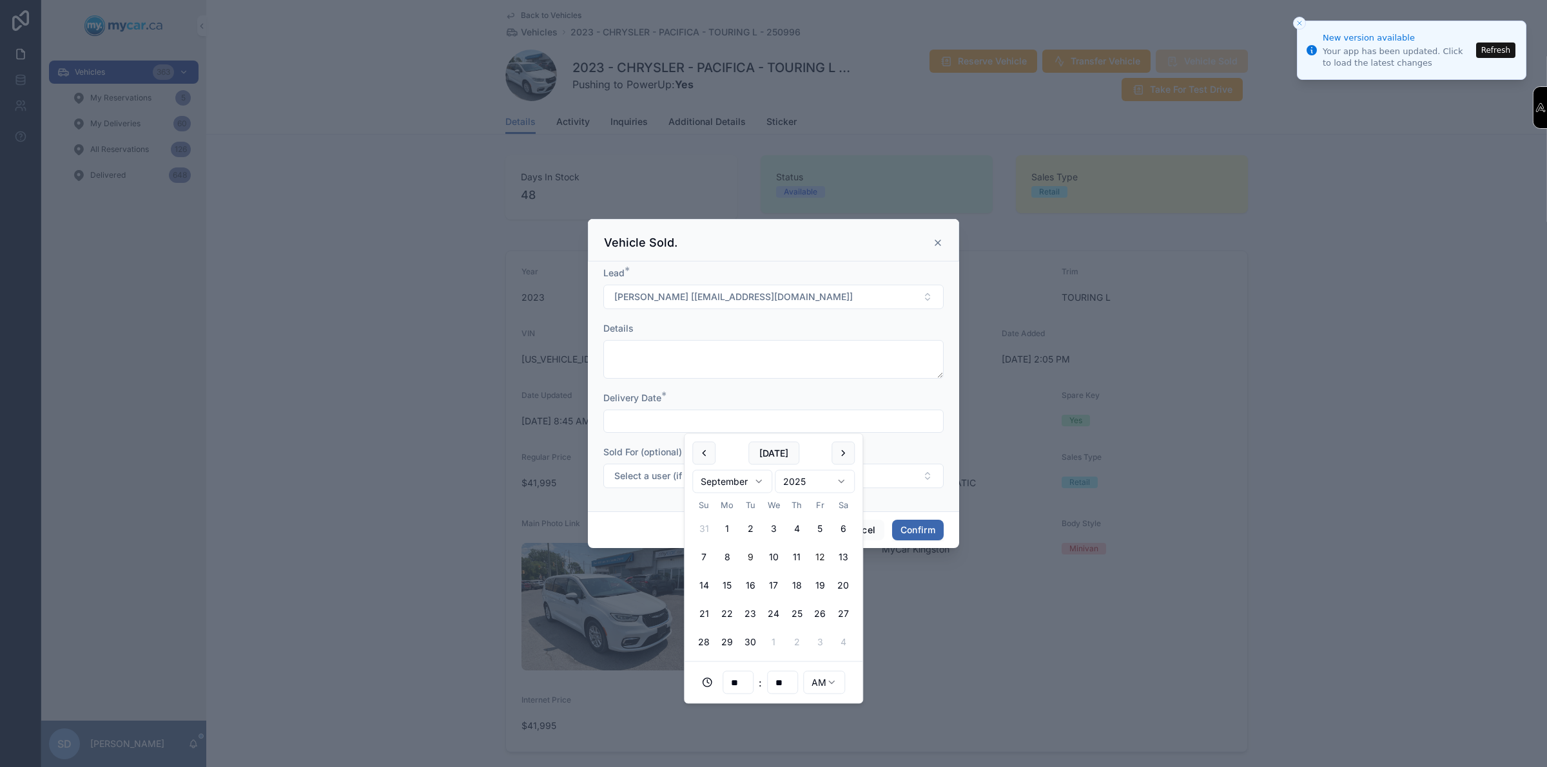
click at [815, 558] on button "12" at bounding box center [819, 557] width 23 height 23
type input "**********"
click at [973, 439] on div at bounding box center [773, 383] width 1547 height 767
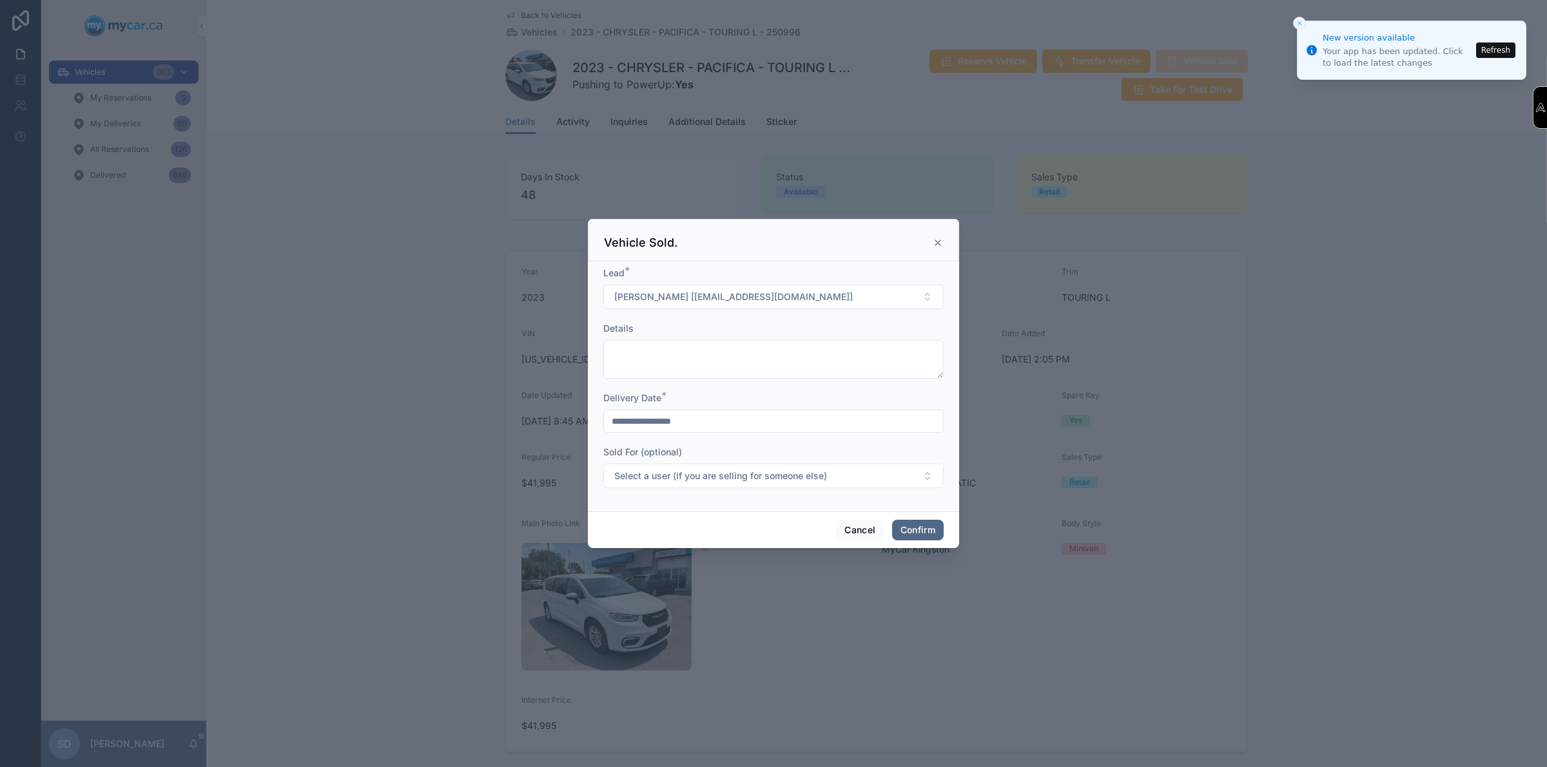
click at [915, 528] on button "Confirm" at bounding box center [918, 530] width 52 height 21
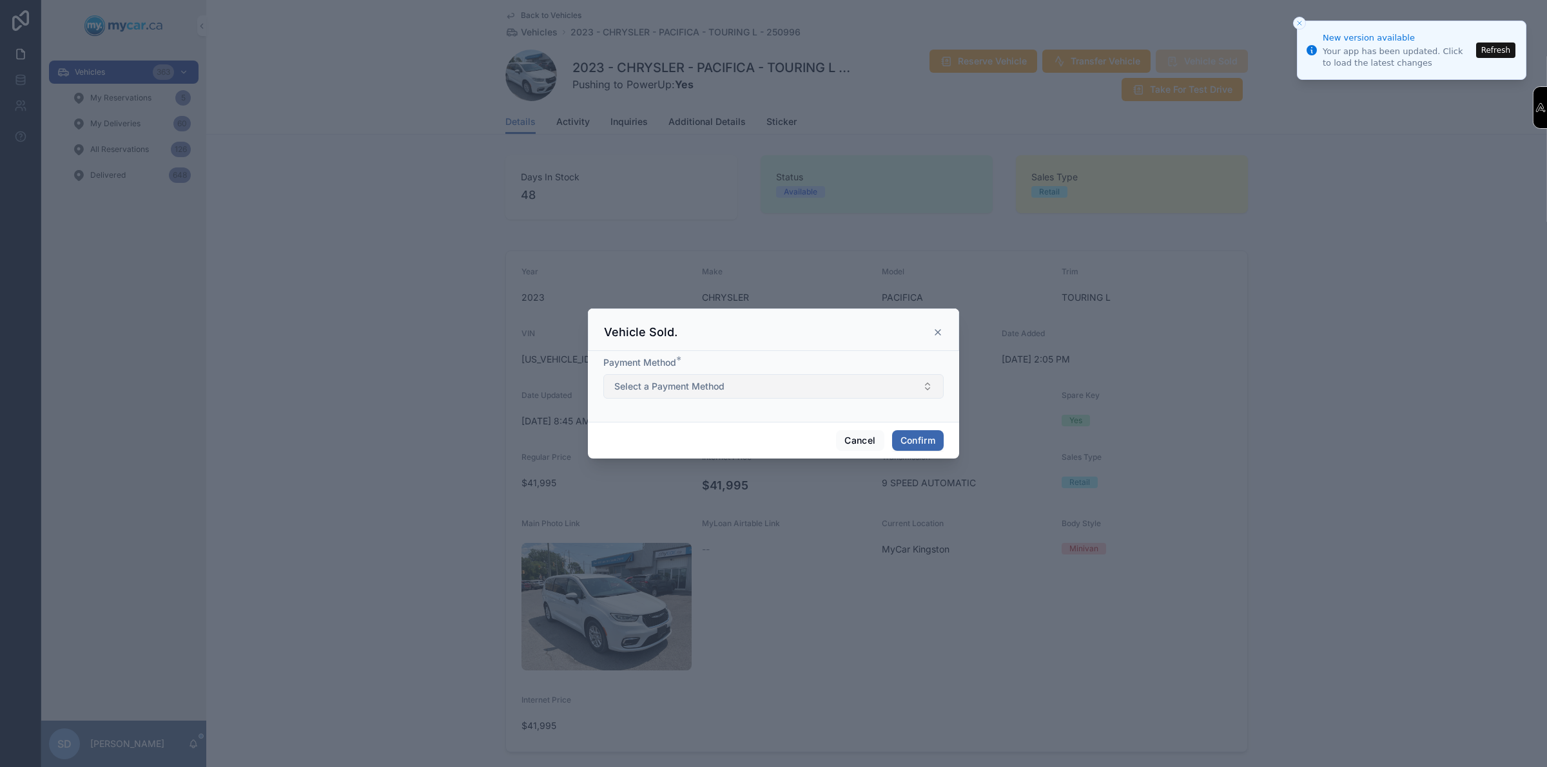
click at [723, 385] on span "Select a Payment Method" at bounding box center [669, 386] width 110 height 13
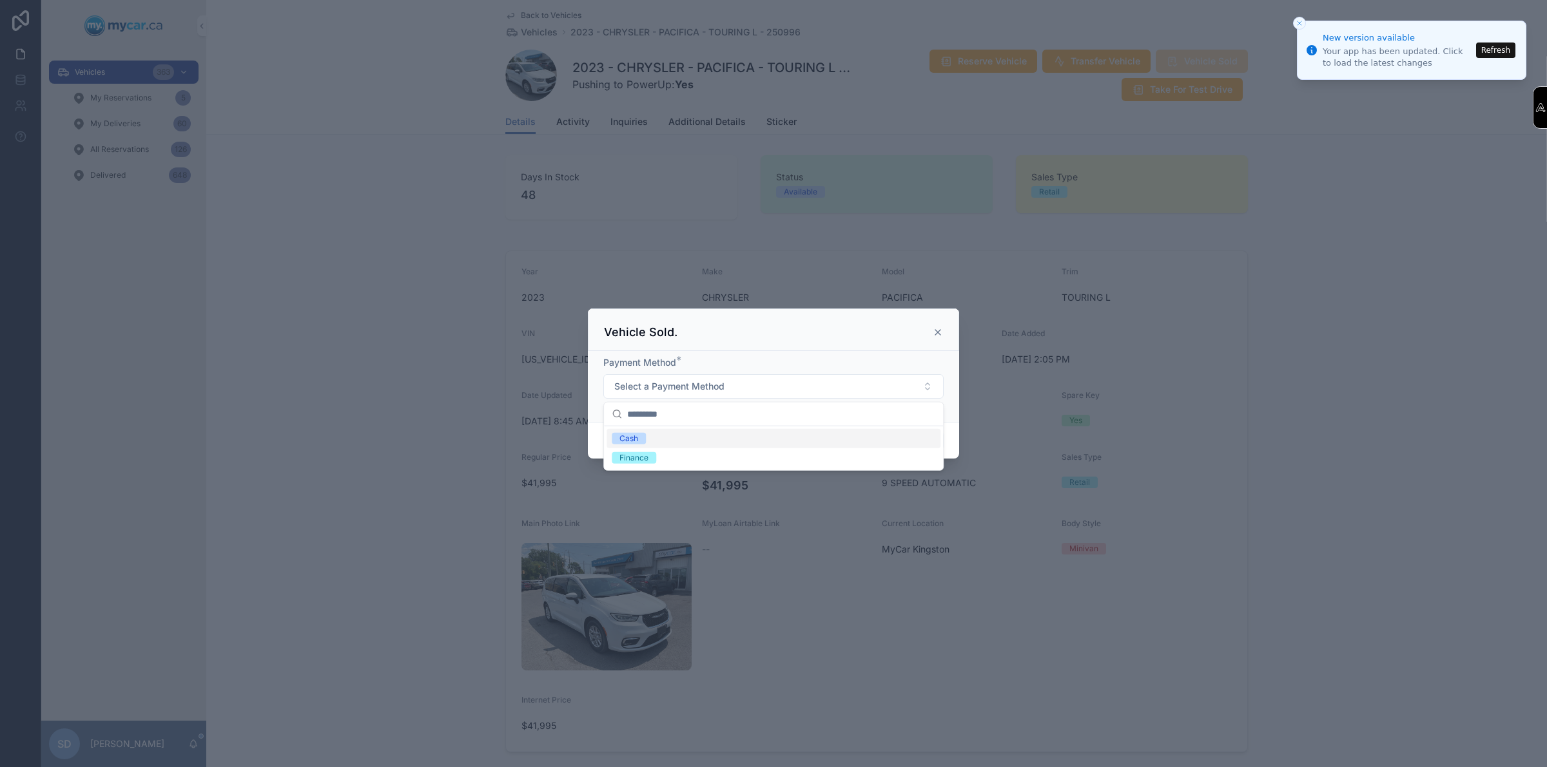
click at [621, 438] on div "Cash" at bounding box center [628, 439] width 19 height 12
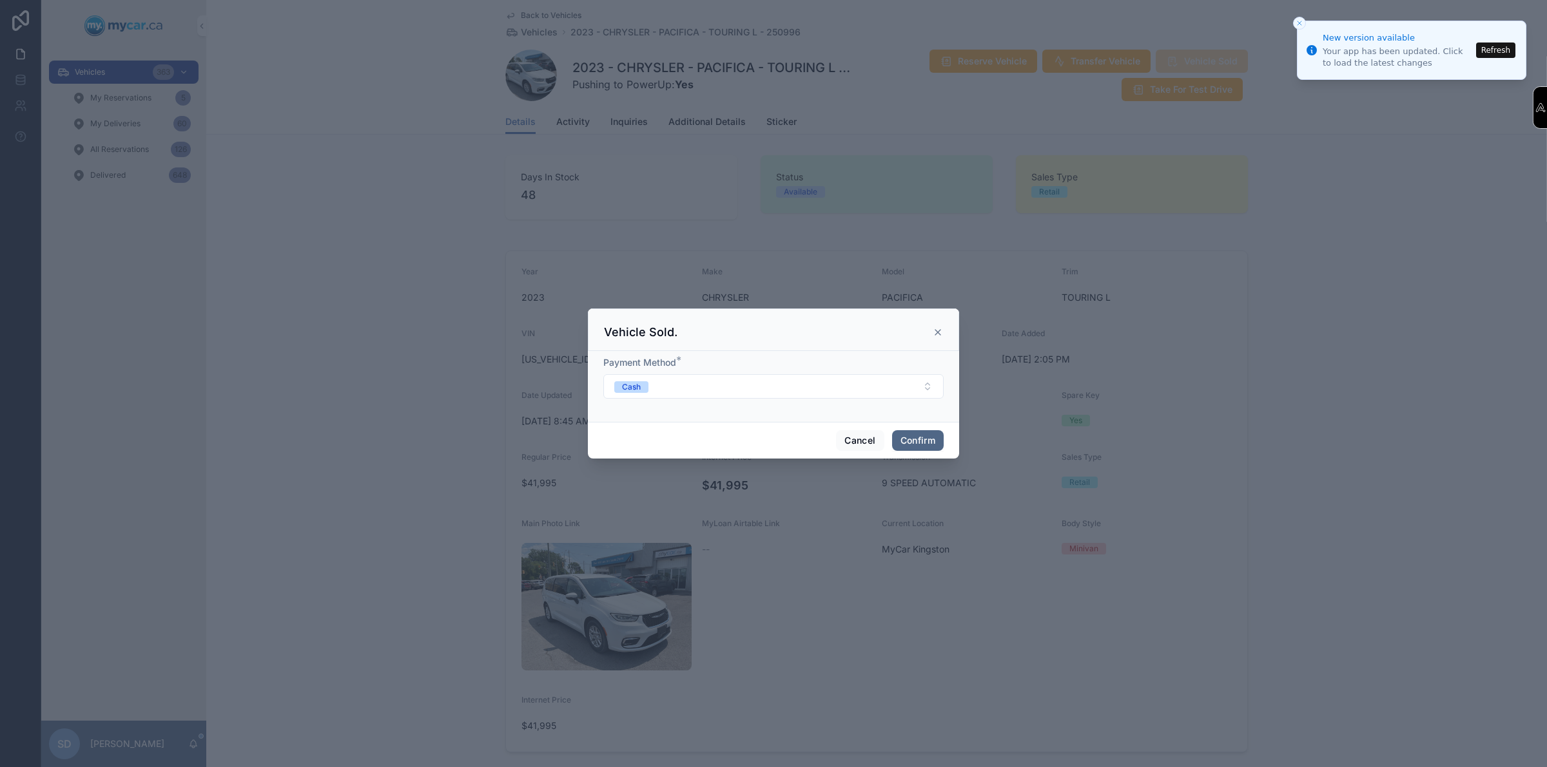
click at [916, 443] on button "Confirm" at bounding box center [918, 440] width 52 height 21
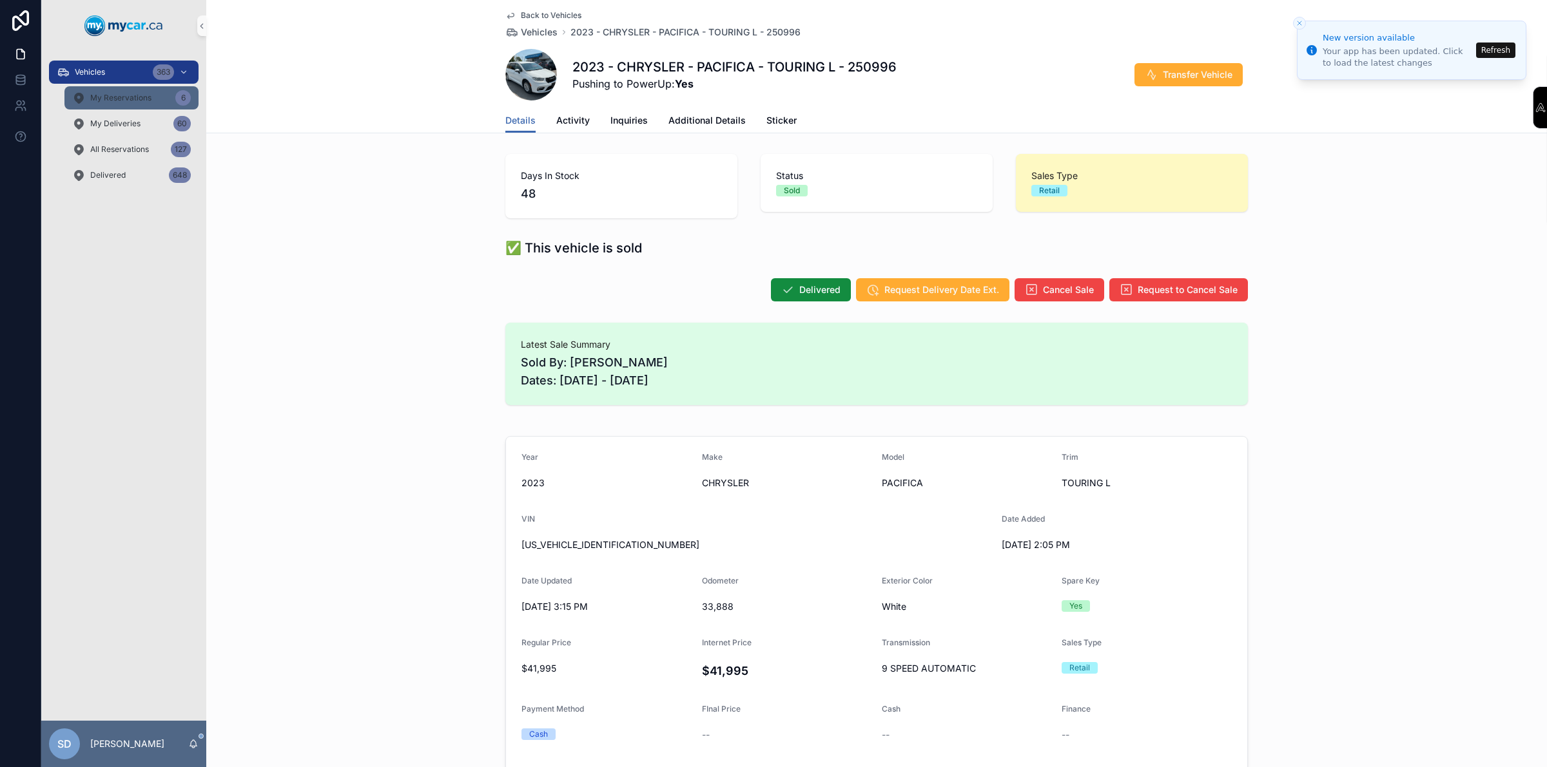
click at [126, 104] on div "My Reservations 6" at bounding box center [131, 98] width 119 height 21
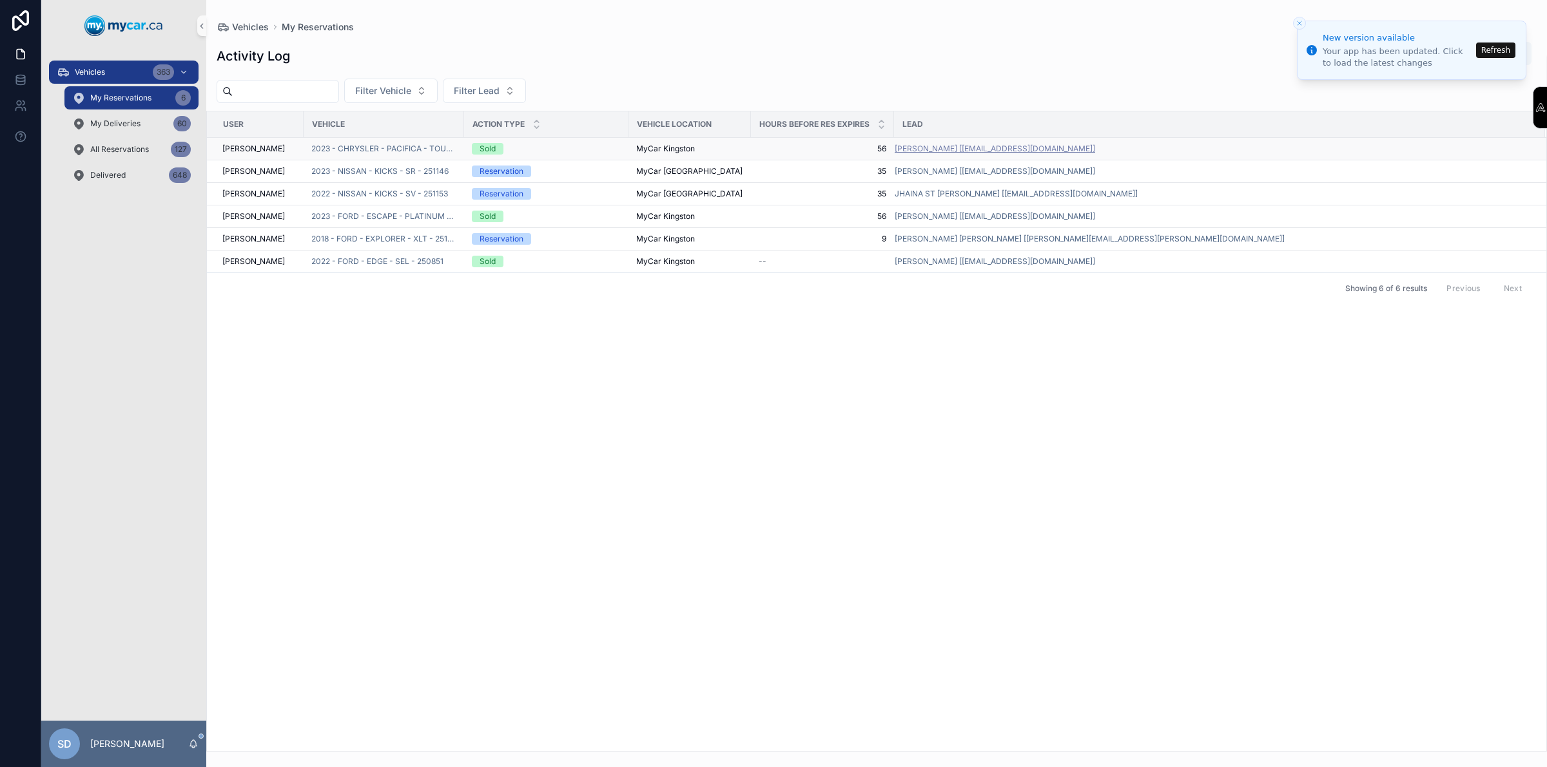
click at [958, 149] on span "[PERSON_NAME] [[EMAIL_ADDRESS][DOMAIN_NAME]]" at bounding box center [994, 149] width 200 height 10
click at [395, 152] on span "2023 - CHRYSLER - PACIFICA - TOURING L - 250996" at bounding box center [383, 149] width 145 height 10
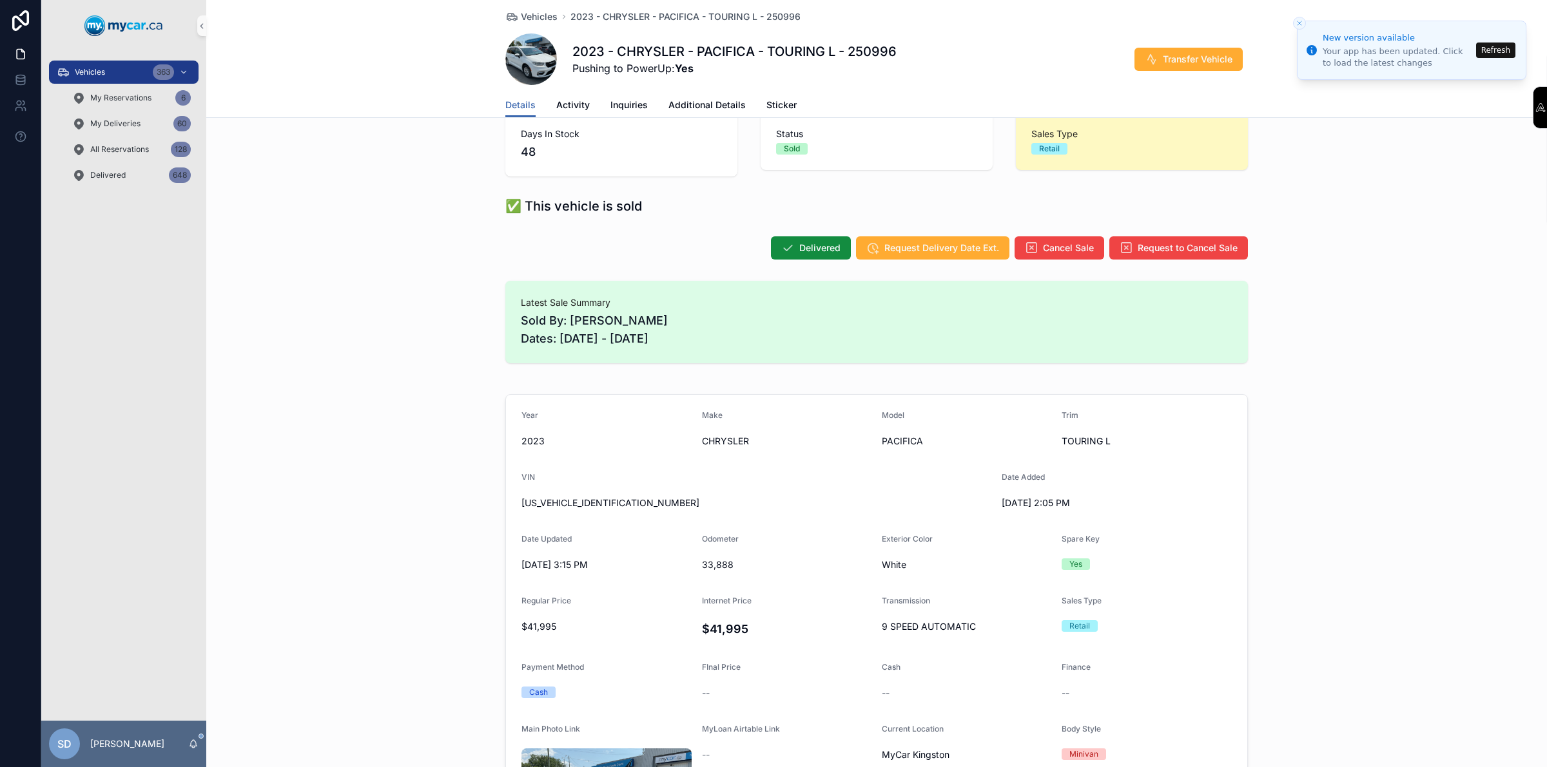
scroll to position [24, 0]
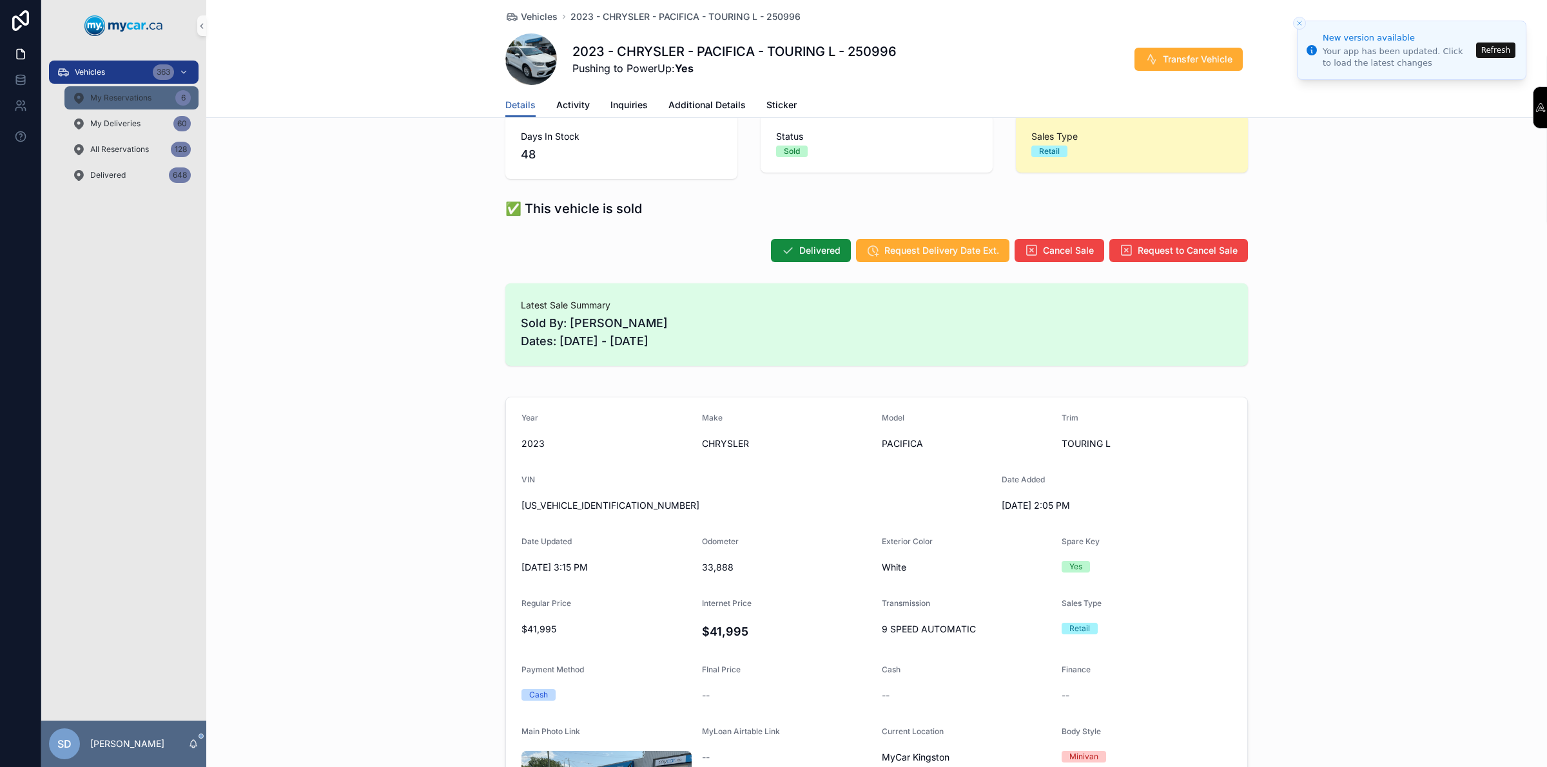
click at [136, 104] on div "My Reservations 6" at bounding box center [131, 98] width 119 height 21
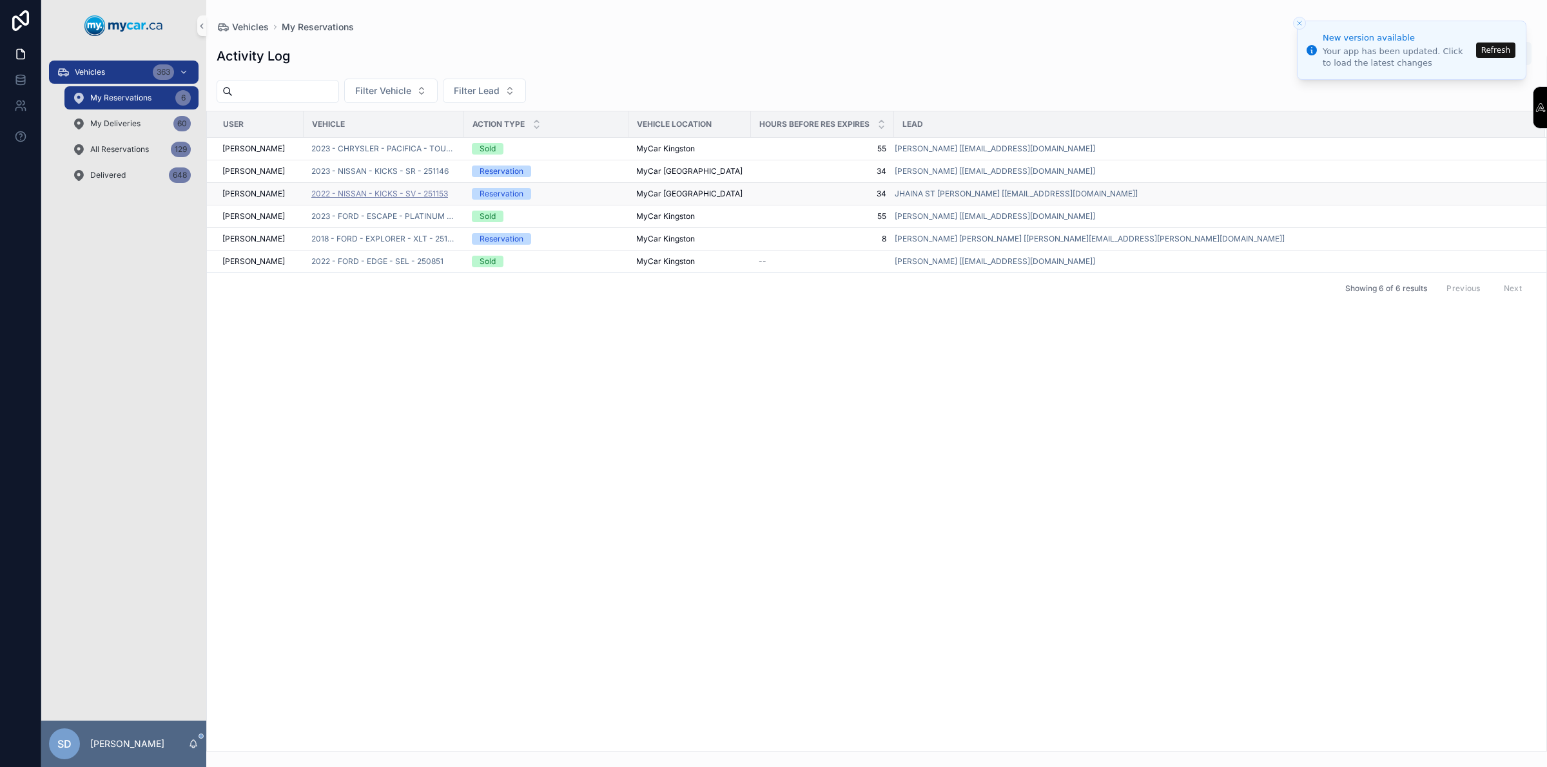
click at [398, 193] on span "2022 - NISSAN - KICKS - SV - 251153" at bounding box center [379, 194] width 137 height 10
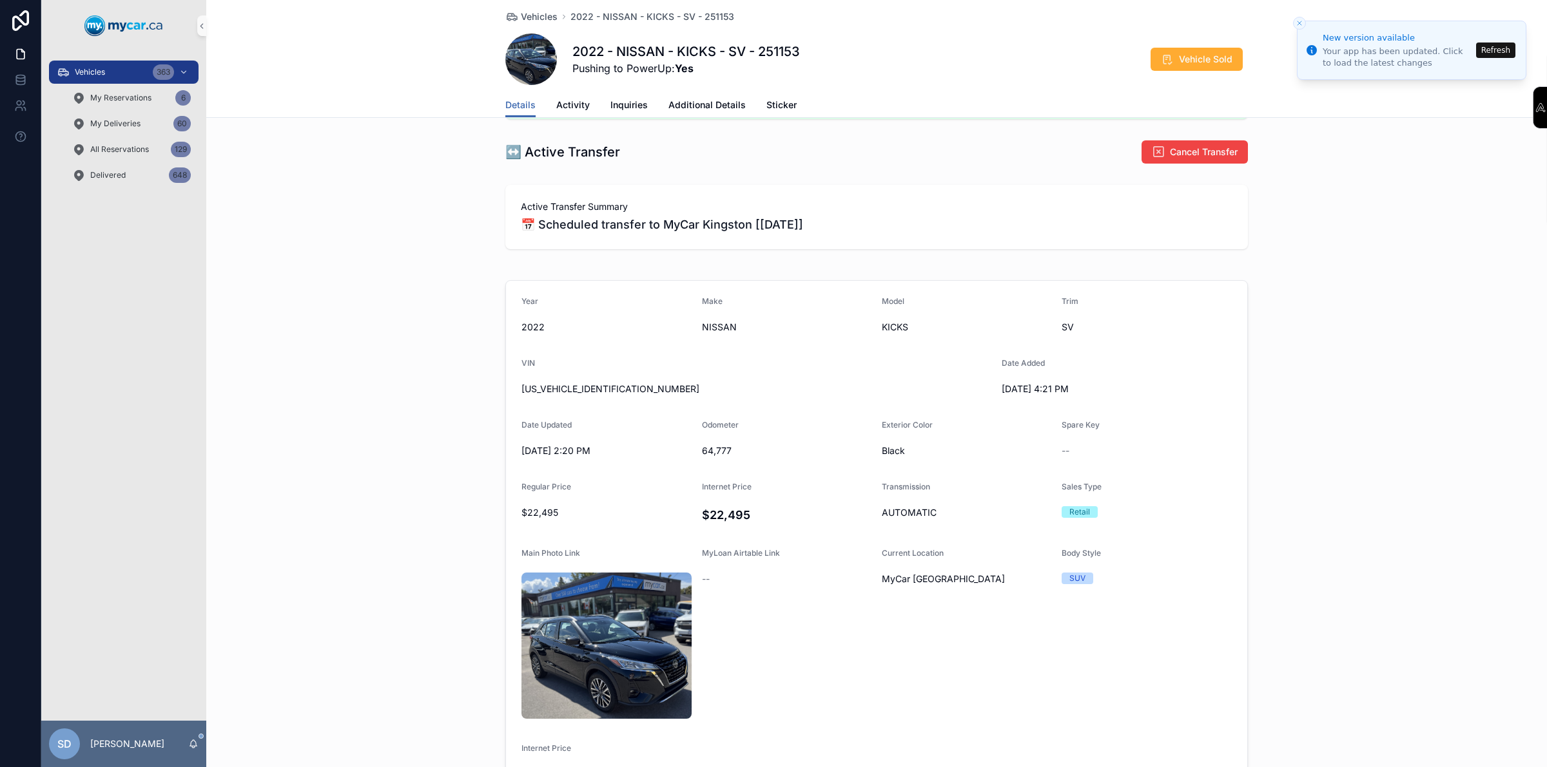
scroll to position [242, 0]
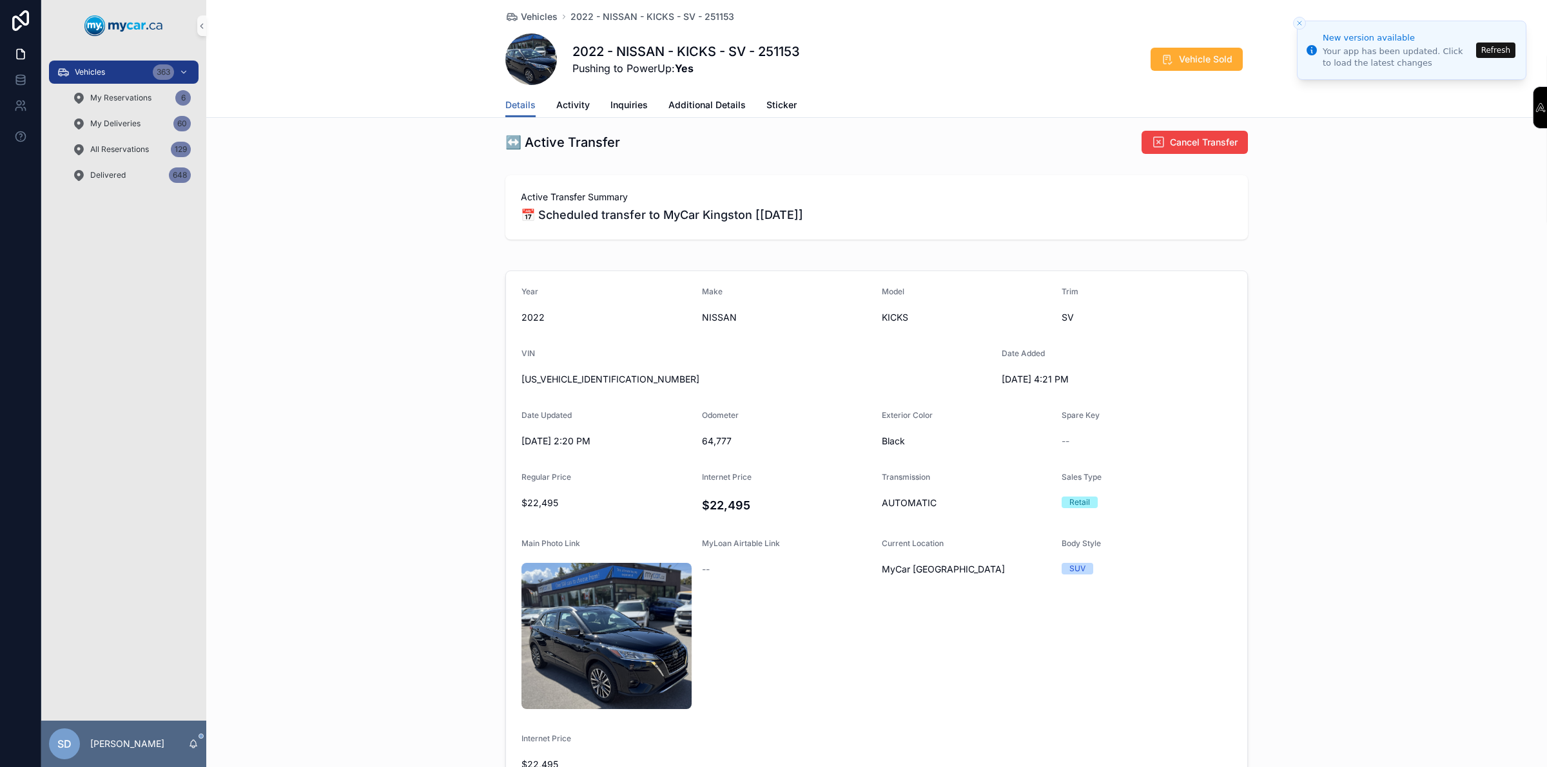
click at [572, 374] on span "[US_VEHICLE_IDENTIFICATION_NUMBER]" at bounding box center [756, 379] width 470 height 13
copy span "[US_VEHICLE_IDENTIFICATION_NUMBER]"
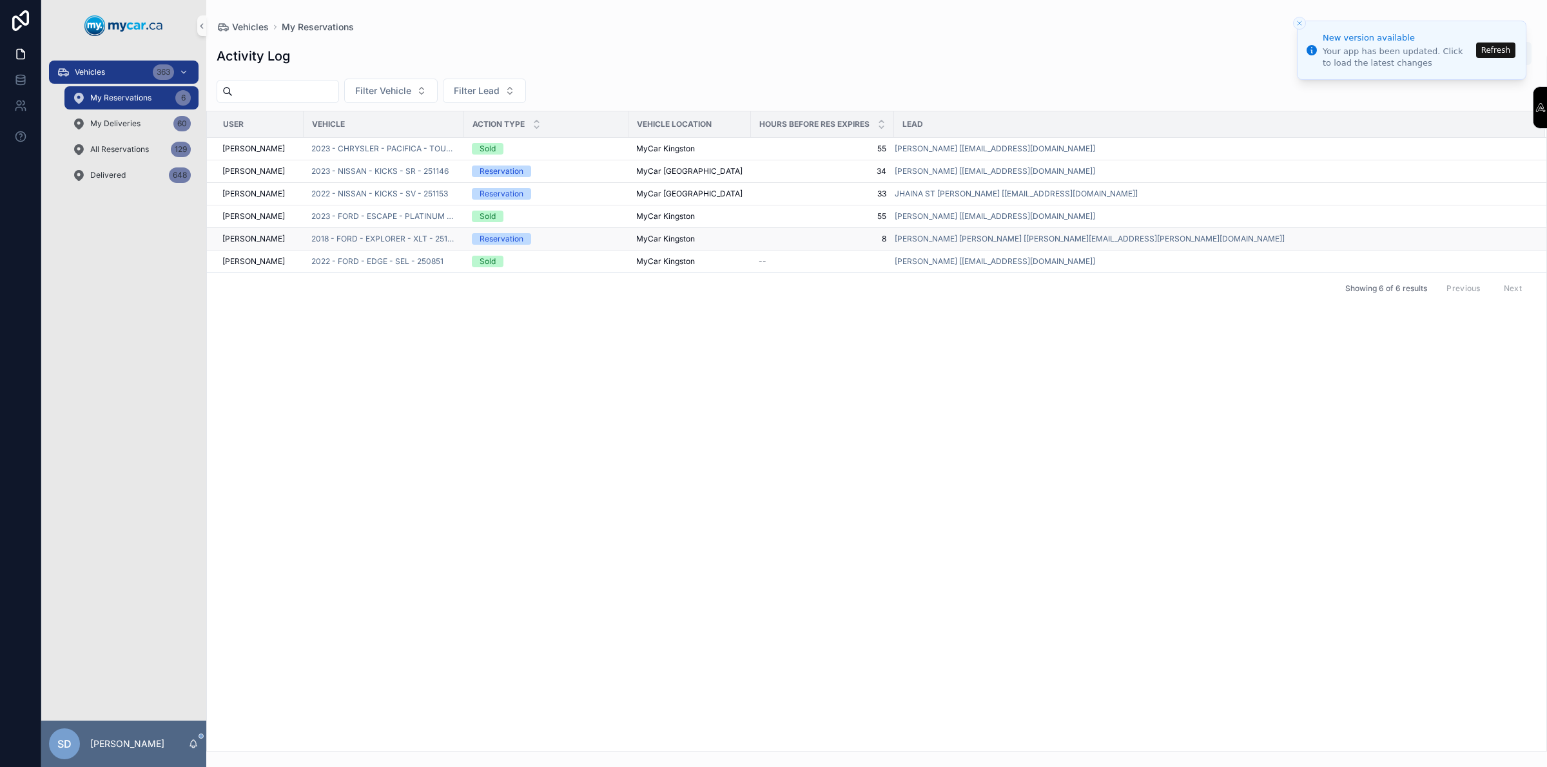
click at [584, 236] on div "Reservation" at bounding box center [546, 239] width 149 height 12
drag, startPoint x: 584, startPoint y: 236, endPoint x: 550, endPoint y: 295, distance: 68.4
click at [550, 295] on div "Showing 6 of 6 results Previous Next" at bounding box center [876, 288] width 1339 height 31
click at [391, 236] on span "2018 - FORD - EXPLORER - XLT - 251119" at bounding box center [383, 239] width 145 height 10
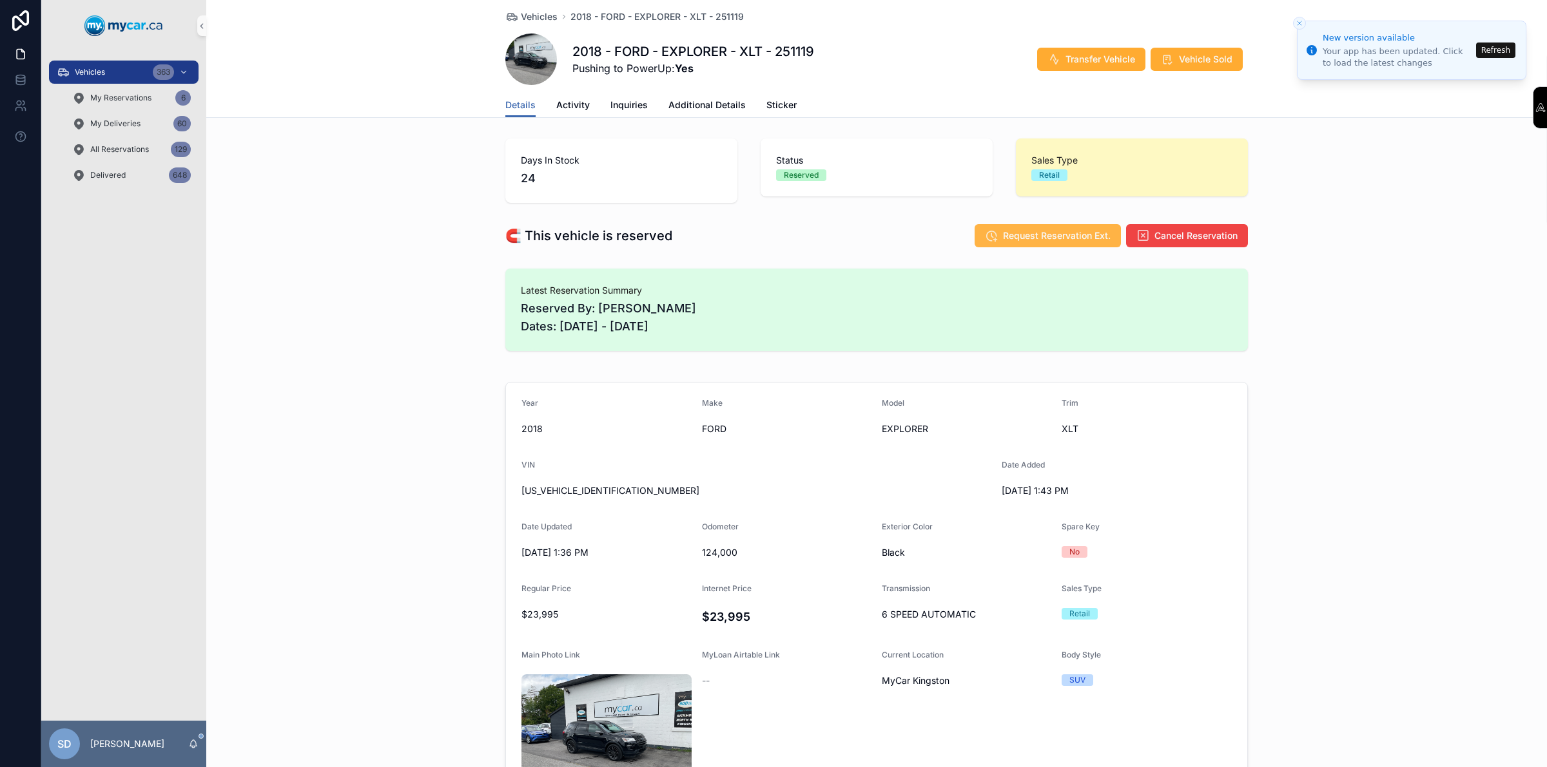
click at [1065, 240] on span "Request Reservation Ext." at bounding box center [1057, 235] width 108 height 13
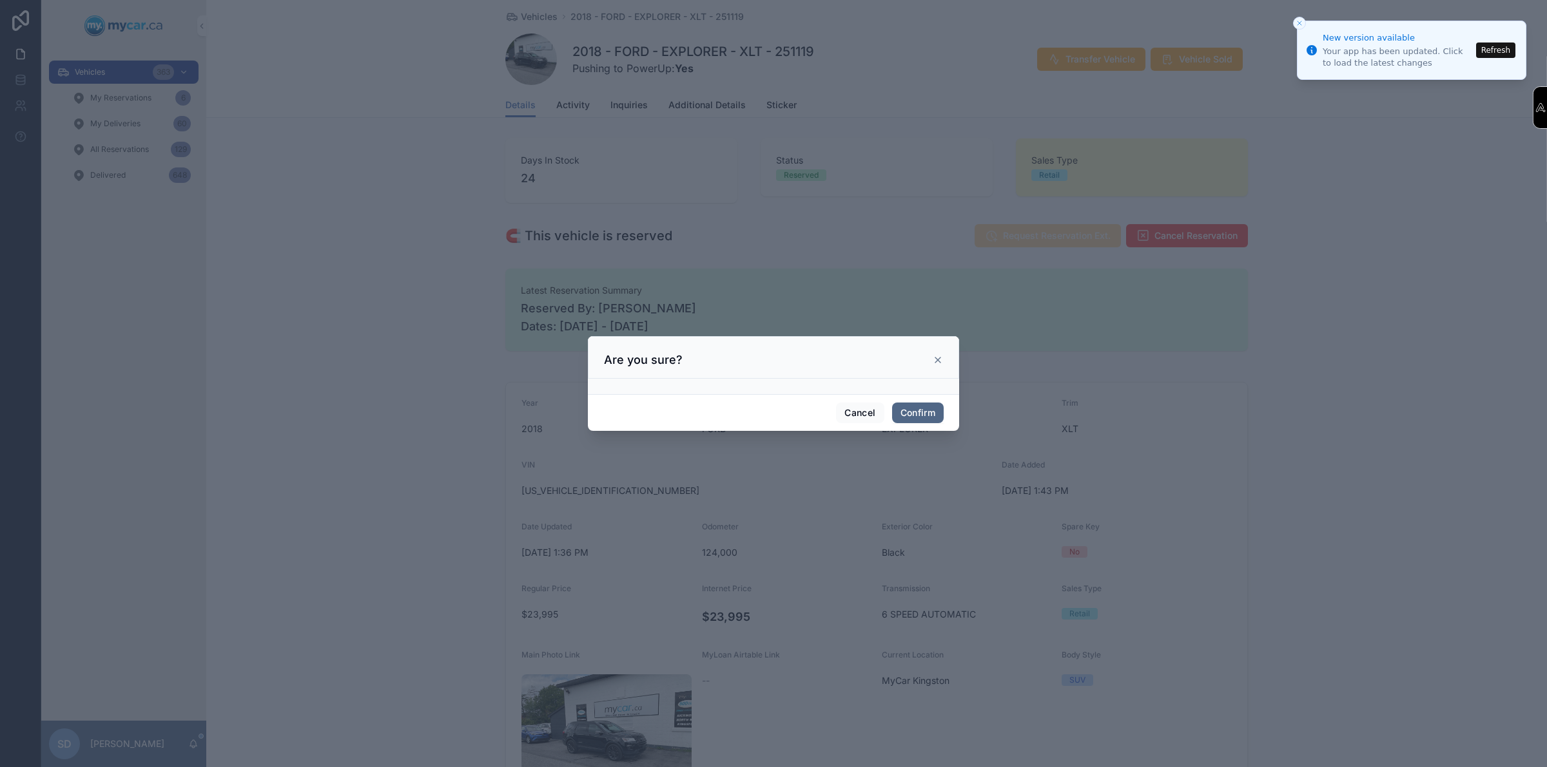
click at [918, 407] on button "Confirm" at bounding box center [918, 413] width 52 height 21
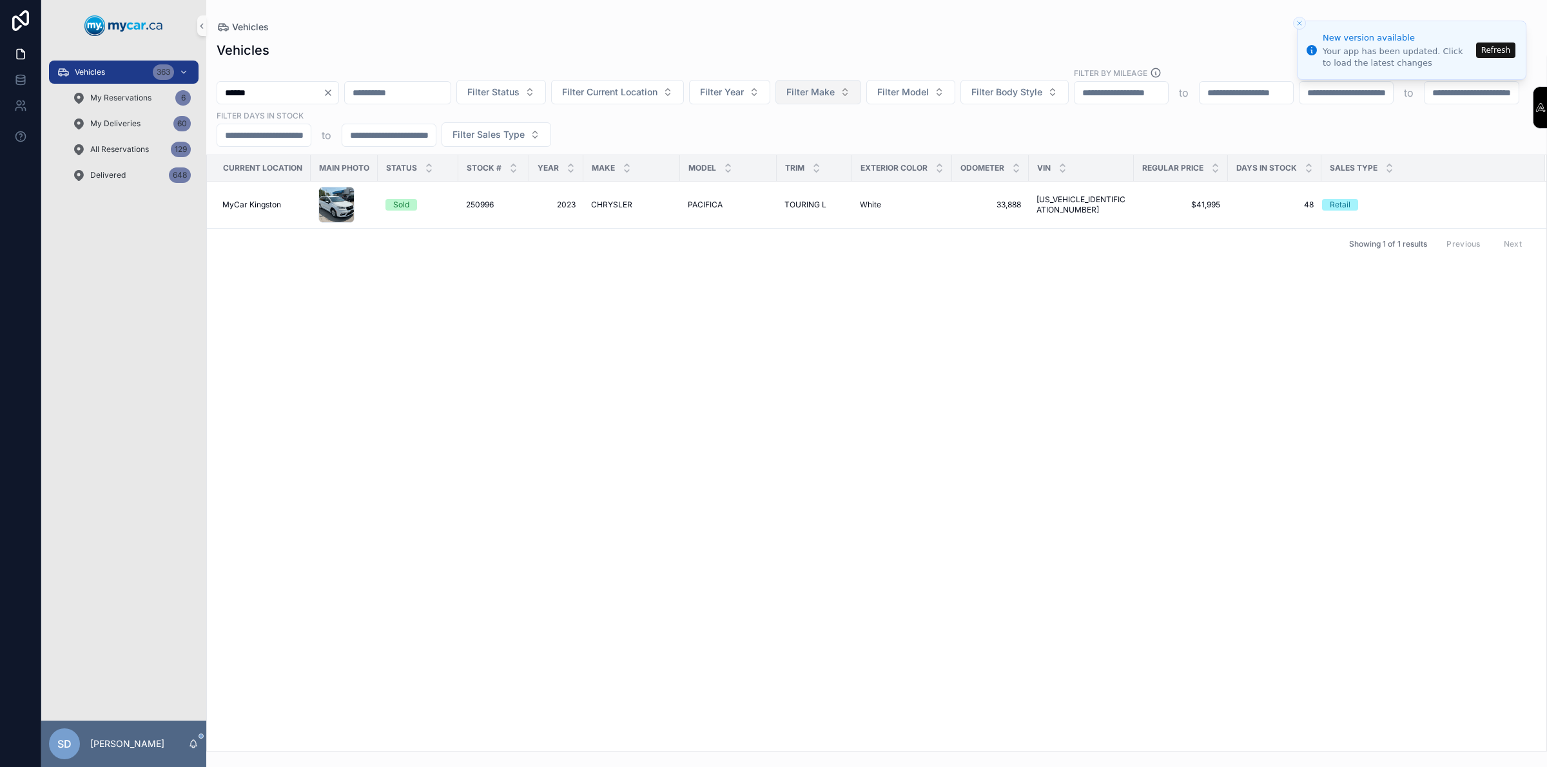
click at [861, 99] on button "Filter Make" at bounding box center [818, 92] width 86 height 24
type input "******"
click at [826, 145] on span "TOYOTA" at bounding box center [825, 144] width 38 height 13
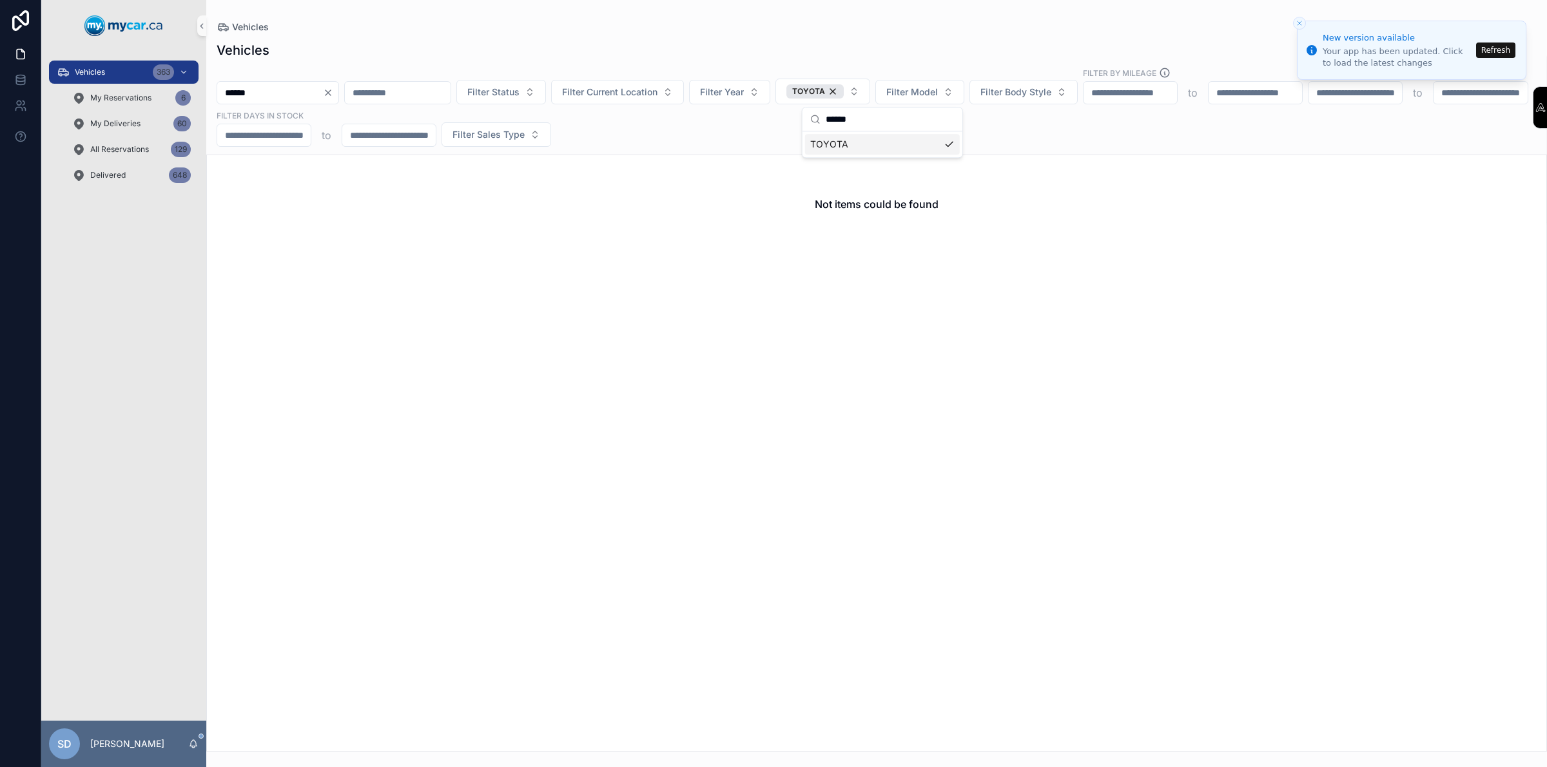
click at [296, 92] on input "******" at bounding box center [270, 93] width 106 height 18
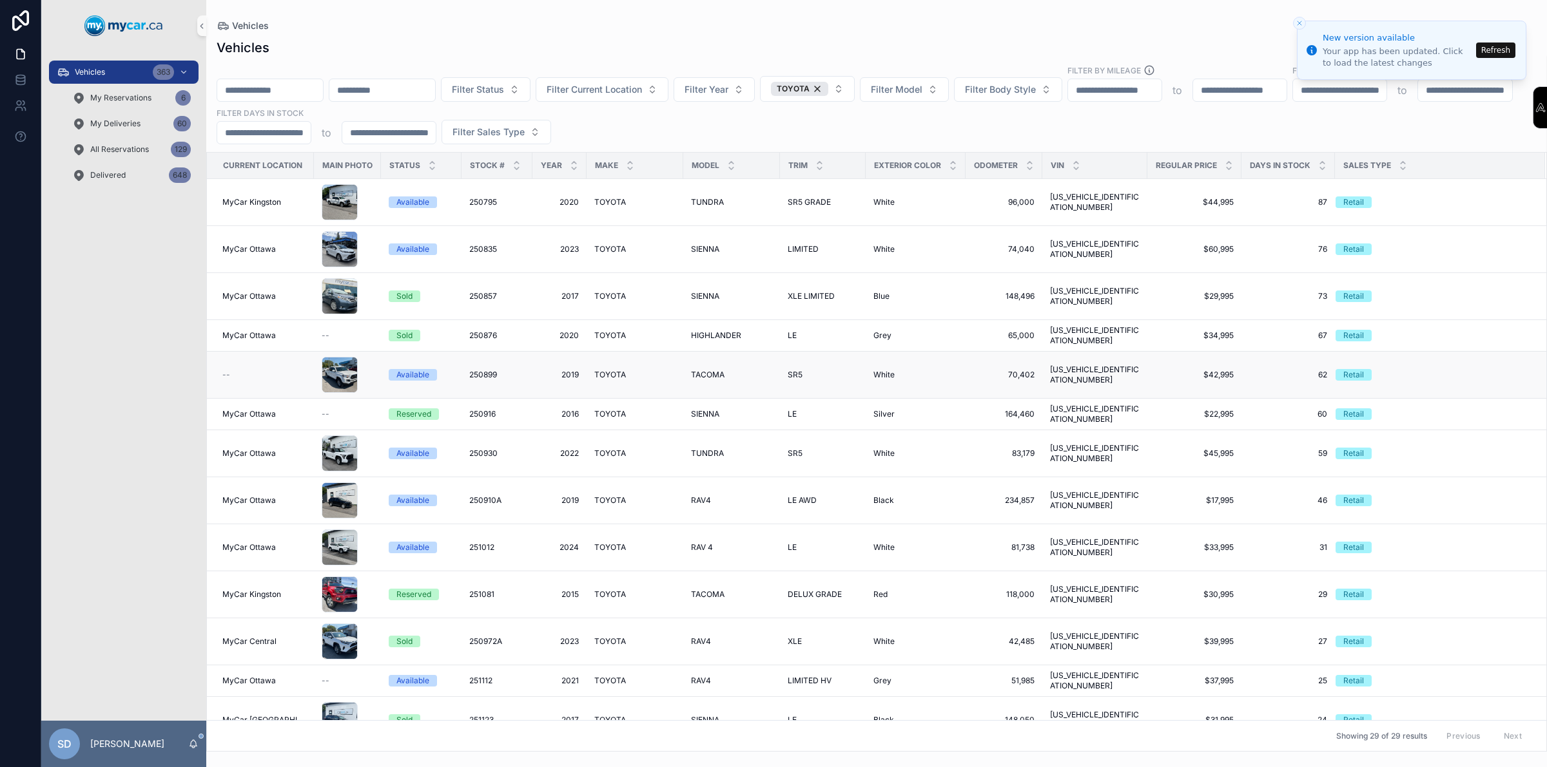
scroll to position [403, 0]
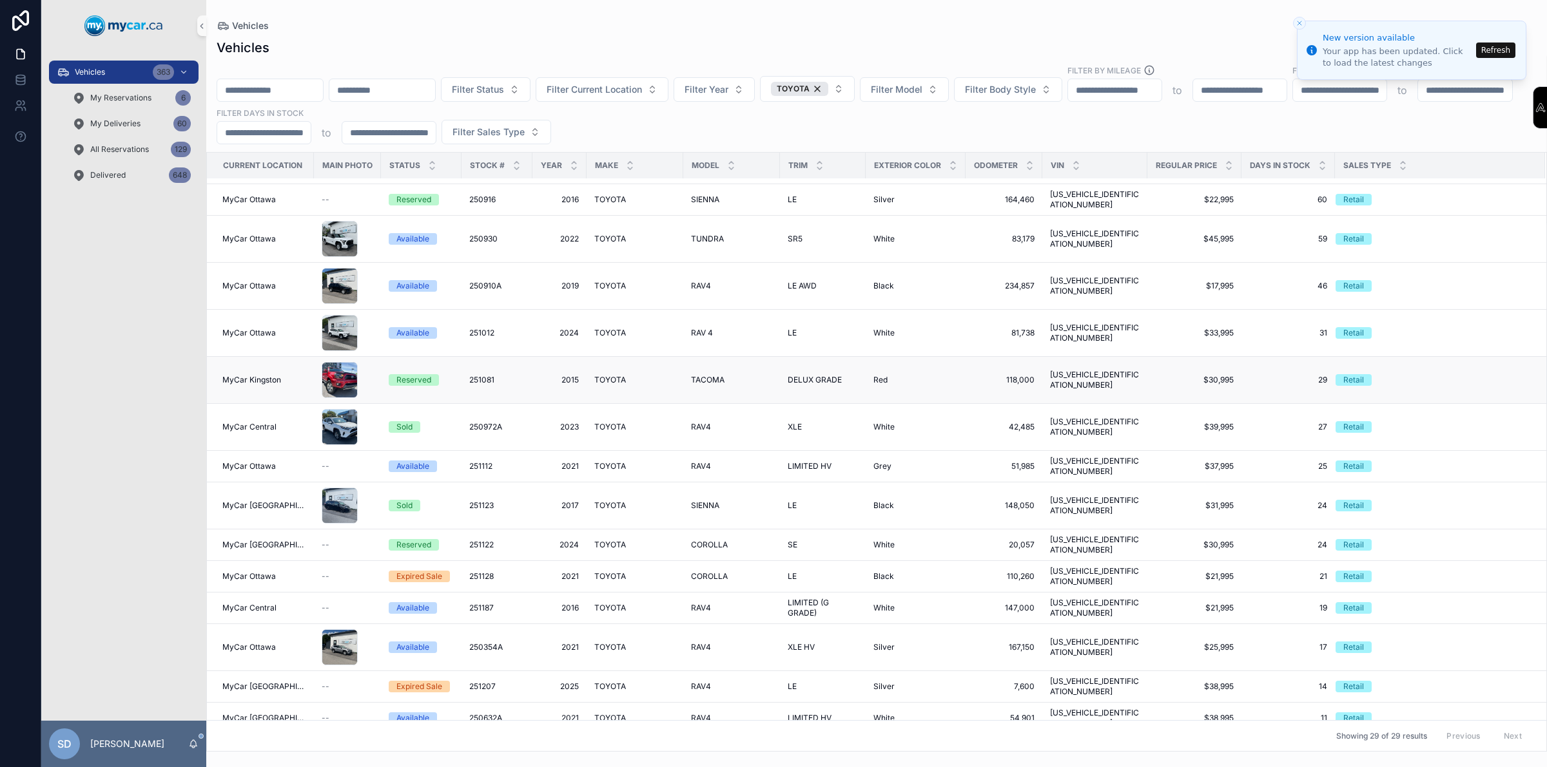
click at [406, 374] on div "Reserved" at bounding box center [413, 380] width 35 height 12
